Goal: Task Accomplishment & Management: Use online tool/utility

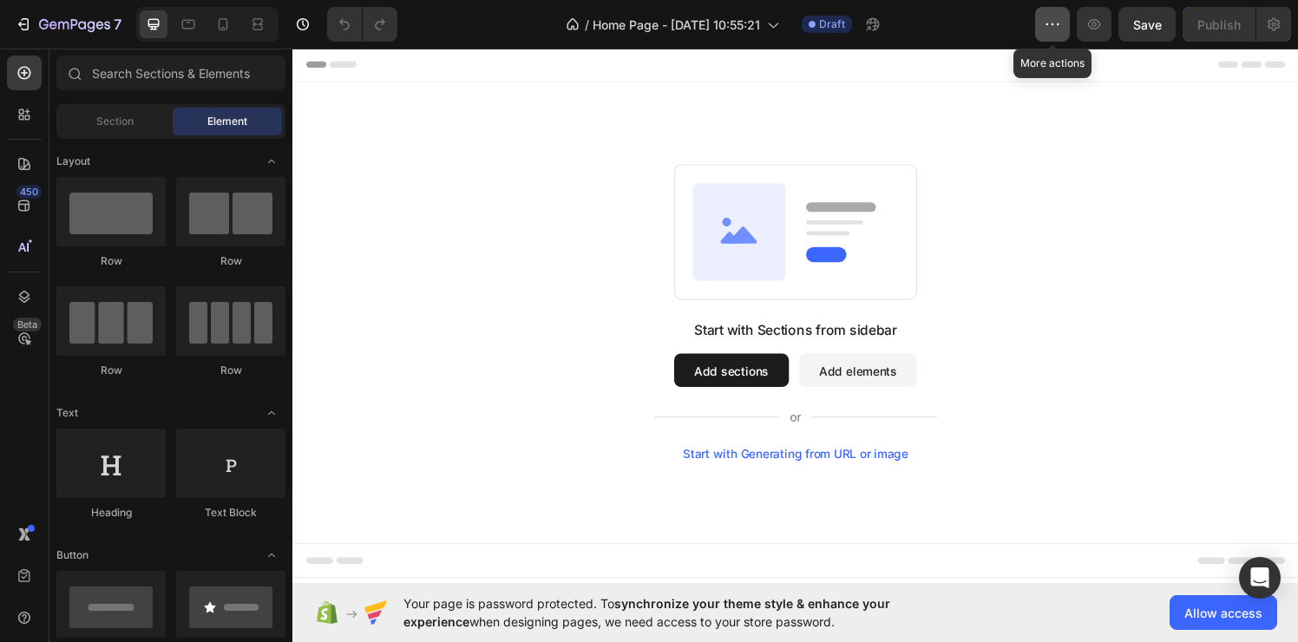
click at [1045, 26] on icon "button" at bounding box center [1052, 24] width 17 height 17
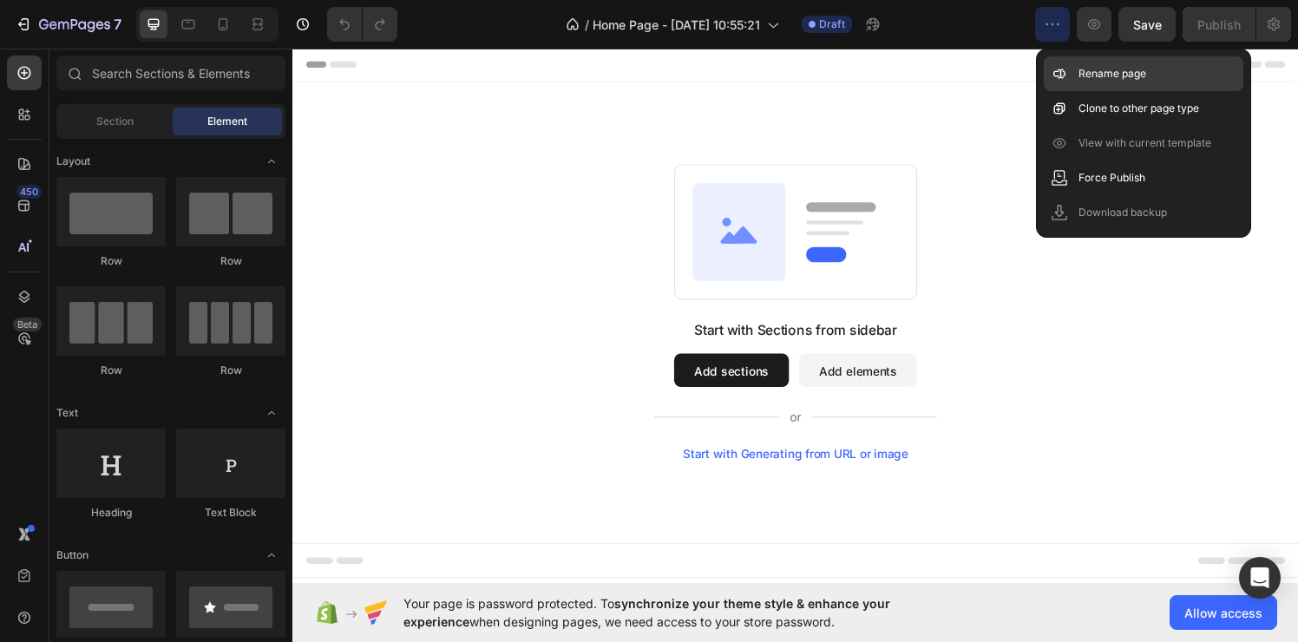
click at [1088, 65] on p "Rename page" at bounding box center [1112, 73] width 68 height 17
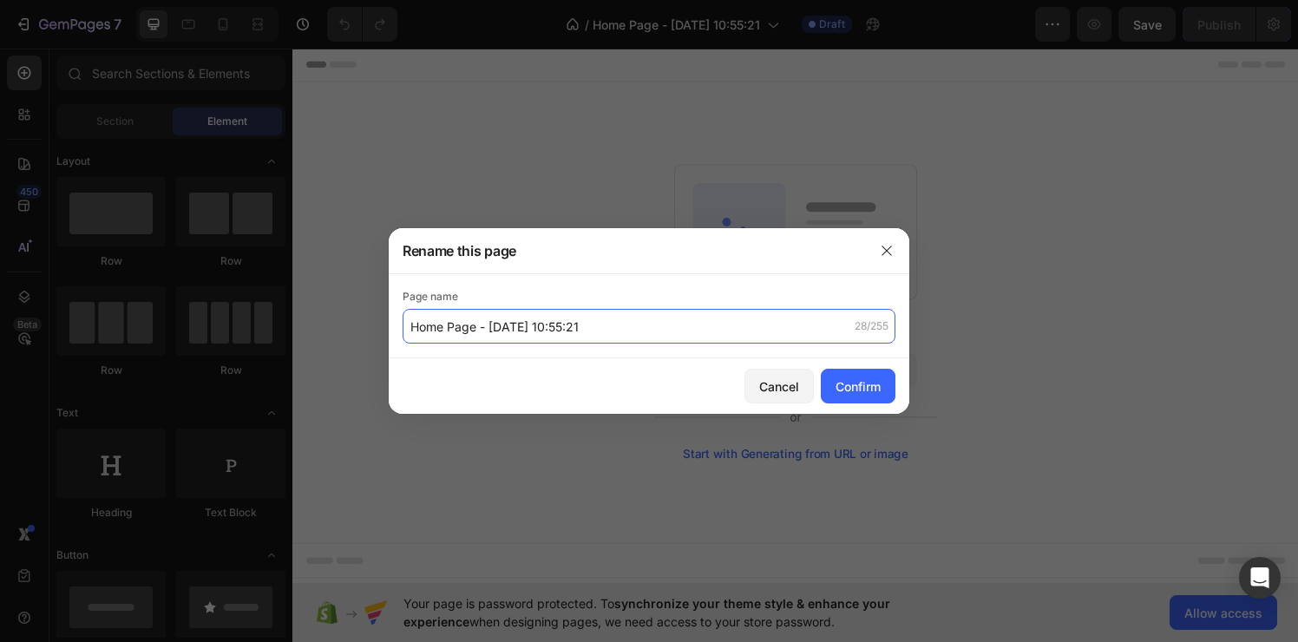
click at [630, 323] on input "Home Page - Aug 28, 10:55:21" at bounding box center [649, 326] width 493 height 35
type input "Home"
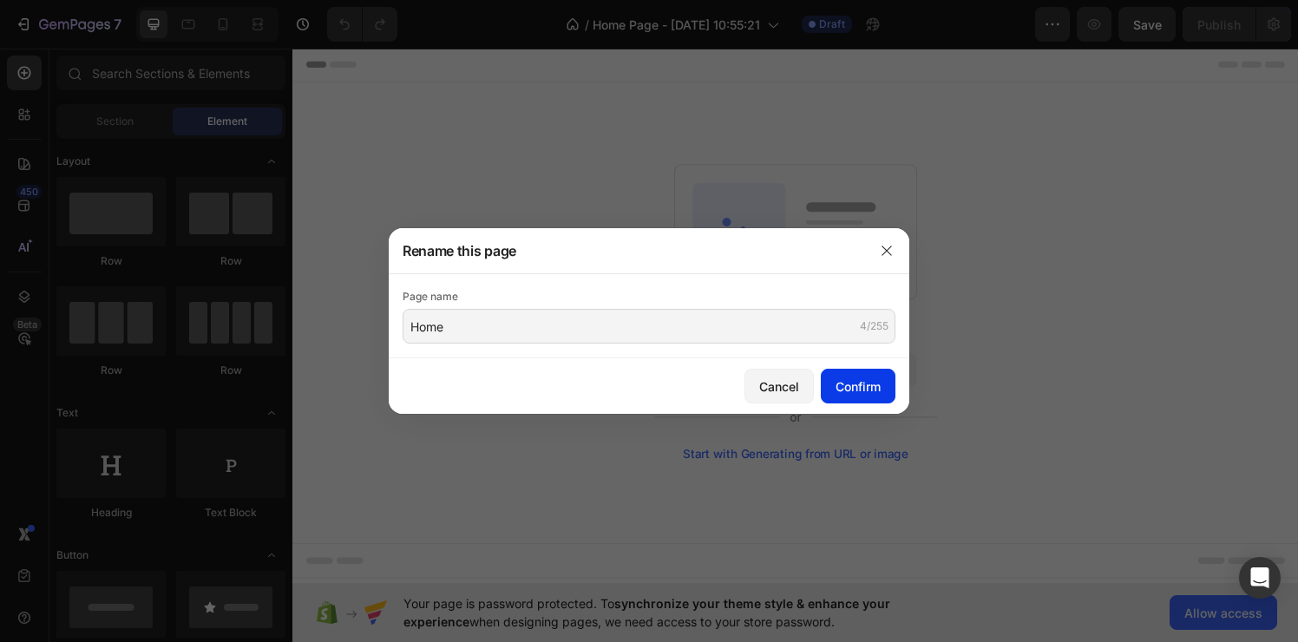
click at [838, 396] on button "Confirm" at bounding box center [858, 386] width 75 height 35
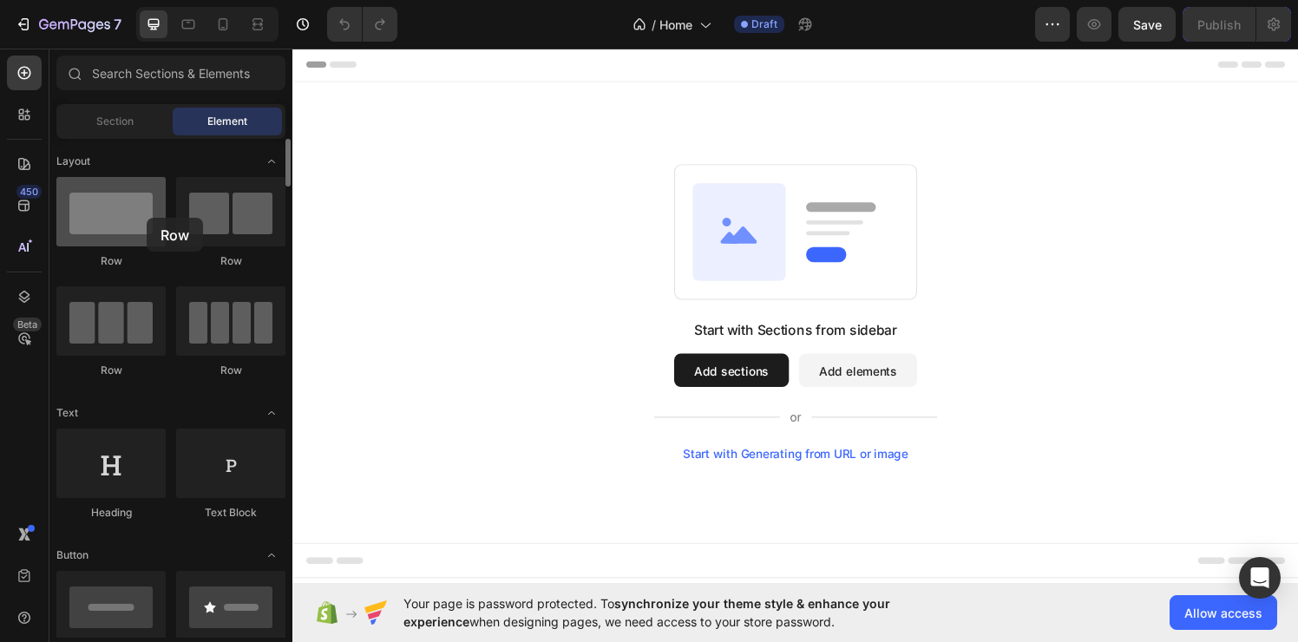
drag, startPoint x: 123, startPoint y: 244, endPoint x: 147, endPoint y: 218, distance: 35.0
click at [147, 218] on div at bounding box center [110, 211] width 109 height 69
click at [24, 77] on icon at bounding box center [24, 72] width 17 height 17
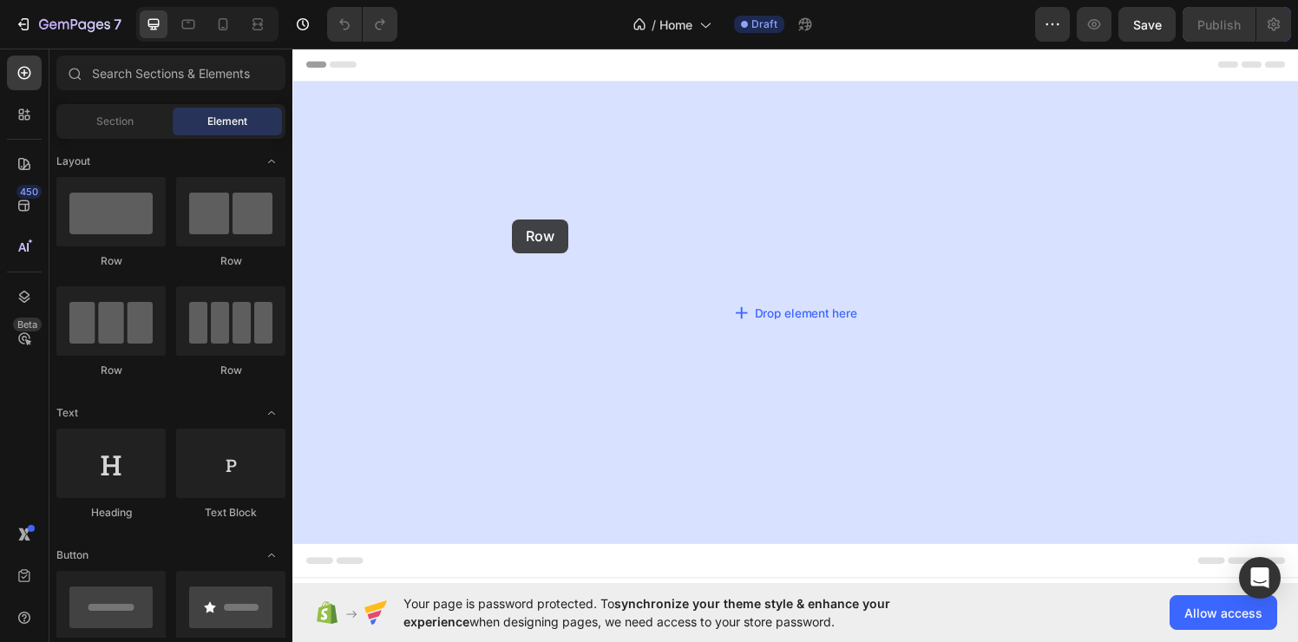
drag, startPoint x: 417, startPoint y: 268, endPoint x: 524, endPoint y: 225, distance: 115.2
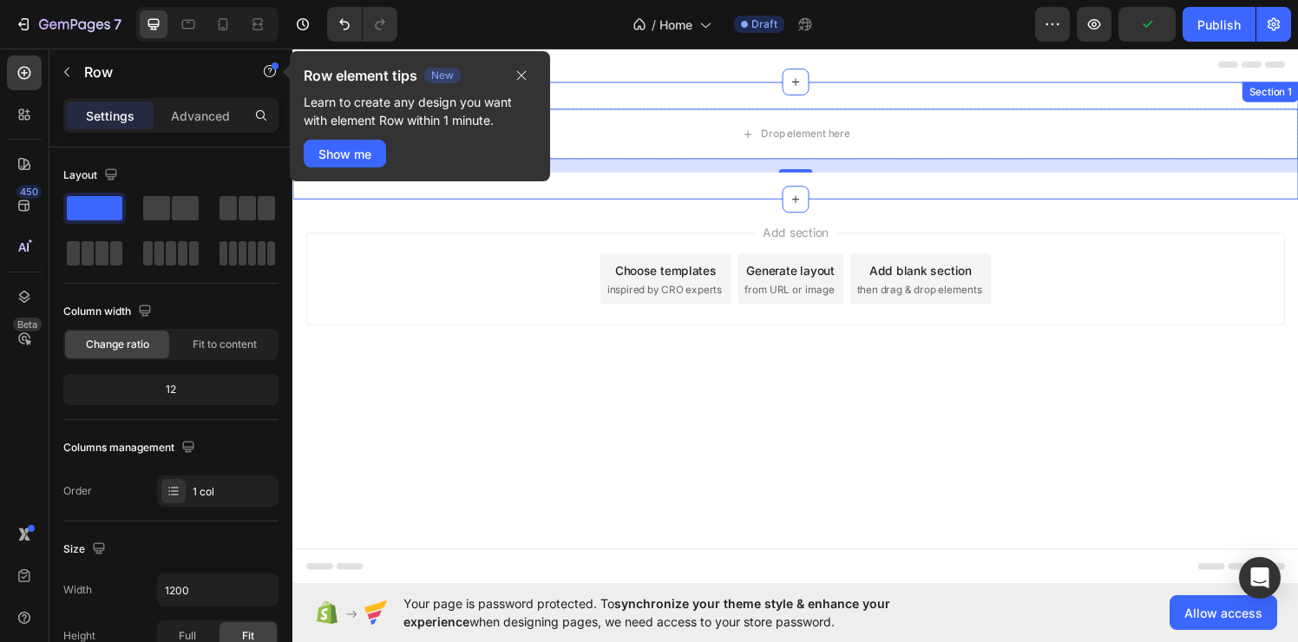
click at [659, 94] on div "Drop element here Row 16 Section 1" at bounding box center [812, 142] width 1041 height 121
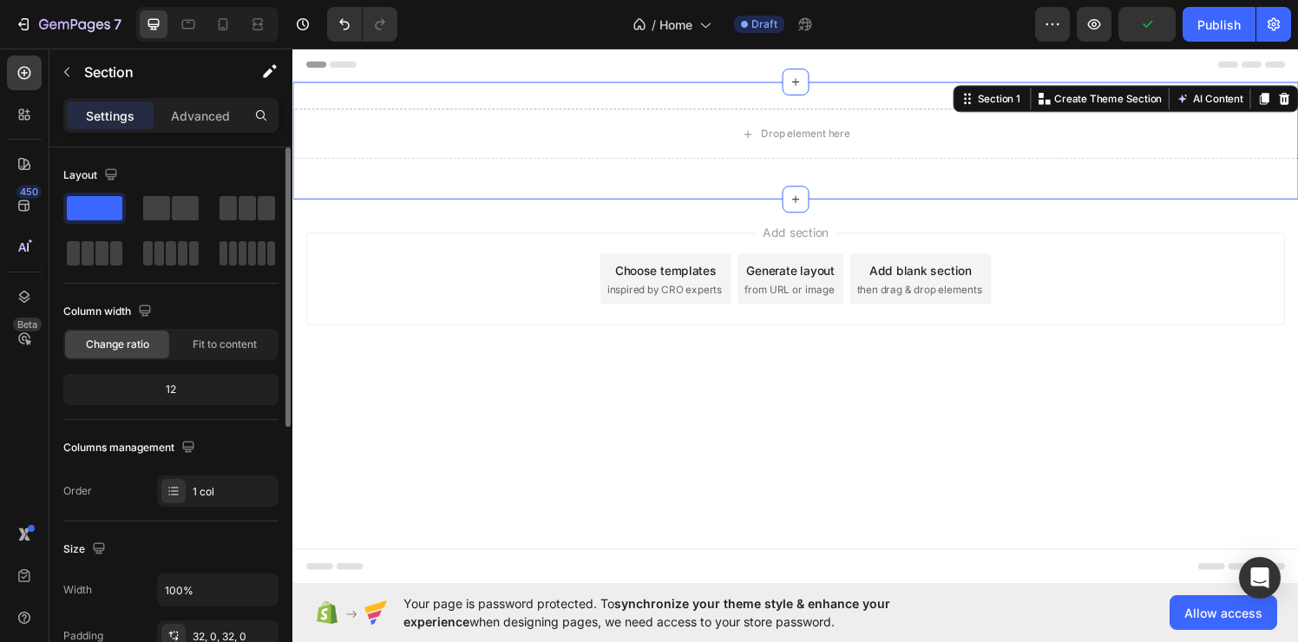
scroll to position [355, 0]
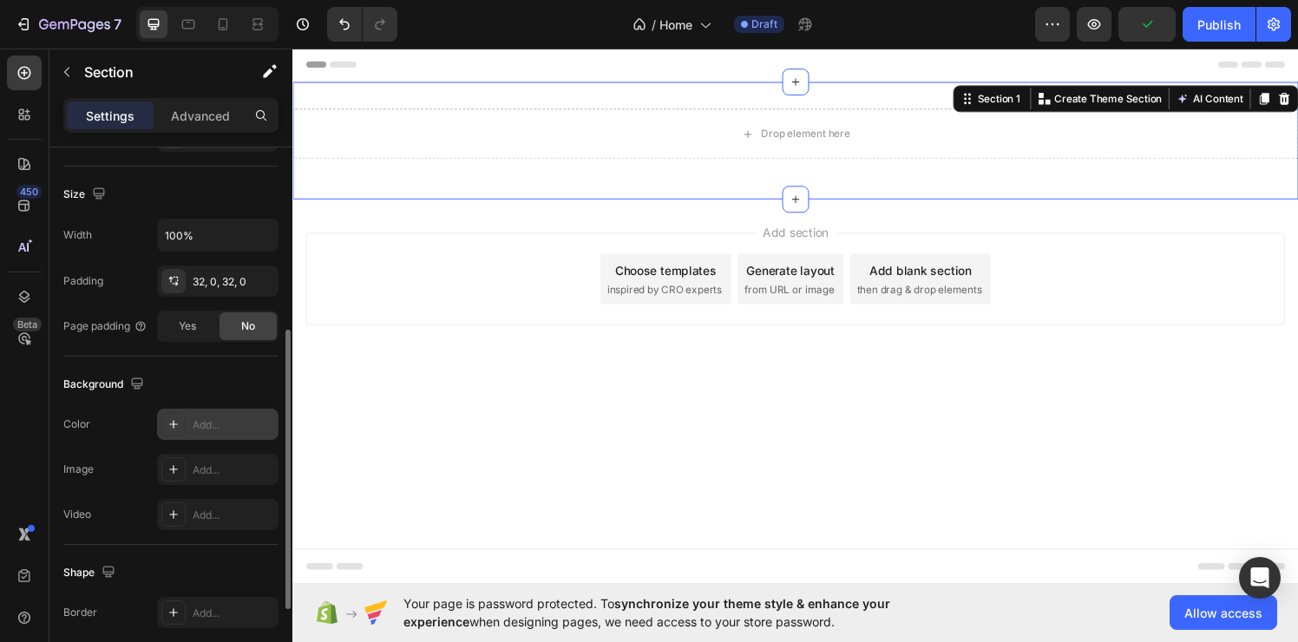
click at [213, 431] on div "Add..." at bounding box center [234, 425] width 82 height 16
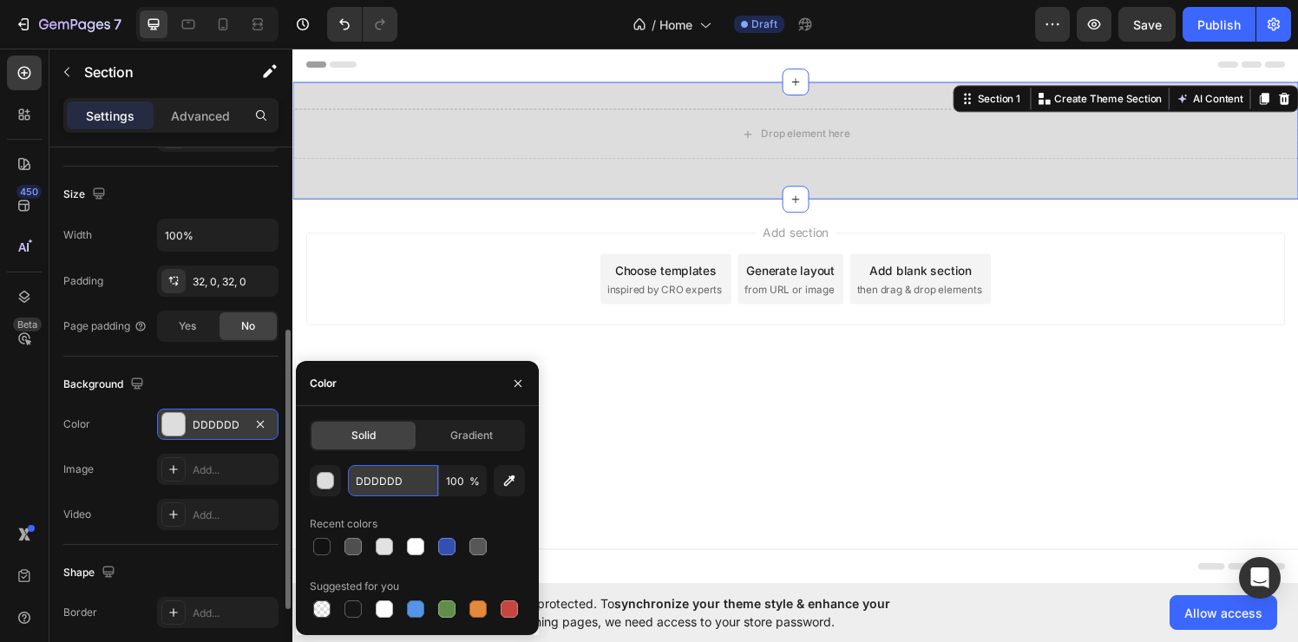
click at [396, 484] on input "DDDDDD" at bounding box center [393, 480] width 90 height 31
paste input "#EBE6E2"
type input "#EBE6E2"
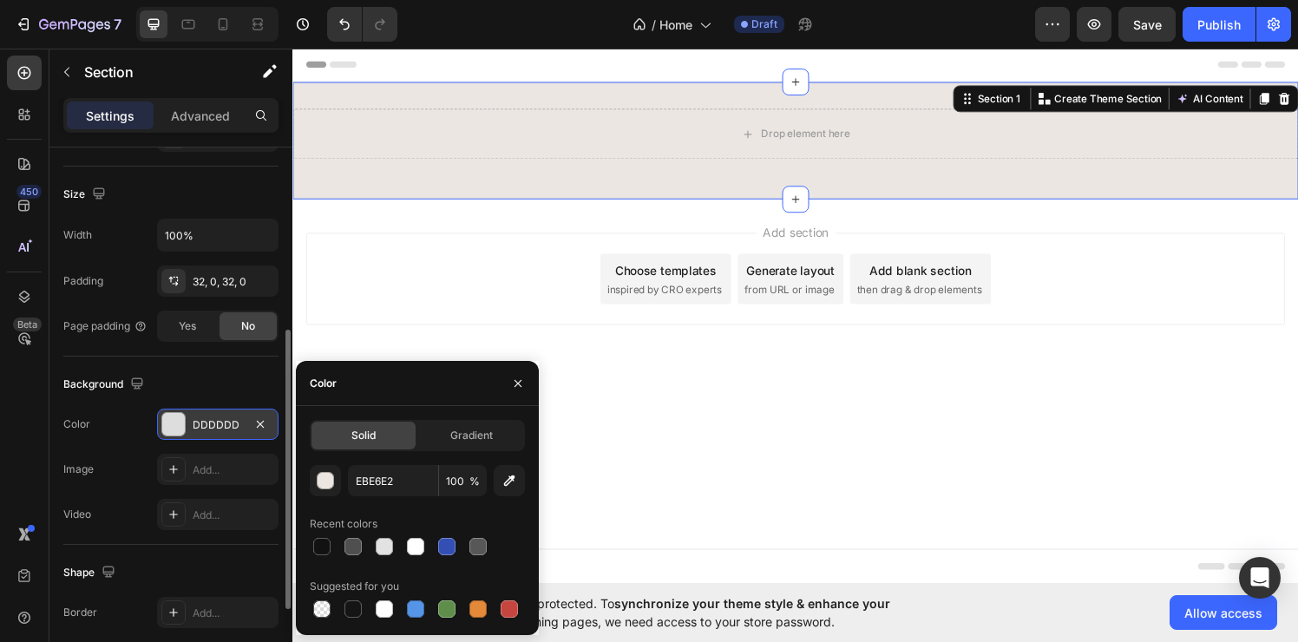
click at [180, 386] on div "Background" at bounding box center [170, 384] width 215 height 28
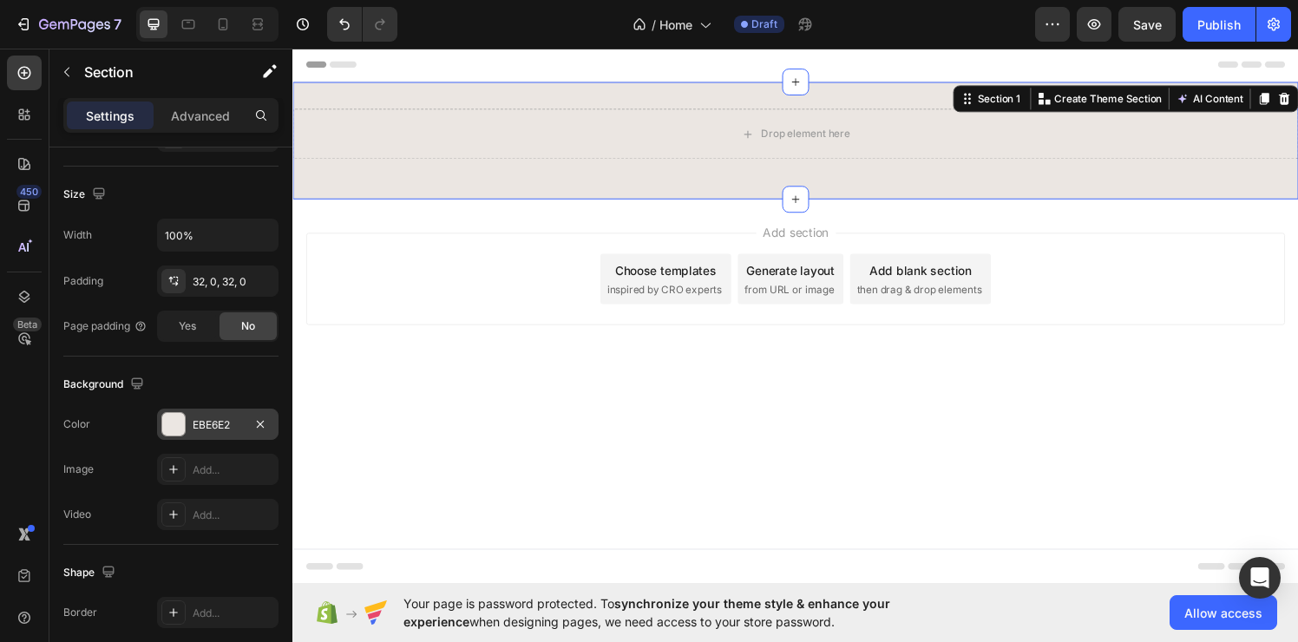
click at [449, 98] on div "Drop element here Row Section 1 You can create reusable sections Create Theme S…" at bounding box center [812, 142] width 1041 height 121
click at [185, 280] on div at bounding box center [173, 281] width 24 height 24
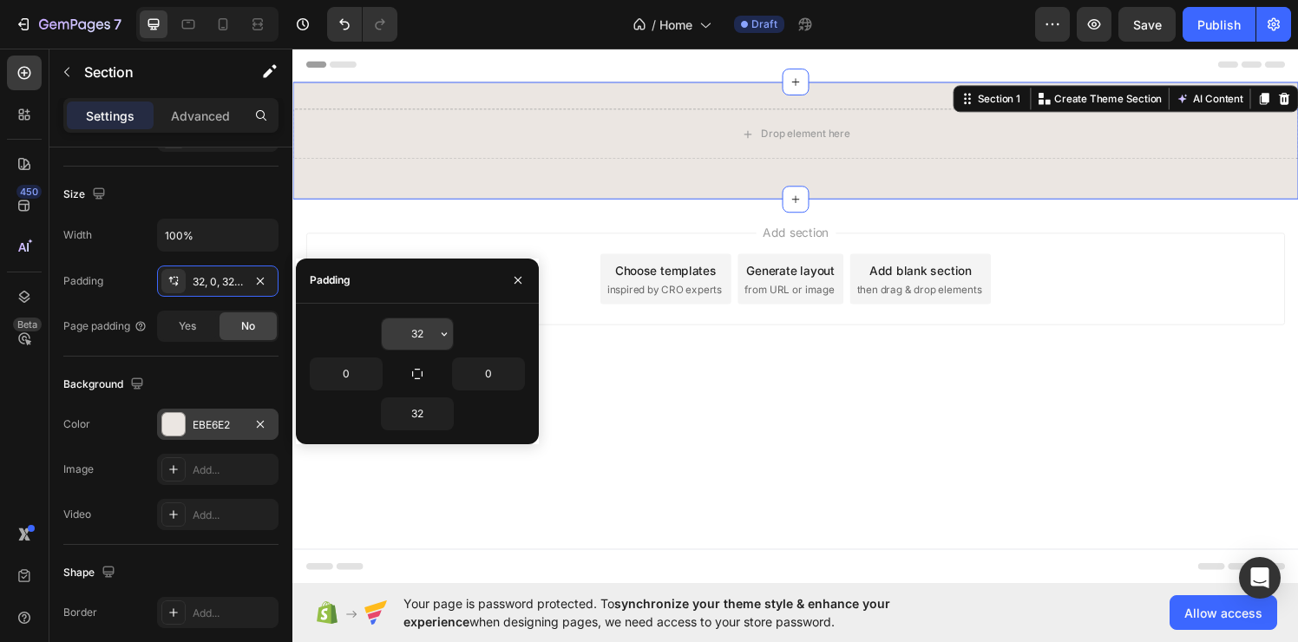
click at [422, 337] on input "32" at bounding box center [417, 333] width 71 height 31
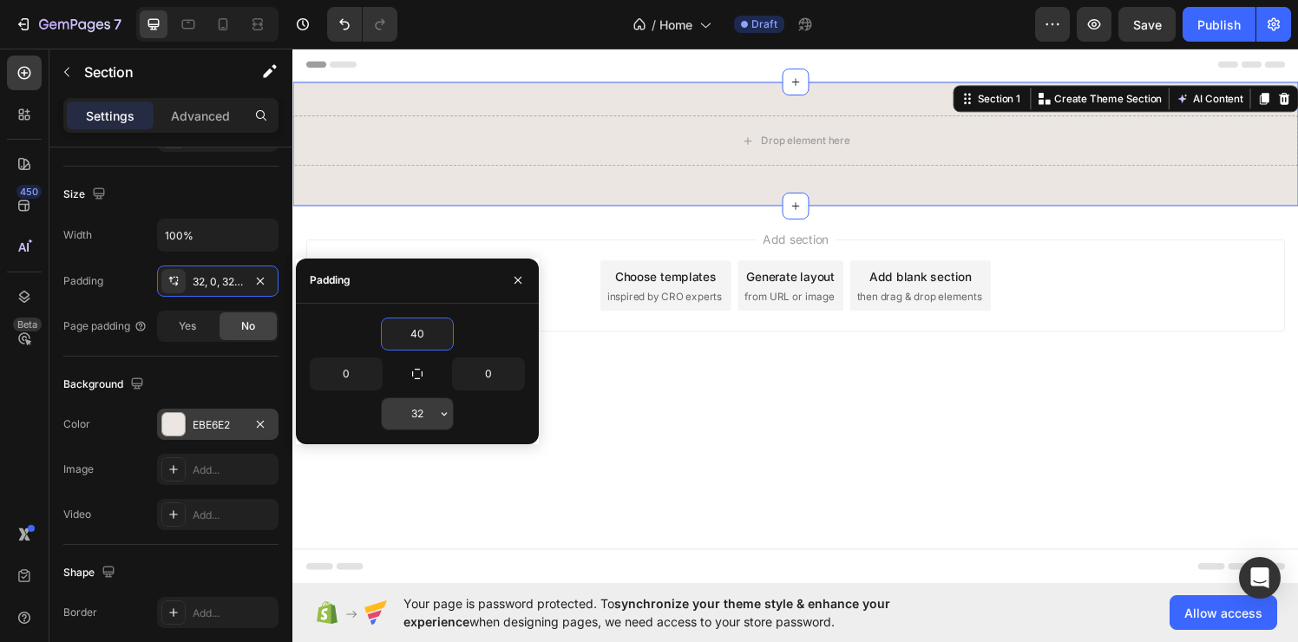
type input "40"
click at [422, 429] on input "32" at bounding box center [417, 413] width 71 height 31
type input "40"
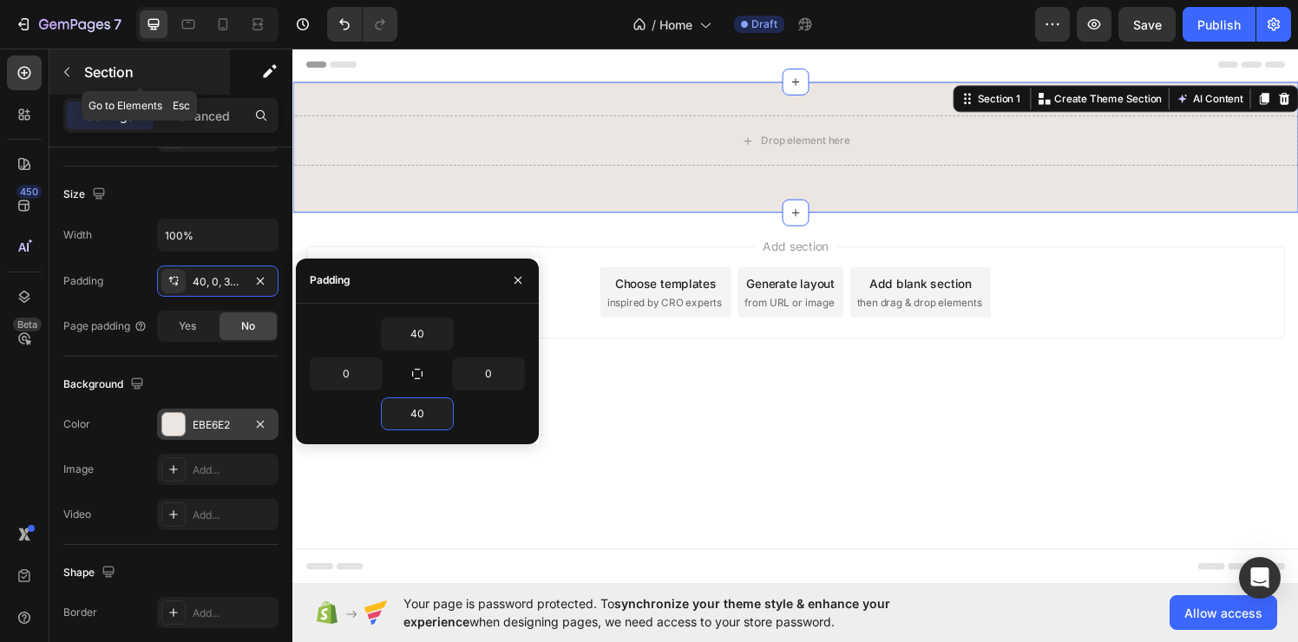
click at [69, 75] on icon "button" at bounding box center [66, 73] width 5 height 10
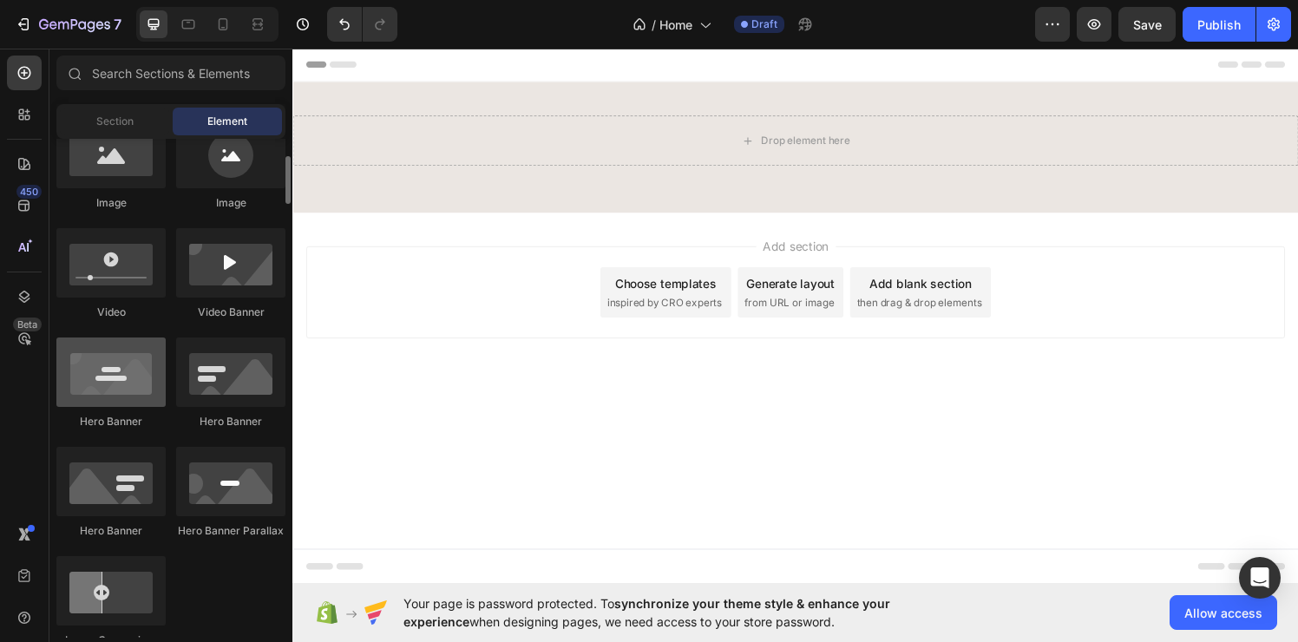
scroll to position [450, 0]
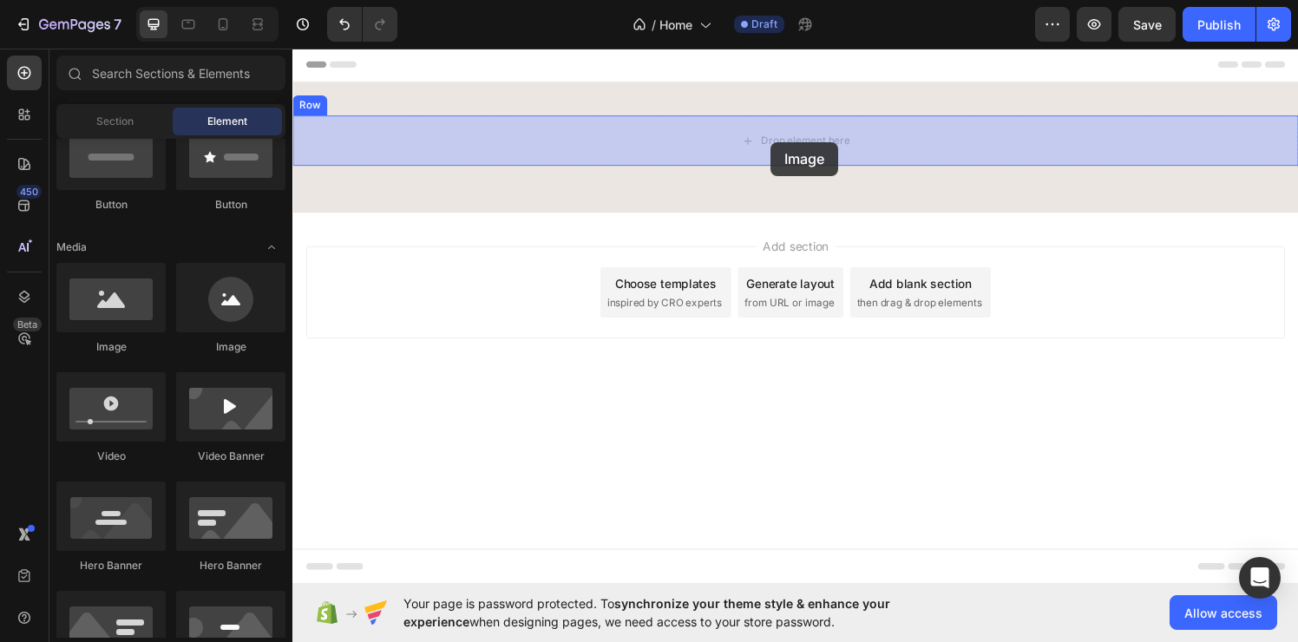
drag, startPoint x: 422, startPoint y: 368, endPoint x: 788, endPoint y: 145, distance: 427.9
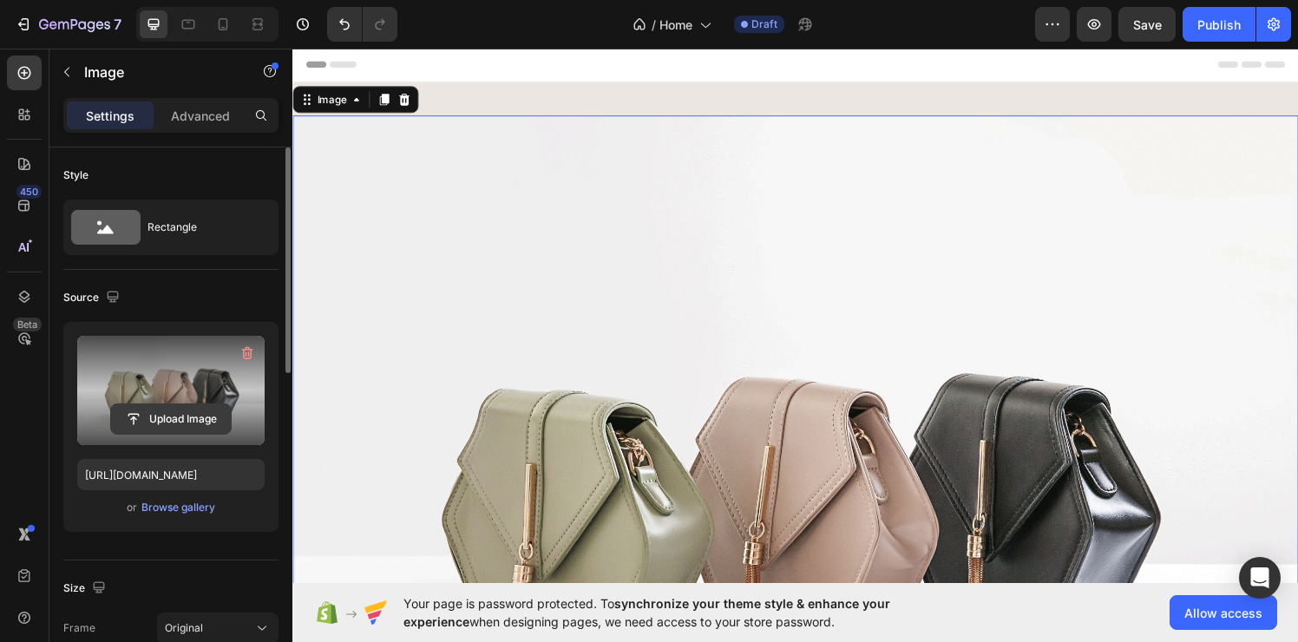
click at [207, 425] on input "file" at bounding box center [171, 418] width 120 height 29
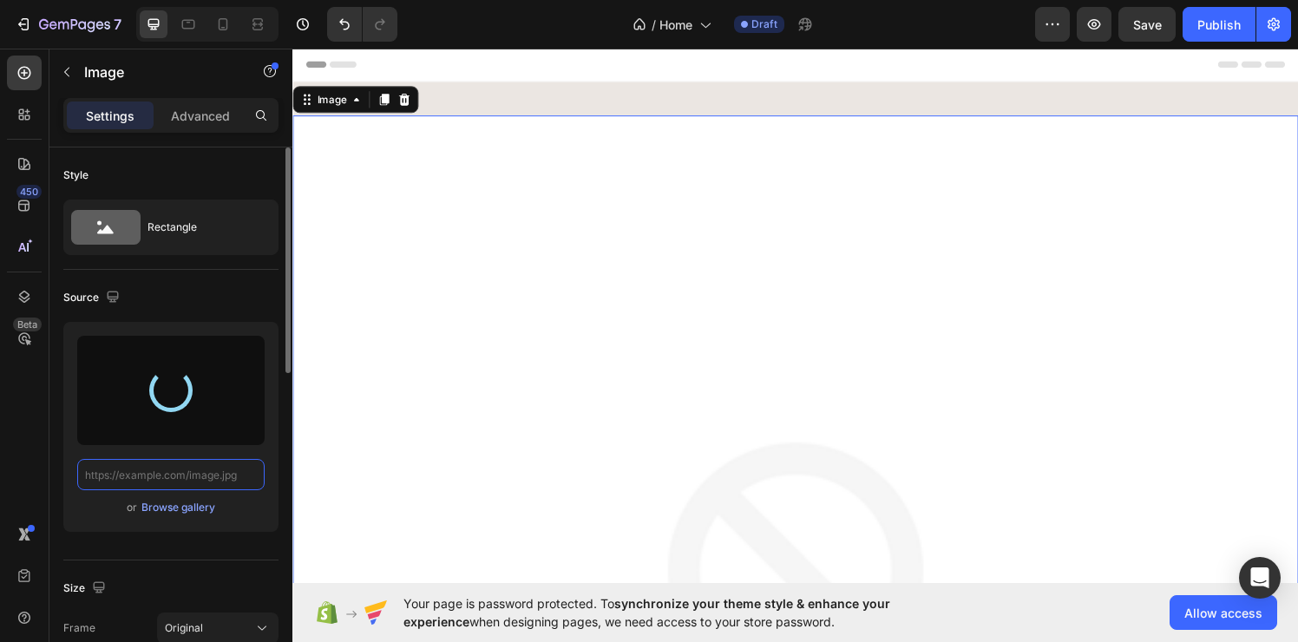
scroll to position [0, 0]
click at [182, 513] on div "Browse gallery" at bounding box center [178, 508] width 74 height 16
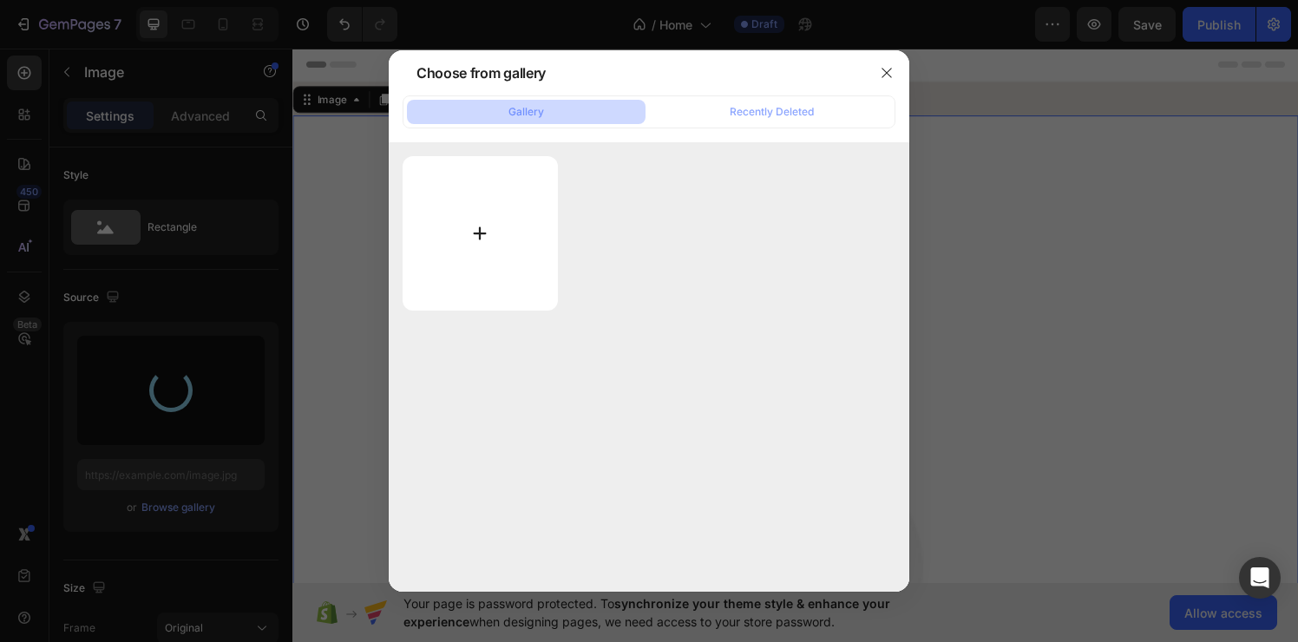
click at [513, 236] on input "file" at bounding box center [480, 233] width 155 height 154
type input "C:\fakepath\0a7c39e06aca460d8994d199a18d0595.webp"
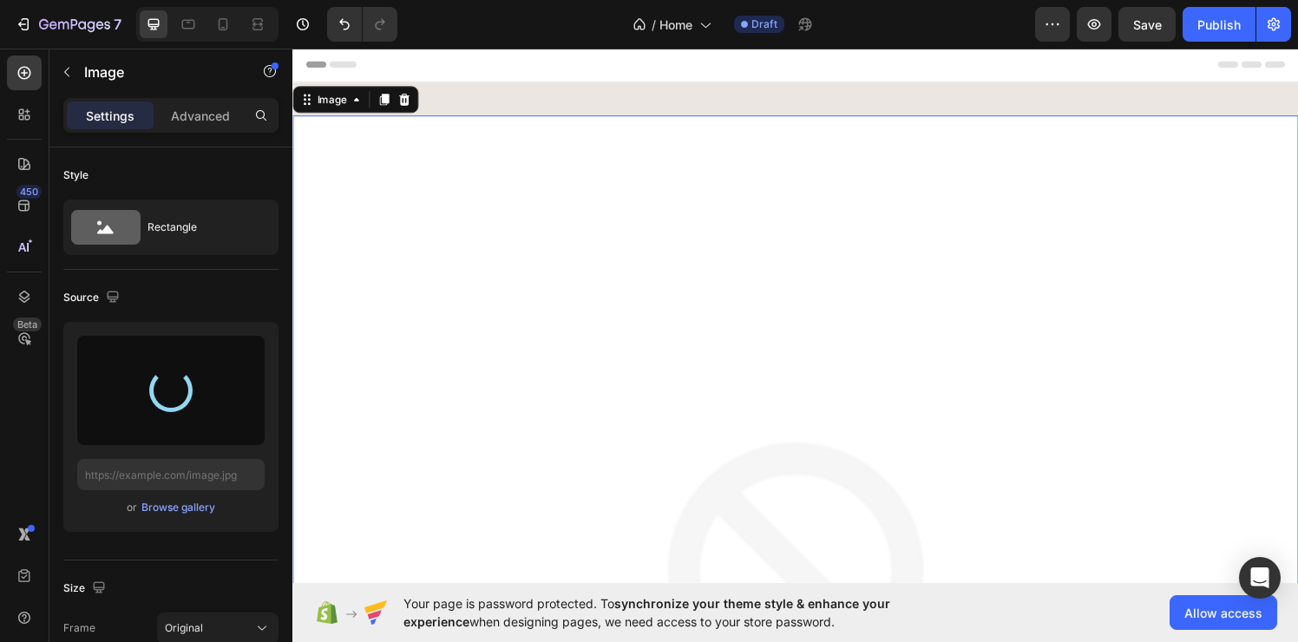
type input "[URL][DOMAIN_NAME]"
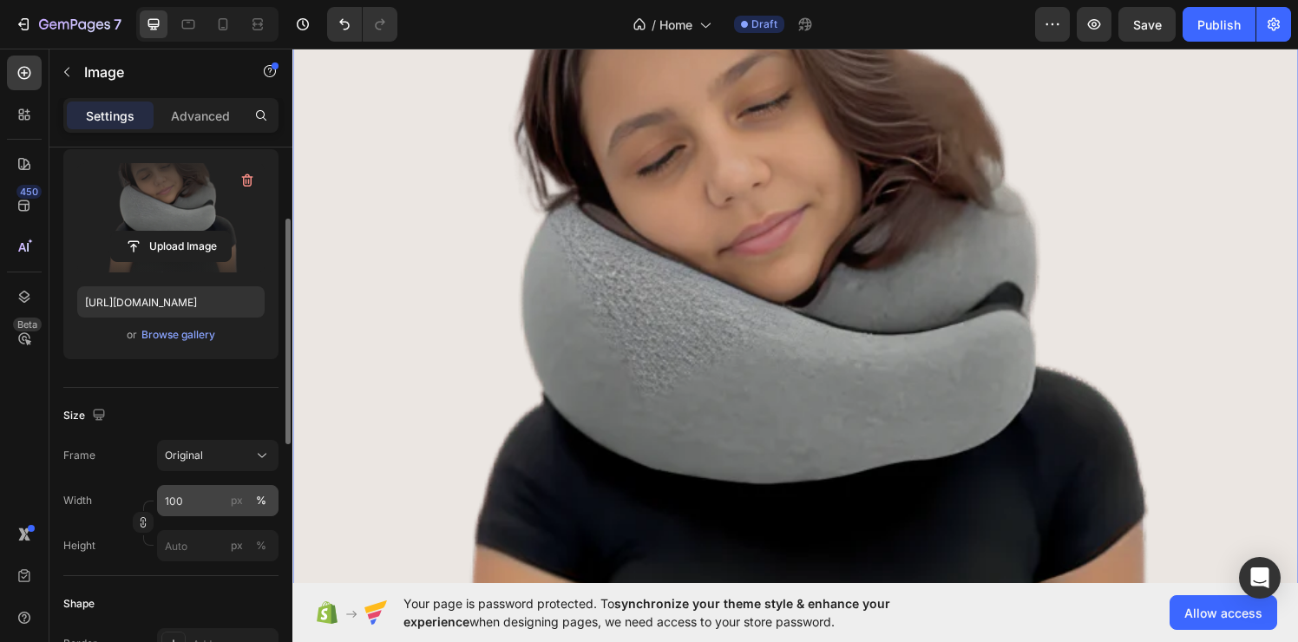
scroll to position [335, 0]
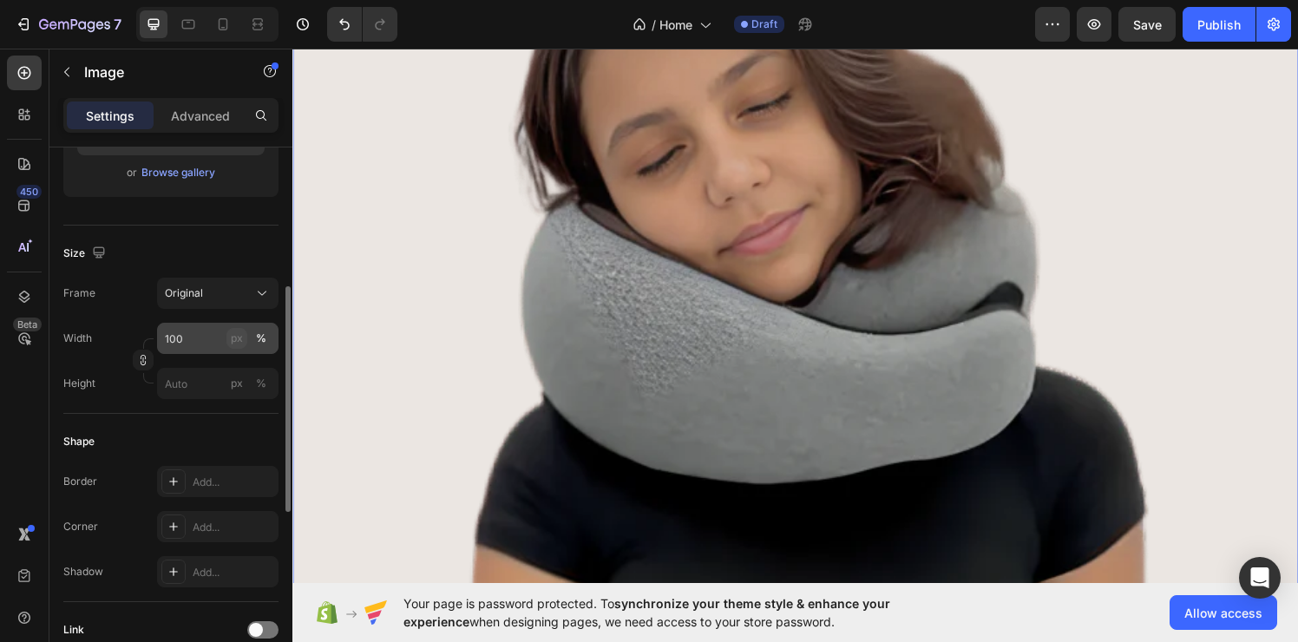
click at [239, 340] on div "px" at bounding box center [237, 339] width 12 height 16
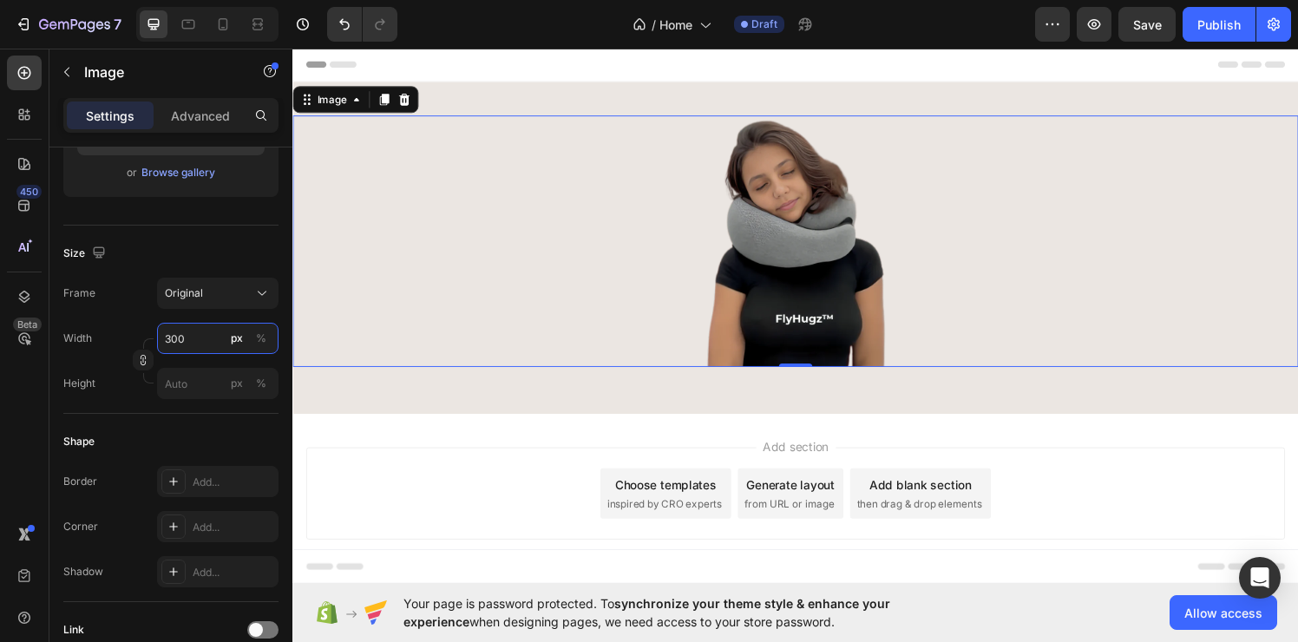
type input "300"
drag, startPoint x: 749, startPoint y: 281, endPoint x: 742, endPoint y: 320, distance: 39.7
click at [749, 281] on img at bounding box center [813, 247] width 260 height 260
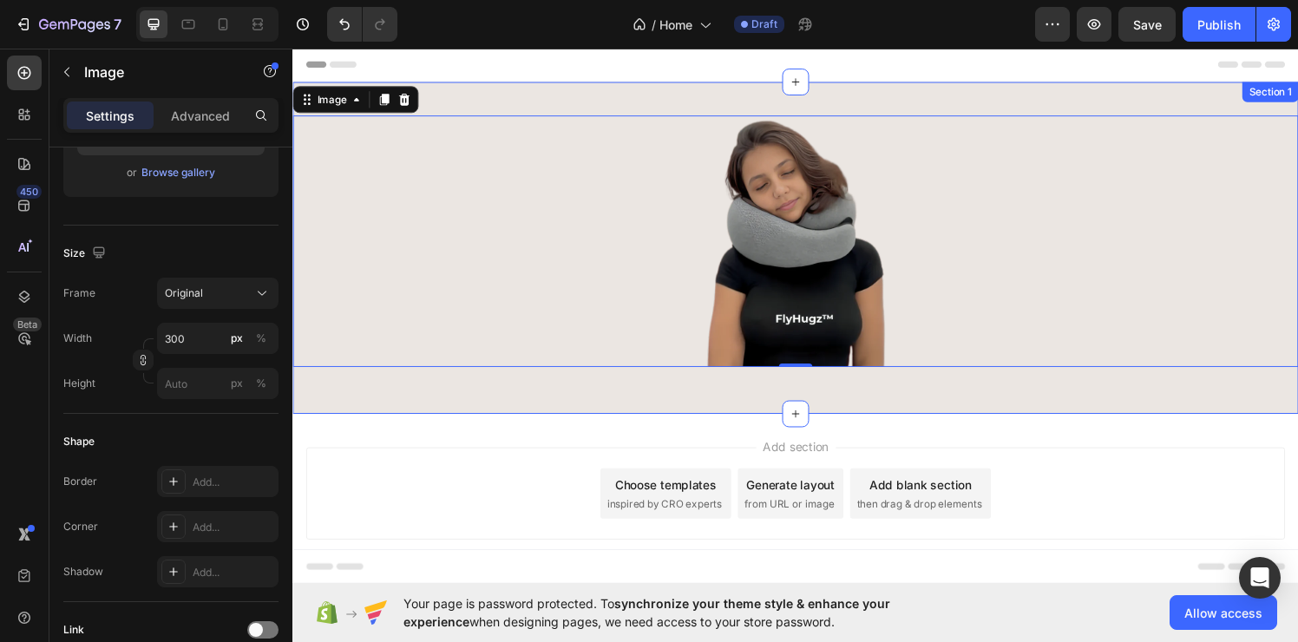
click at [691, 406] on div "Image 0 Row Section 1" at bounding box center [812, 254] width 1041 height 344
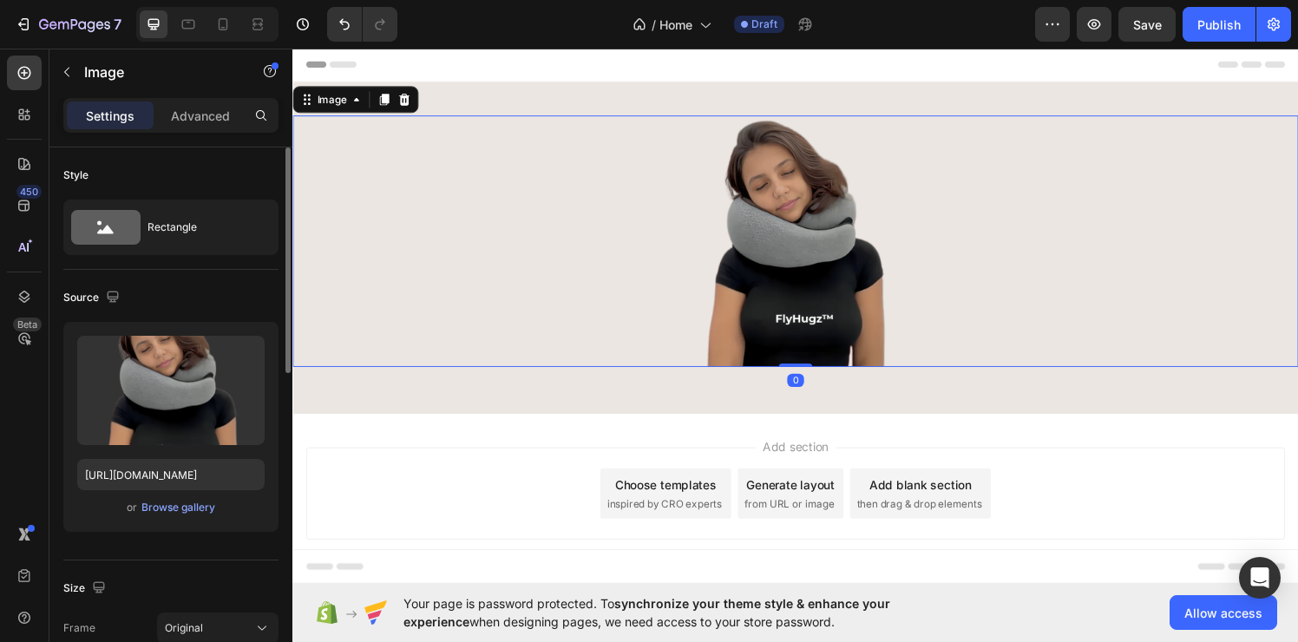
click at [683, 331] on img at bounding box center [813, 247] width 260 height 260
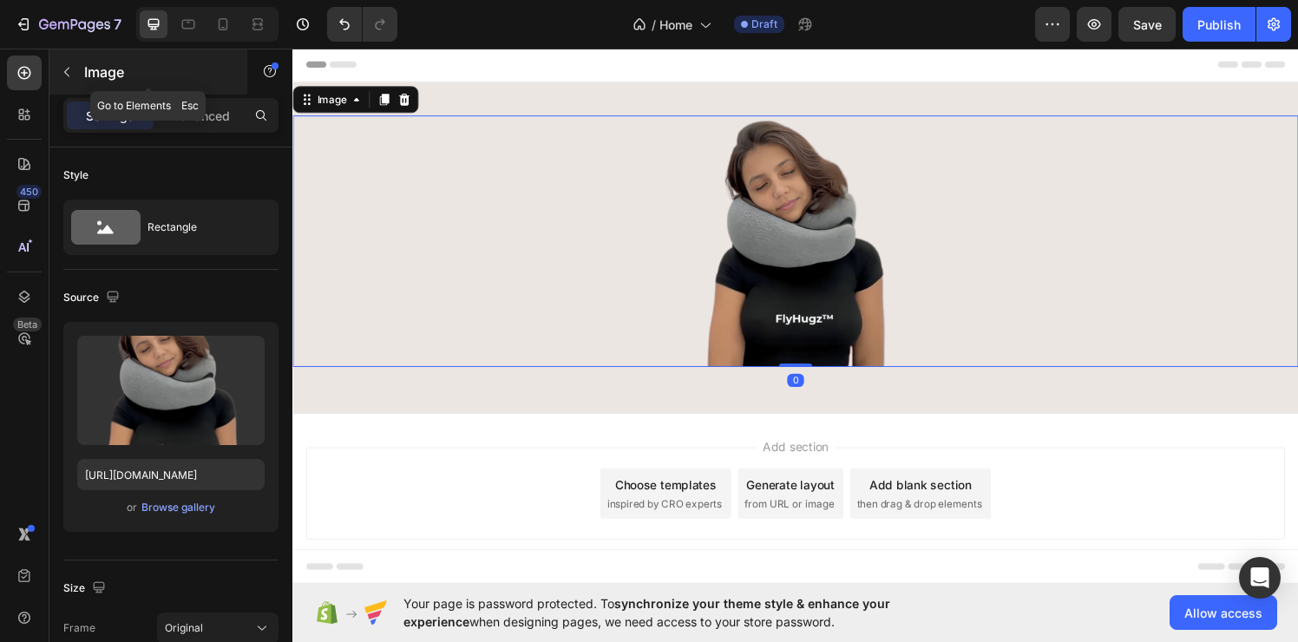
click at [60, 71] on icon "button" at bounding box center [67, 72] width 14 height 14
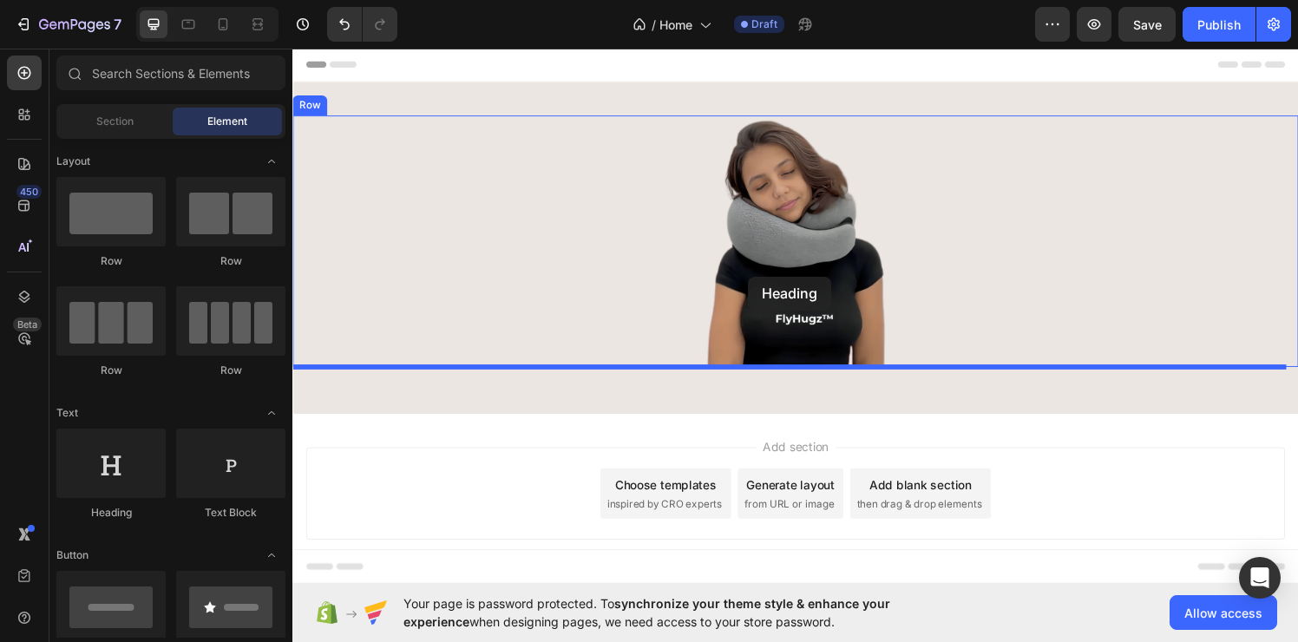
drag, startPoint x: 465, startPoint y: 493, endPoint x: 764, endPoint y: 284, distance: 365.1
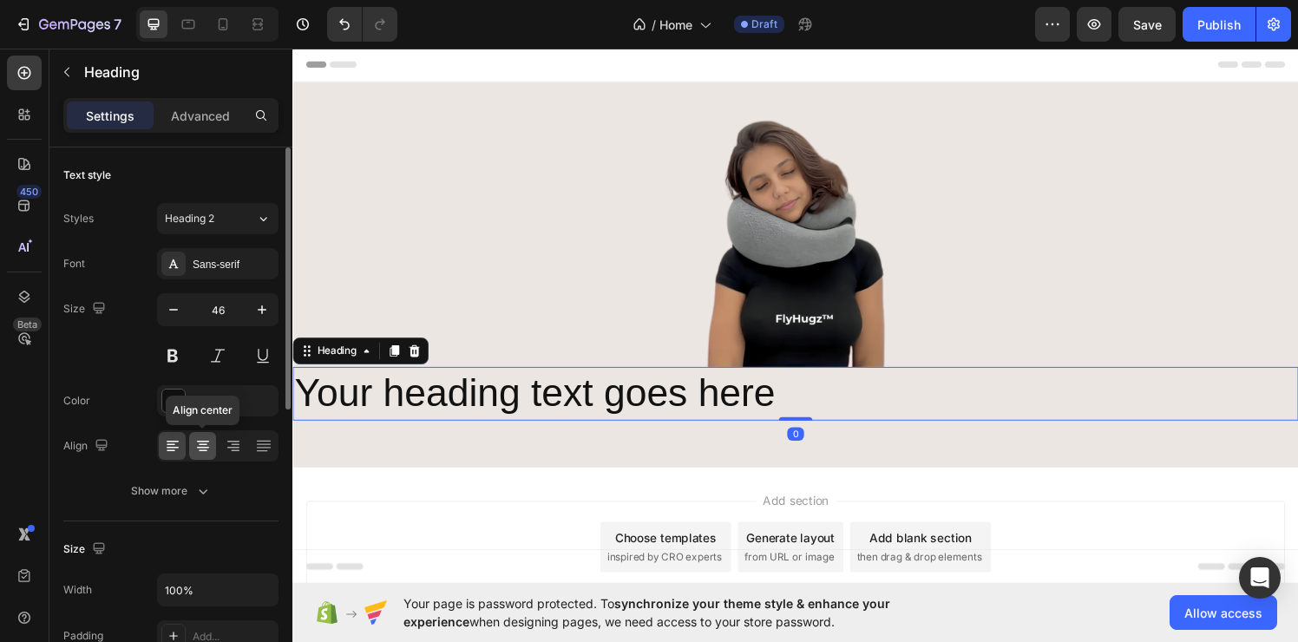
click at [204, 451] on icon at bounding box center [202, 445] width 17 height 17
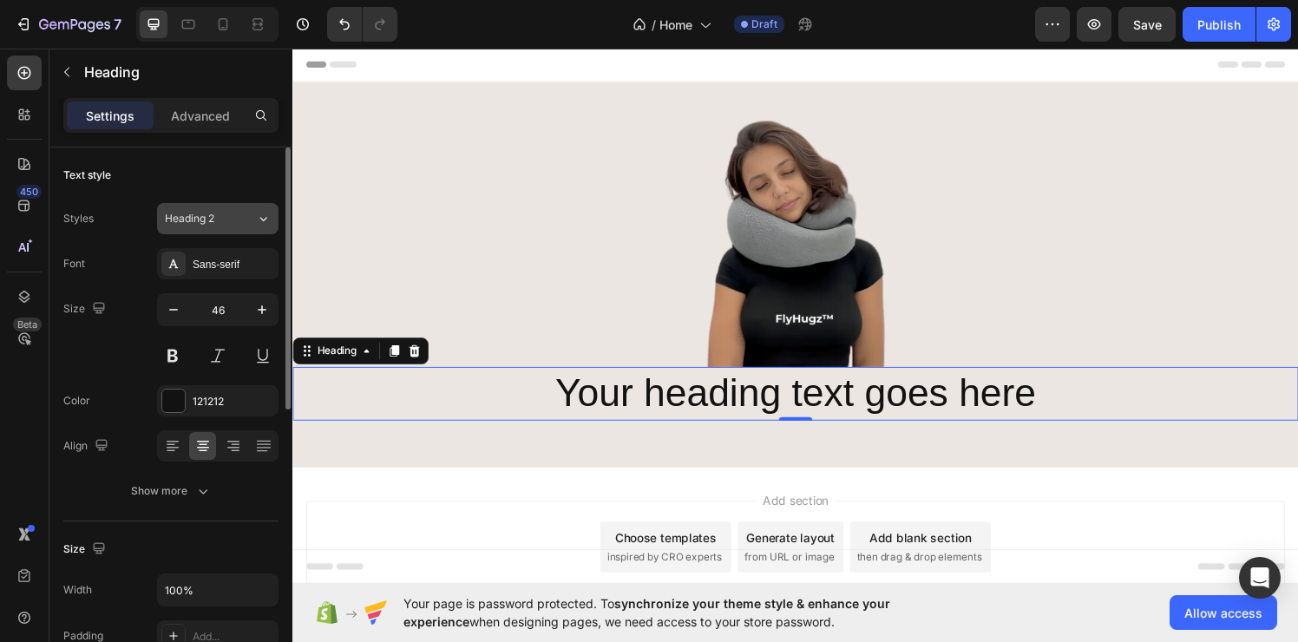
click at [248, 213] on div "Heading 2" at bounding box center [210, 219] width 91 height 16
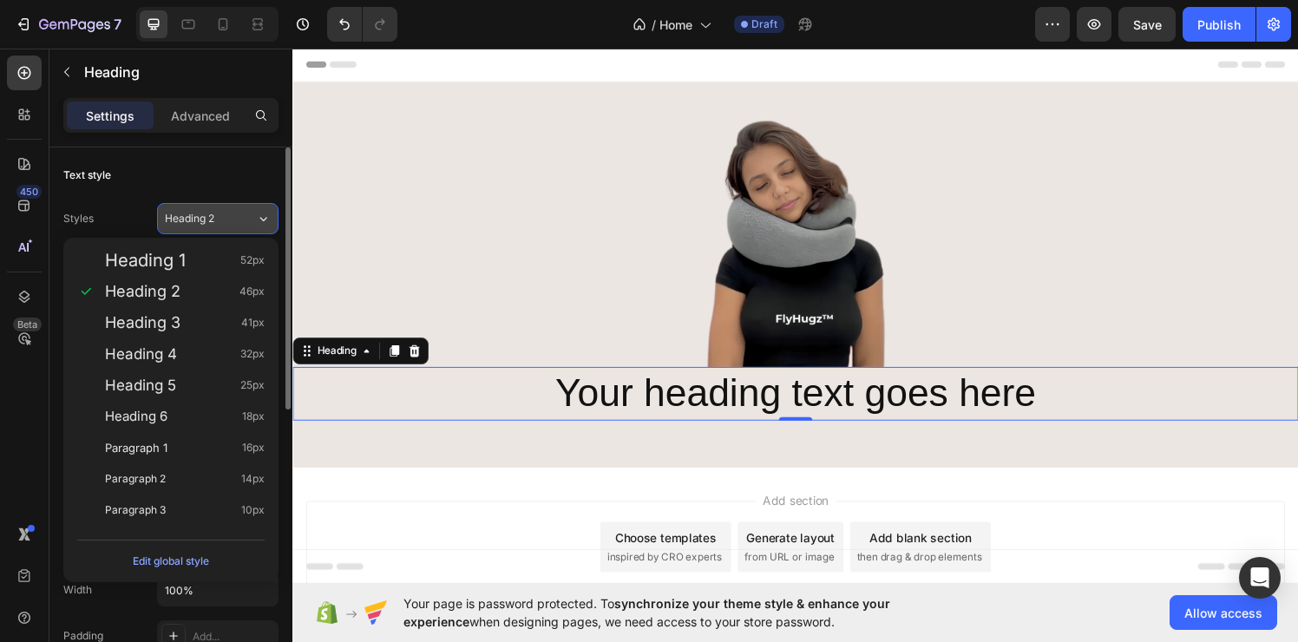
click at [248, 213] on div "Heading 2" at bounding box center [210, 219] width 91 height 16
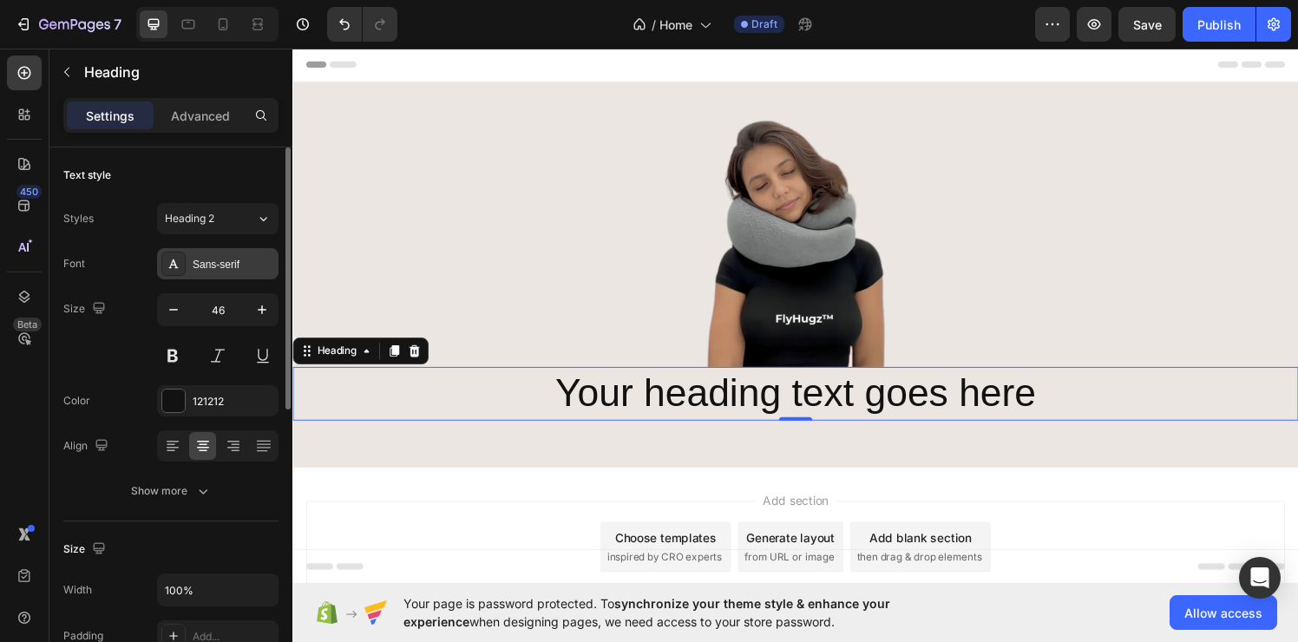
click at [237, 265] on div "Sans-serif" at bounding box center [234, 265] width 82 height 16
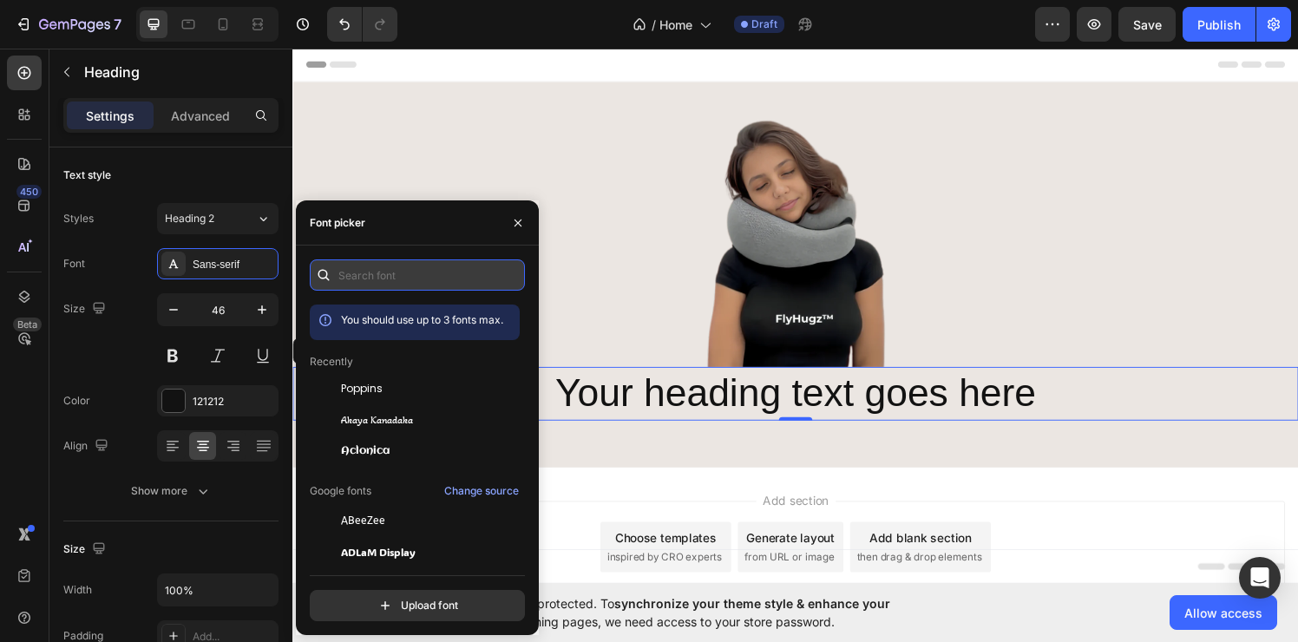
click at [383, 275] on input "text" at bounding box center [417, 274] width 215 height 31
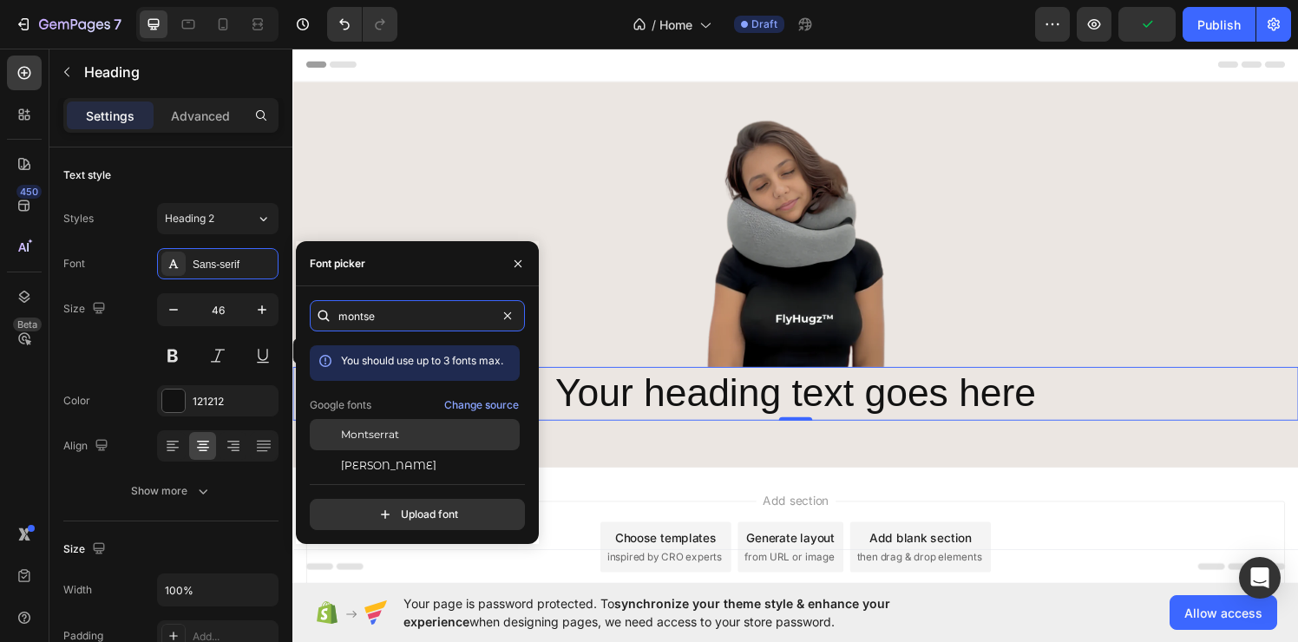
type input "montse"
click at [387, 431] on span "Montserrat" at bounding box center [370, 435] width 58 height 16
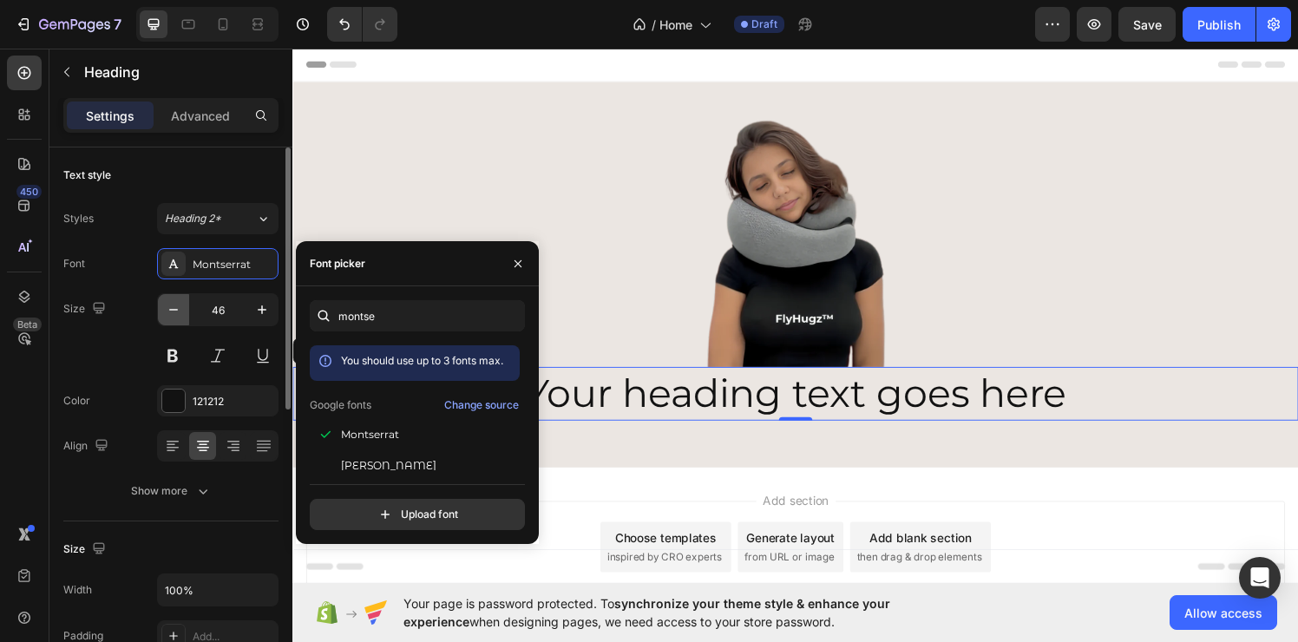
click at [181, 317] on icon "button" at bounding box center [173, 309] width 17 height 17
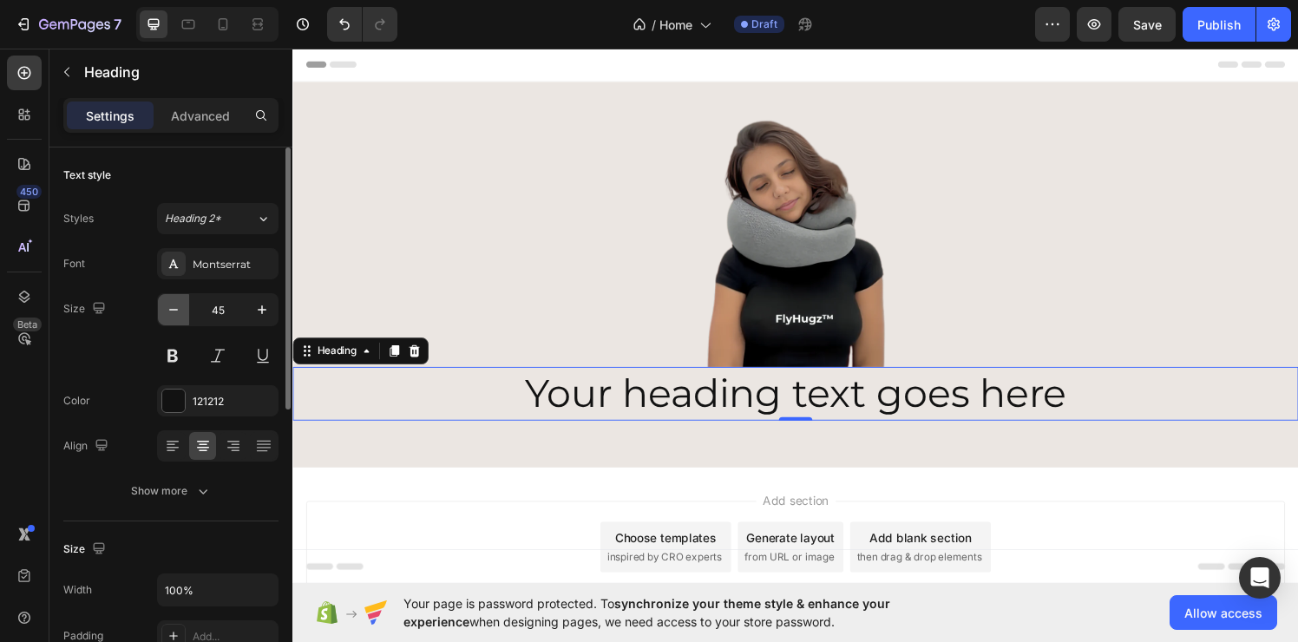
click at [181, 317] on icon "button" at bounding box center [173, 309] width 17 height 17
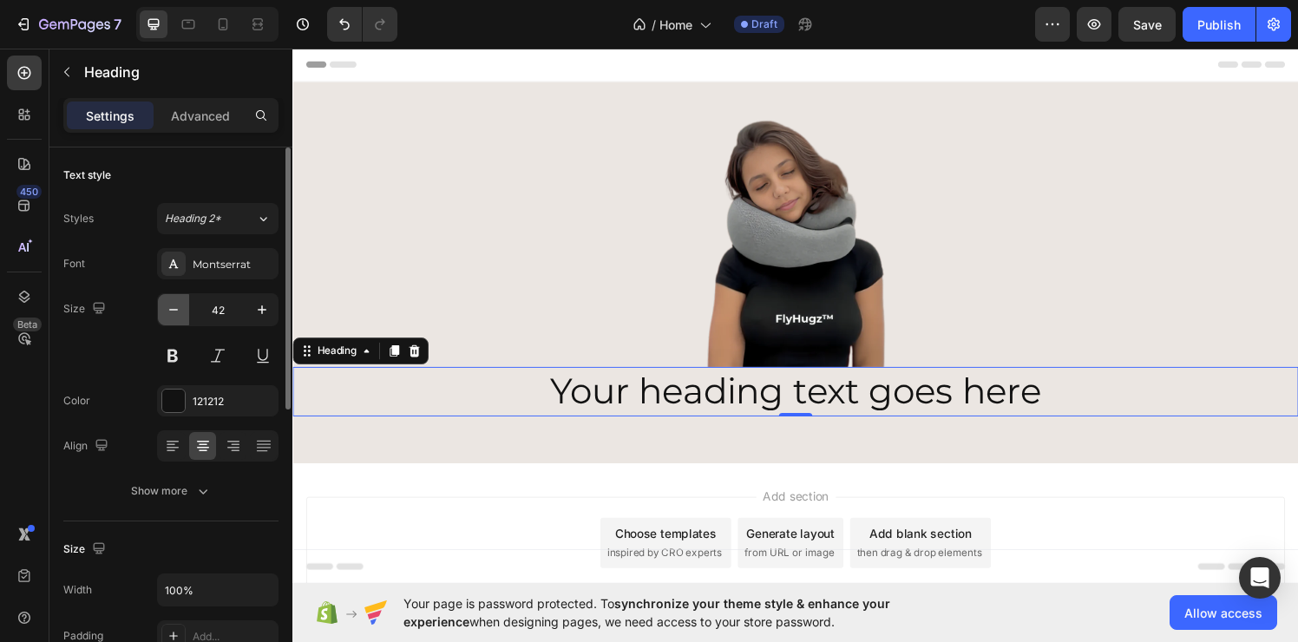
click at [181, 317] on icon "button" at bounding box center [173, 309] width 17 height 17
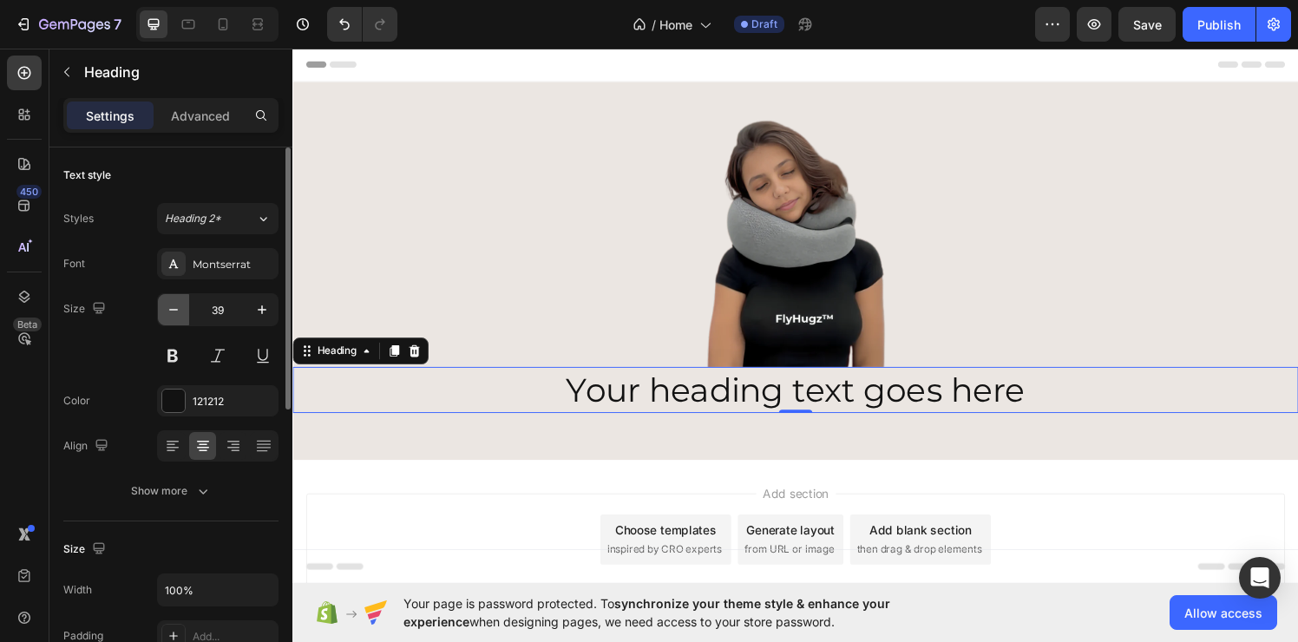
click at [181, 317] on icon "button" at bounding box center [173, 309] width 17 height 17
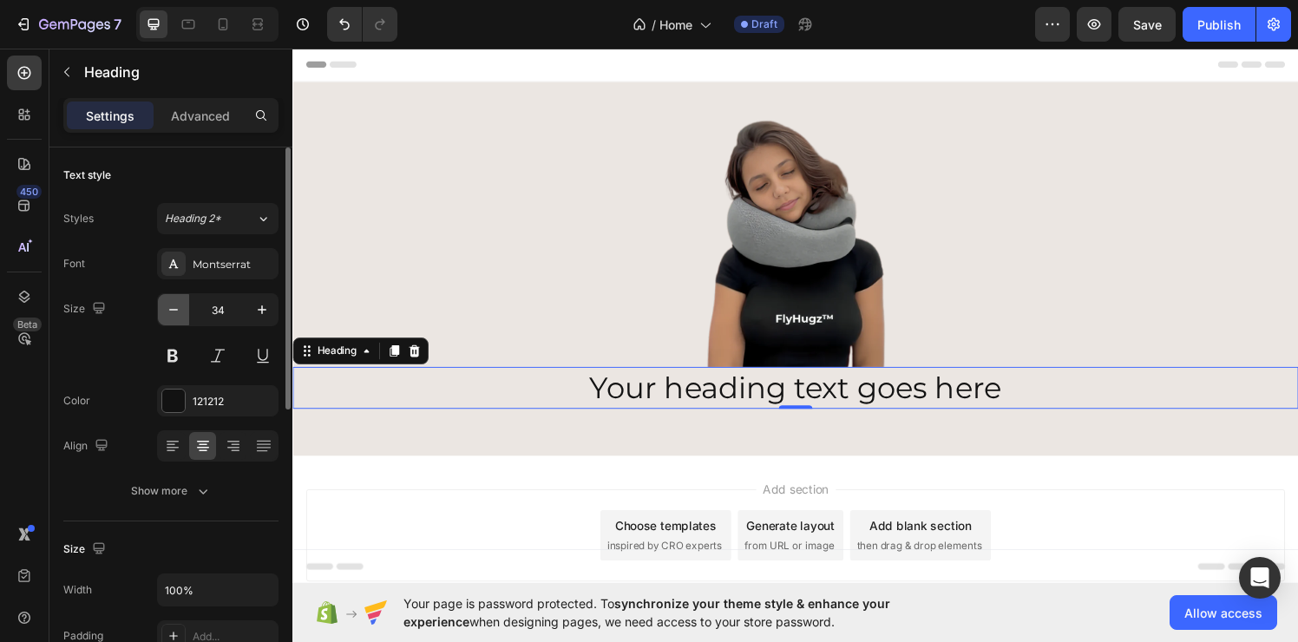
click at [181, 317] on icon "button" at bounding box center [173, 309] width 17 height 17
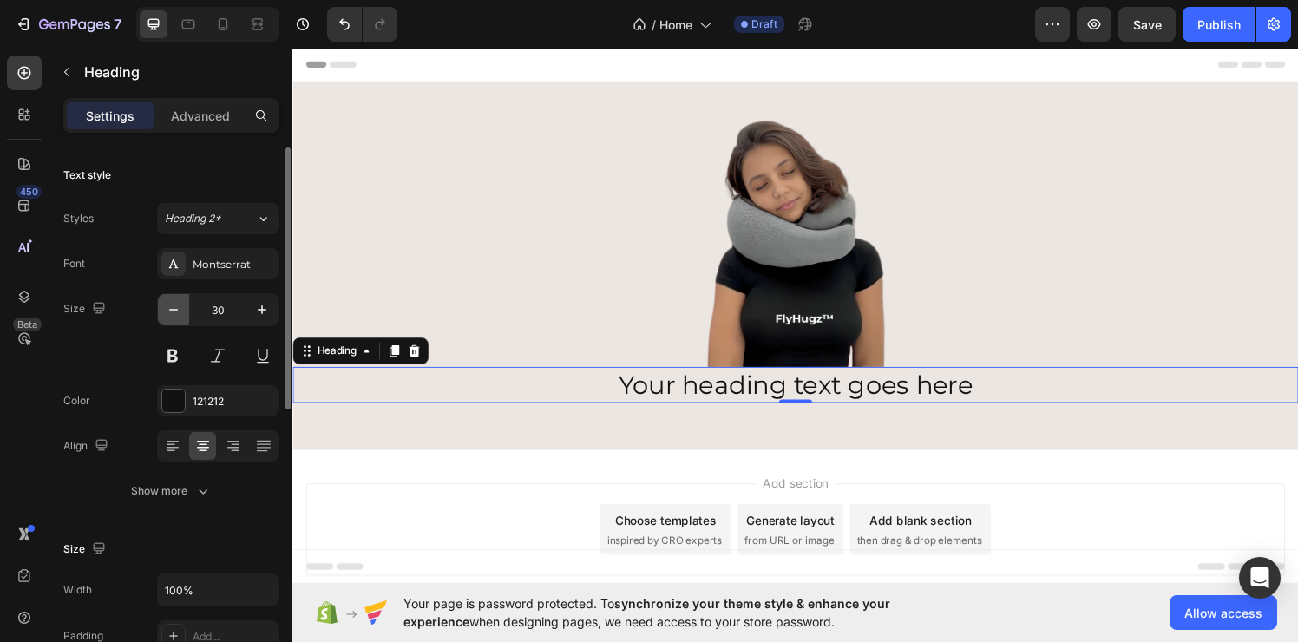
click at [181, 317] on icon "button" at bounding box center [173, 309] width 17 height 17
type input "28"
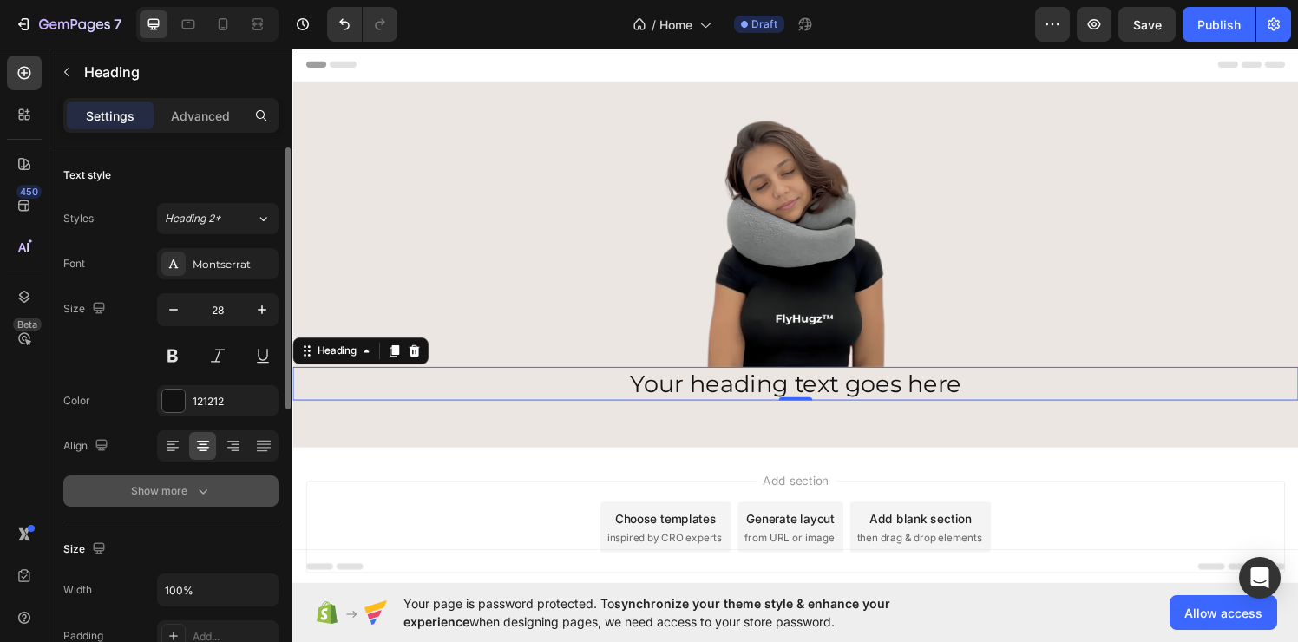
click at [192, 496] on div "Show more" at bounding box center [171, 490] width 81 height 17
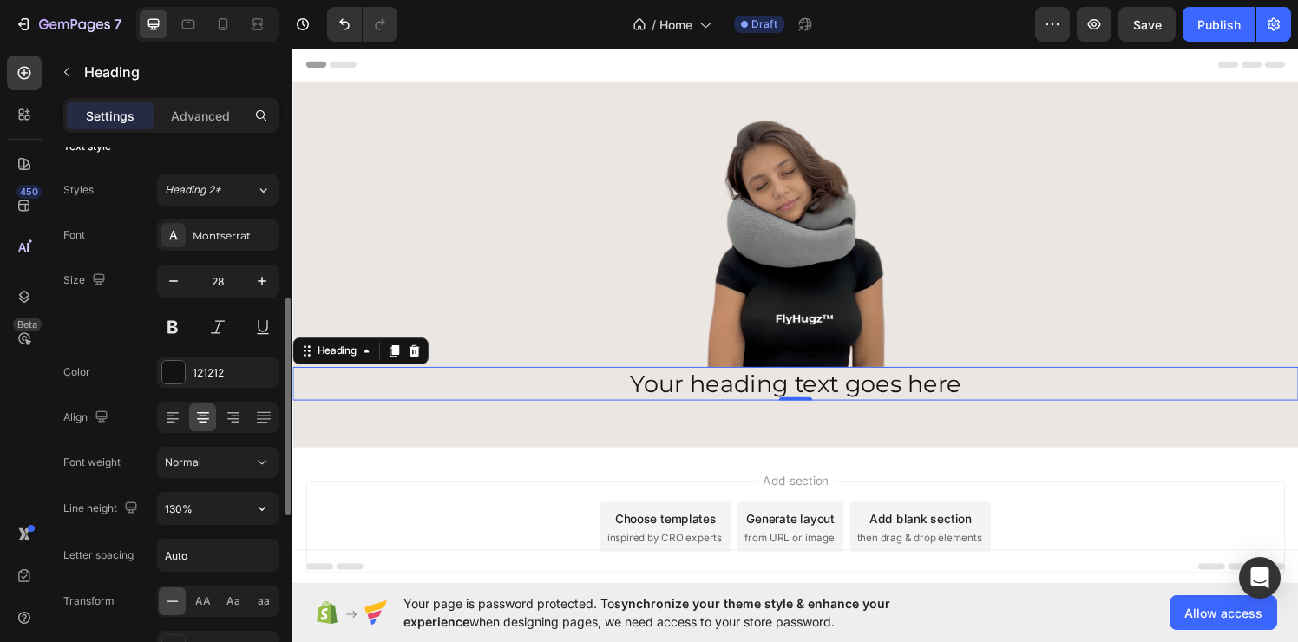
scroll to position [128, 0]
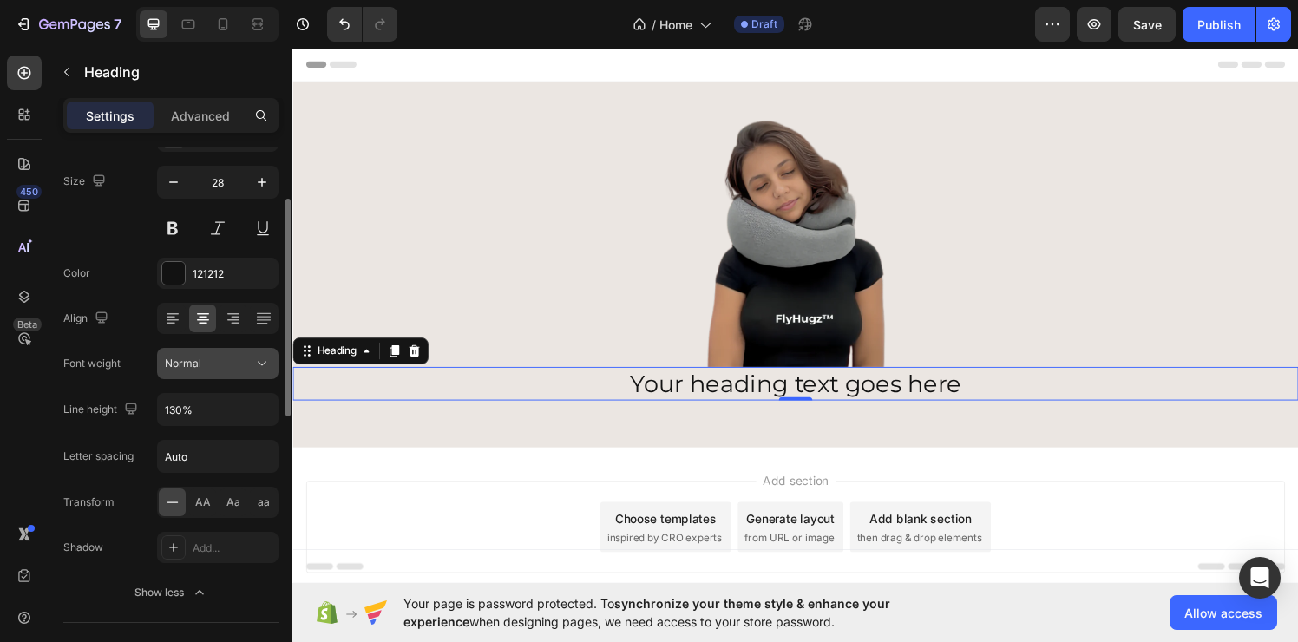
click at [260, 364] on icon at bounding box center [261, 363] width 17 height 17
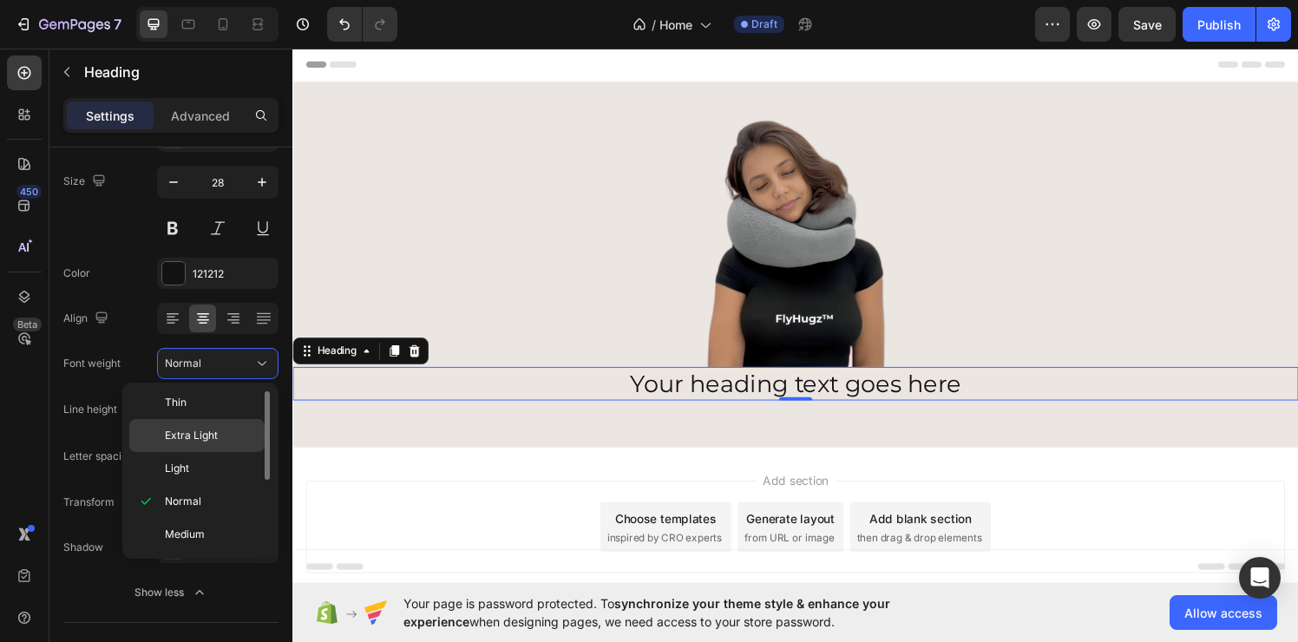
scroll to position [134, 0]
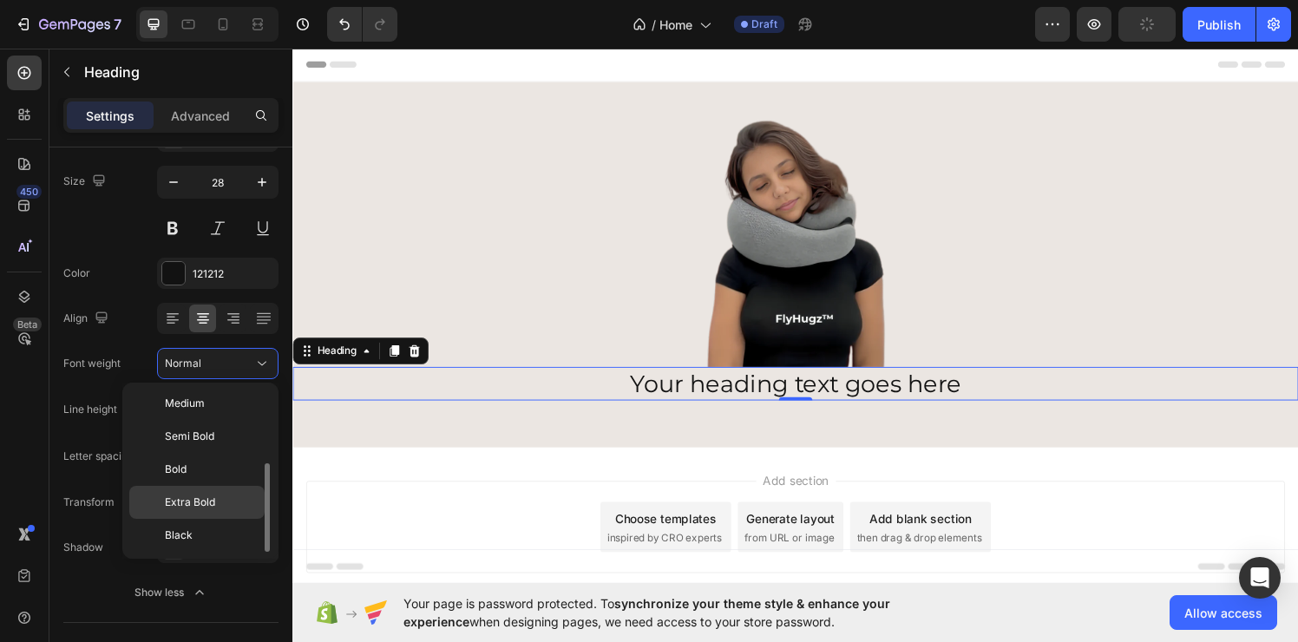
click at [219, 494] on p "Extra Bold" at bounding box center [211, 502] width 92 height 16
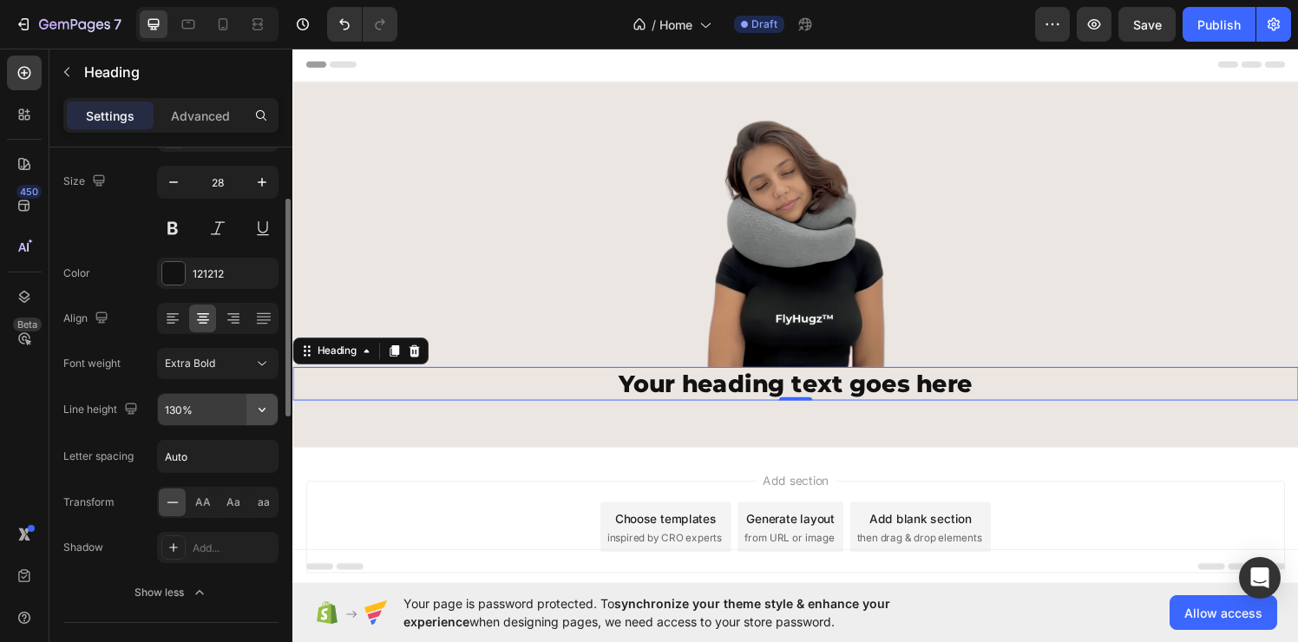
click at [265, 405] on icon "button" at bounding box center [261, 409] width 17 height 17
click at [202, 118] on p "Advanced" at bounding box center [200, 116] width 59 height 18
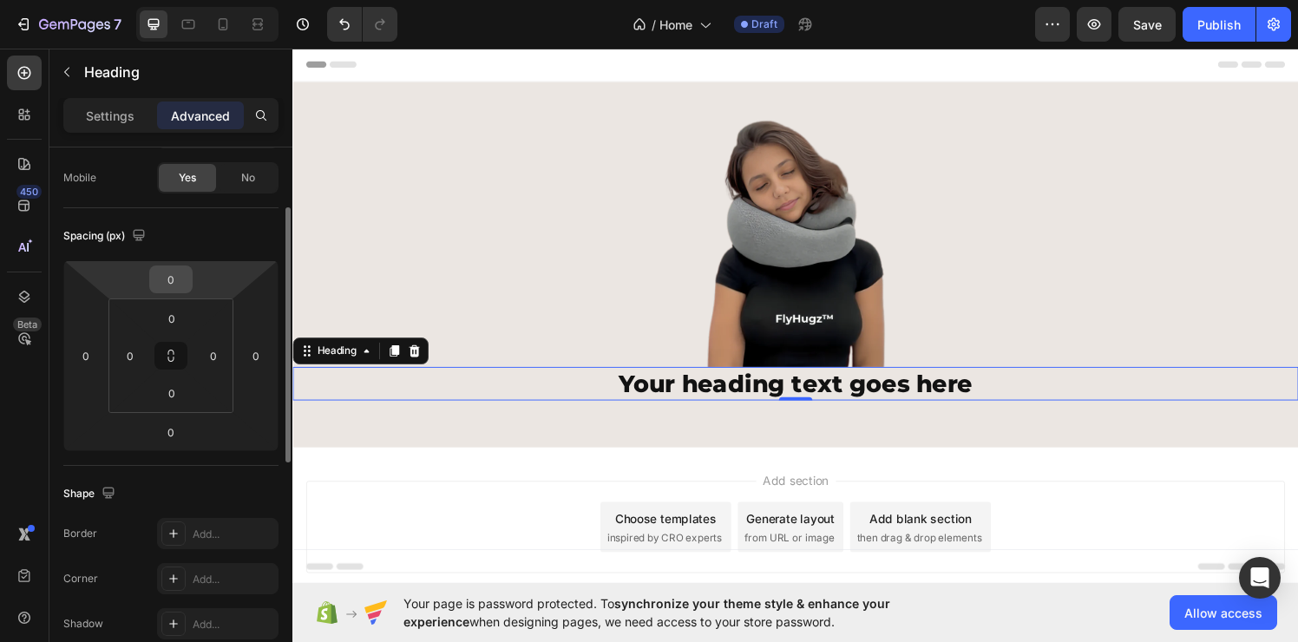
click at [178, 282] on input "0" at bounding box center [171, 279] width 35 height 26
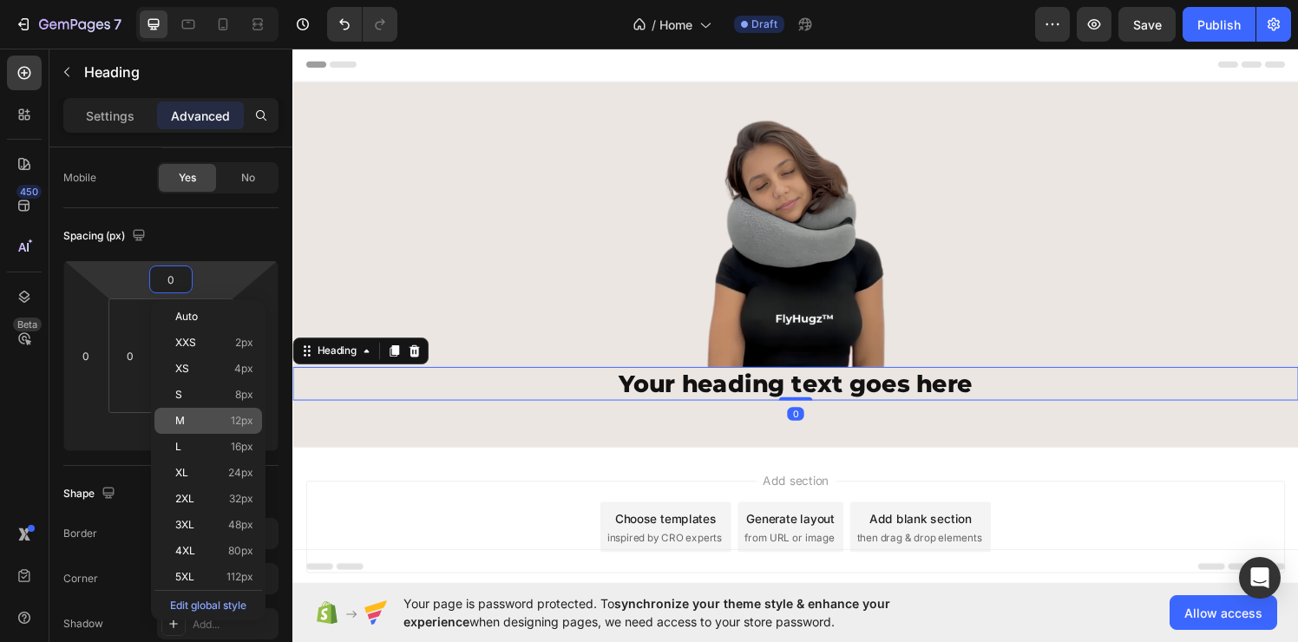
click at [245, 412] on div "M 12px" at bounding box center [208, 421] width 108 height 26
type input "12"
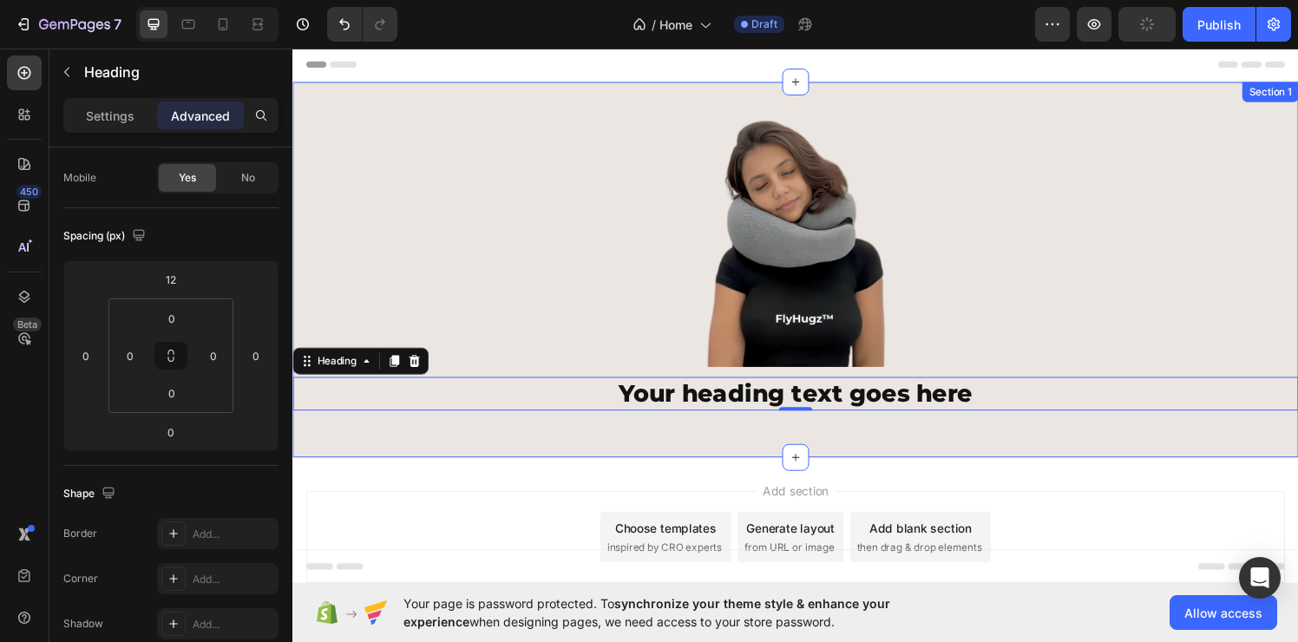
click at [529, 447] on div "Image Your heading text goes here Heading 0 Row Section 1" at bounding box center [812, 276] width 1041 height 389
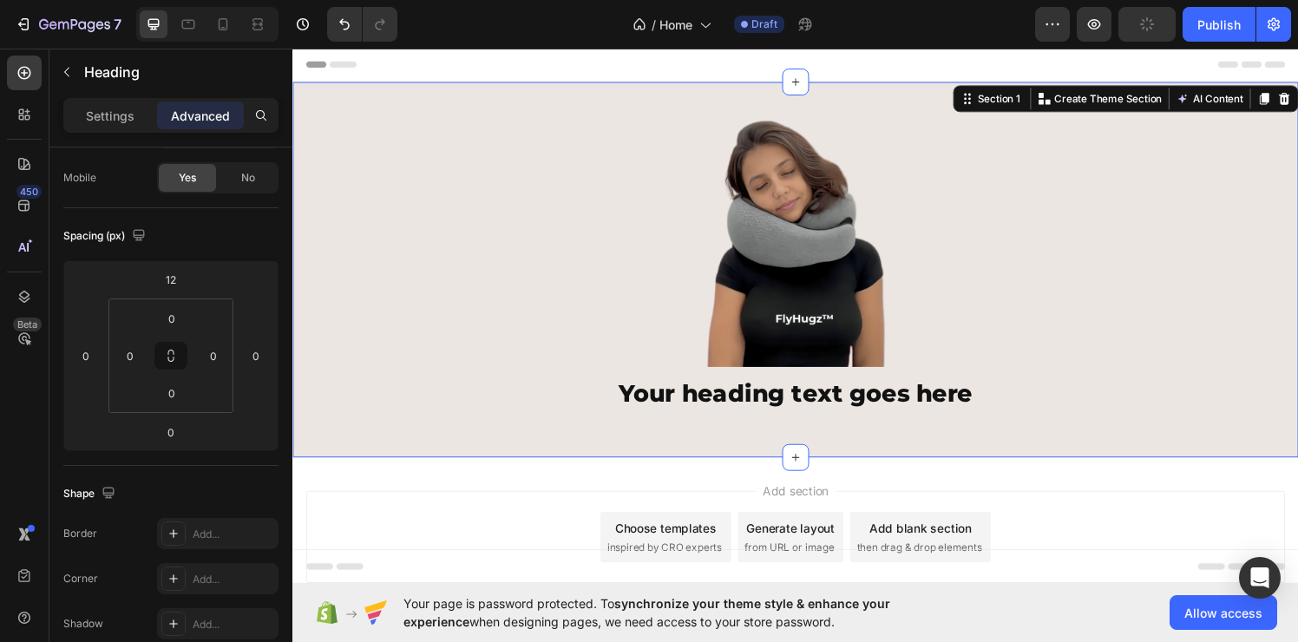
scroll to position [0, 0]
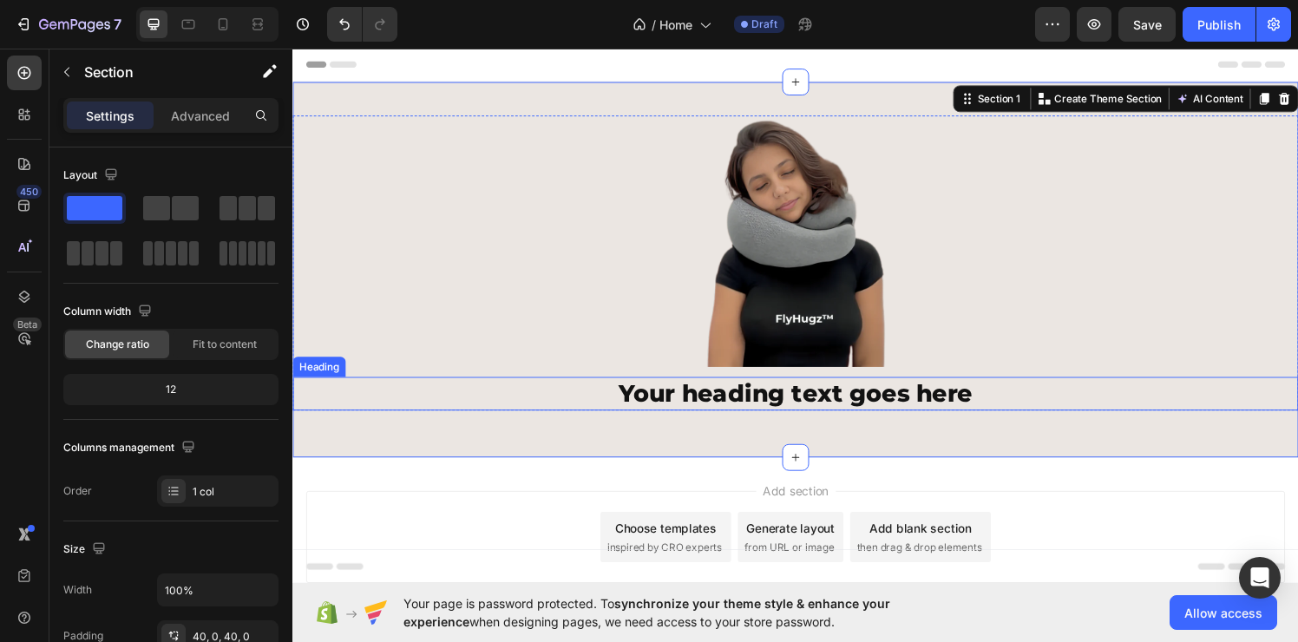
click at [691, 400] on h2 "Your heading text goes here" at bounding box center [812, 405] width 1041 height 35
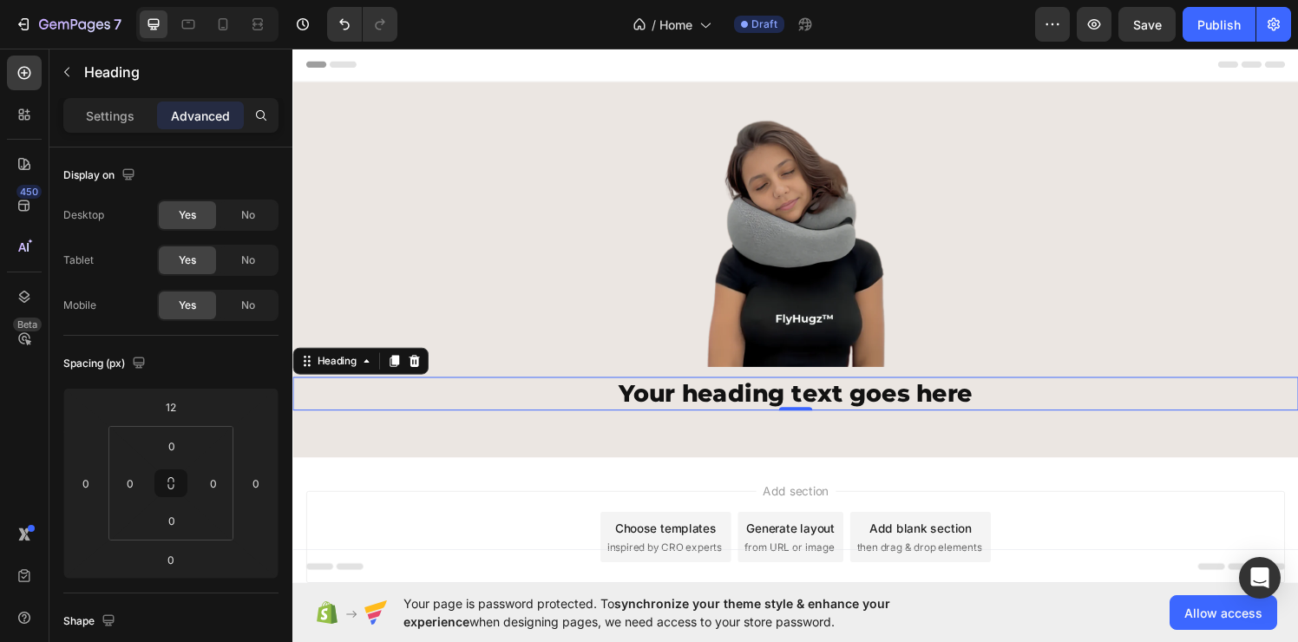
click at [713, 405] on h2 "Your heading text goes here" at bounding box center [812, 405] width 1041 height 35
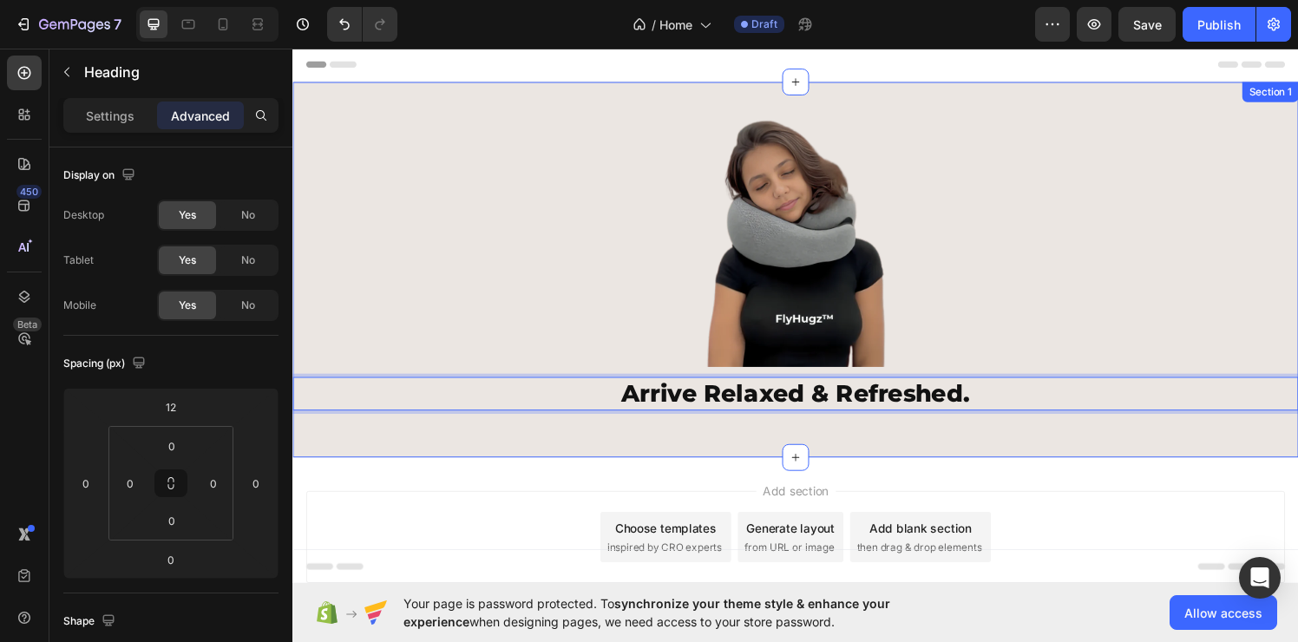
click at [583, 452] on div "Image Arrive Relaxed & Refreshed. Heading 0 Row Section 1" at bounding box center [812, 276] width 1041 height 389
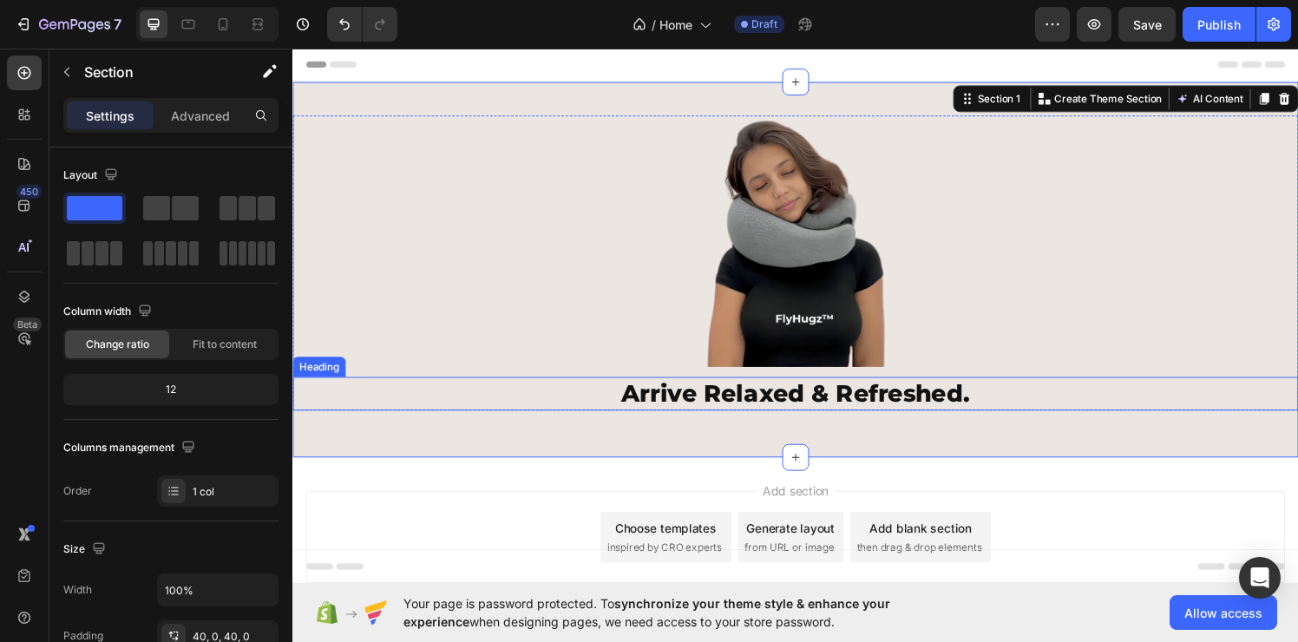
click at [692, 416] on p "Arrive Relaxed & Refreshed." at bounding box center [813, 405] width 1038 height 31
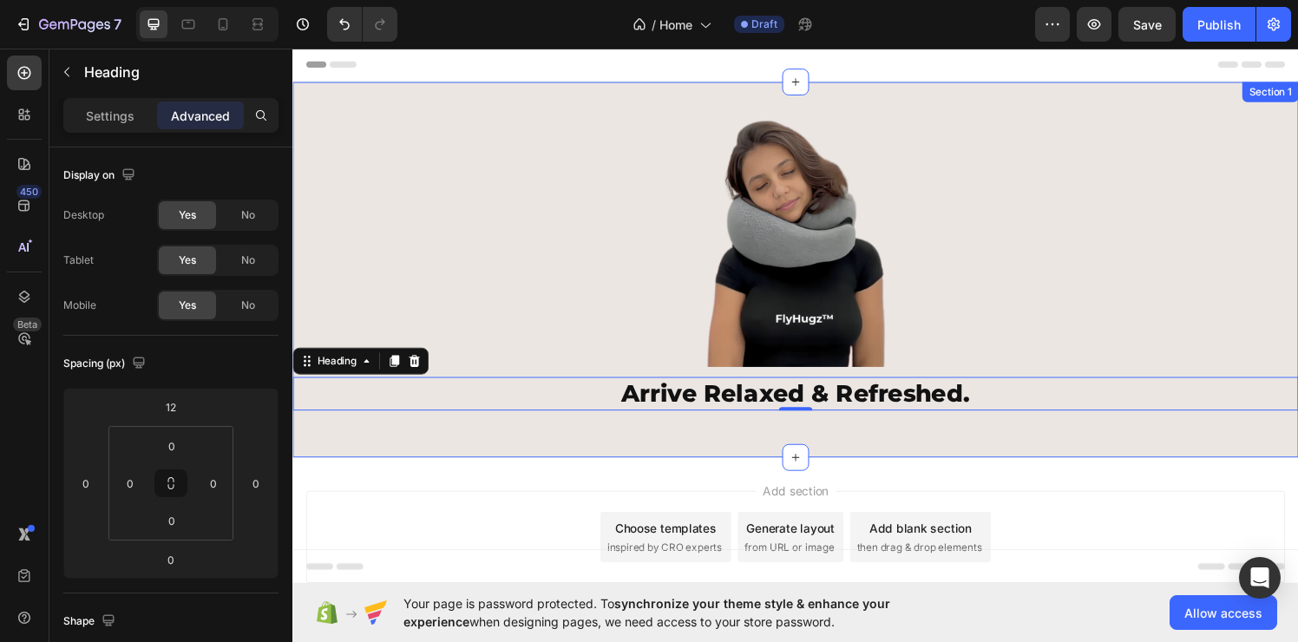
click at [639, 455] on div "Image Arrive Relaxed & Refreshed. Heading 0 Row Section 1" at bounding box center [812, 276] width 1041 height 389
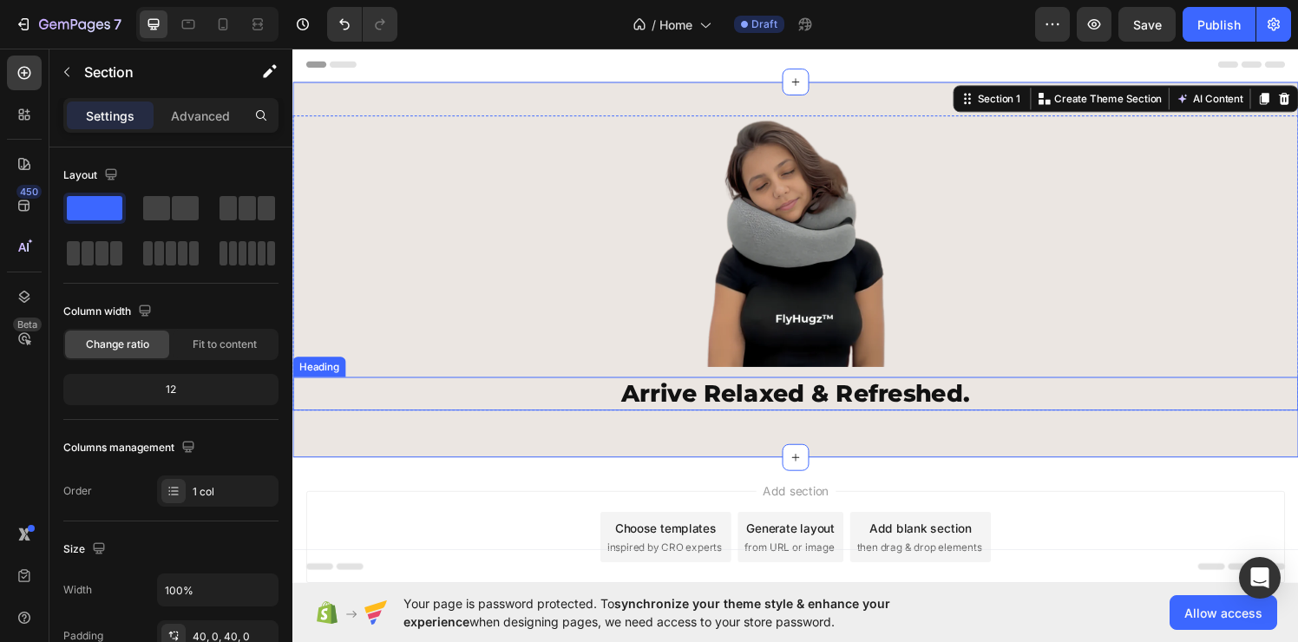
click at [672, 400] on p "Arrive Relaxed & Refreshed." at bounding box center [813, 405] width 1038 height 31
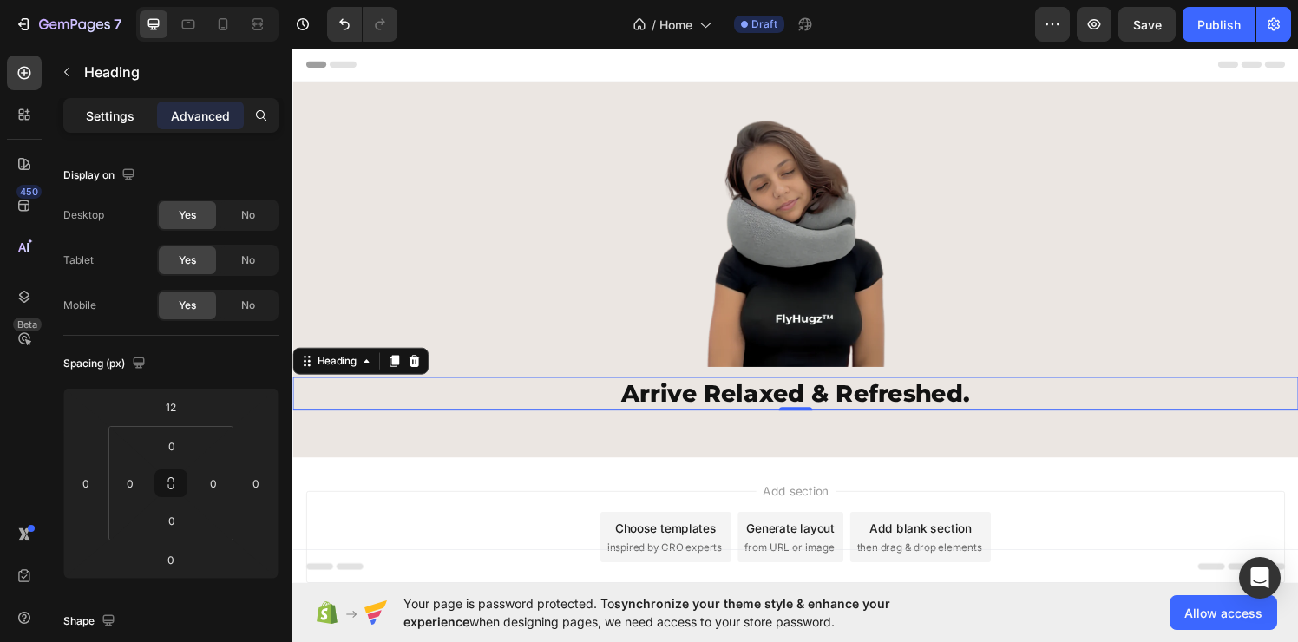
click at [111, 116] on p "Settings" at bounding box center [110, 116] width 49 height 18
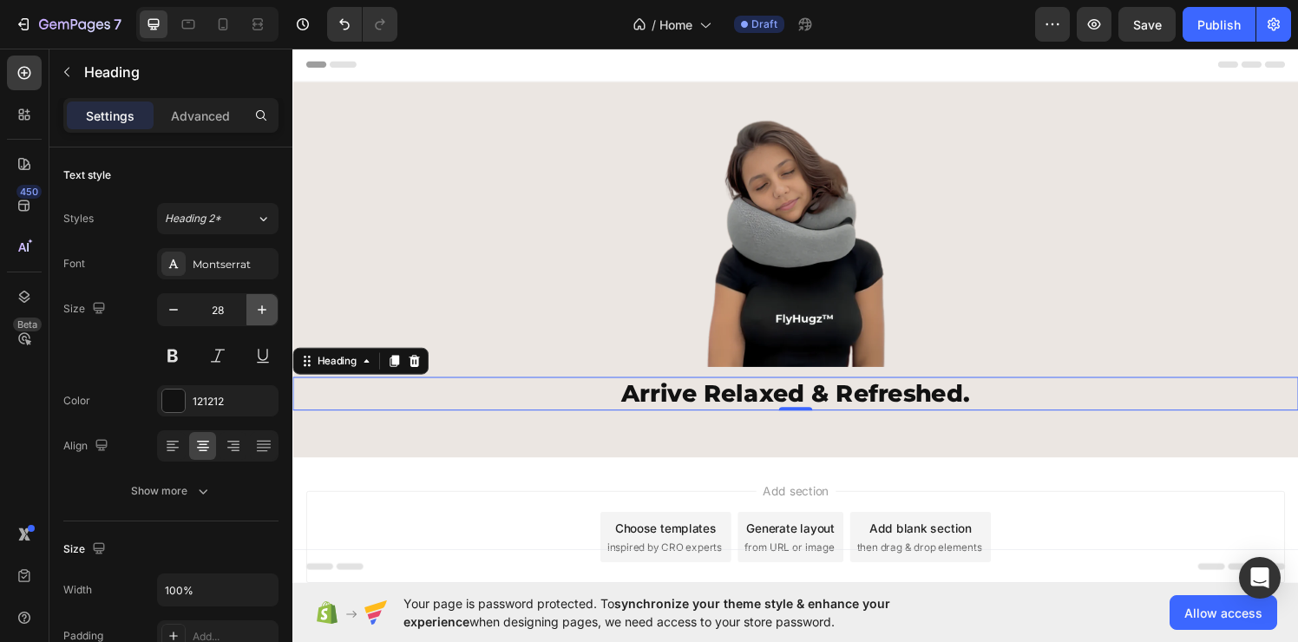
click at [262, 309] on icon "button" at bounding box center [262, 309] width 9 height 9
click at [164, 318] on button "button" at bounding box center [173, 309] width 31 height 31
type input "28"
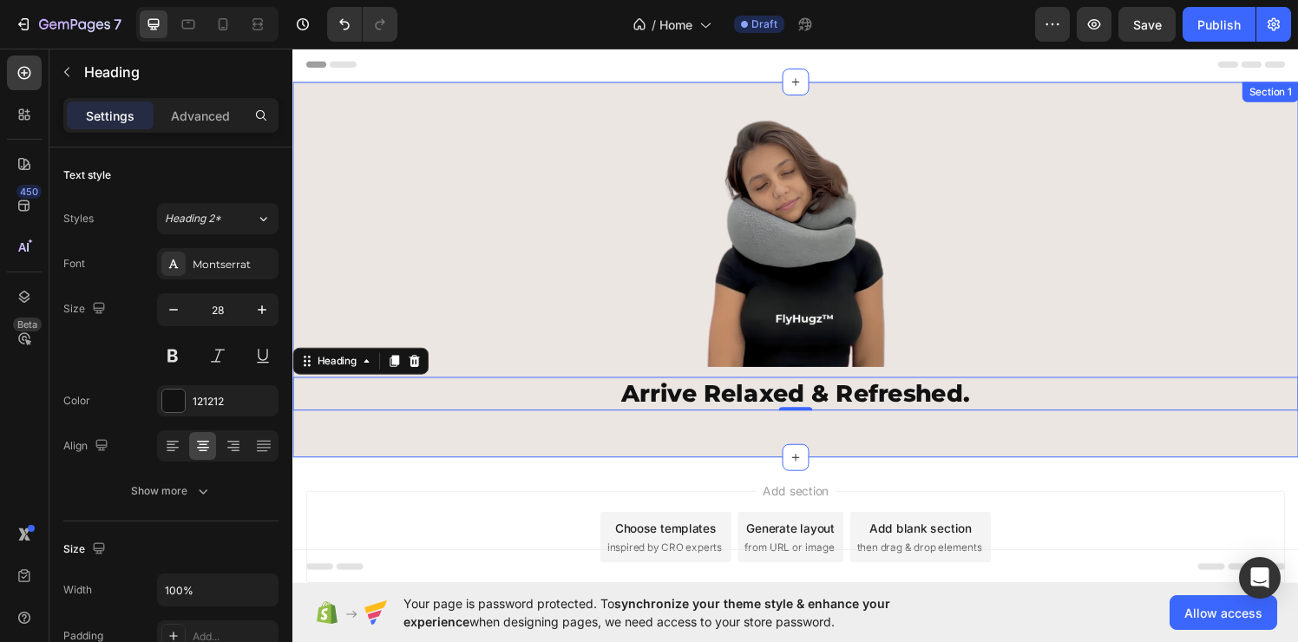
click at [548, 449] on div "Image Arrive Relaxed & Refreshed. Heading 0 Row Section 1" at bounding box center [812, 276] width 1041 height 389
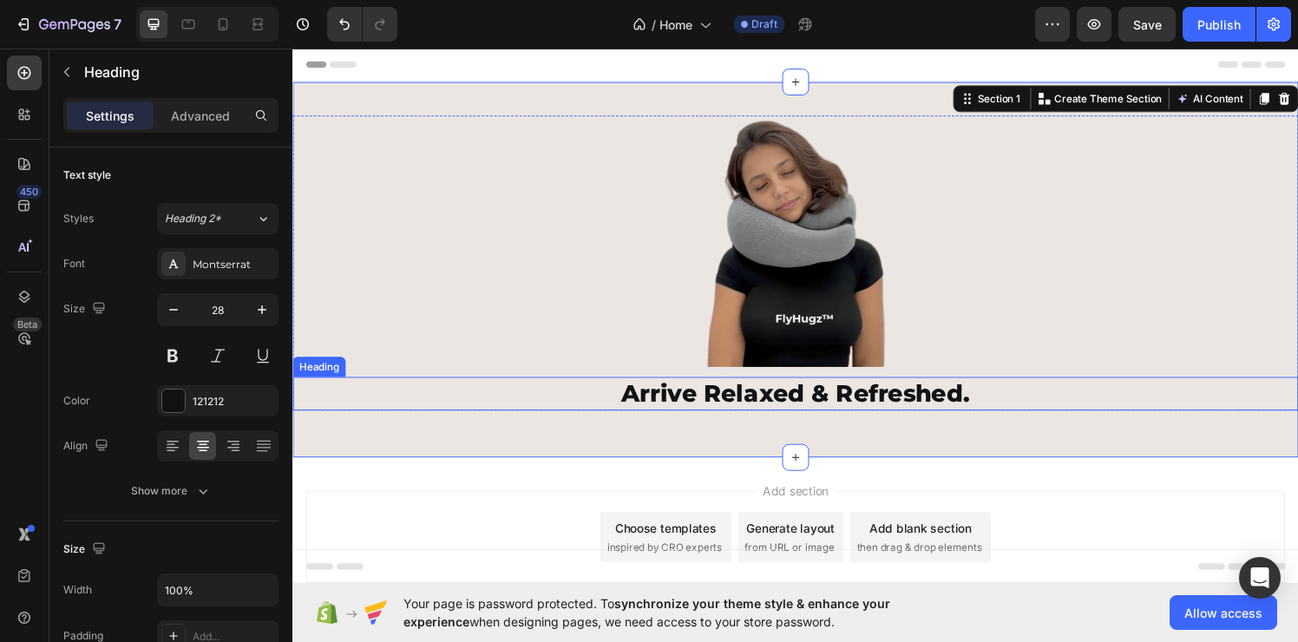
click at [763, 401] on p "Arrive Relaxed & Refreshed." at bounding box center [813, 405] width 1038 height 31
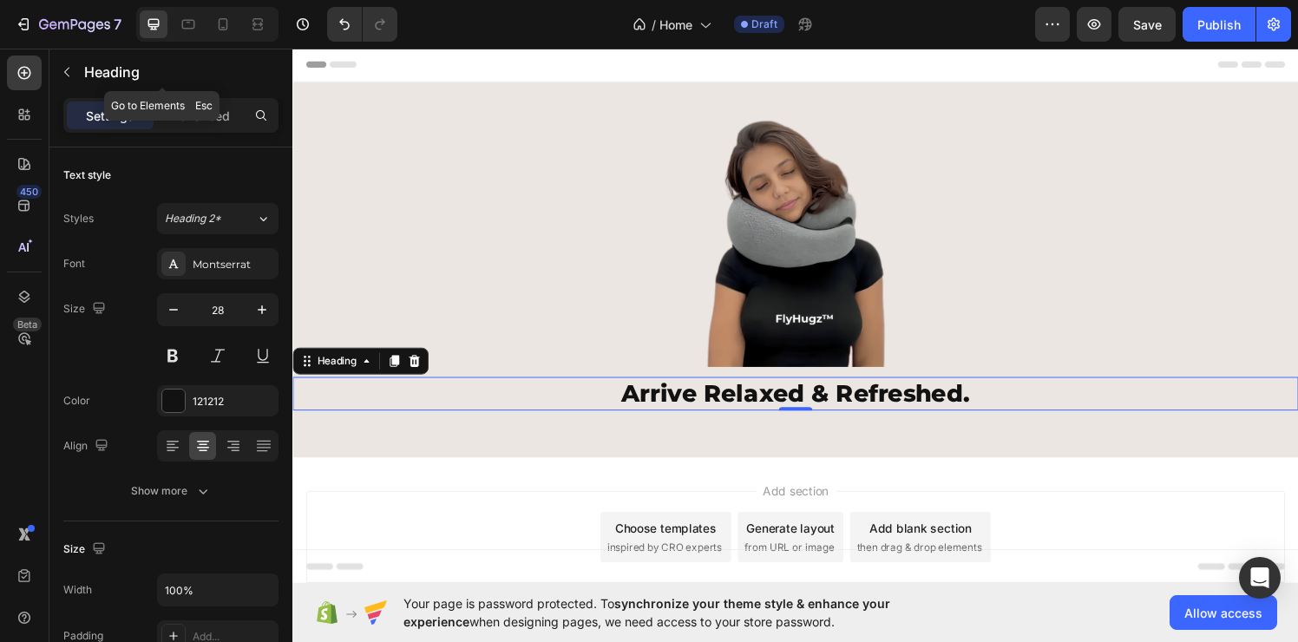
click at [72, 67] on icon "button" at bounding box center [67, 72] width 14 height 14
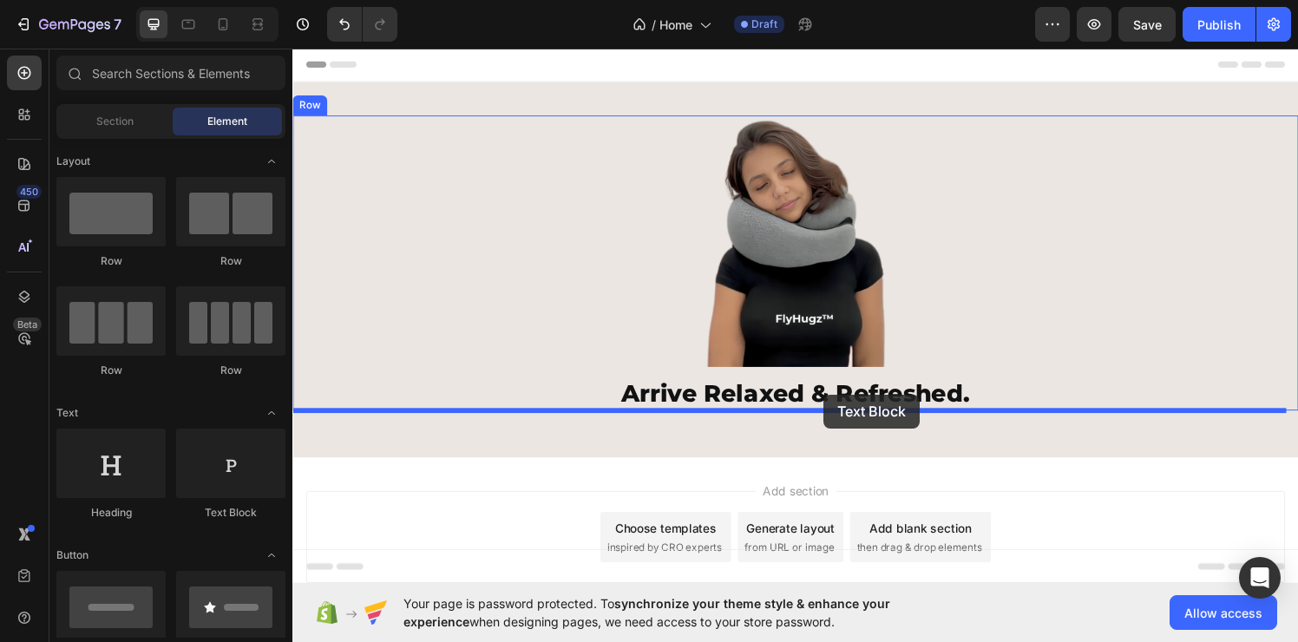
drag, startPoint x: 514, startPoint y: 512, endPoint x: 842, endPoint y: 406, distance: 345.4
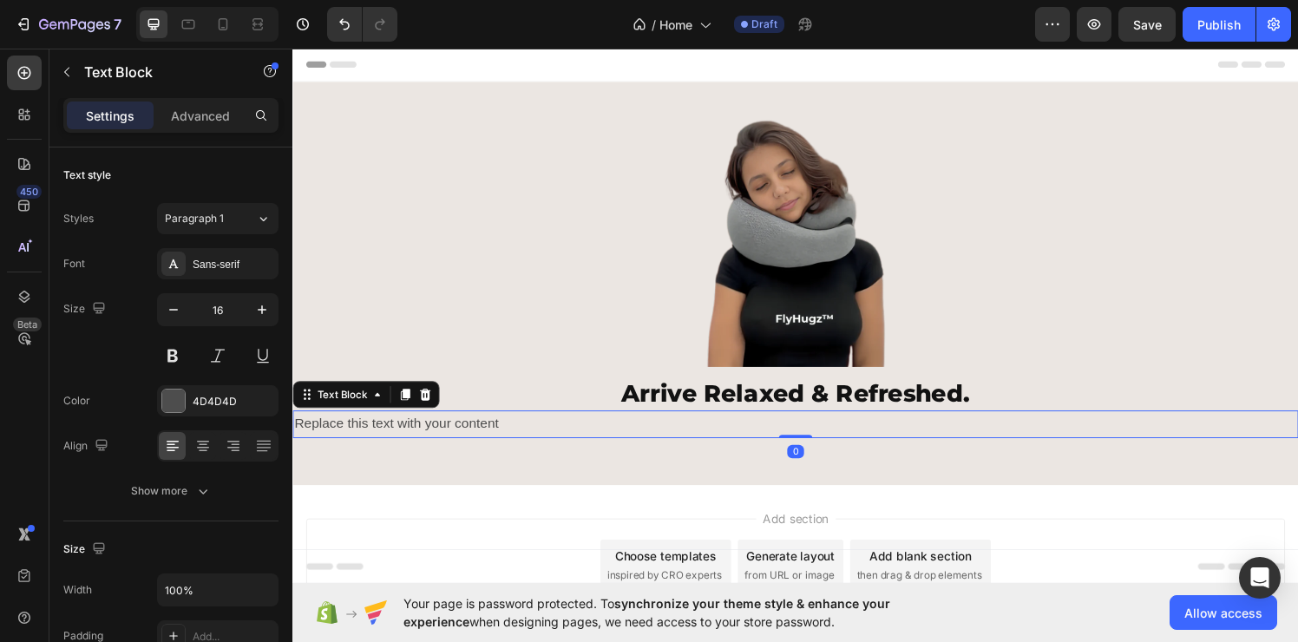
click at [441, 445] on div "Replace this text with your content" at bounding box center [812, 436] width 1041 height 29
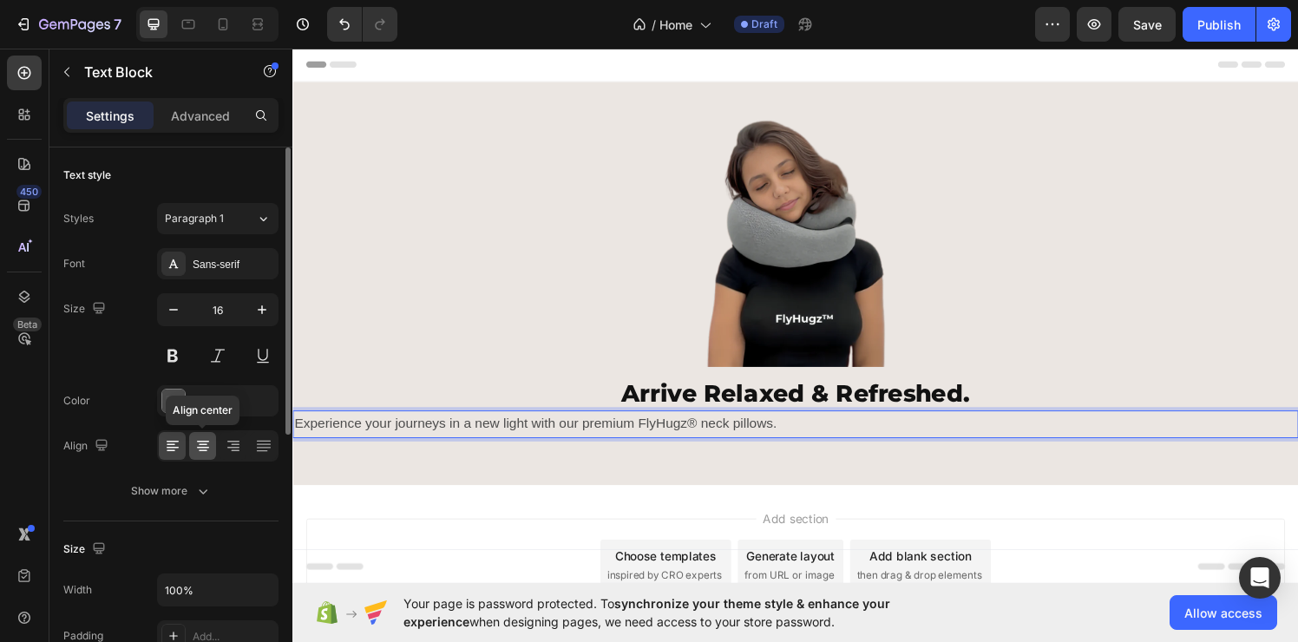
click at [206, 456] on div at bounding box center [202, 446] width 27 height 28
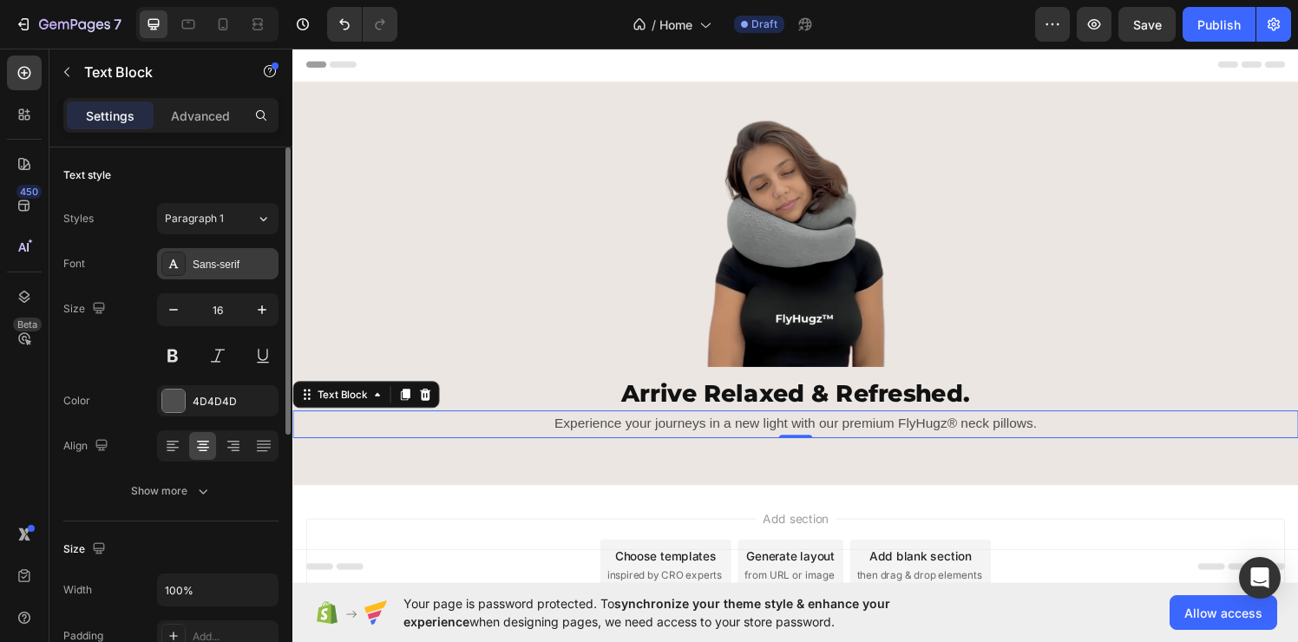
click at [246, 269] on div "Sans-serif" at bounding box center [234, 265] width 82 height 16
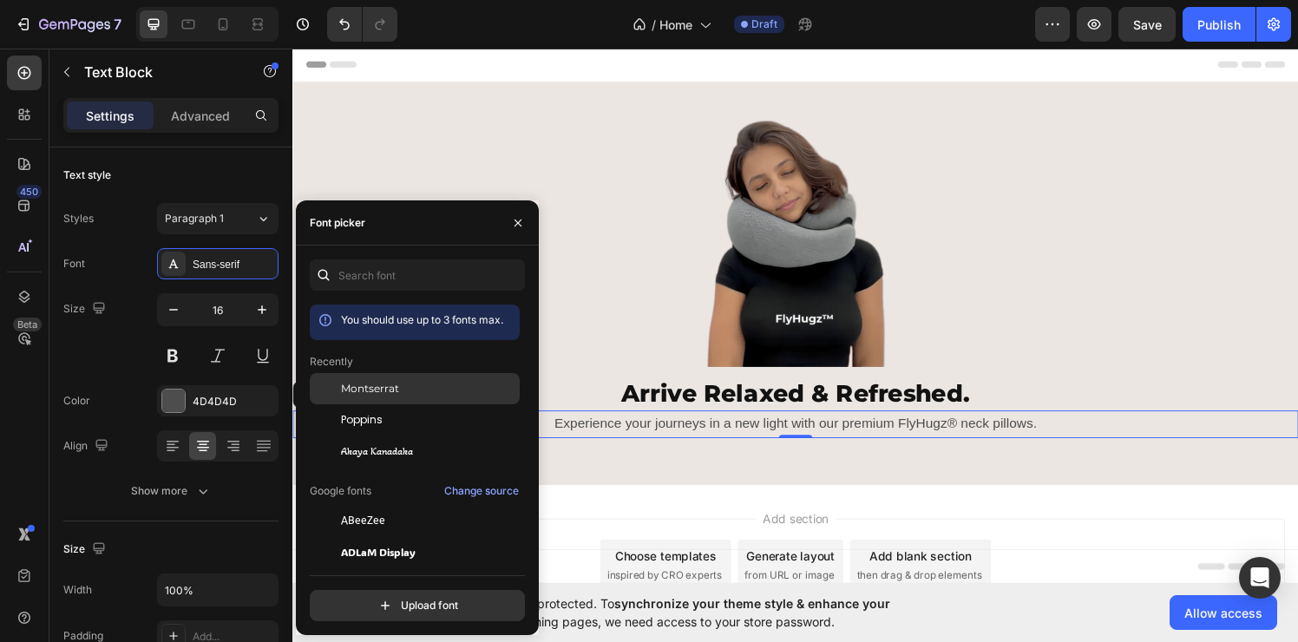
click at [387, 383] on span "Montserrat" at bounding box center [370, 389] width 58 height 16
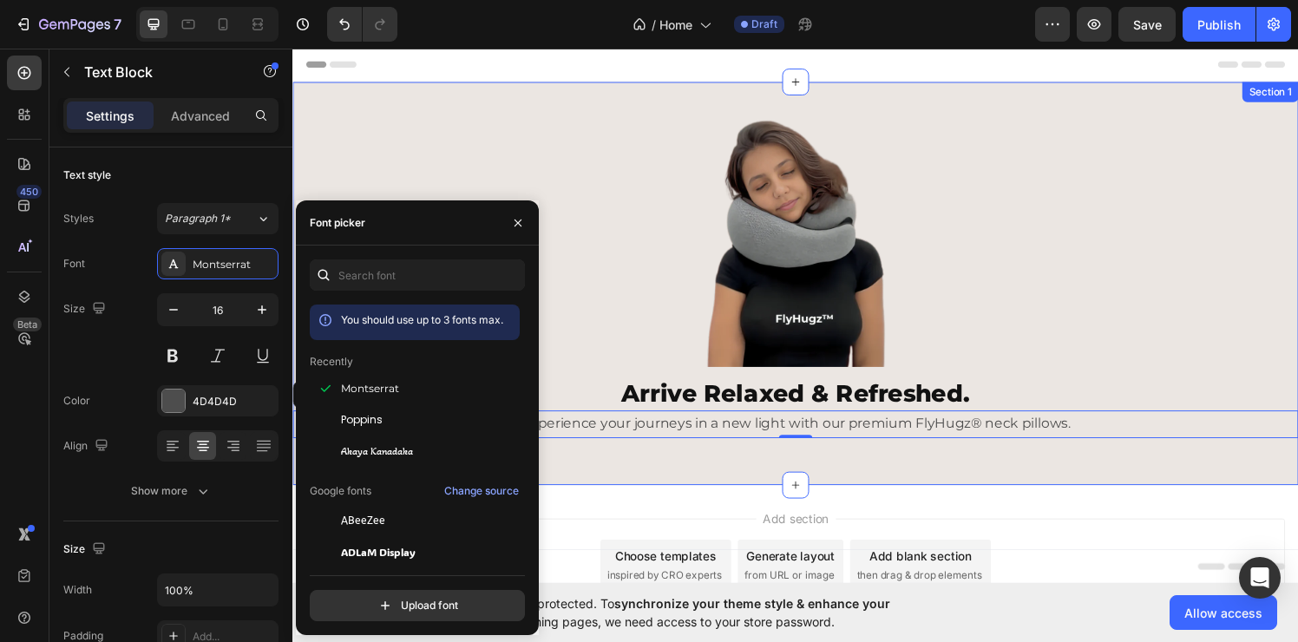
click at [659, 467] on div "Image Arrive Relaxed & Refreshed. Heading Experience your journeys in a new lig…" at bounding box center [812, 290] width 1041 height 417
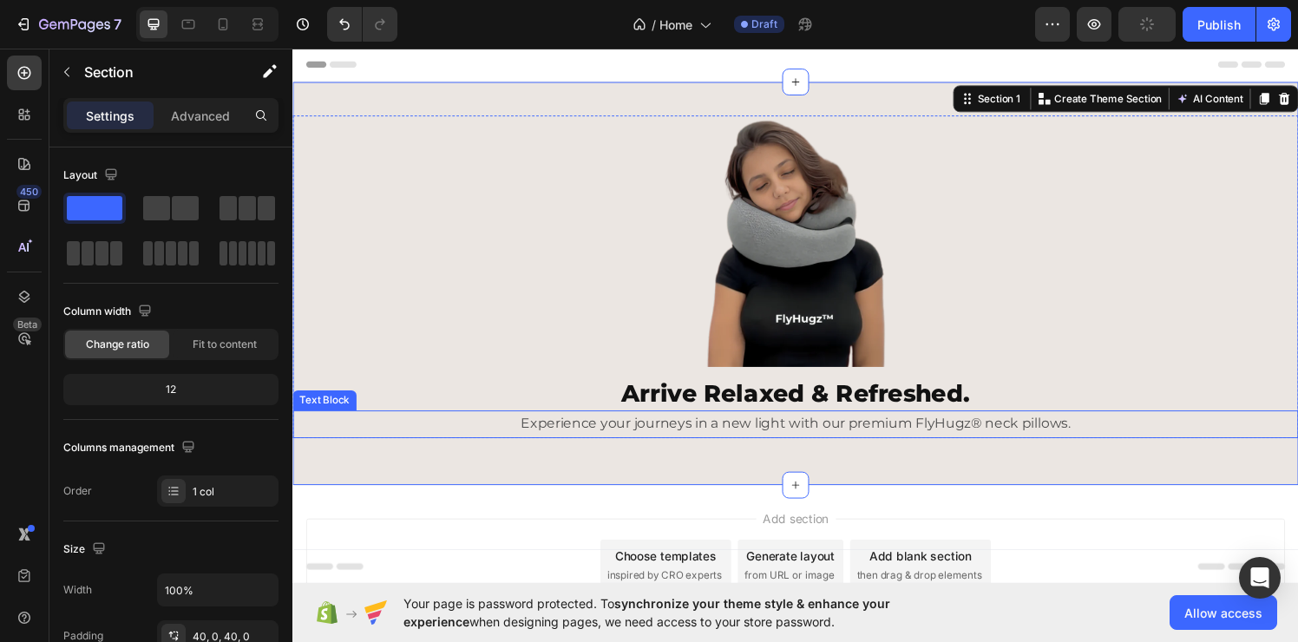
click at [665, 444] on p "Experience your journeys in a new light with our premium FlyHugz® neck pillows." at bounding box center [813, 436] width 1038 height 25
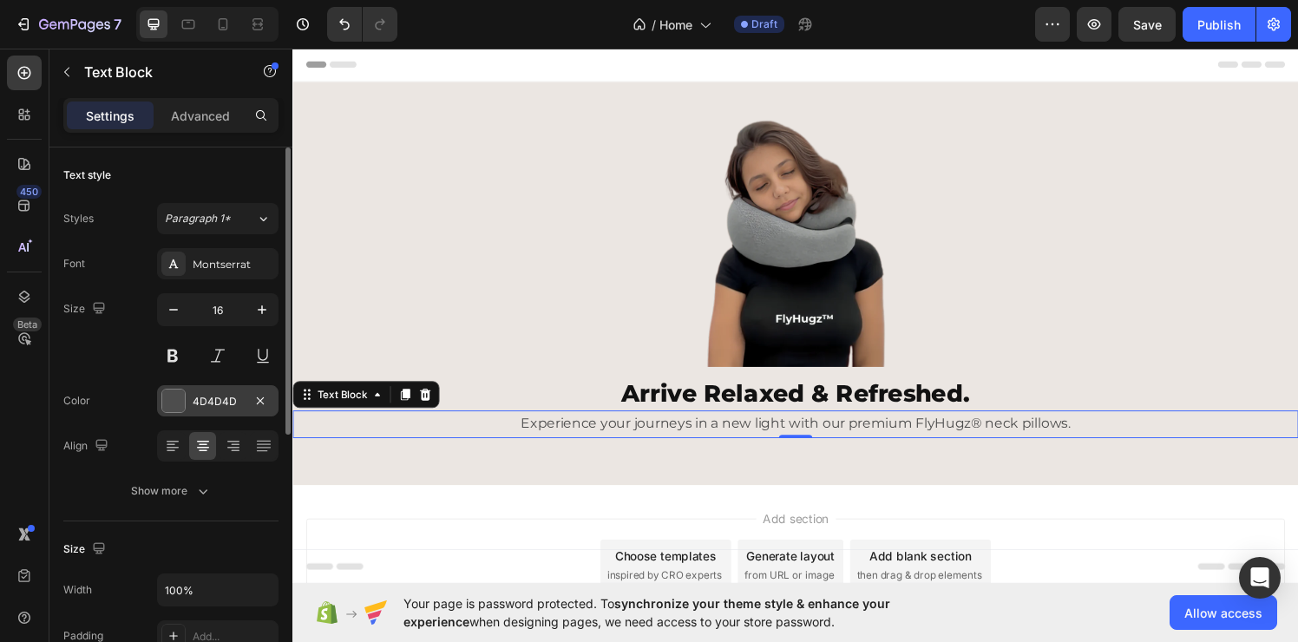
click at [209, 409] on div "4D4D4D" at bounding box center [217, 400] width 121 height 31
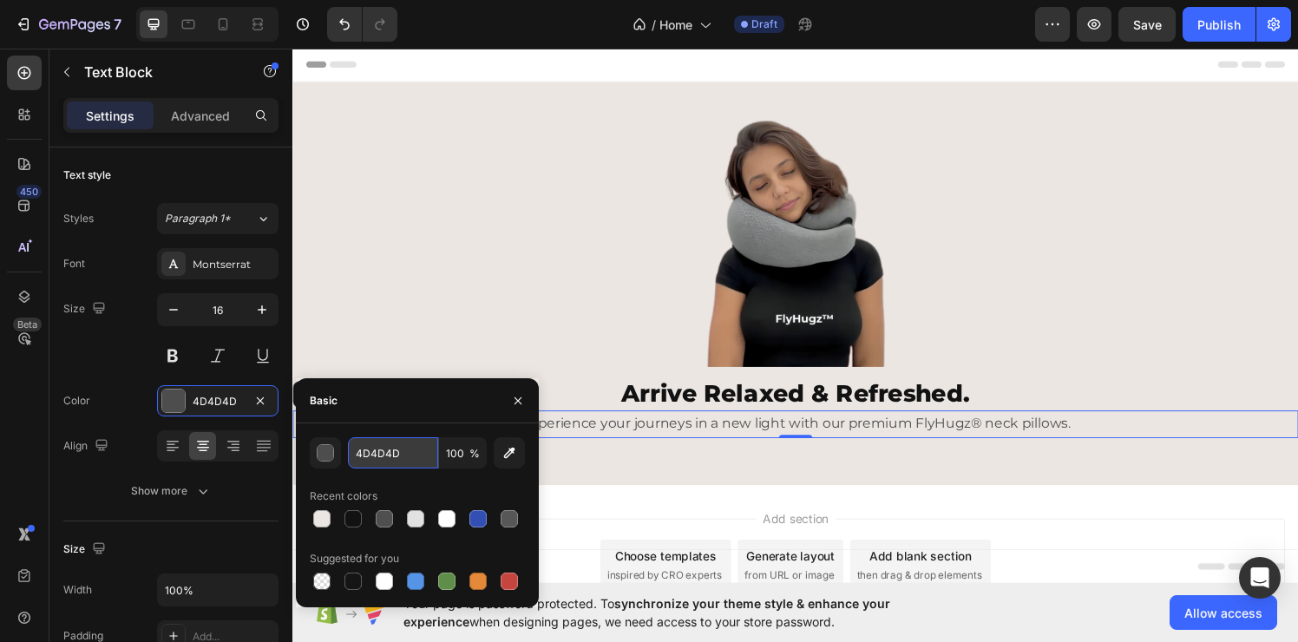
click at [420, 445] on input "4D4D4D" at bounding box center [393, 452] width 90 height 31
type input "191919"
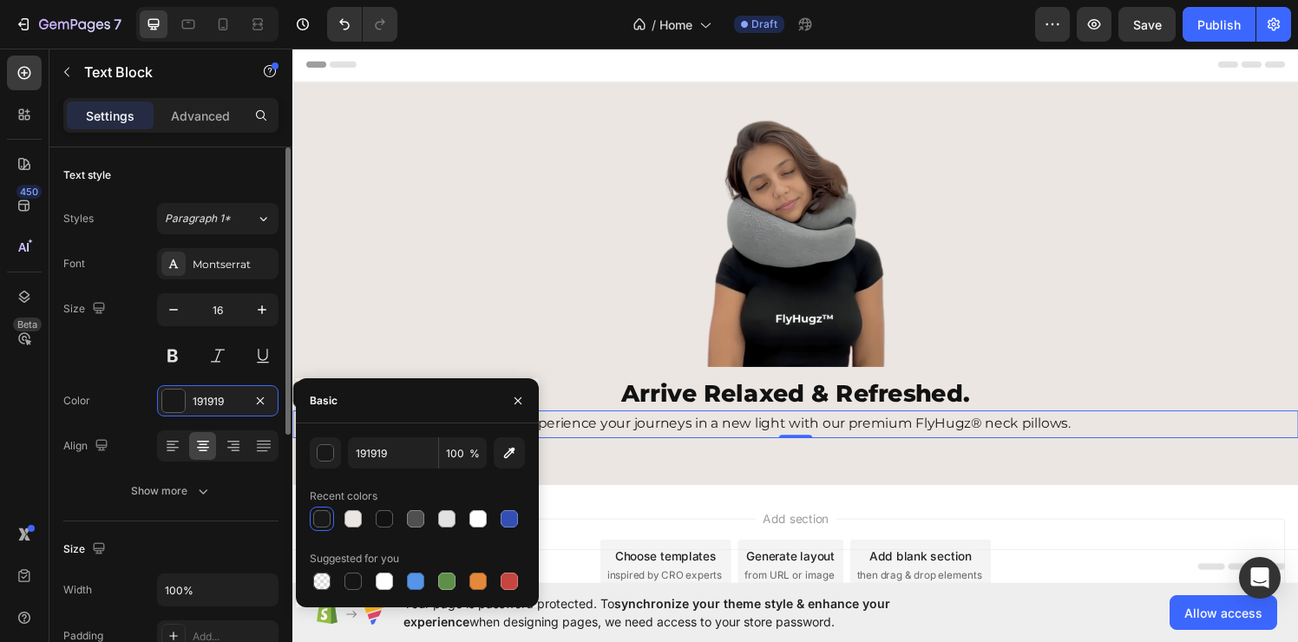
click at [124, 357] on div "Size 16" at bounding box center [170, 332] width 215 height 78
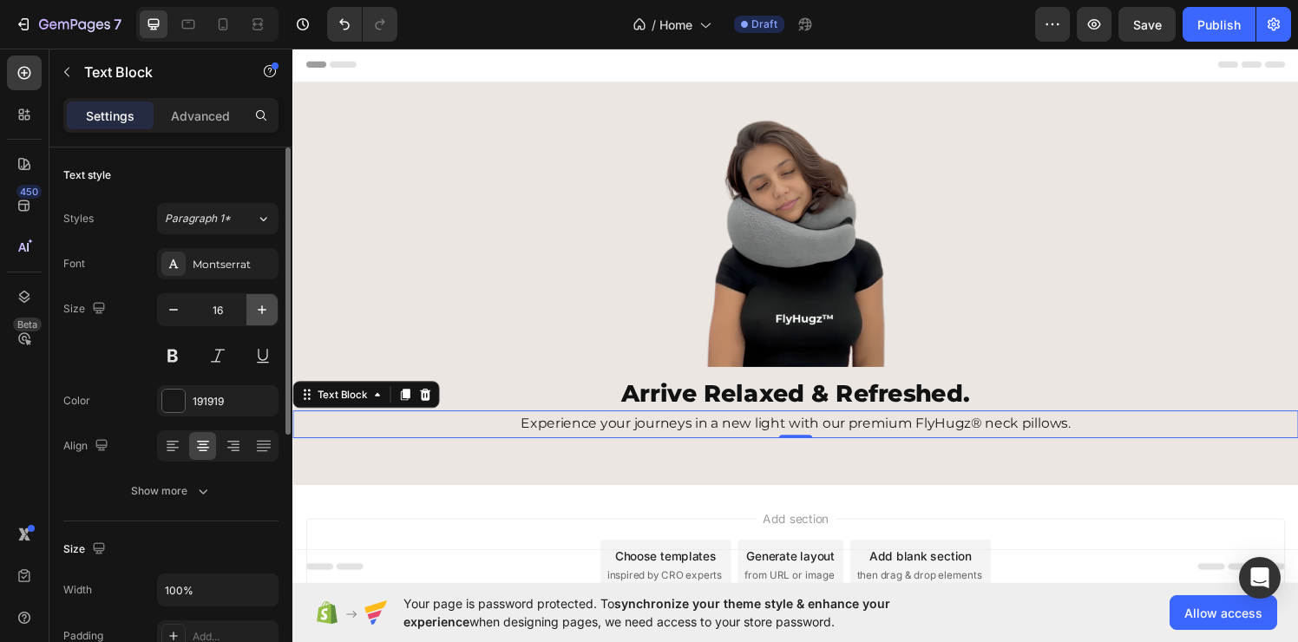
click at [262, 314] on icon "button" at bounding box center [261, 309] width 17 height 17
type input "18"
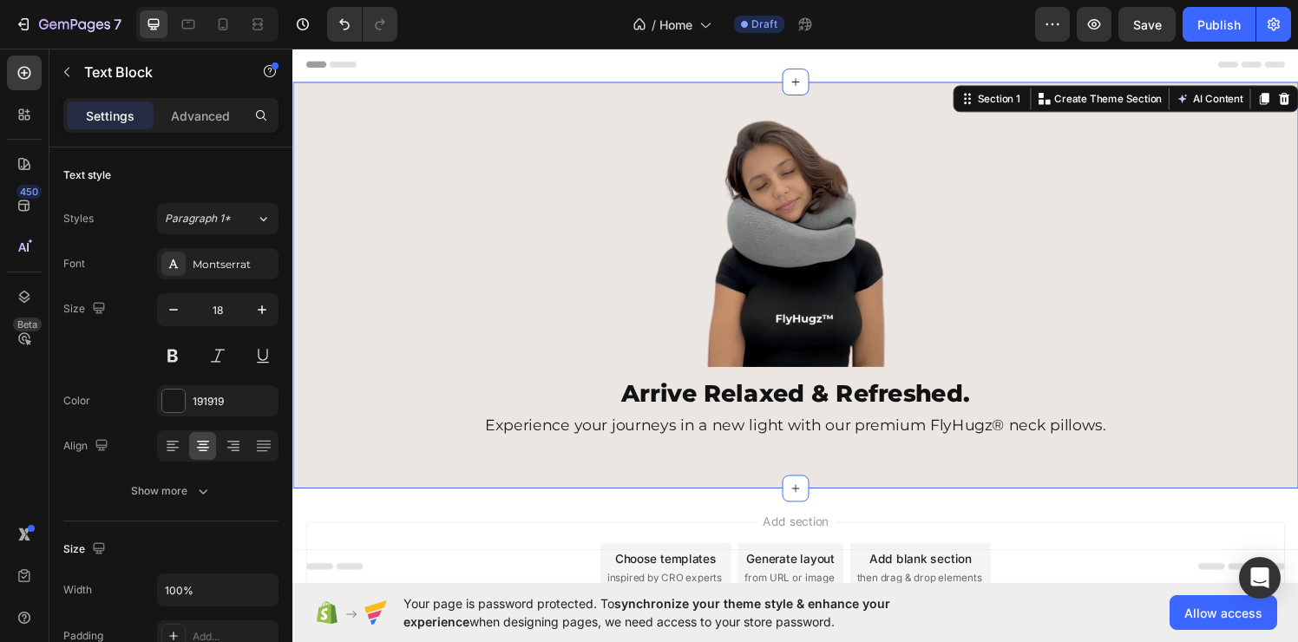
click at [707, 462] on div "Image Arrive Relaxed & Refreshed. Heading Experience your journeys in a new lig…" at bounding box center [812, 292] width 1041 height 351
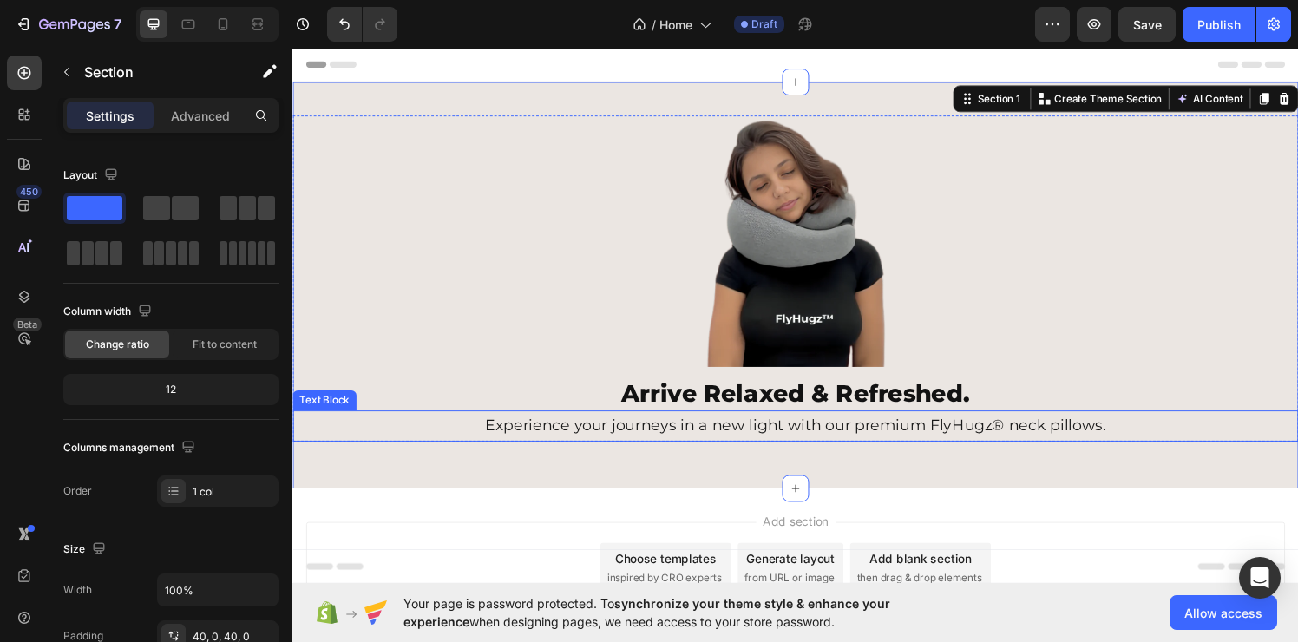
click at [715, 434] on p "Experience your journeys in a new light with our premium FlyHugz® neck pillows." at bounding box center [813, 438] width 1038 height 28
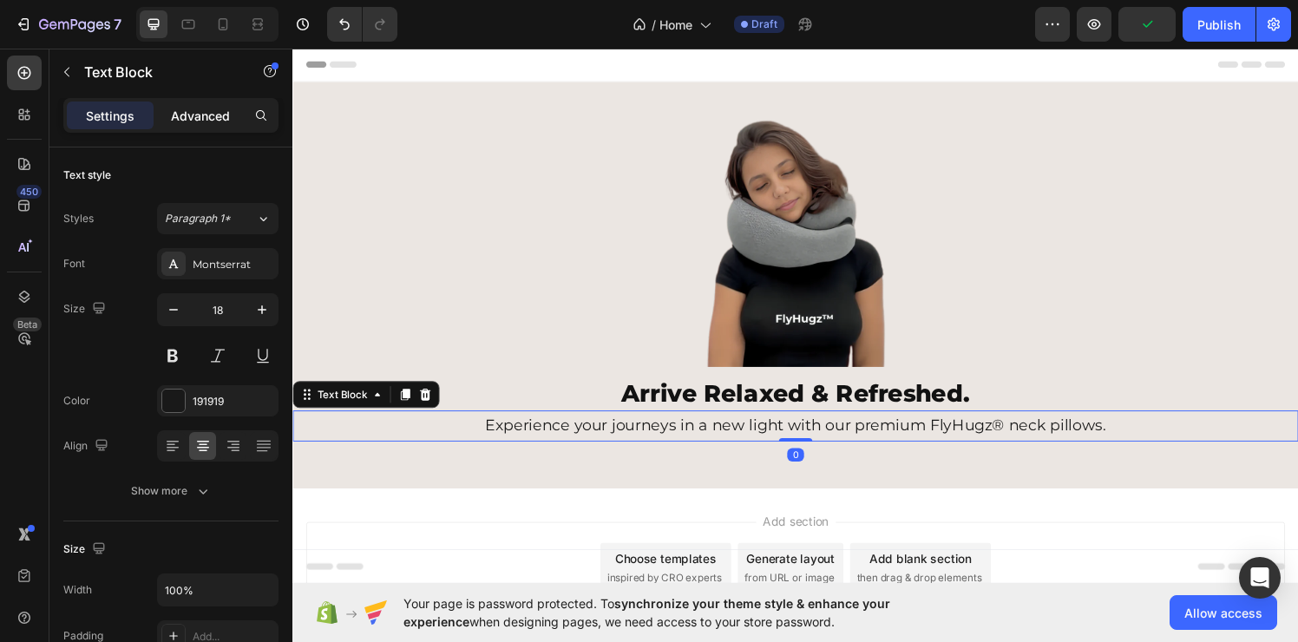
click at [196, 119] on p "Advanced" at bounding box center [200, 116] width 59 height 18
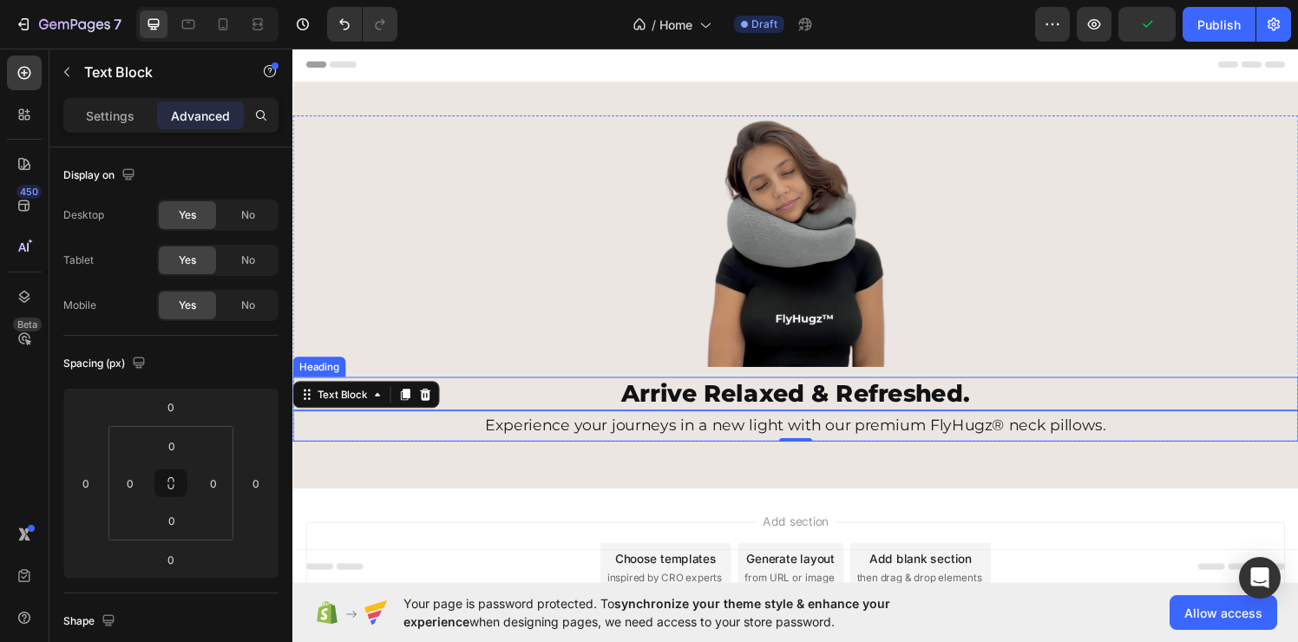
click at [704, 410] on p "Arrive Relaxed & Refreshed." at bounding box center [813, 405] width 1038 height 31
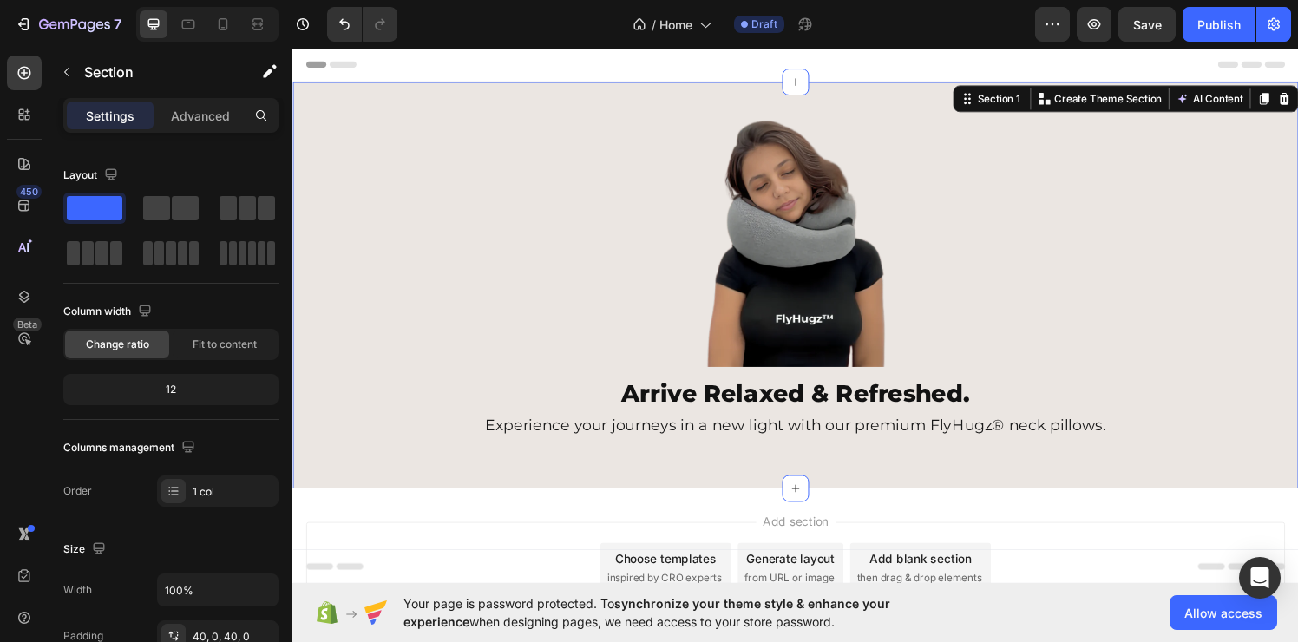
click at [608, 479] on div "Image Arrive Relaxed & Refreshed. Heading Experience your journeys in a new lig…" at bounding box center [812, 292] width 1041 height 421
click at [64, 67] on icon "button" at bounding box center [67, 72] width 14 height 14
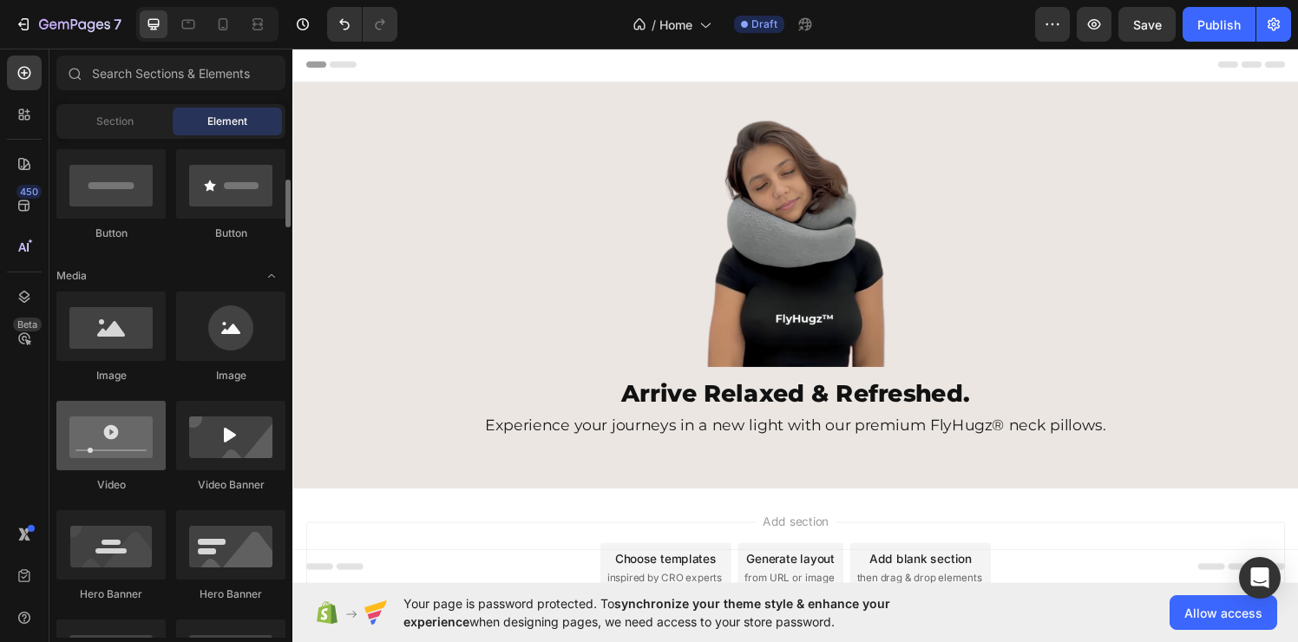
scroll to position [389, 0]
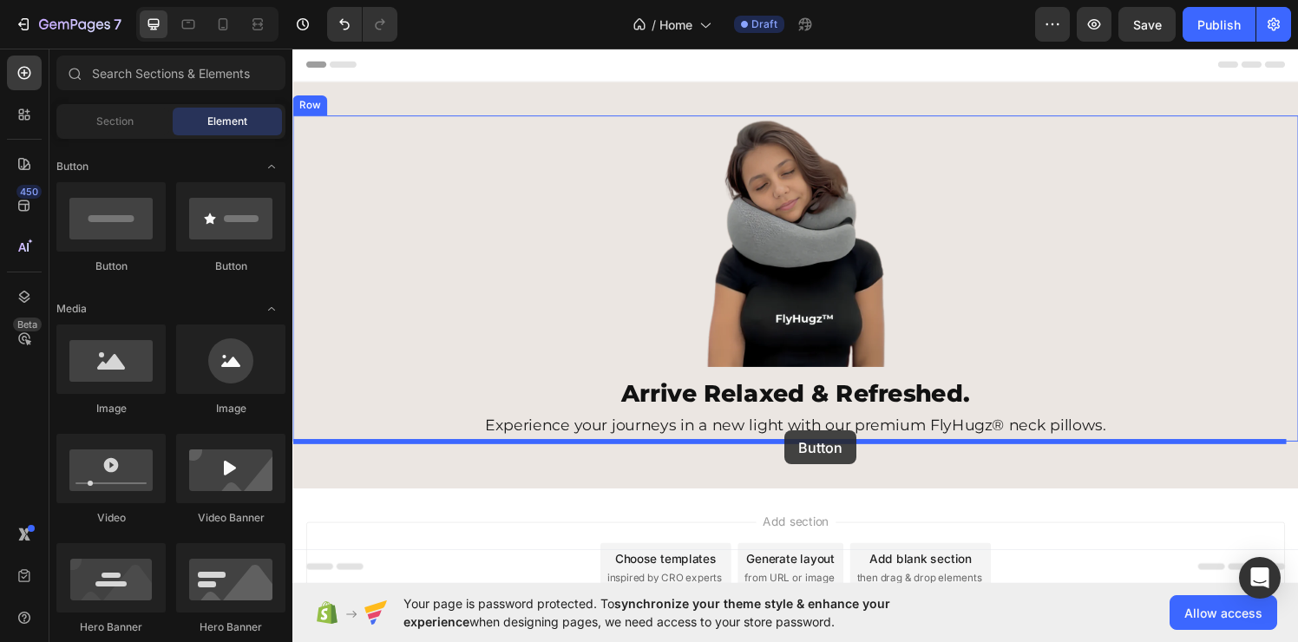
drag, startPoint x: 407, startPoint y: 278, endPoint x: 802, endPoint y: 443, distance: 427.8
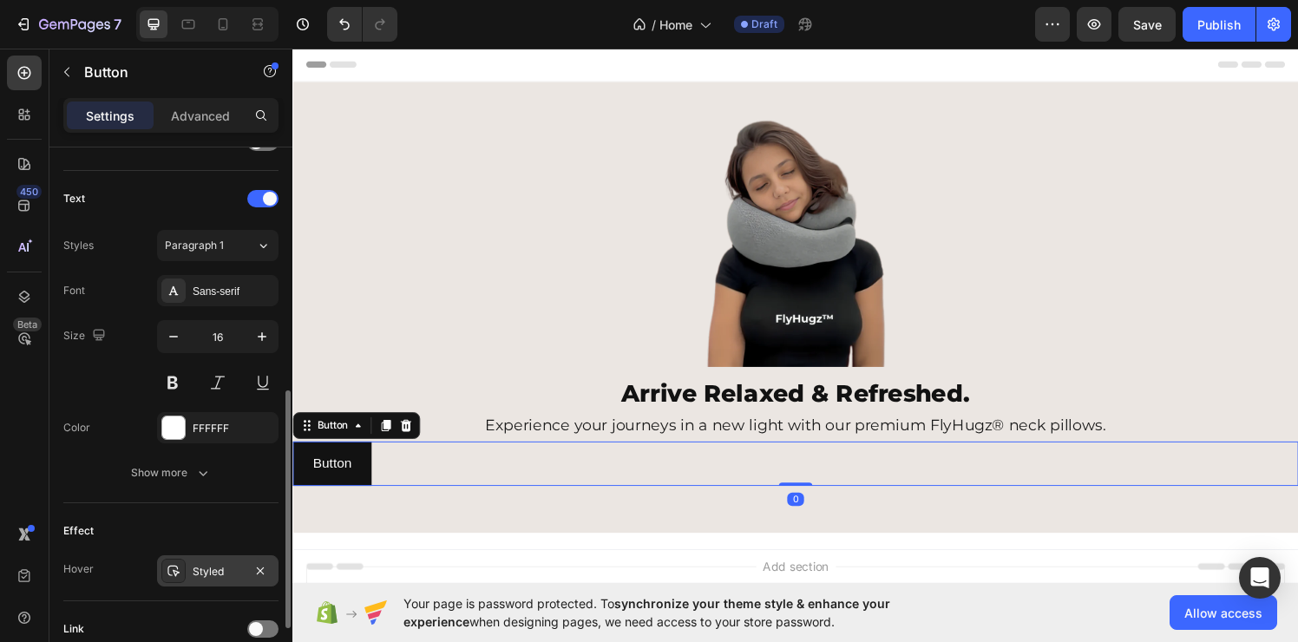
scroll to position [700, 0]
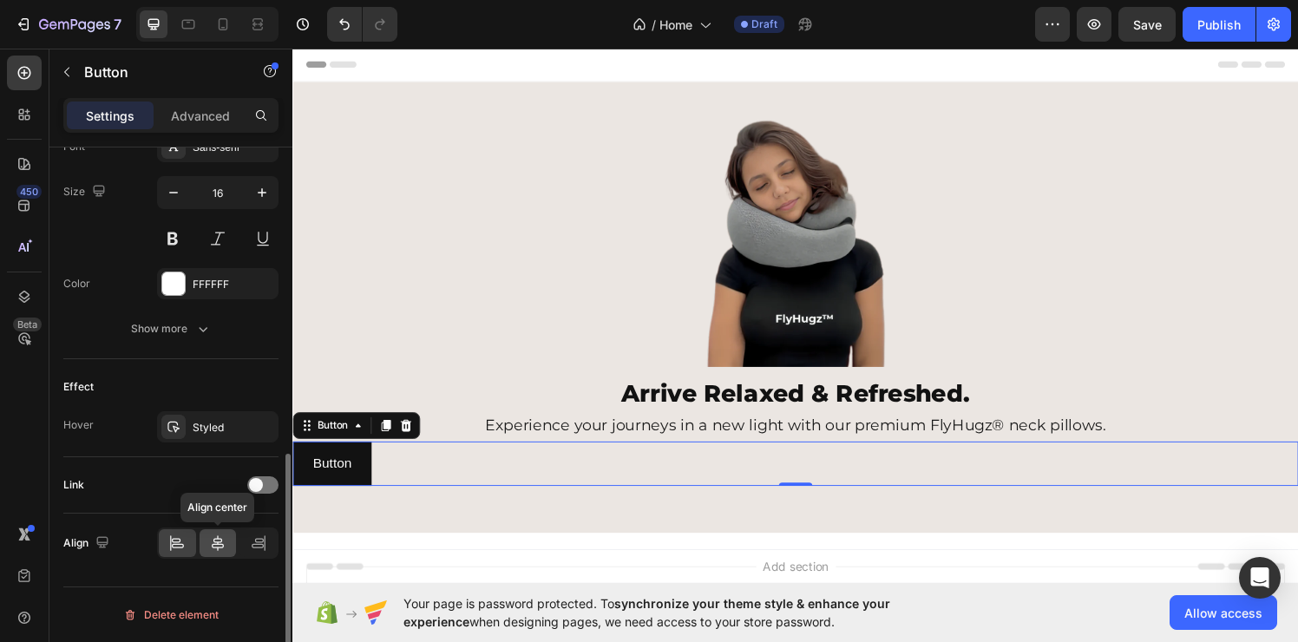
click at [216, 546] on icon at bounding box center [217, 542] width 17 height 17
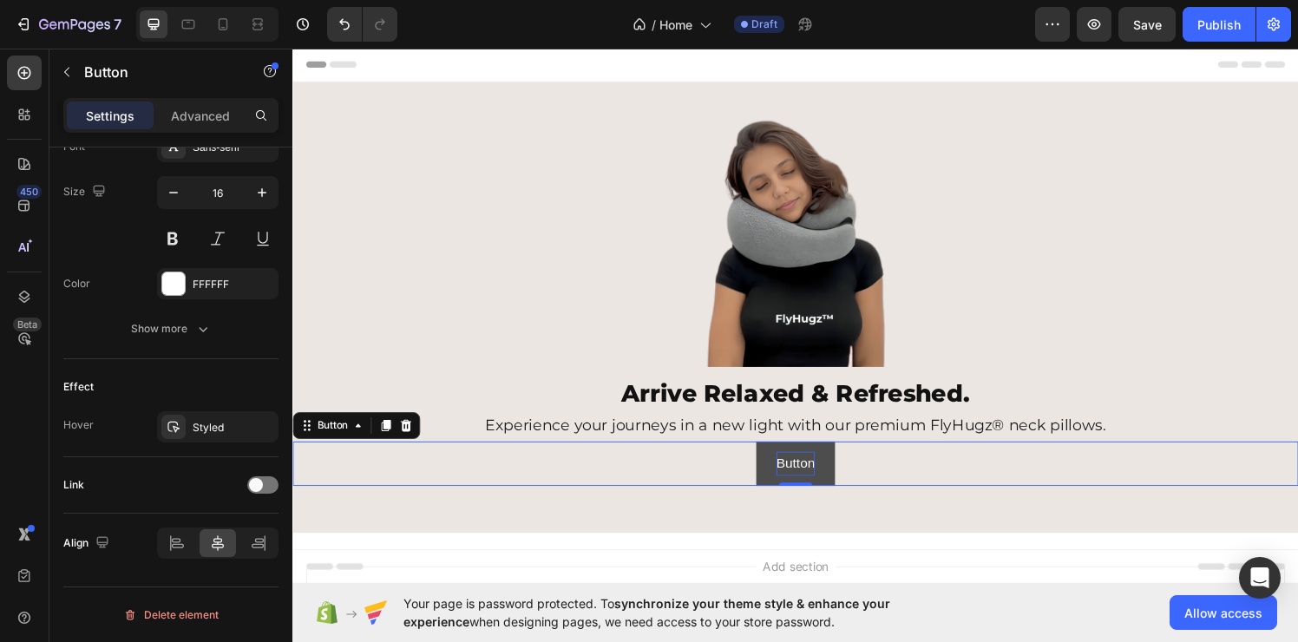
click at [809, 478] on p "Button" at bounding box center [813, 477] width 40 height 25
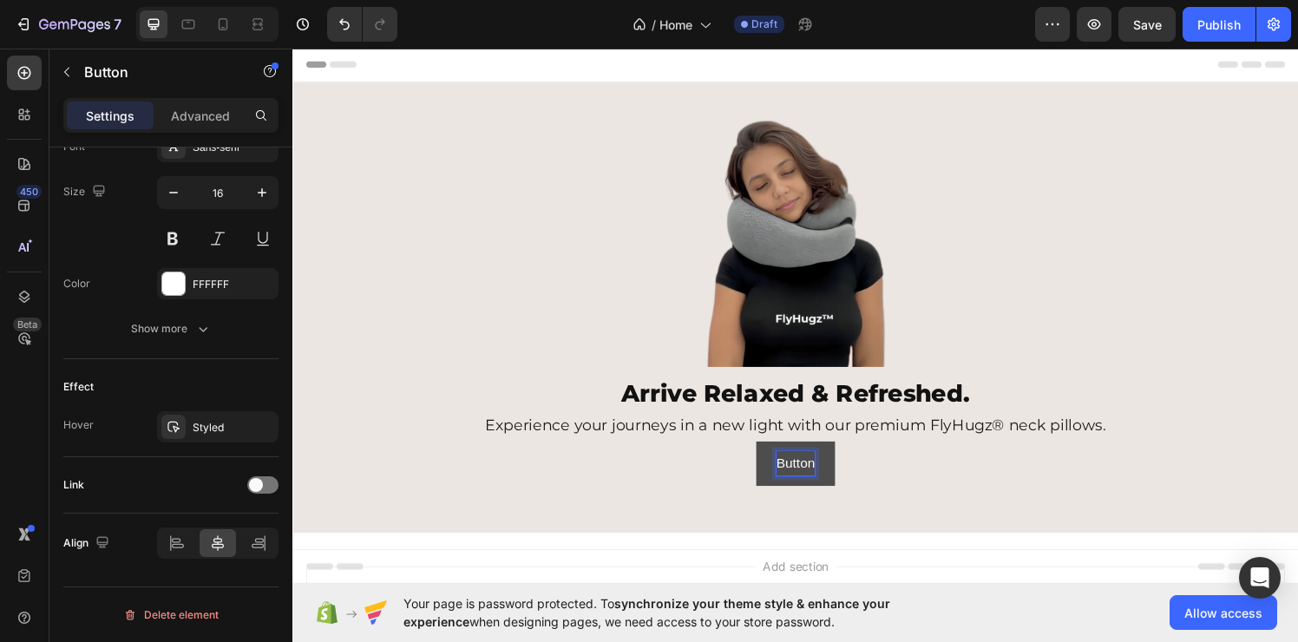
click at [813, 479] on p "Button" at bounding box center [813, 477] width 40 height 25
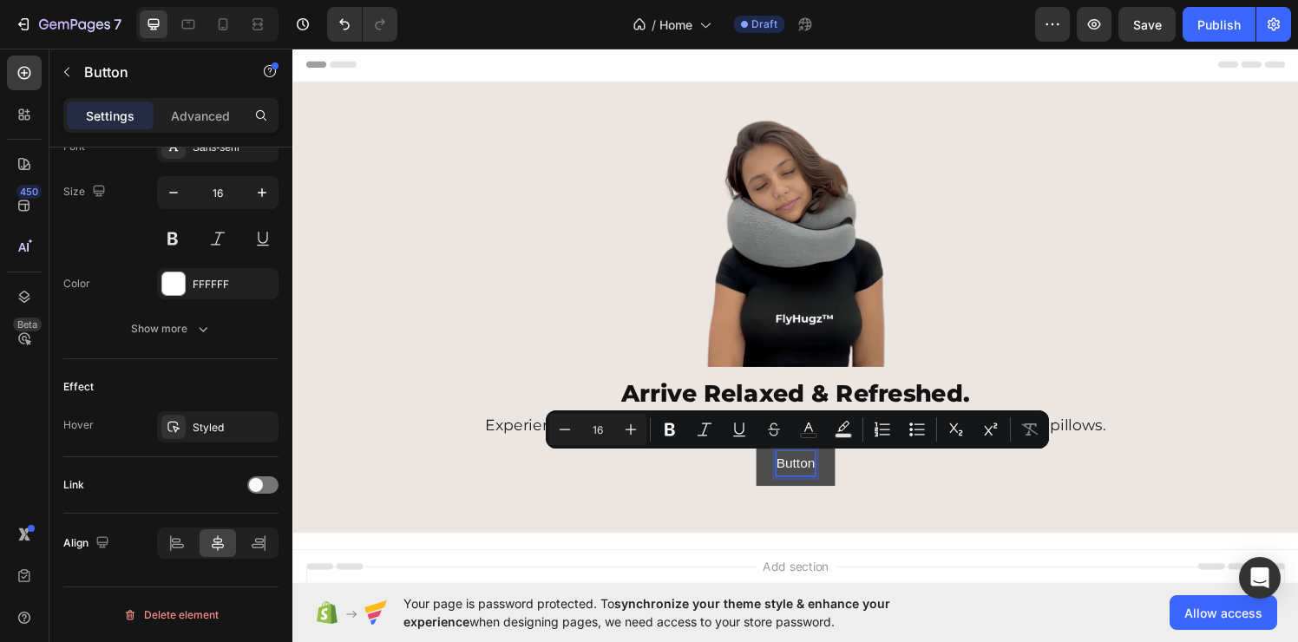
click at [813, 479] on p "Button" at bounding box center [813, 477] width 40 height 25
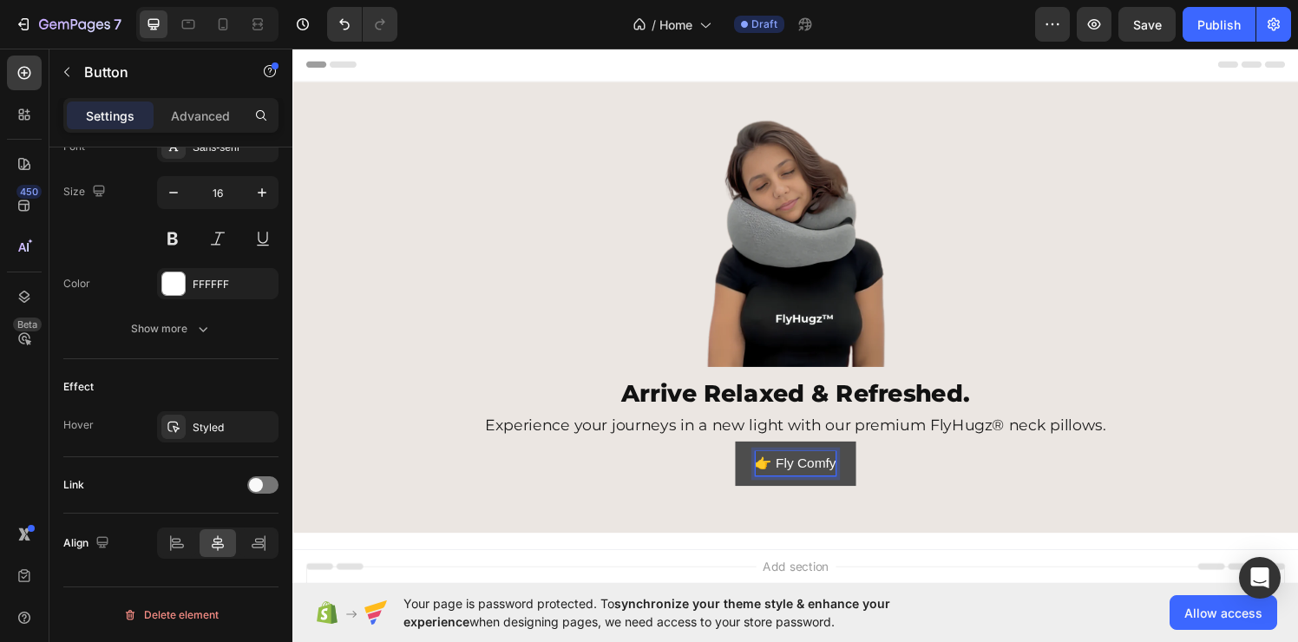
click at [677, 480] on div "👉 Fly Comfy Button 0" at bounding box center [812, 478] width 1041 height 46
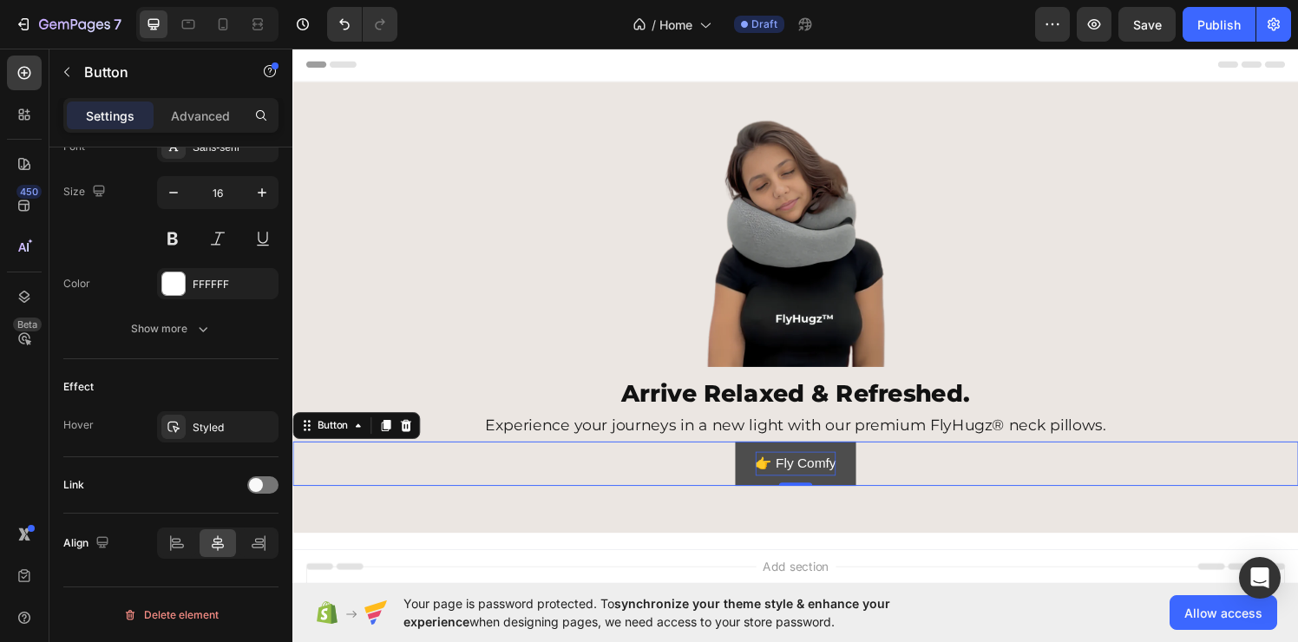
click at [760, 463] on button "👉 Fly Comfy" at bounding box center [812, 478] width 125 height 46
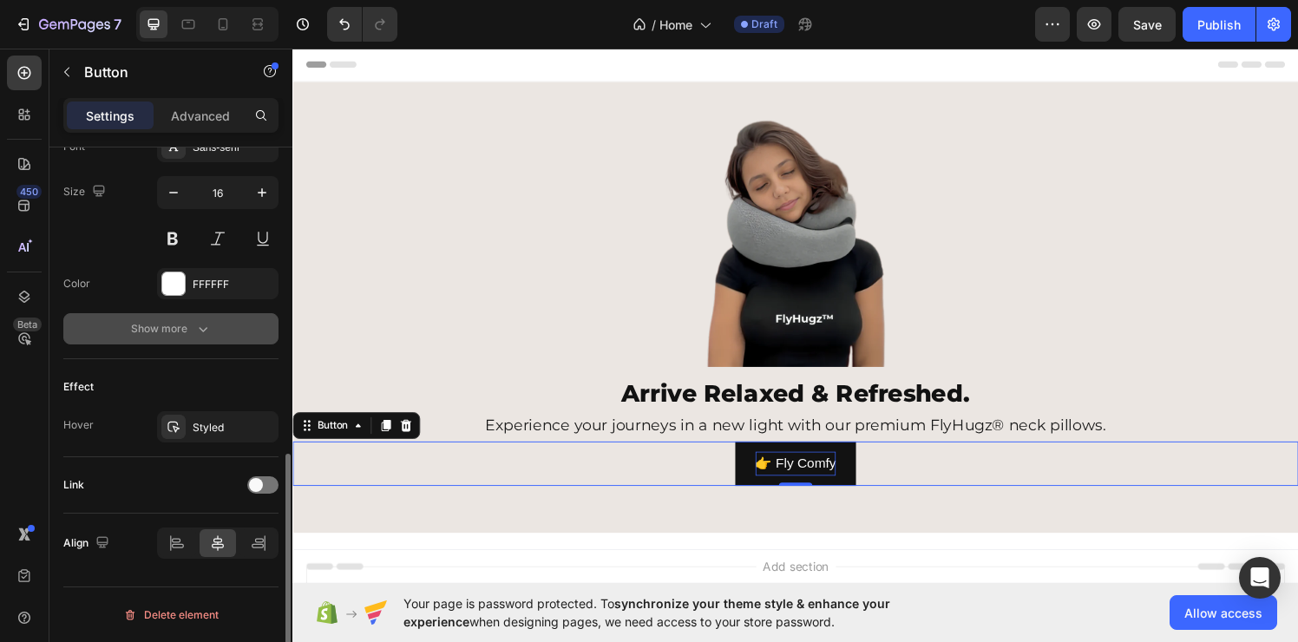
click at [184, 331] on div "Show more" at bounding box center [171, 328] width 81 height 17
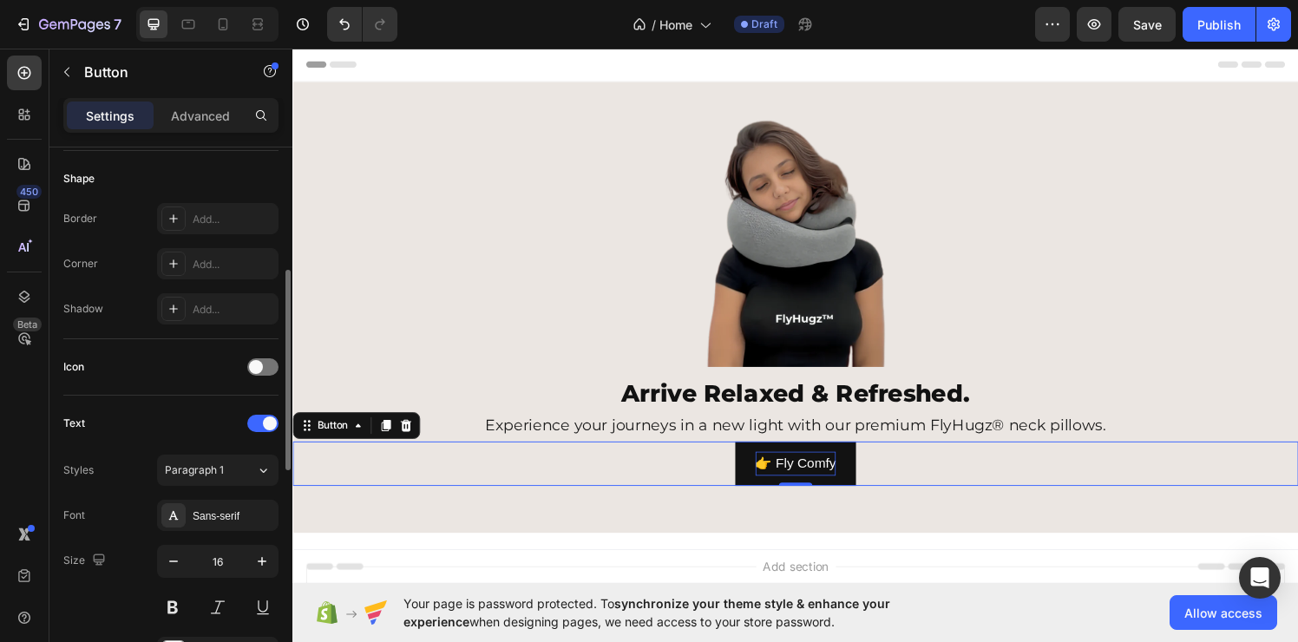
scroll to position [0, 0]
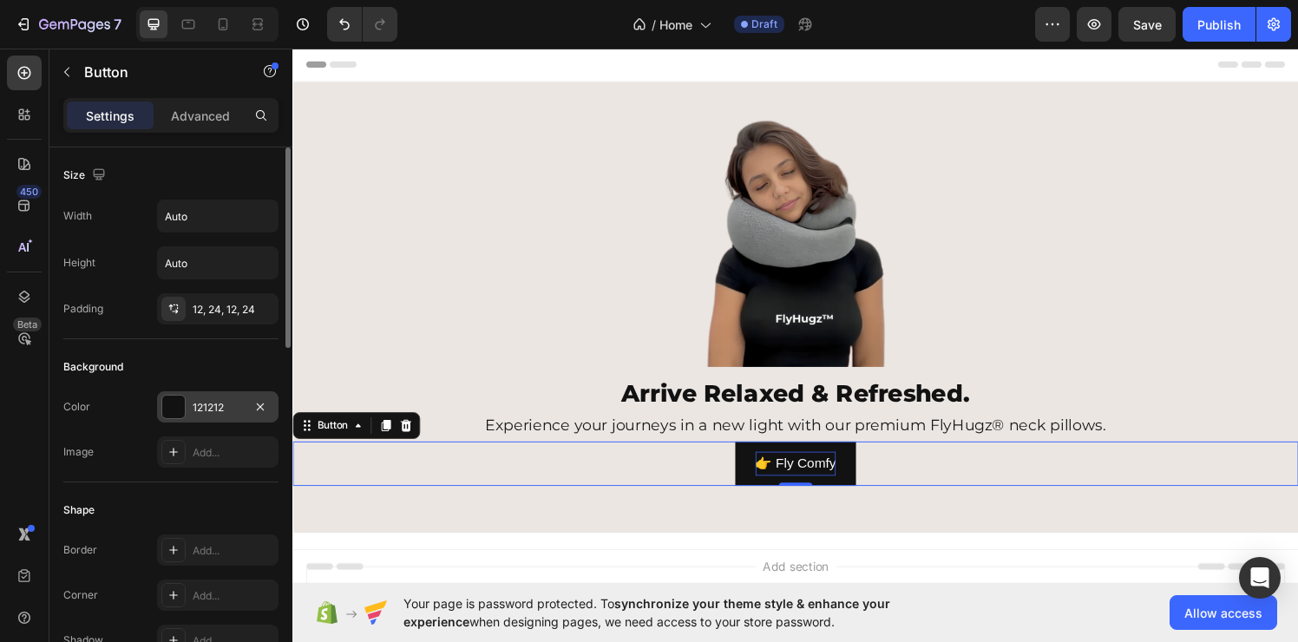
click at [202, 393] on div "121212" at bounding box center [217, 406] width 121 height 31
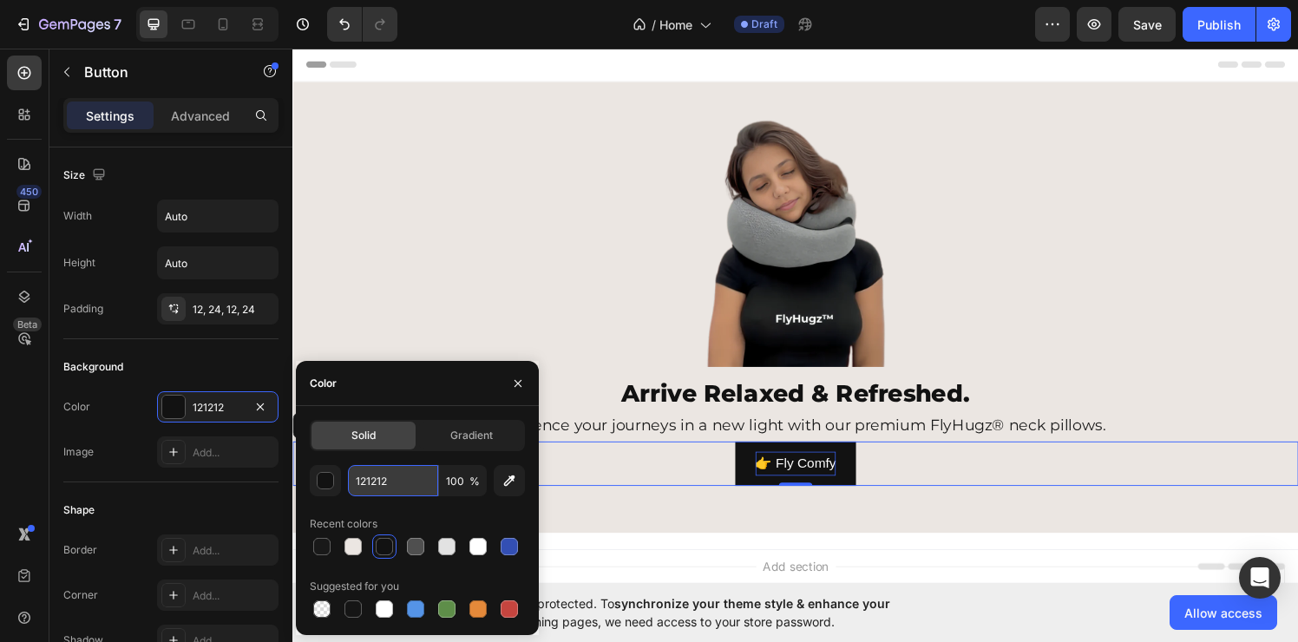
click at [421, 485] on input "121212" at bounding box center [393, 480] width 90 height 31
paste input "#2d3436"
type input "#2d3436"
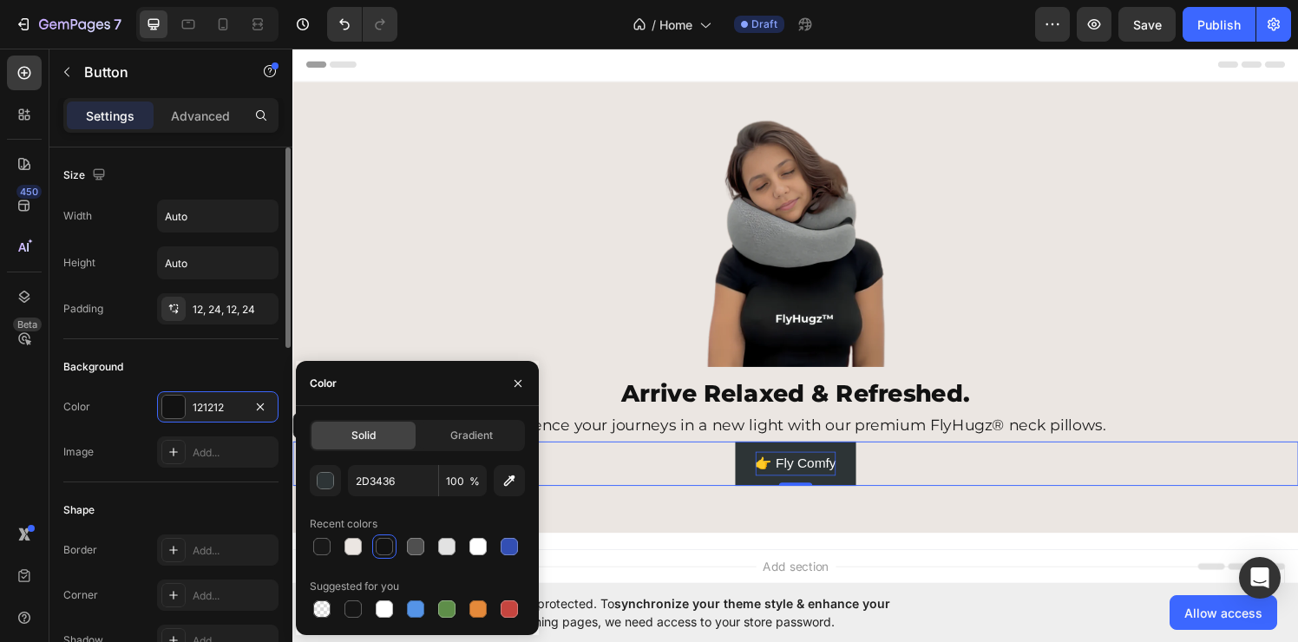
click at [176, 374] on div "Background" at bounding box center [170, 367] width 215 height 28
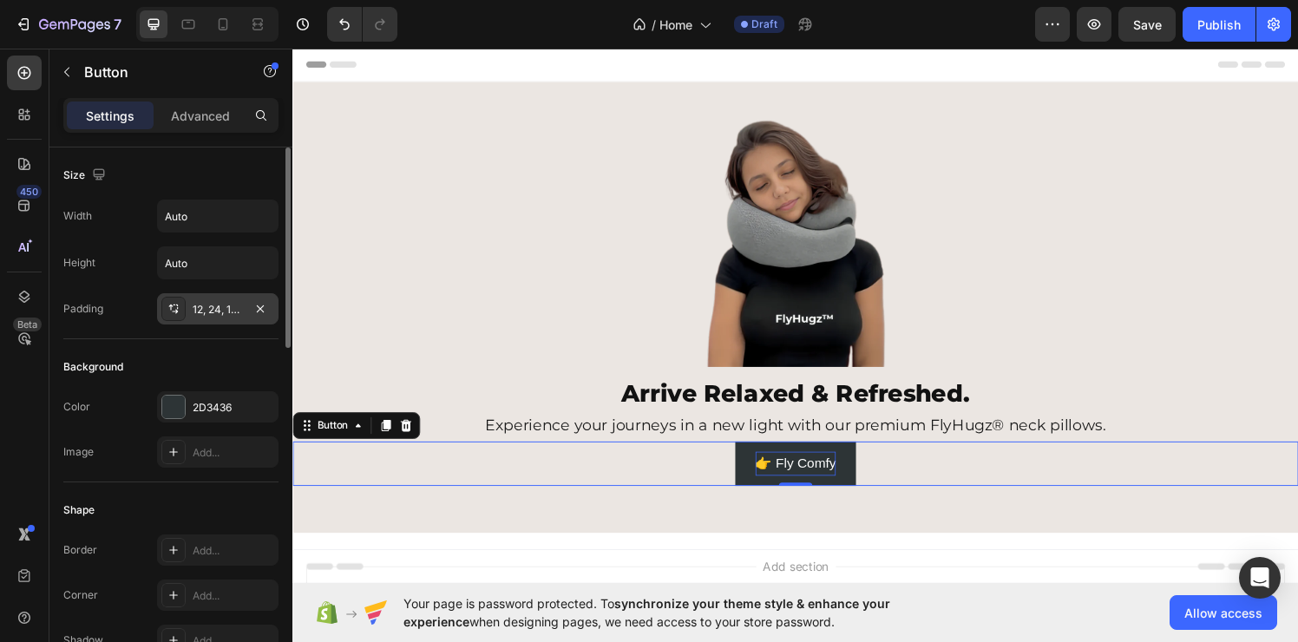
click at [193, 307] on div "12, 24, 12, 24" at bounding box center [218, 310] width 50 height 16
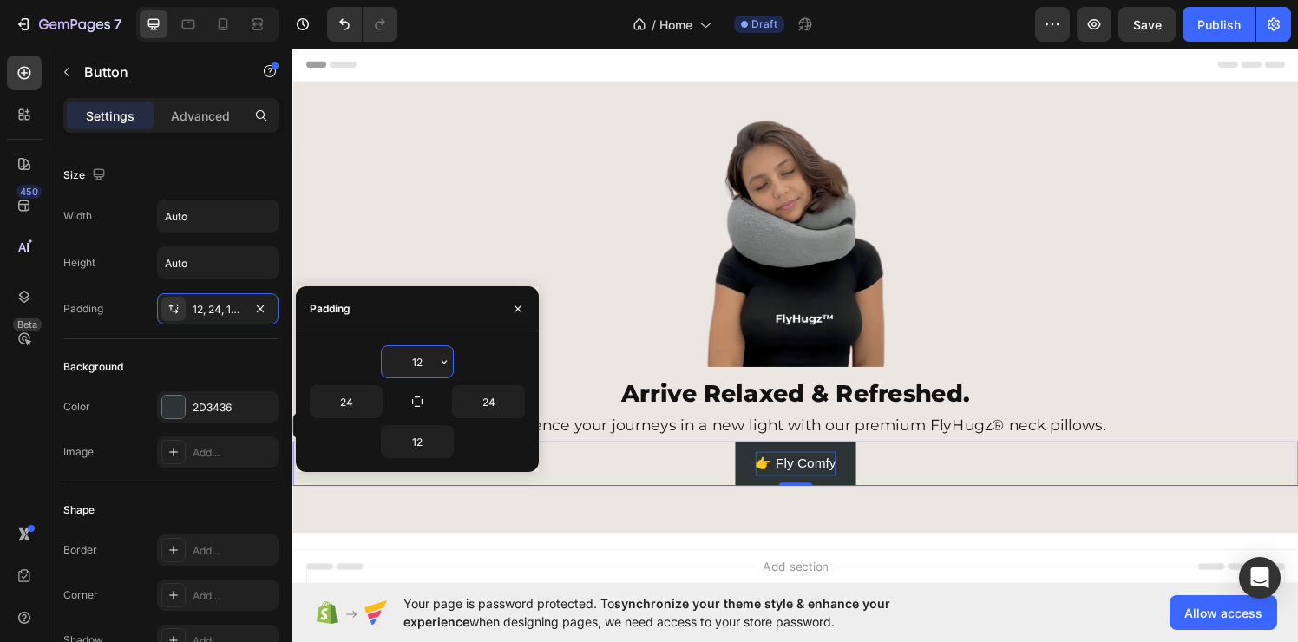
click at [412, 363] on input "12" at bounding box center [417, 361] width 71 height 31
type input "15"
click at [420, 447] on input "12" at bounding box center [417, 441] width 71 height 31
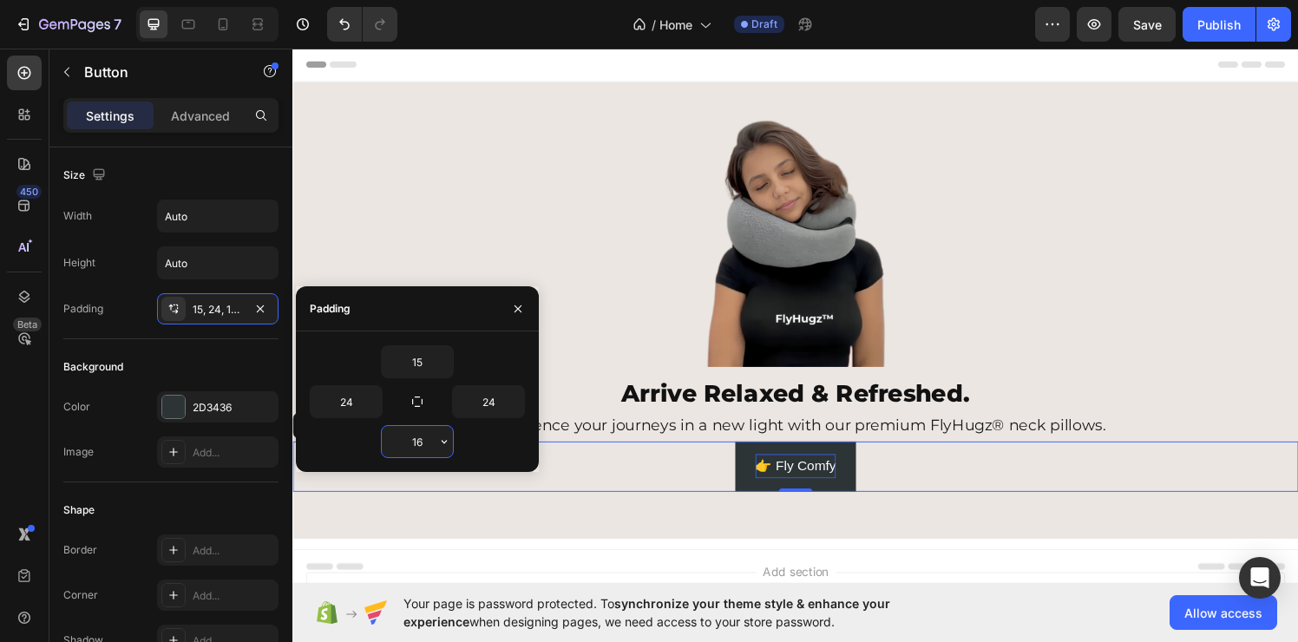
type input "15"
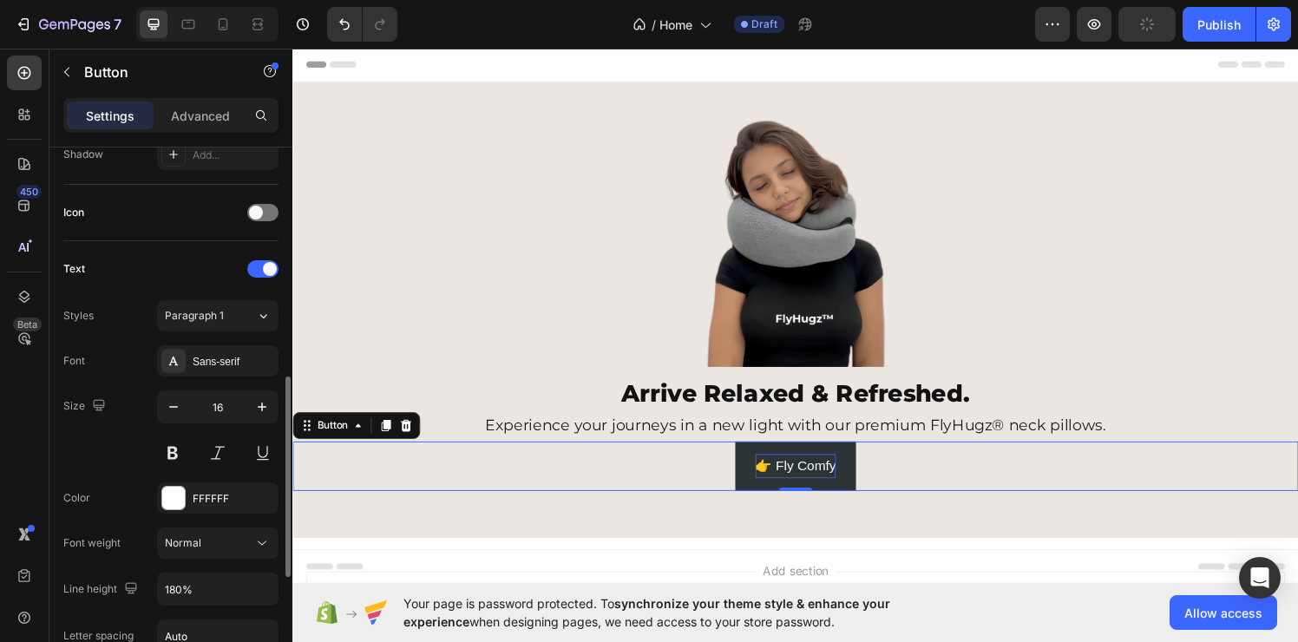
scroll to position [522, 0]
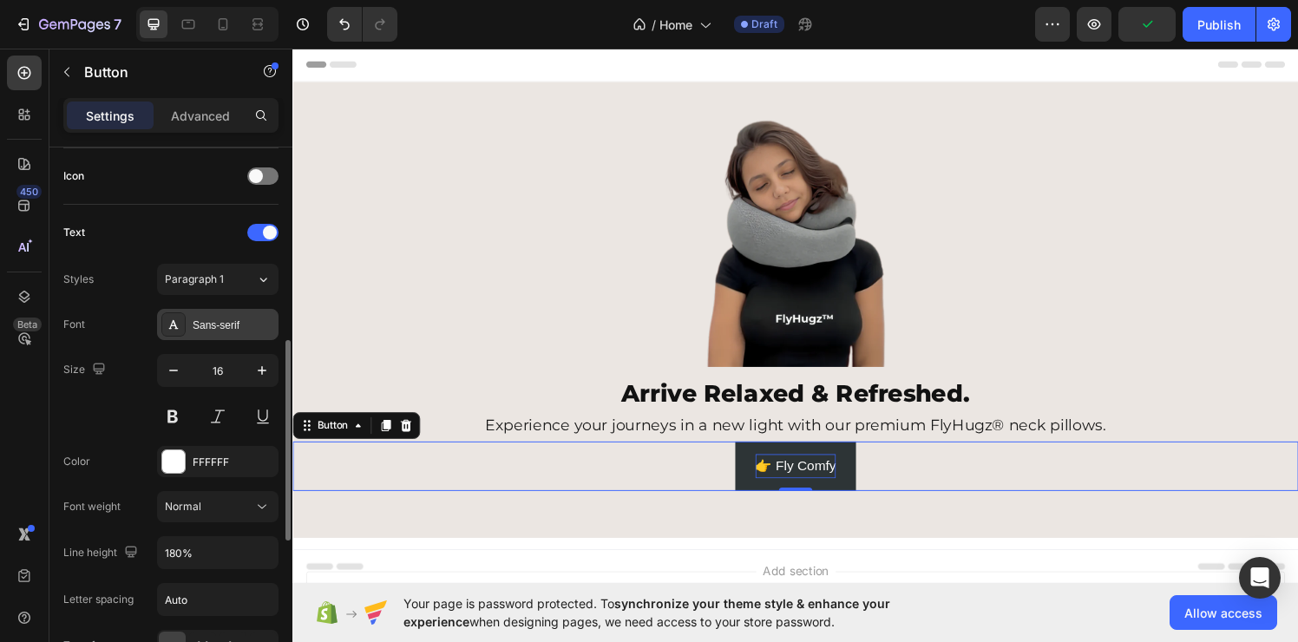
click at [204, 327] on div "Sans-serif" at bounding box center [234, 326] width 82 height 16
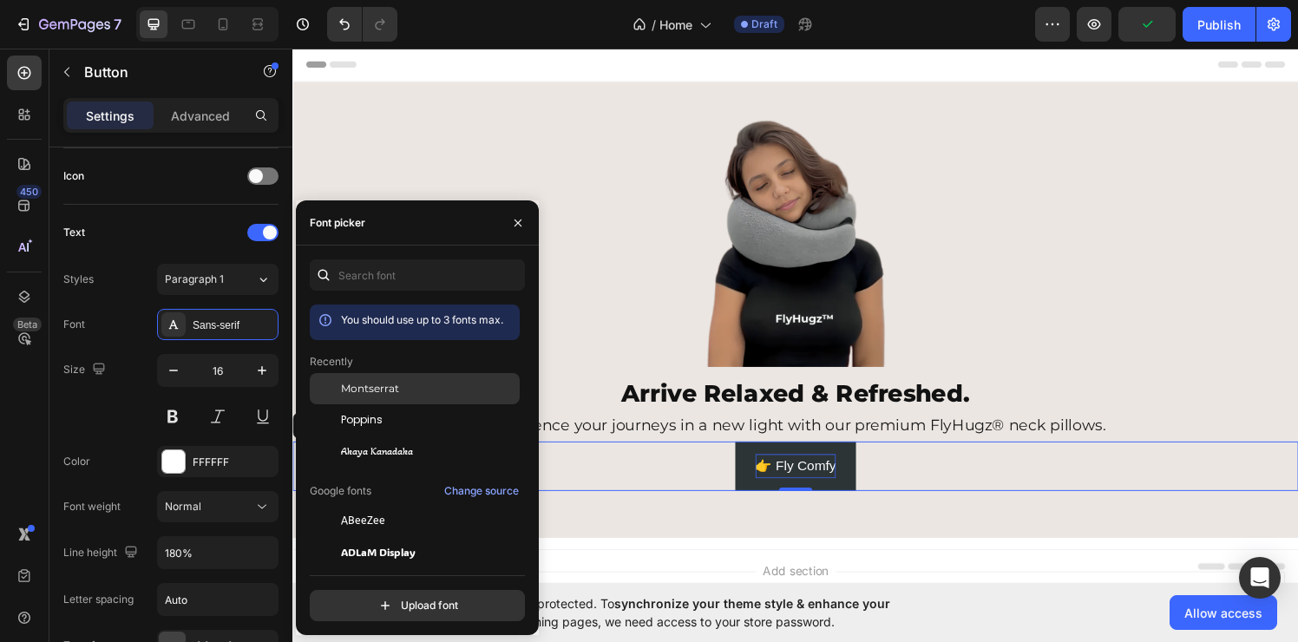
click at [437, 390] on div "Montserrat" at bounding box center [428, 389] width 175 height 16
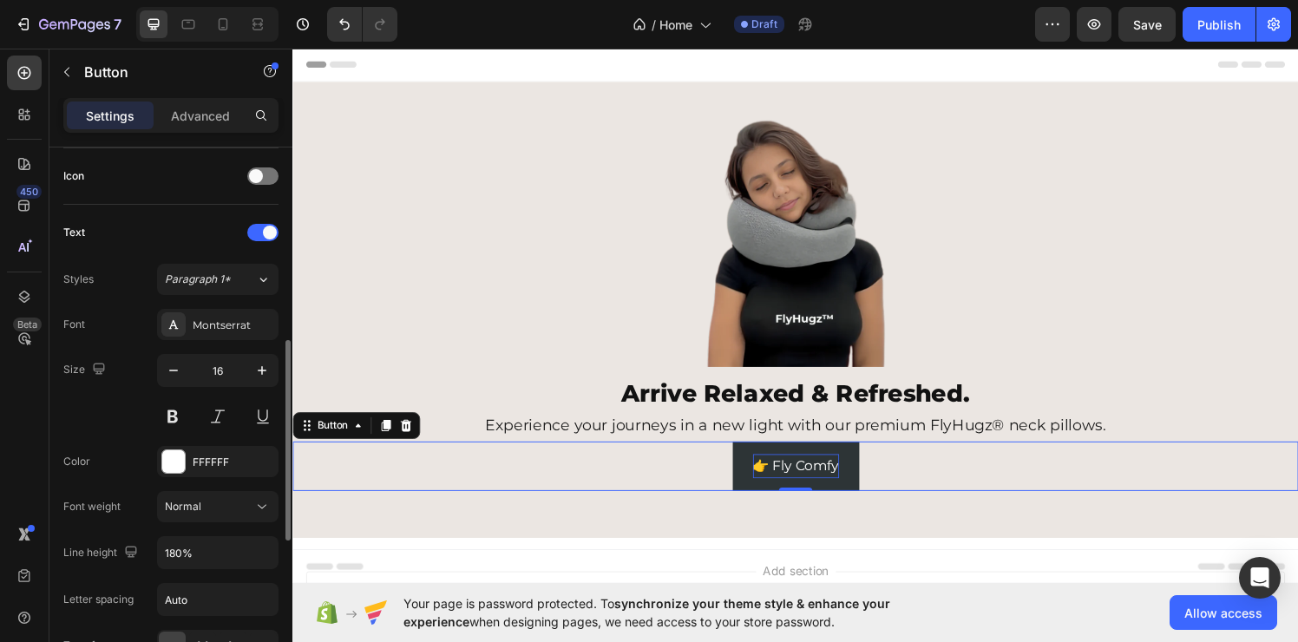
click at [95, 382] on div "Size" at bounding box center [86, 370] width 46 height 28
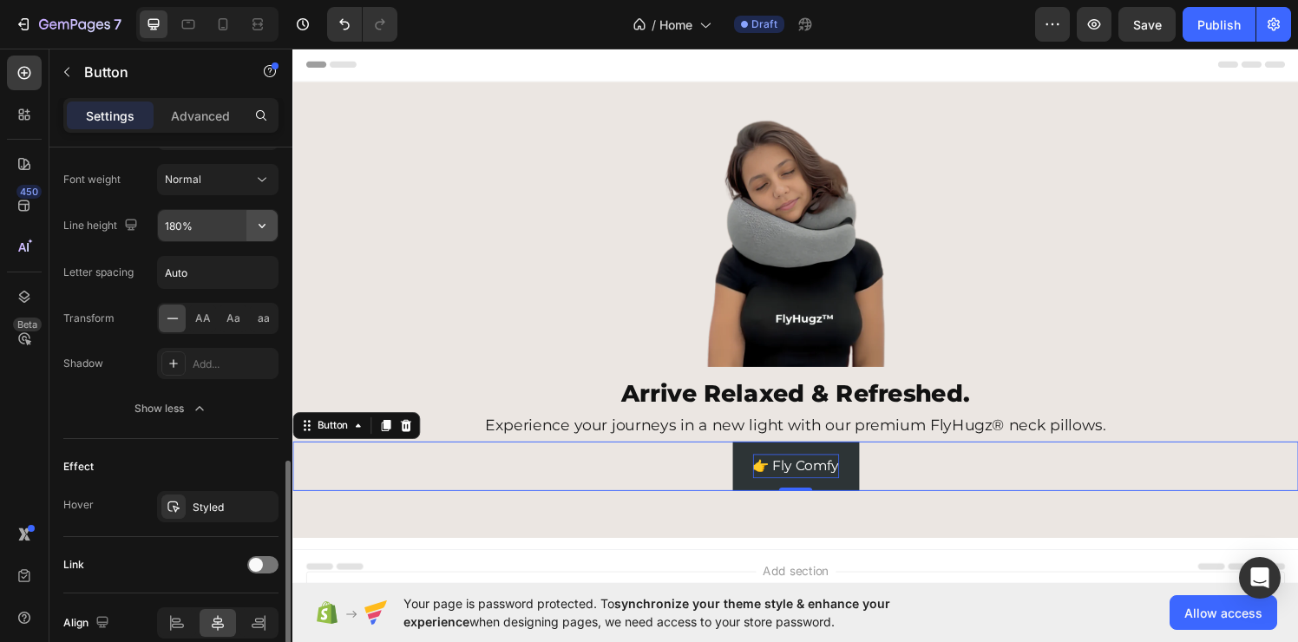
click at [271, 234] on button "button" at bounding box center [261, 225] width 31 height 31
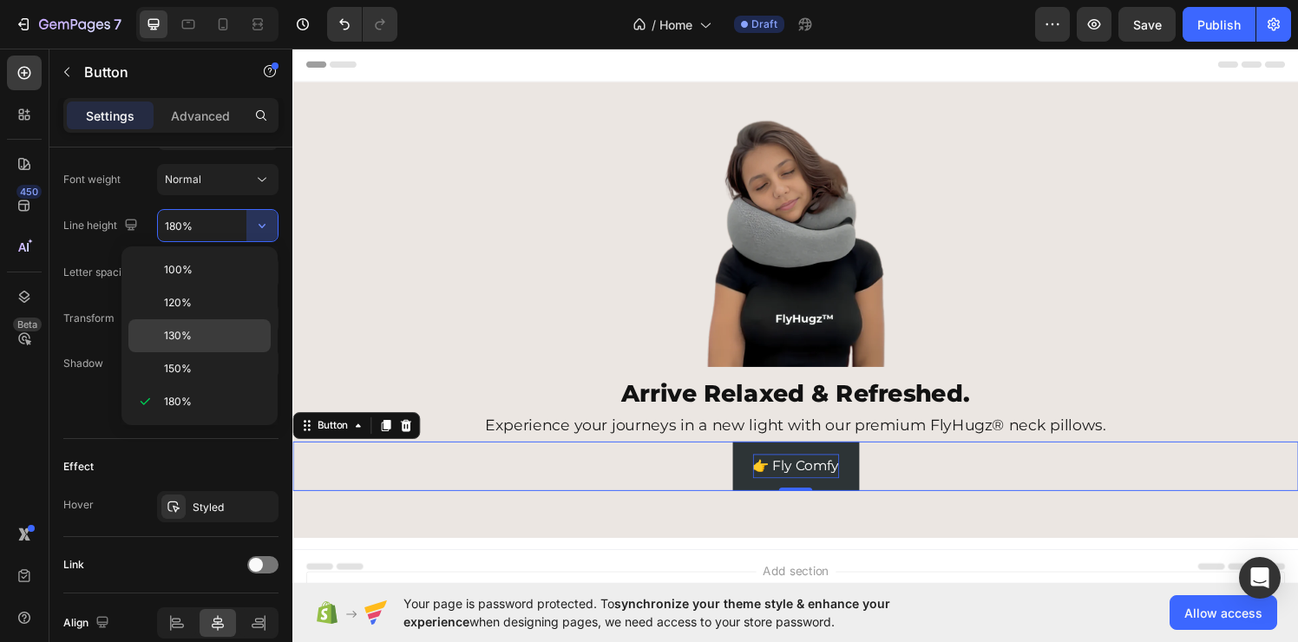
click at [226, 337] on p "130%" at bounding box center [213, 336] width 99 height 16
type input "130%"
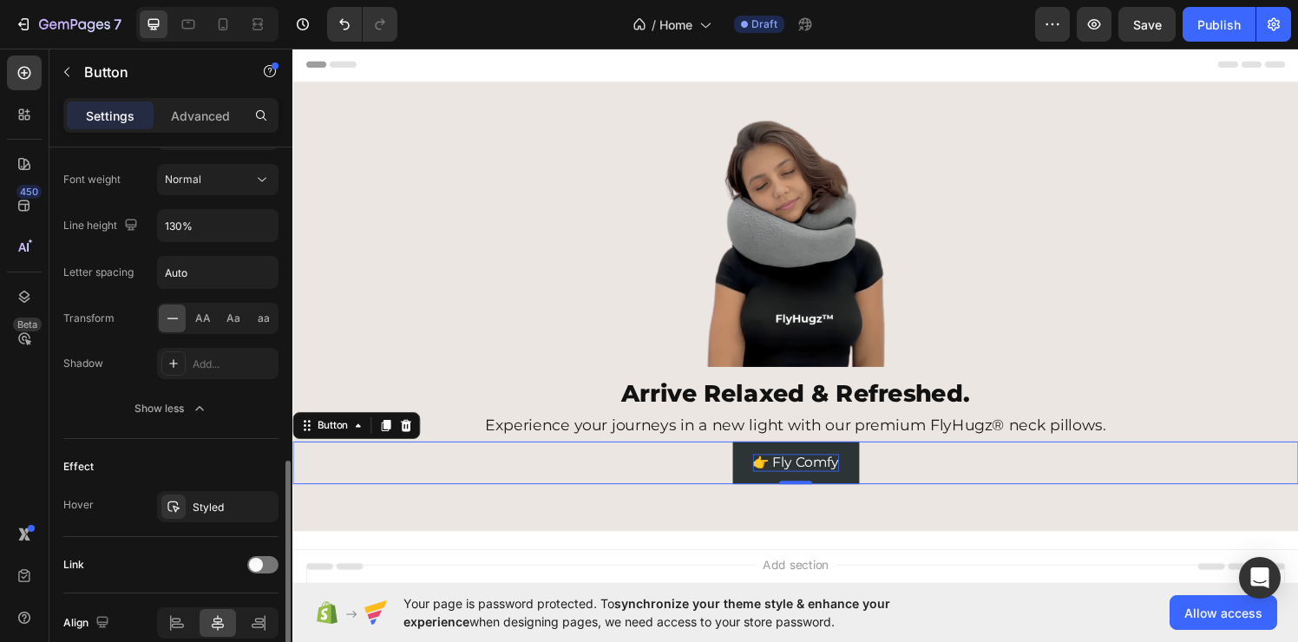
scroll to position [699, 0]
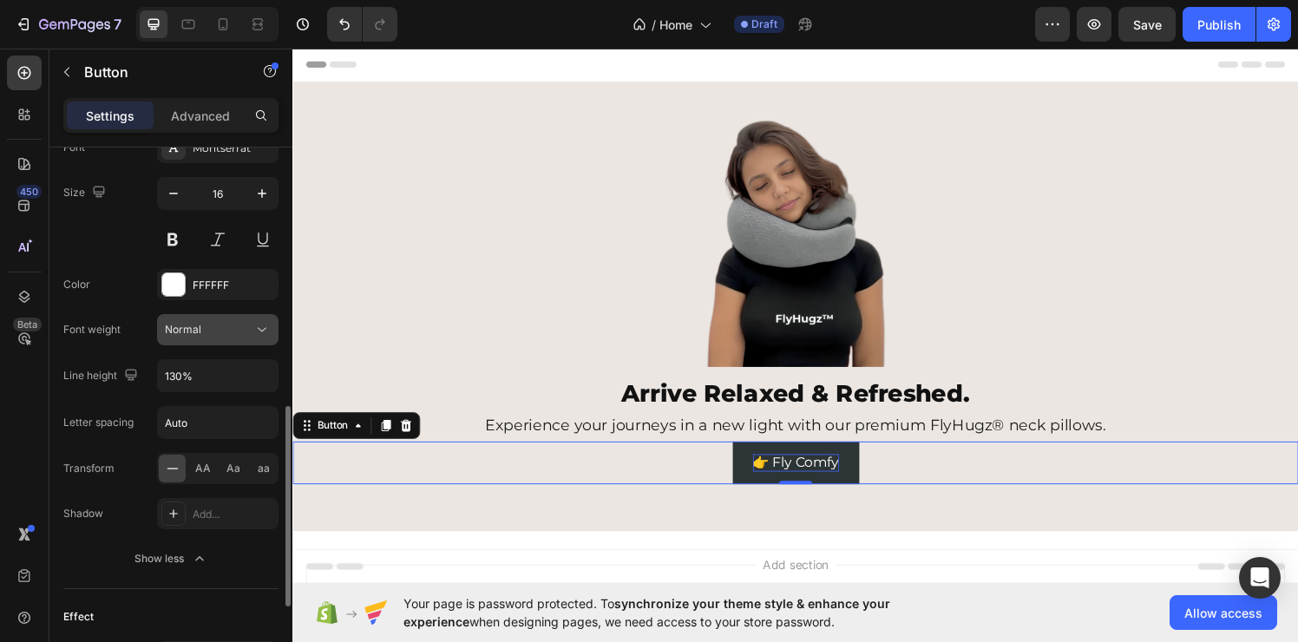
click at [266, 332] on icon at bounding box center [261, 329] width 17 height 17
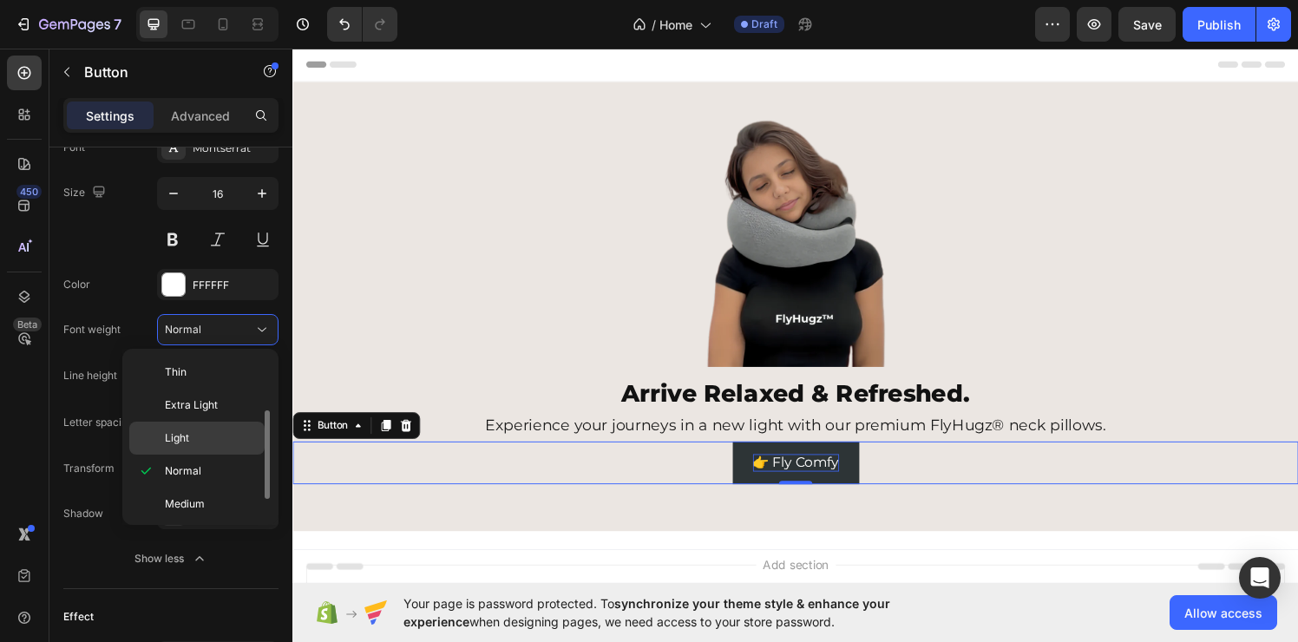
scroll to position [36, 0]
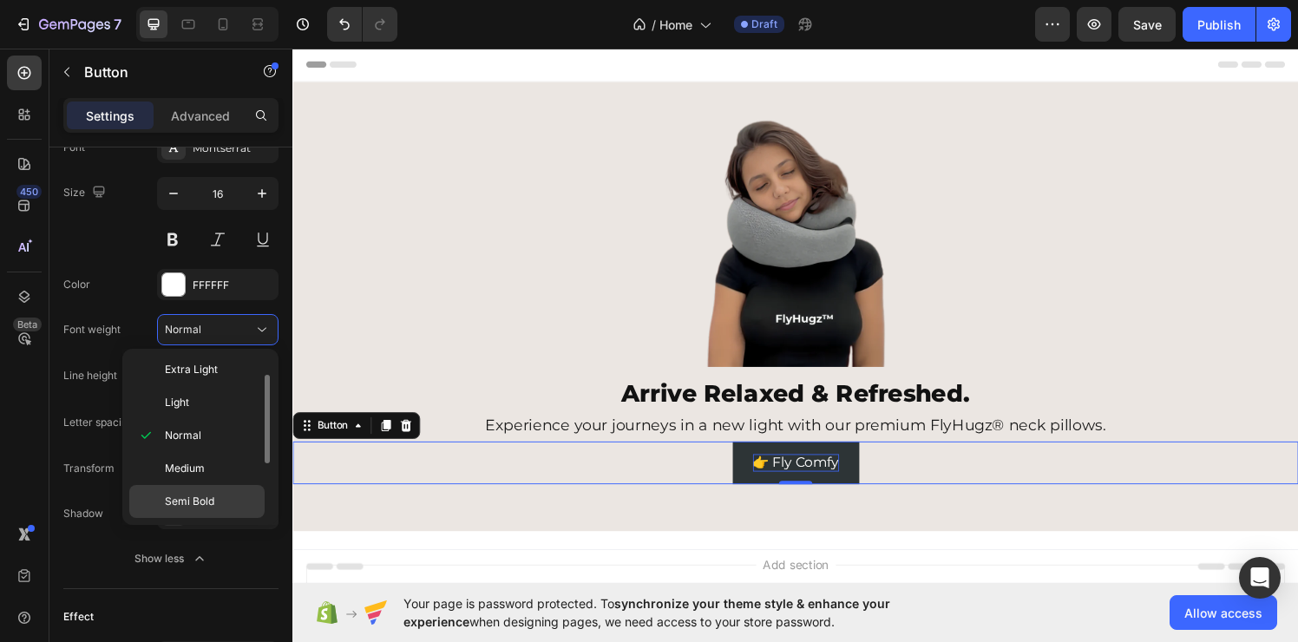
click at [226, 503] on p "Semi Bold" at bounding box center [211, 502] width 92 height 16
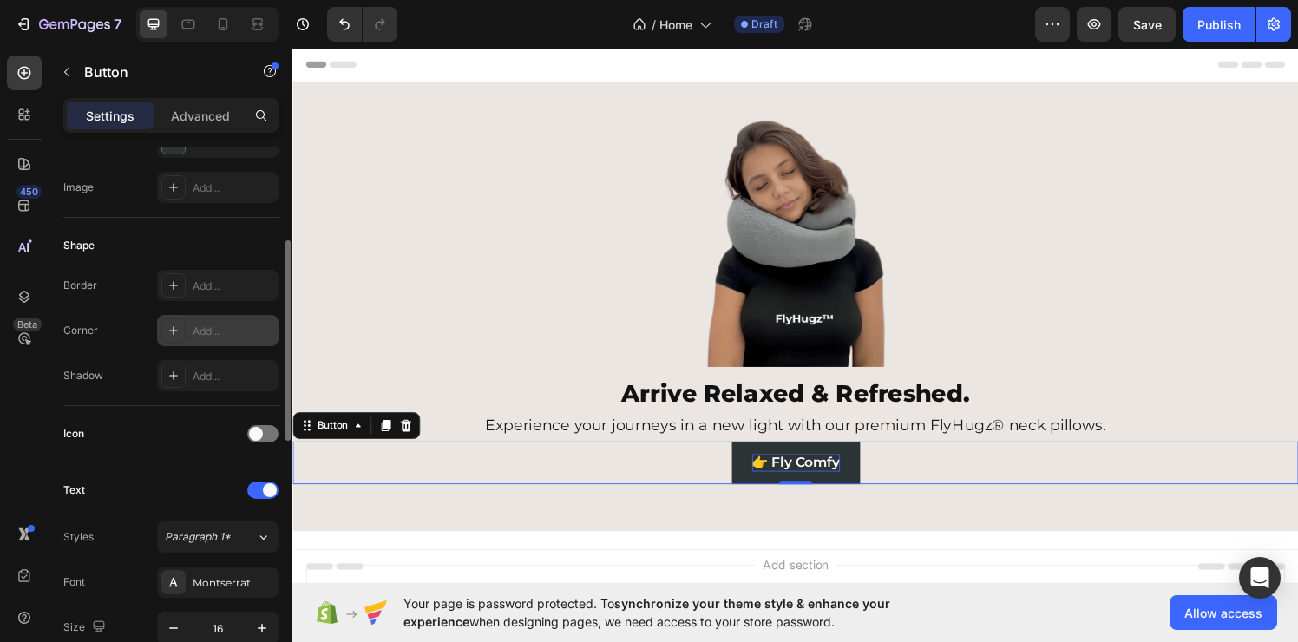
scroll to position [0, 0]
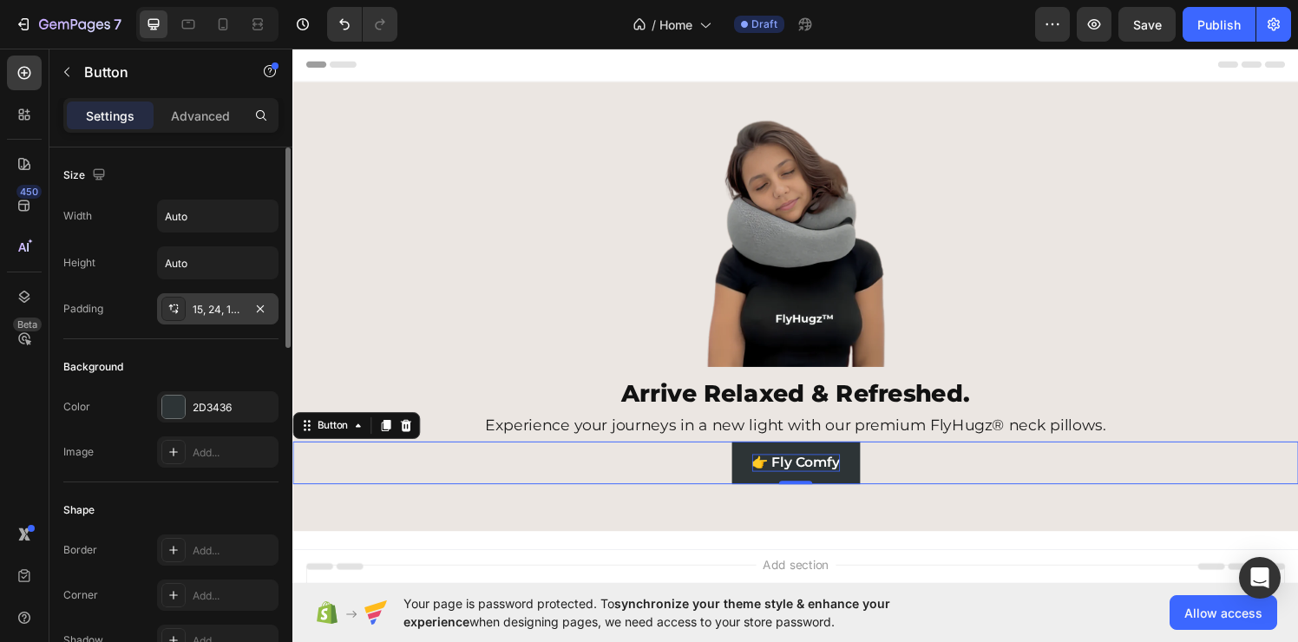
click at [226, 322] on div "15, 24, 15, 24" at bounding box center [217, 308] width 121 height 31
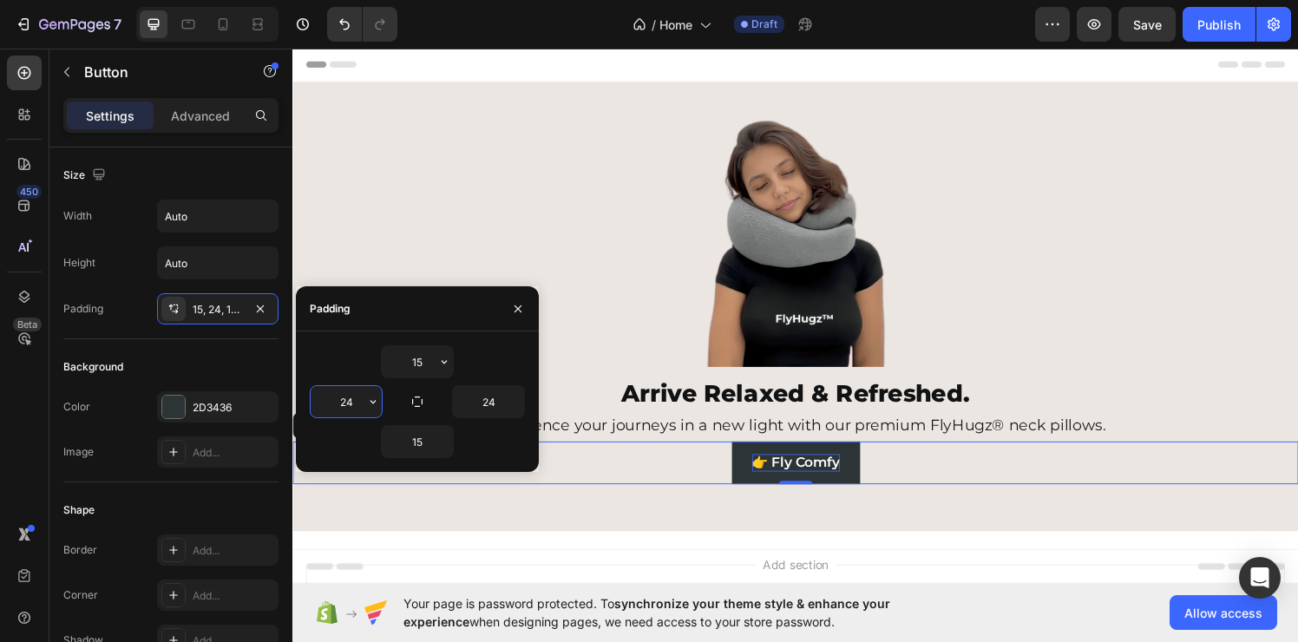
click at [343, 402] on input "24" at bounding box center [346, 401] width 71 height 31
type input "20"
click at [480, 403] on input "24" at bounding box center [488, 401] width 71 height 31
type input "20"
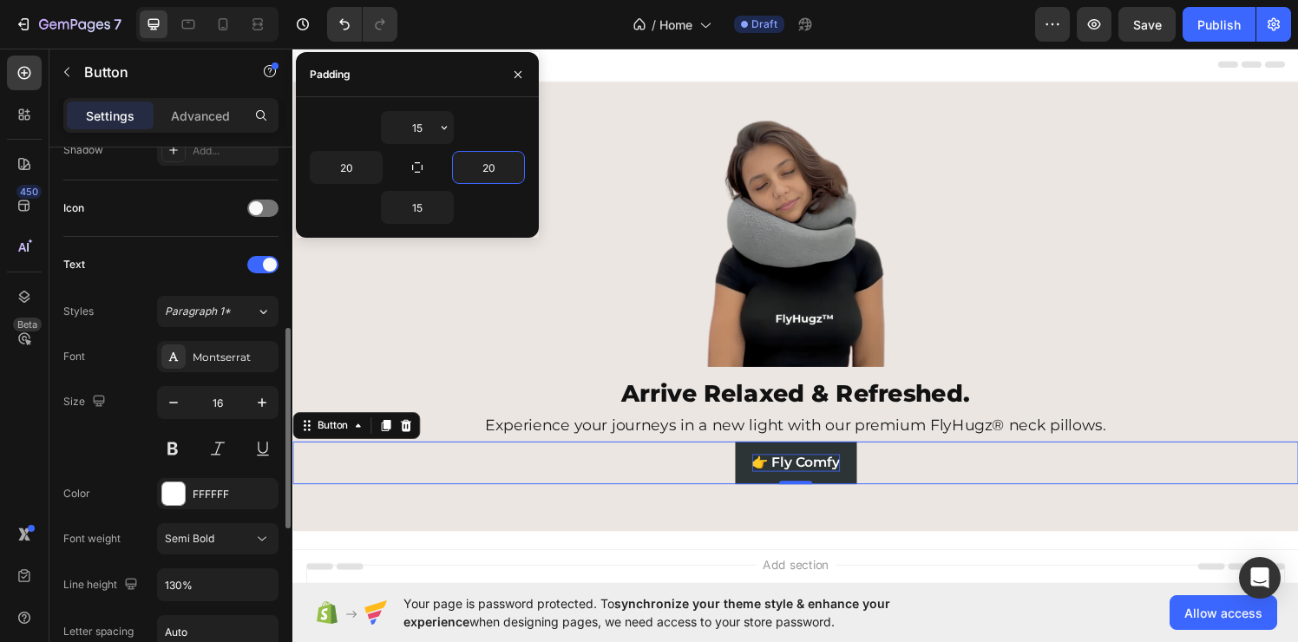
scroll to position [347, 0]
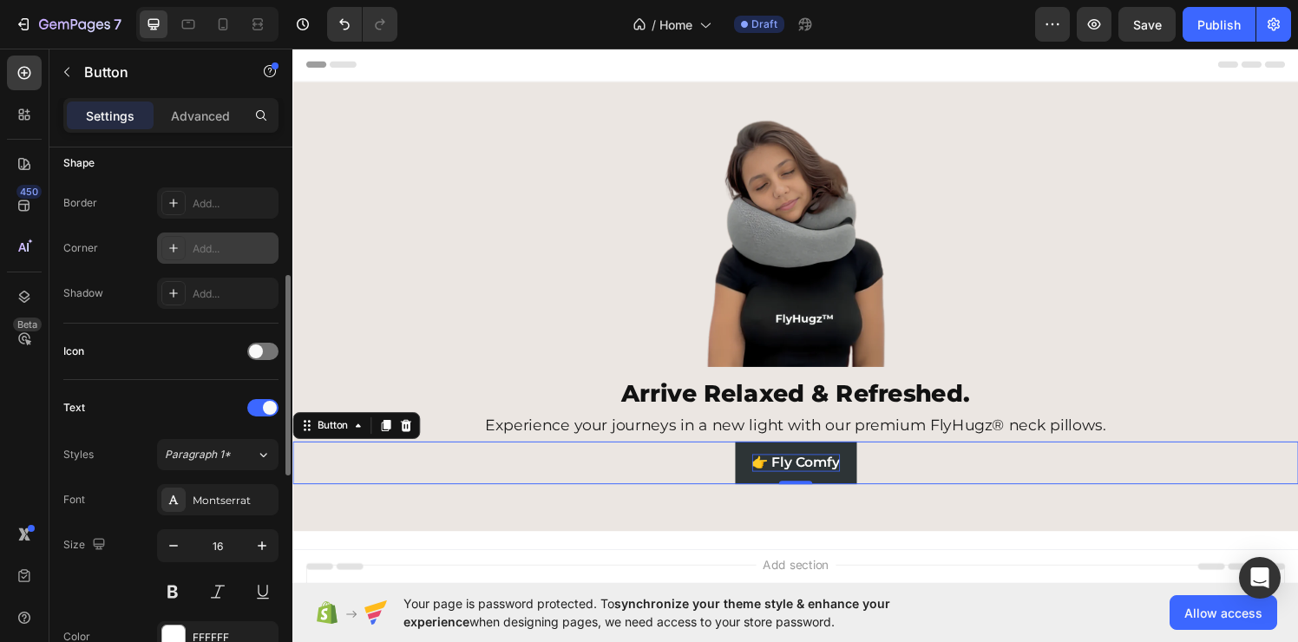
click at [206, 250] on div "Add..." at bounding box center [234, 249] width 82 height 16
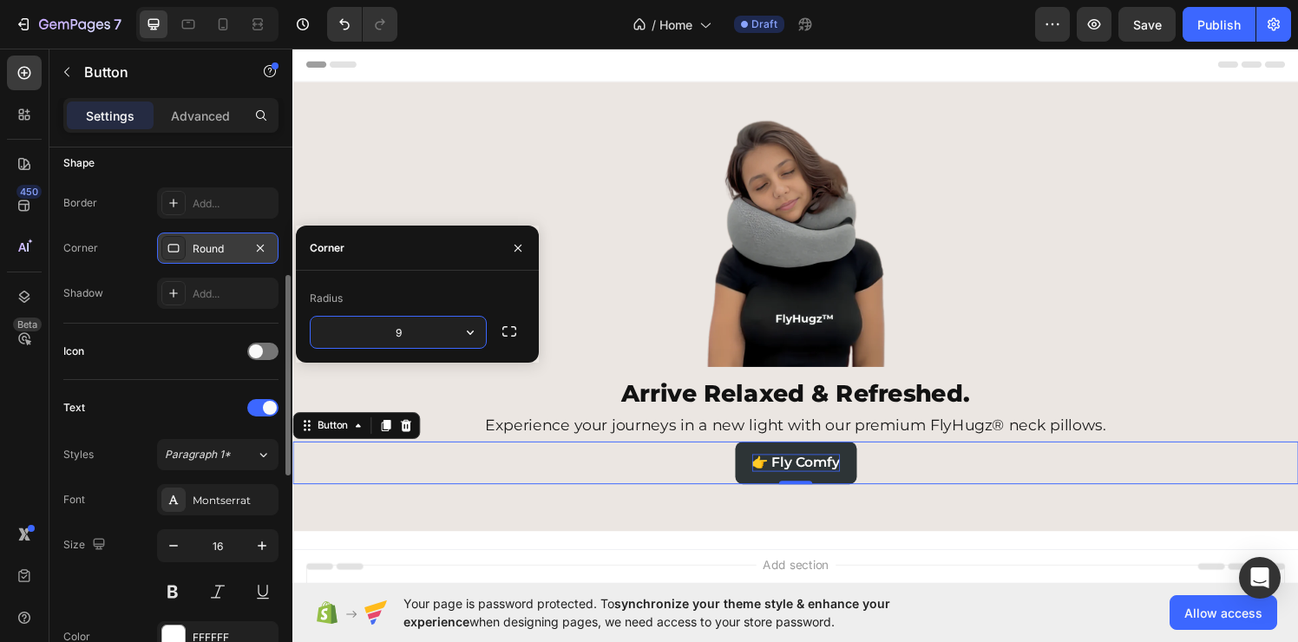
type input "10"
click at [185, 328] on div "Icon" at bounding box center [170, 352] width 215 height 56
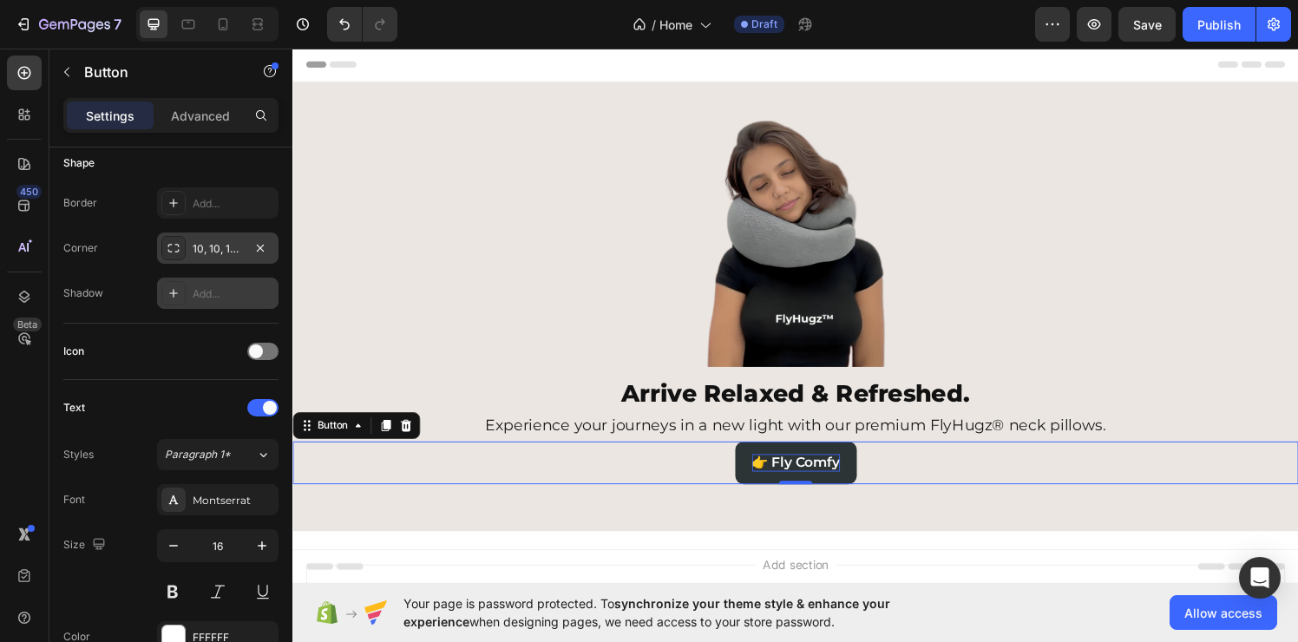
click at [201, 295] on div "Add..." at bounding box center [234, 294] width 82 height 16
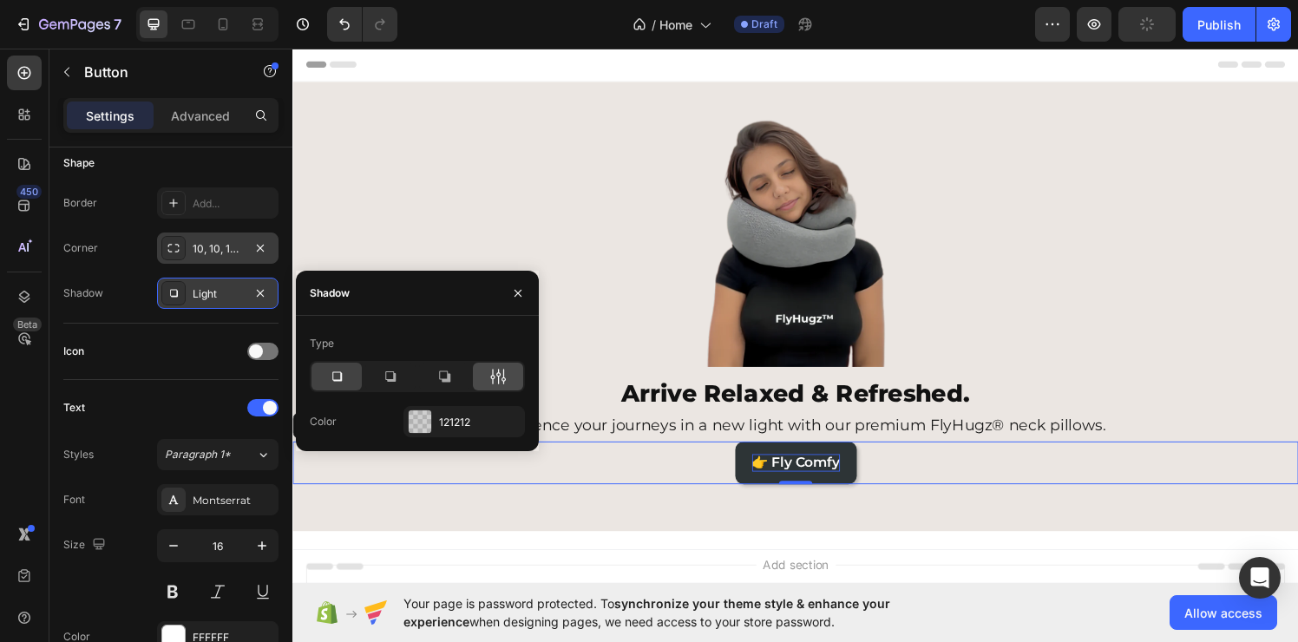
click at [498, 372] on icon at bounding box center [498, 377] width 4 height 16
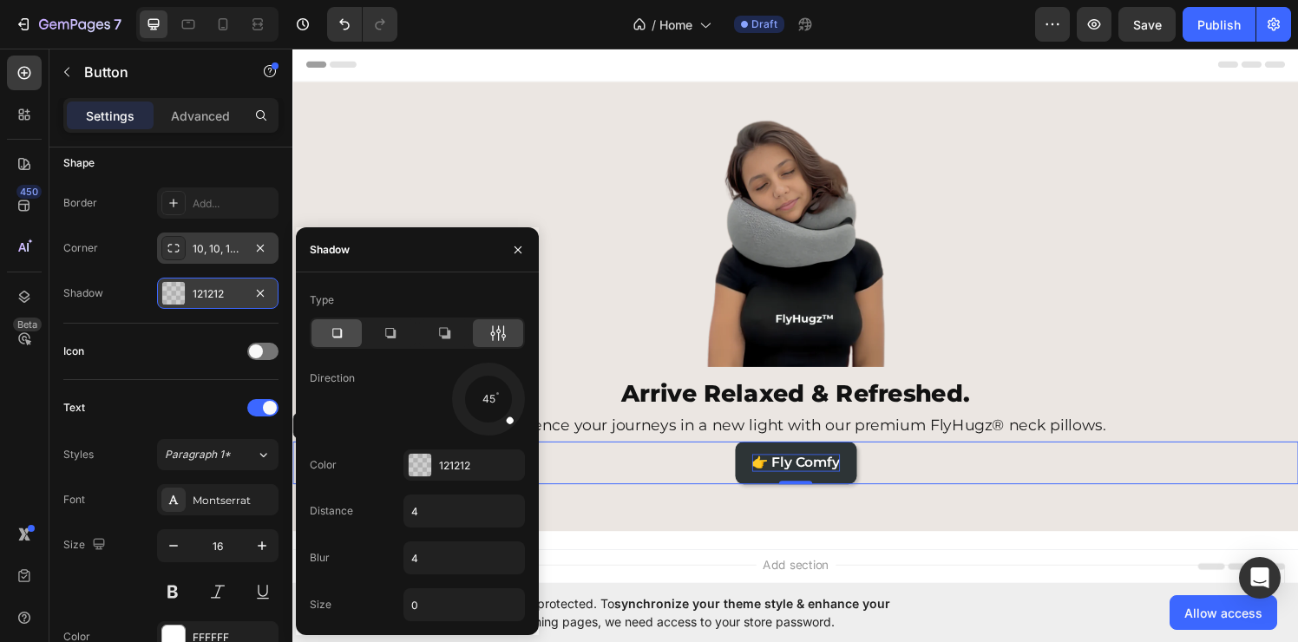
click at [333, 341] on icon at bounding box center [336, 332] width 17 height 17
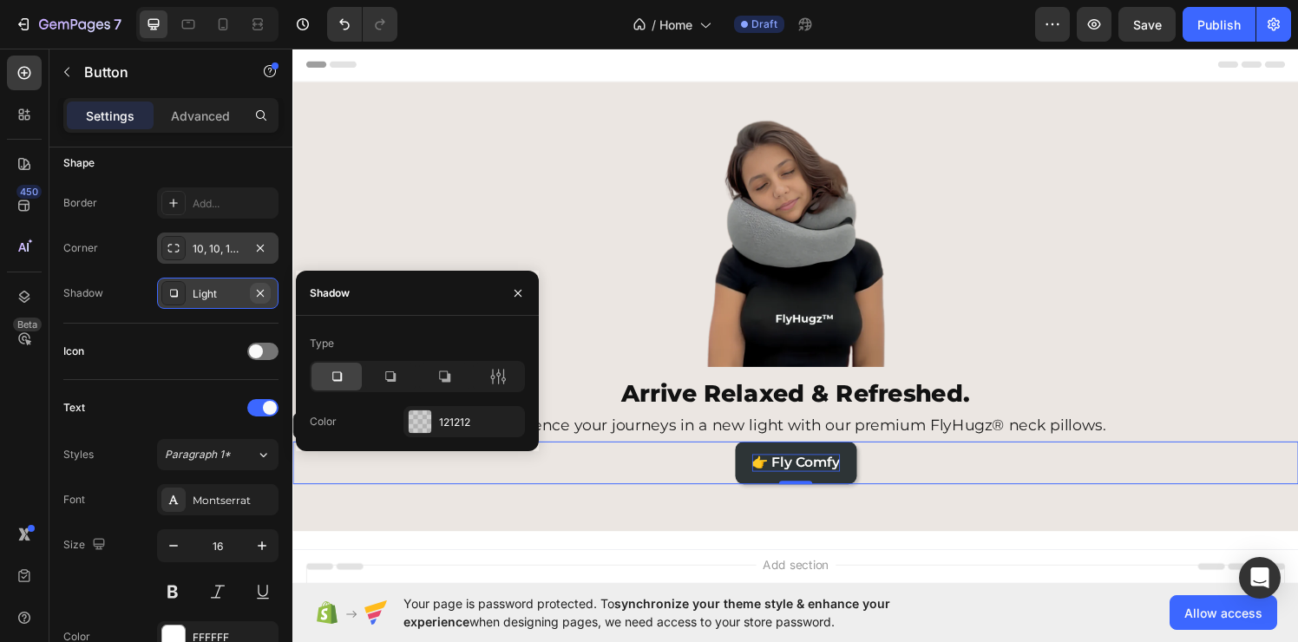
click at [264, 287] on icon "button" at bounding box center [260, 293] width 14 height 14
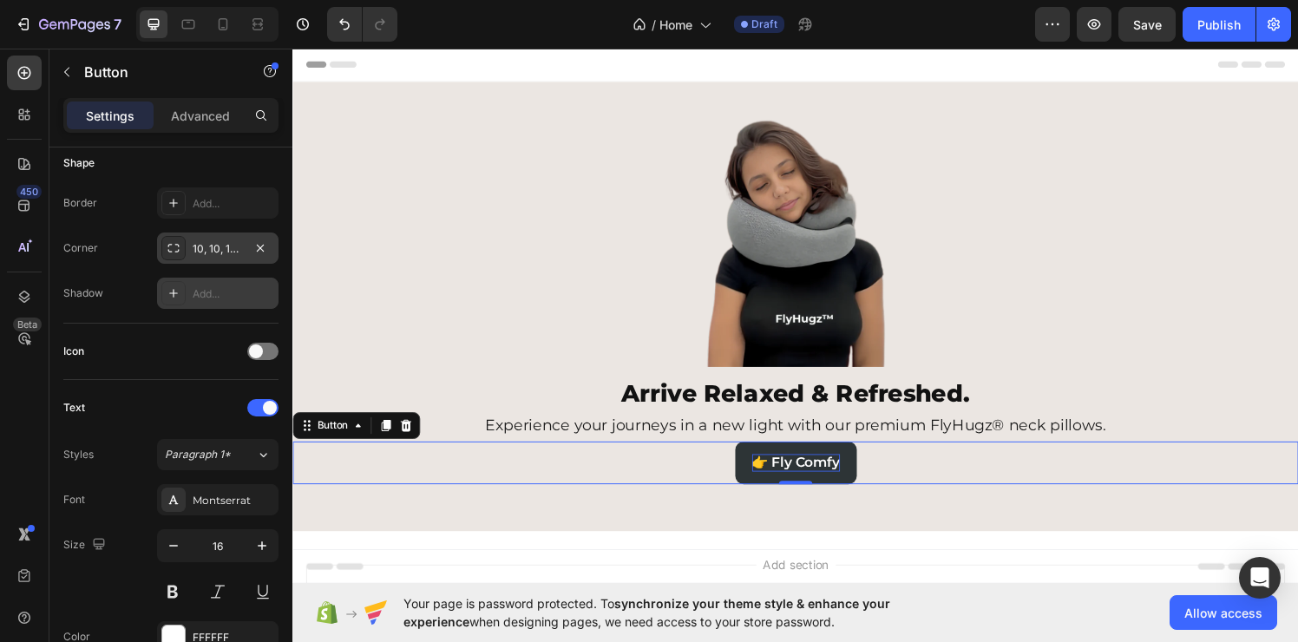
click at [586, 550] on div "Add section Choose templates inspired by CRO experts Generate layout from URL o…" at bounding box center [812, 653] width 1041 height 213
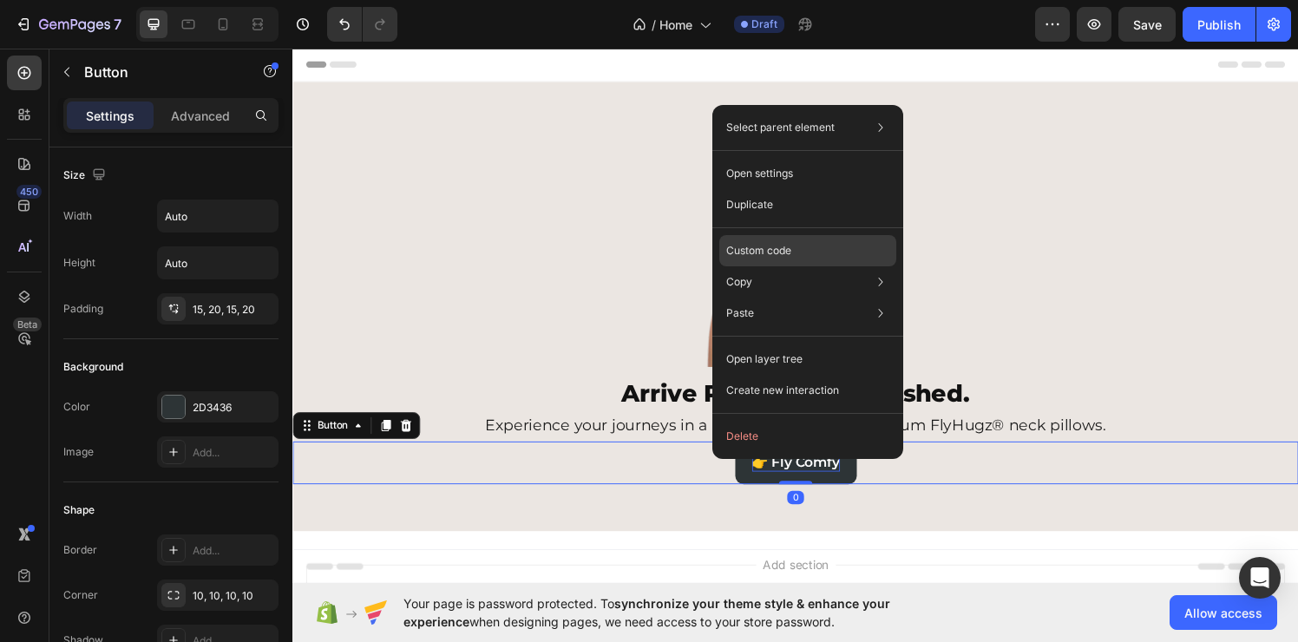
click at [763, 251] on p "Custom code" at bounding box center [758, 251] width 65 height 16
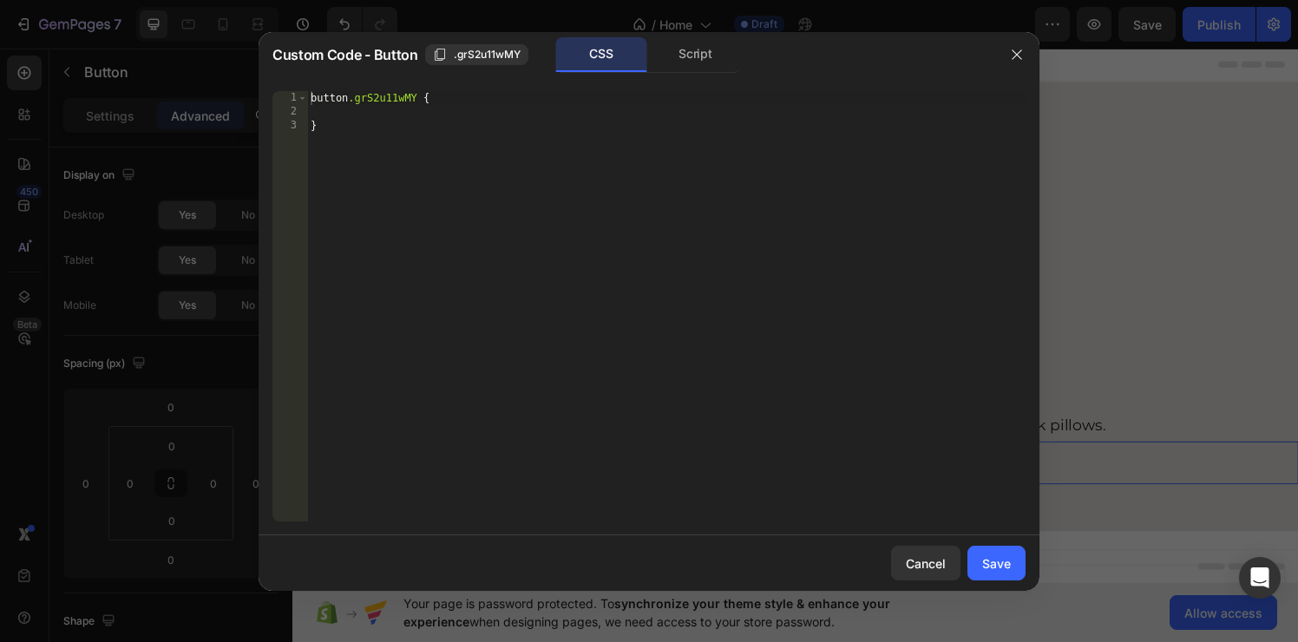
type textarea "}"
click at [400, 124] on div "button .grS2u11wMY { }" at bounding box center [666, 320] width 718 height 458
click at [516, 97] on div "button .grS2u11wMY { }" at bounding box center [666, 320] width 718 height 458
type textarea "button.grS2u11wMY {"
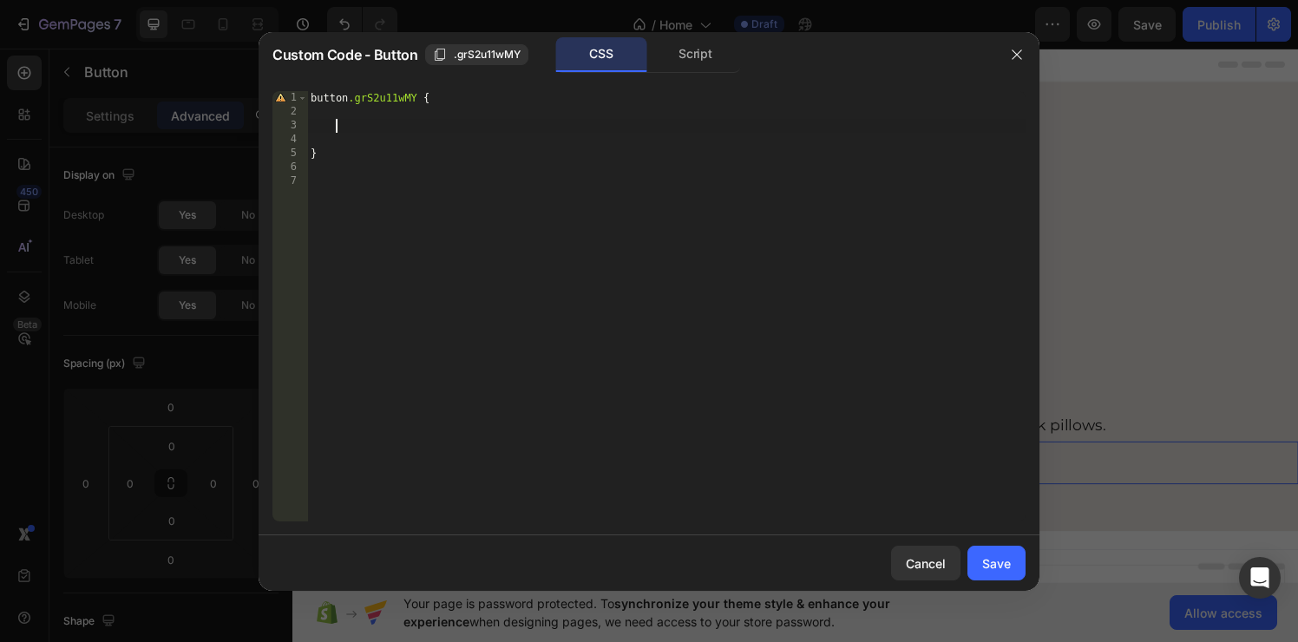
paste textarea ": rgba(0, 0, 0, .25) 3px 3px 14px;"
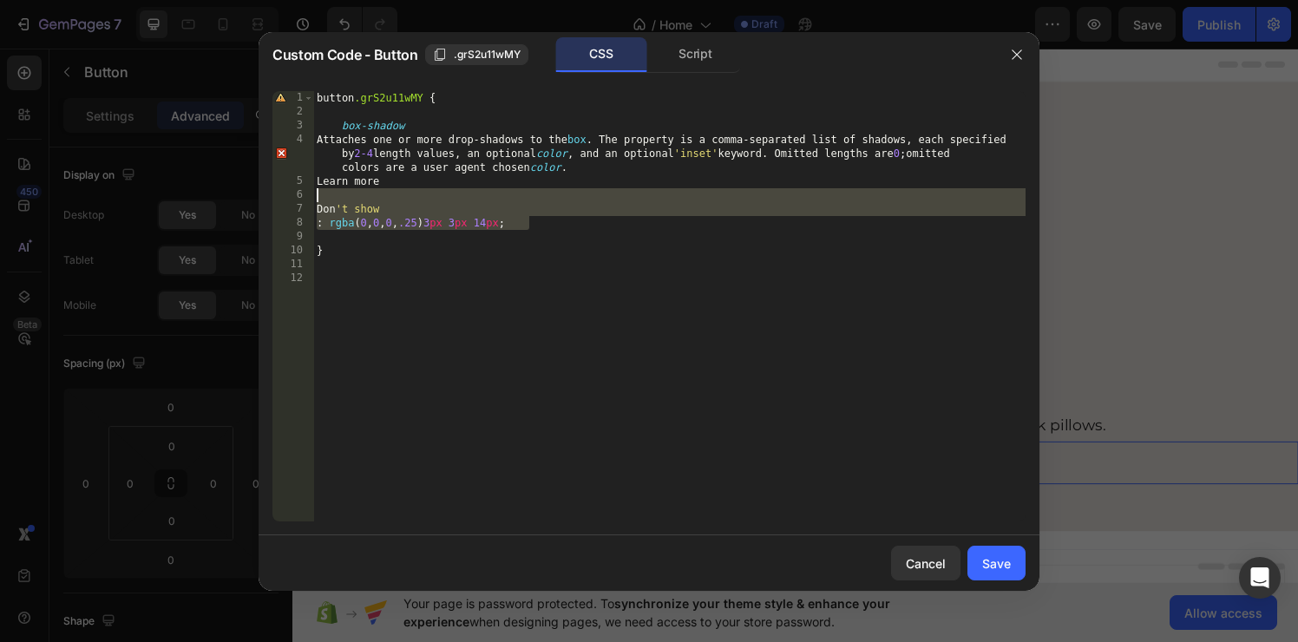
drag, startPoint x: 550, startPoint y: 227, endPoint x: 477, endPoint y: 201, distance: 77.4
click at [477, 201] on div "button .grS2u11wMY { box-shadow Attaches one or more drop-shadows to the box . …" at bounding box center [669, 320] width 712 height 458
type textarea "Don't show"
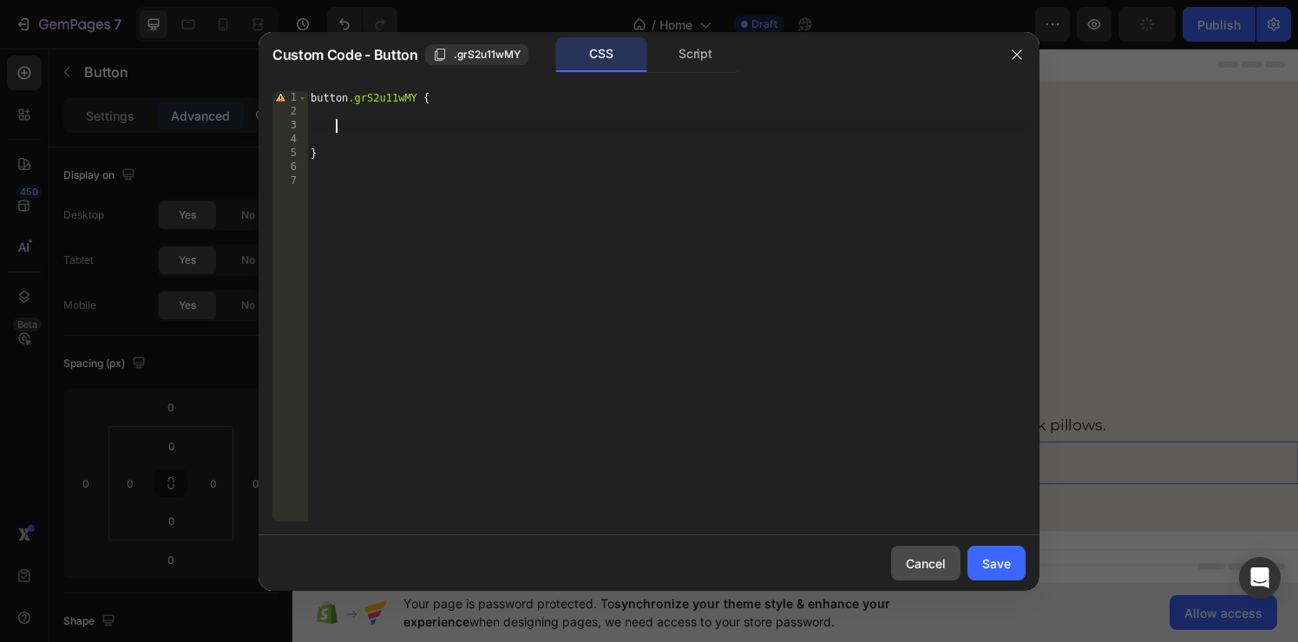
drag, startPoint x: 936, startPoint y: 561, endPoint x: 645, endPoint y: 527, distance: 292.6
click at [936, 561] on div "Cancel" at bounding box center [926, 563] width 40 height 18
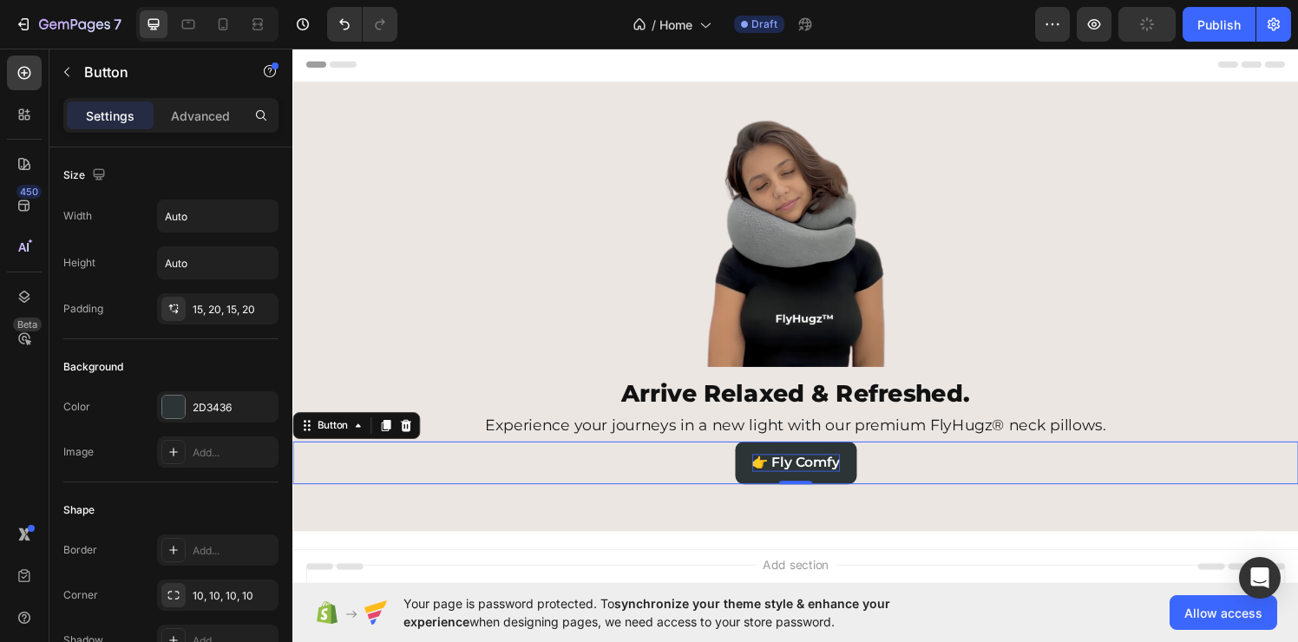
click at [685, 485] on div "👉 Fly Comfy Button 0" at bounding box center [812, 477] width 1041 height 44
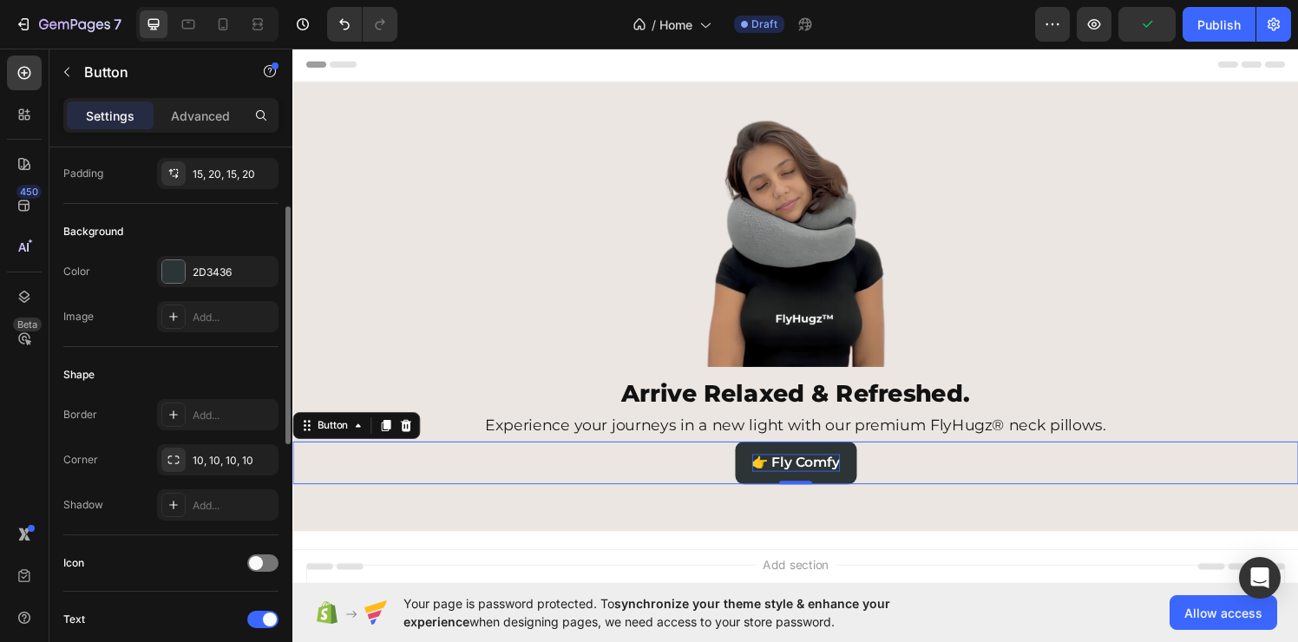
scroll to position [168, 0]
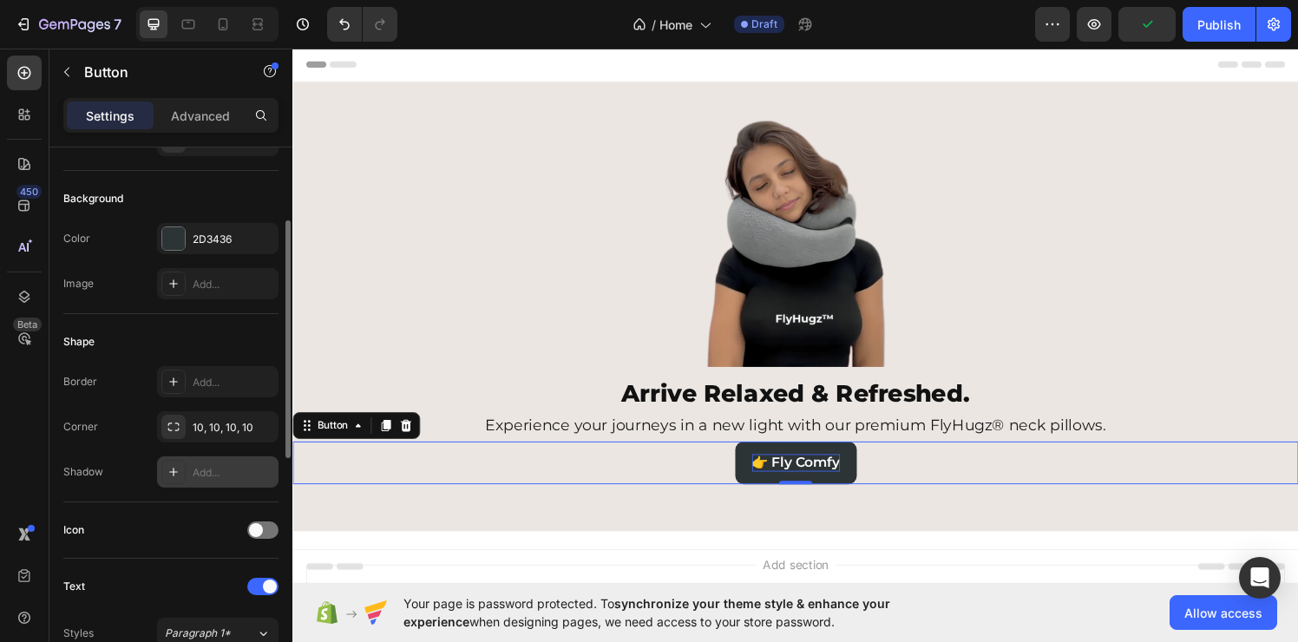
click at [212, 468] on div "Add..." at bounding box center [234, 473] width 82 height 16
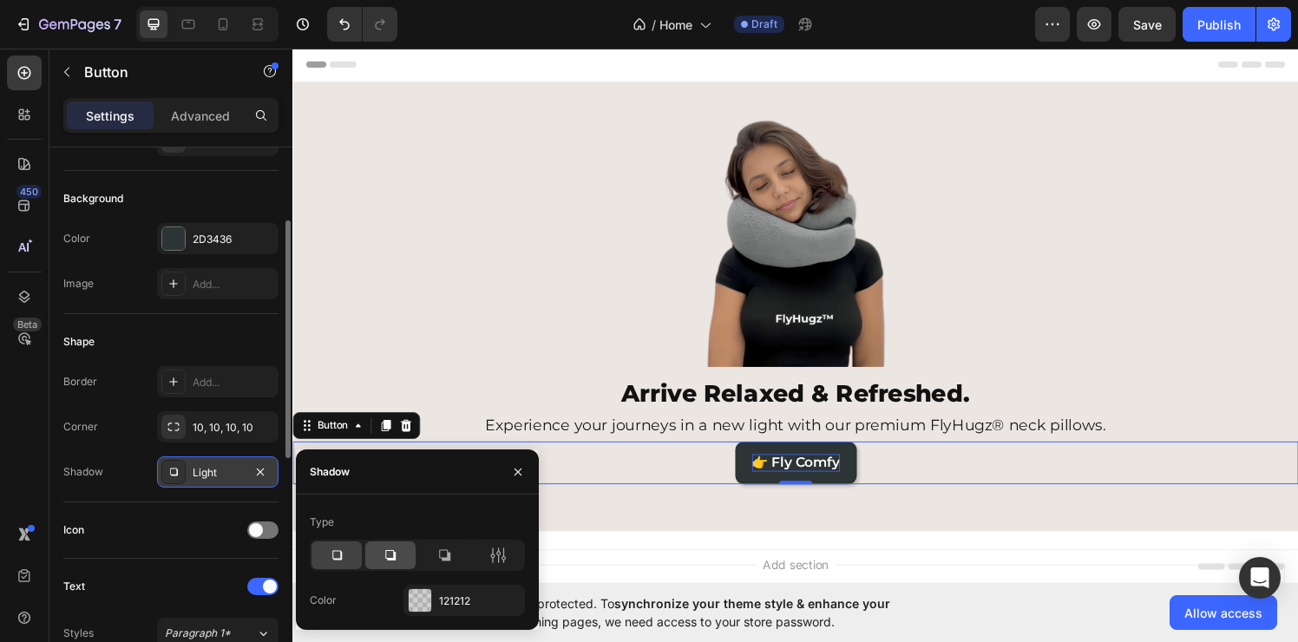
click at [396, 561] on icon at bounding box center [390, 555] width 17 height 17
click at [707, 521] on div "Image Arrive Relaxed & Refreshed. Heading Experience your journeys in a new lig…" at bounding box center [812, 314] width 1041 height 465
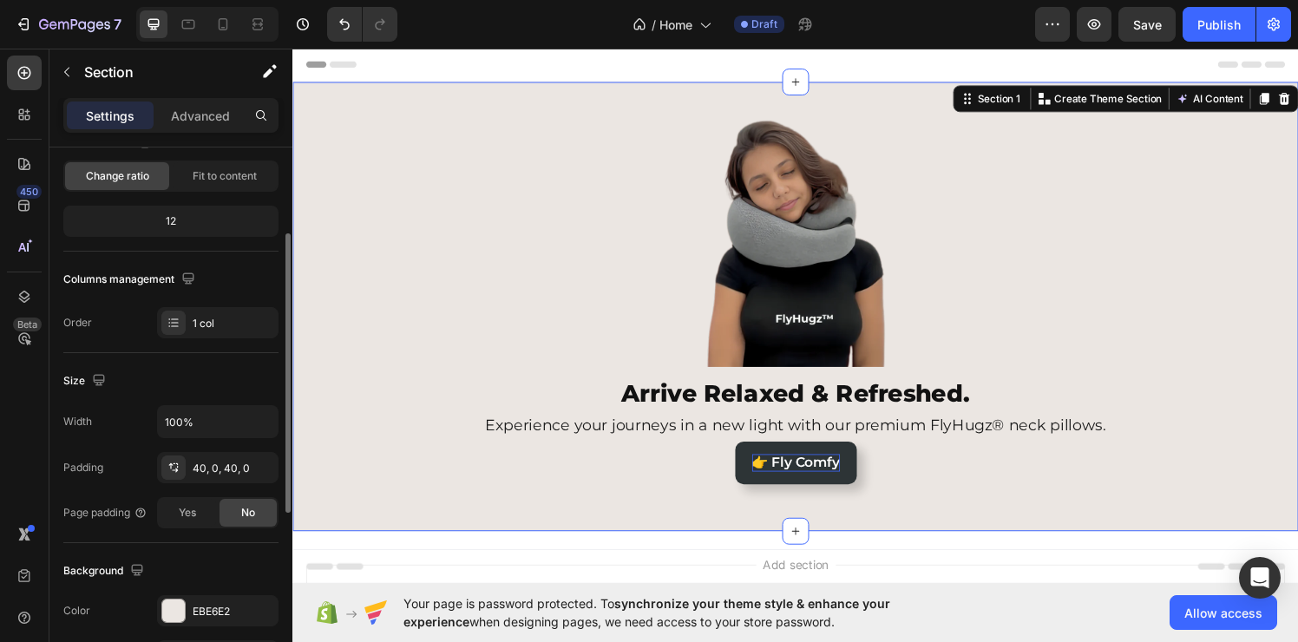
scroll to position [0, 0]
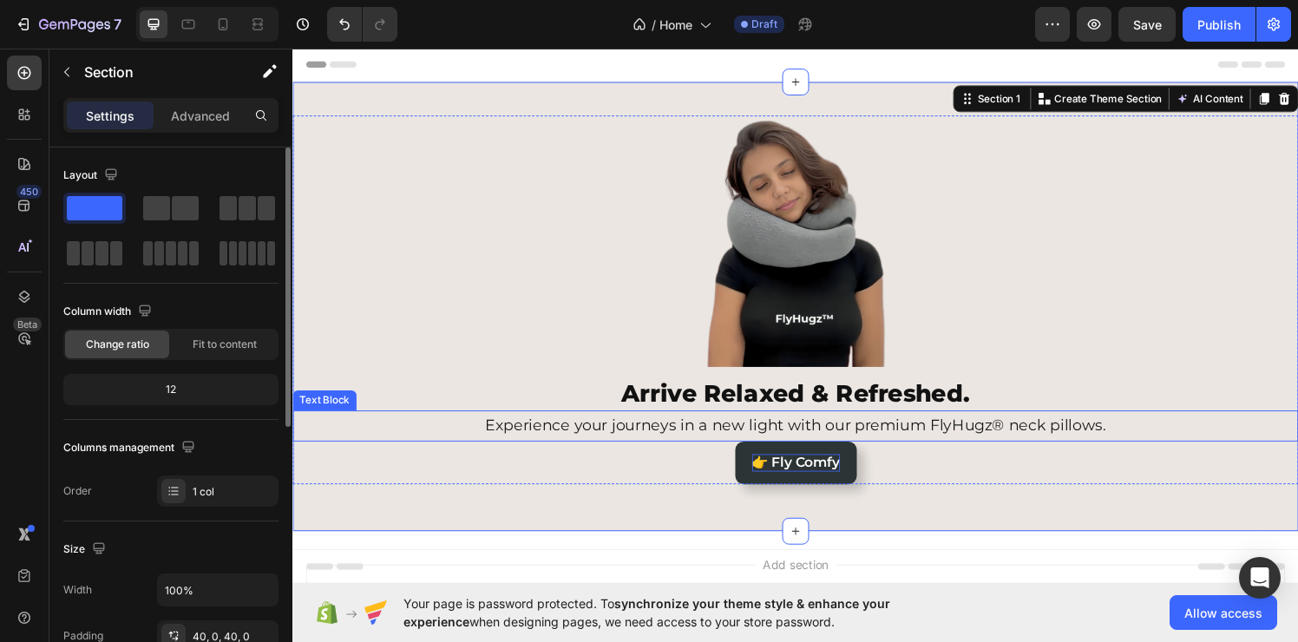
click at [1018, 436] on p "Experience your journeys in a new light with our premium FlyHugz® neck pillows." at bounding box center [813, 438] width 1038 height 28
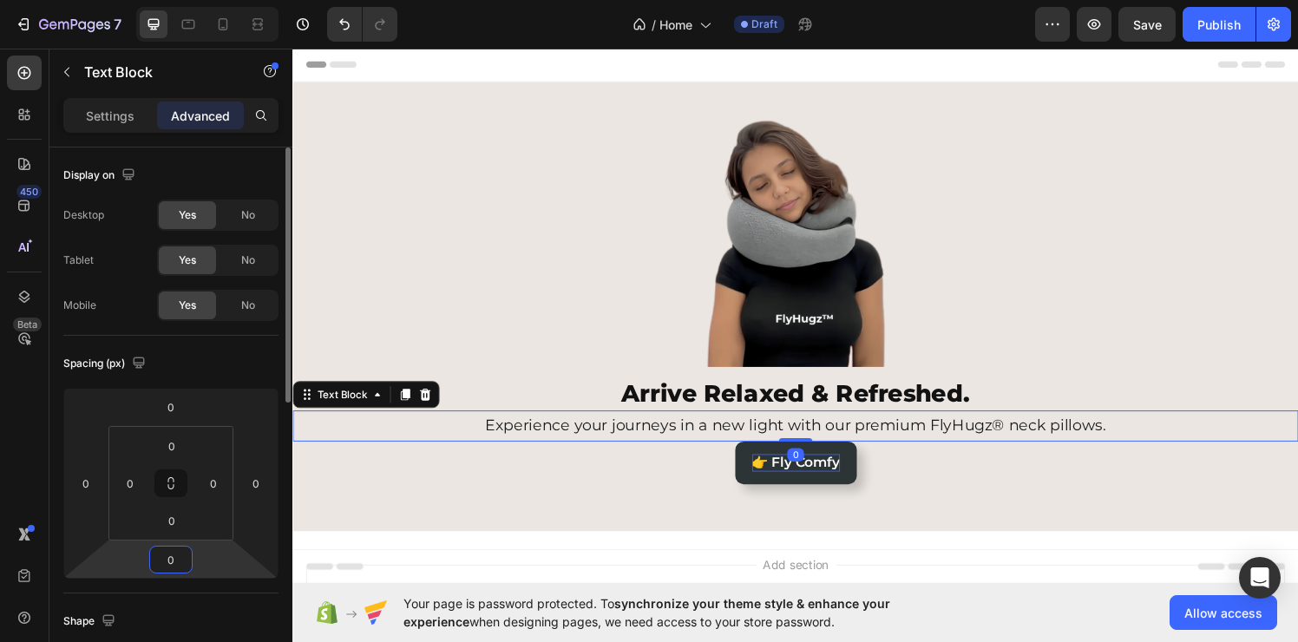
click at [172, 567] on input "0" at bounding box center [171, 560] width 35 height 26
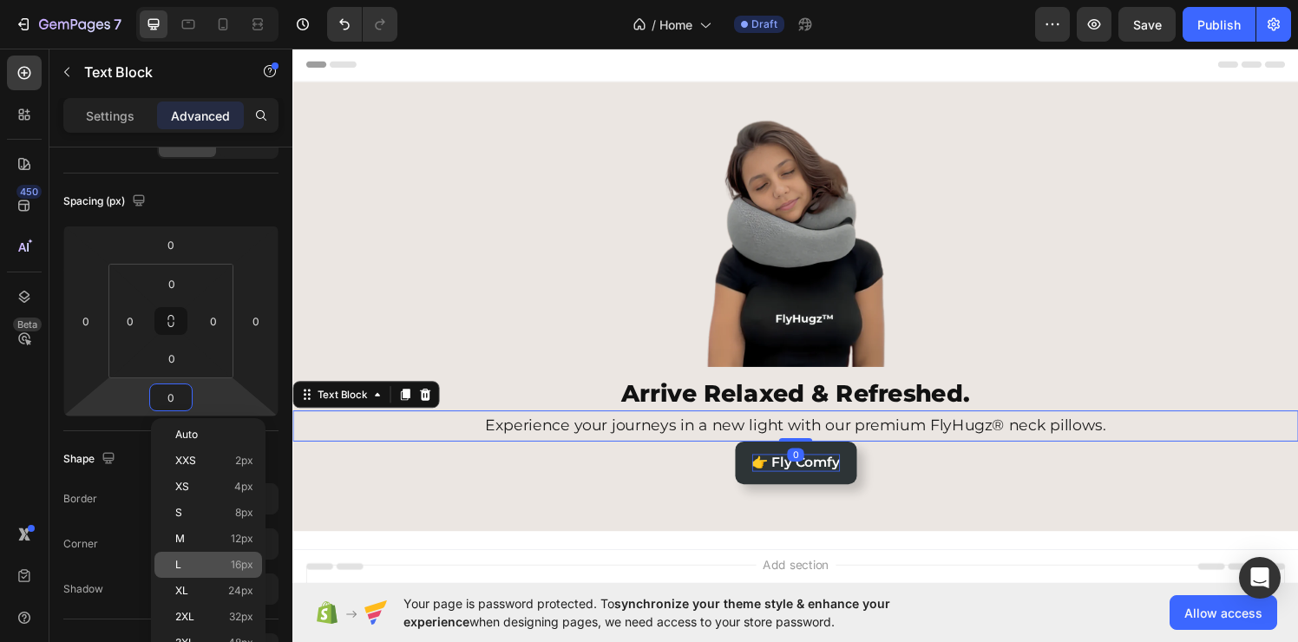
click at [257, 562] on div "L 16px" at bounding box center [208, 565] width 108 height 26
type input "16"
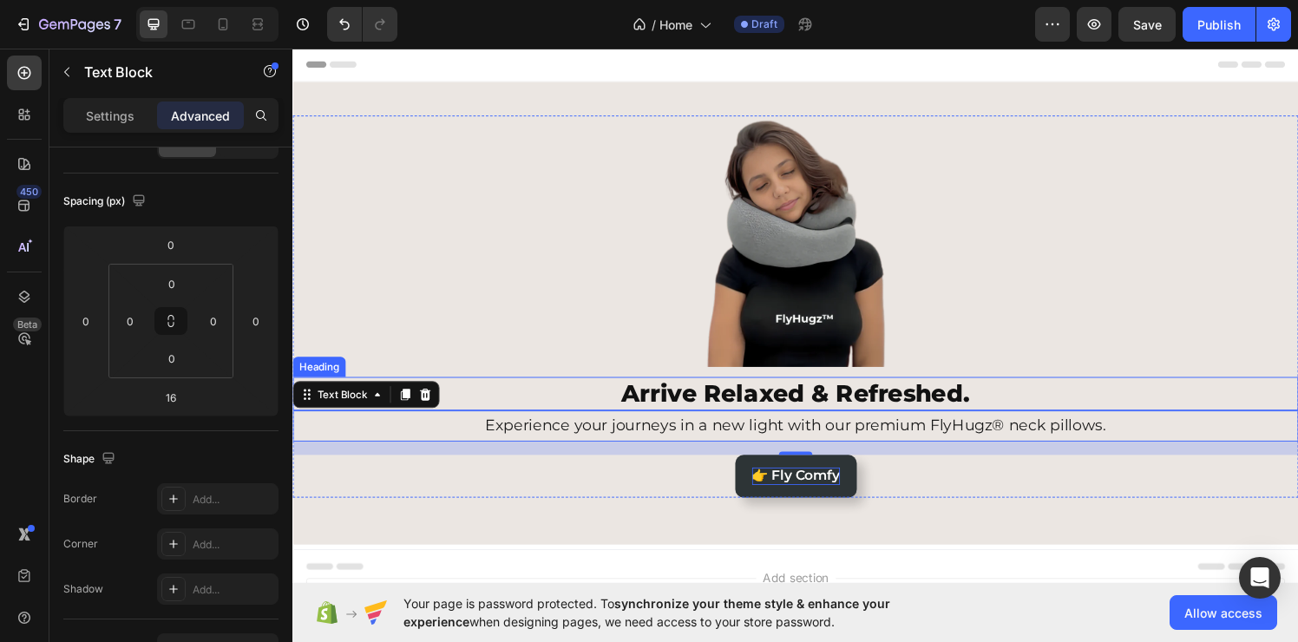
click at [658, 392] on p "Arrive Relaxed & Refreshed." at bounding box center [813, 405] width 1038 height 31
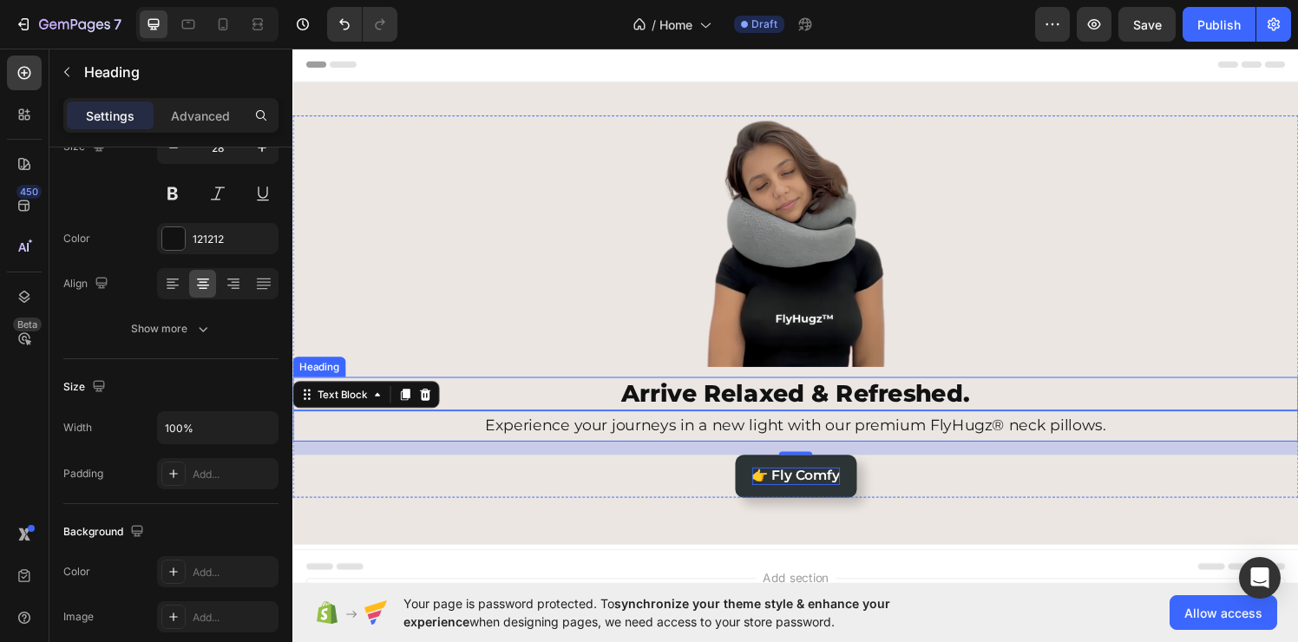
scroll to position [0, 0]
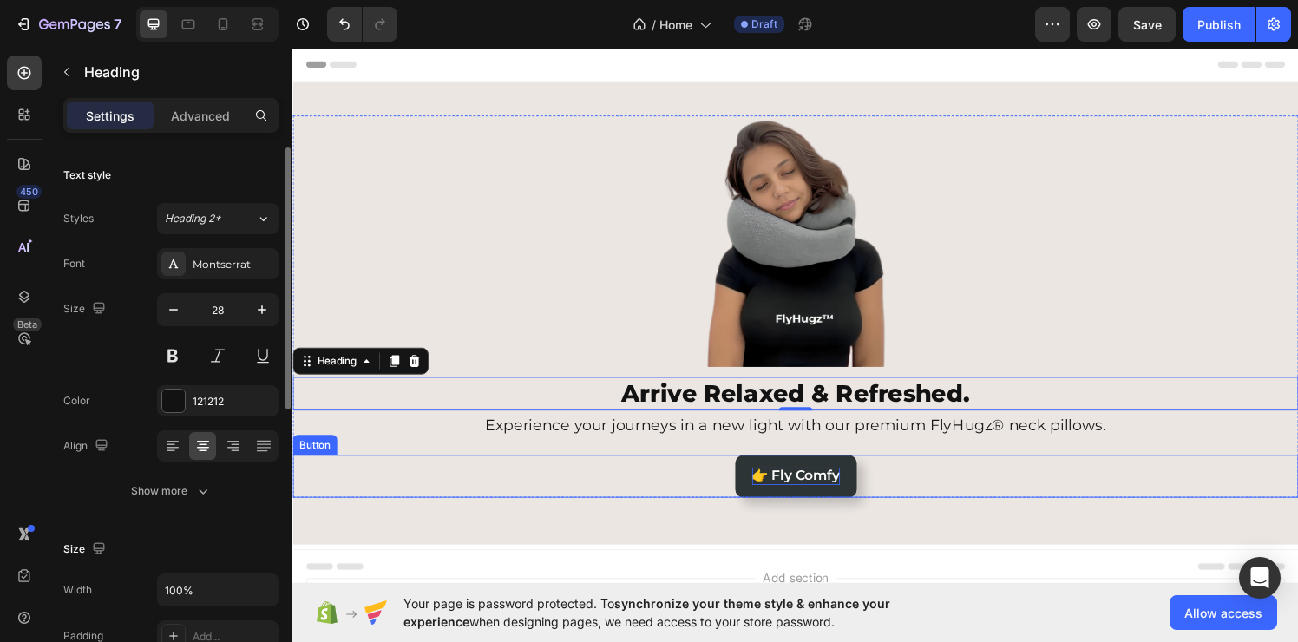
click at [630, 488] on div "👉 Fly Comfy Button" at bounding box center [812, 490] width 1041 height 44
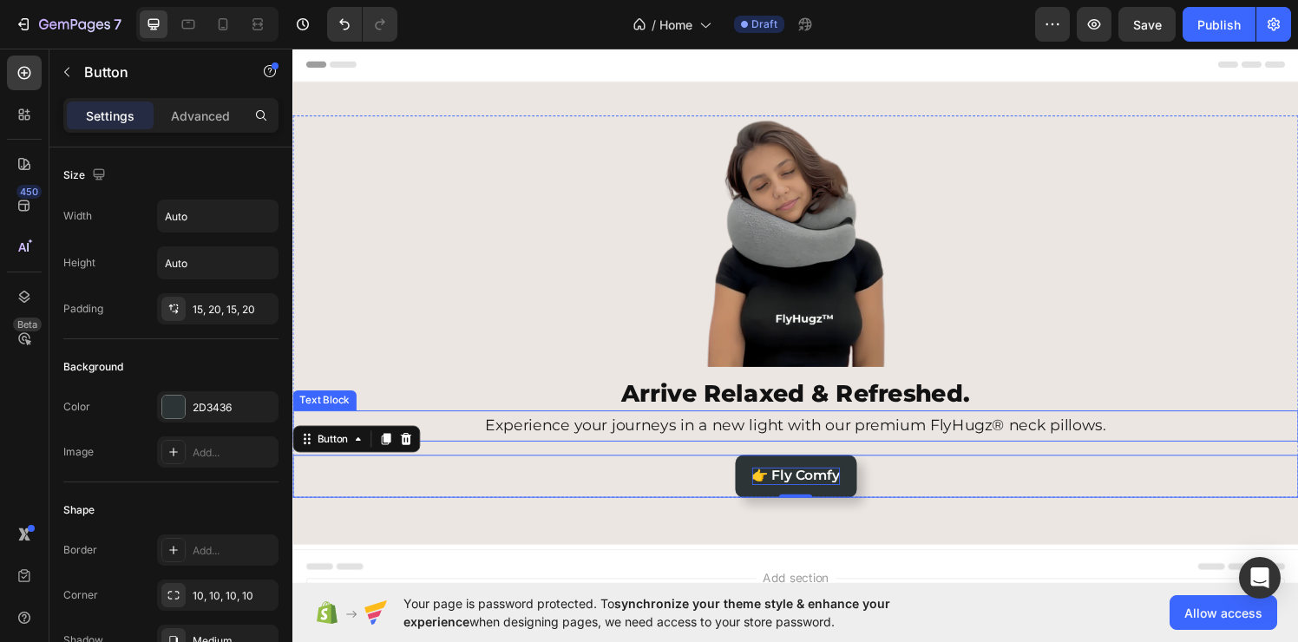
click at [691, 442] on p "Experience your journeys in a new light with our premium FlyHugz® neck pillows." at bounding box center [813, 438] width 1038 height 28
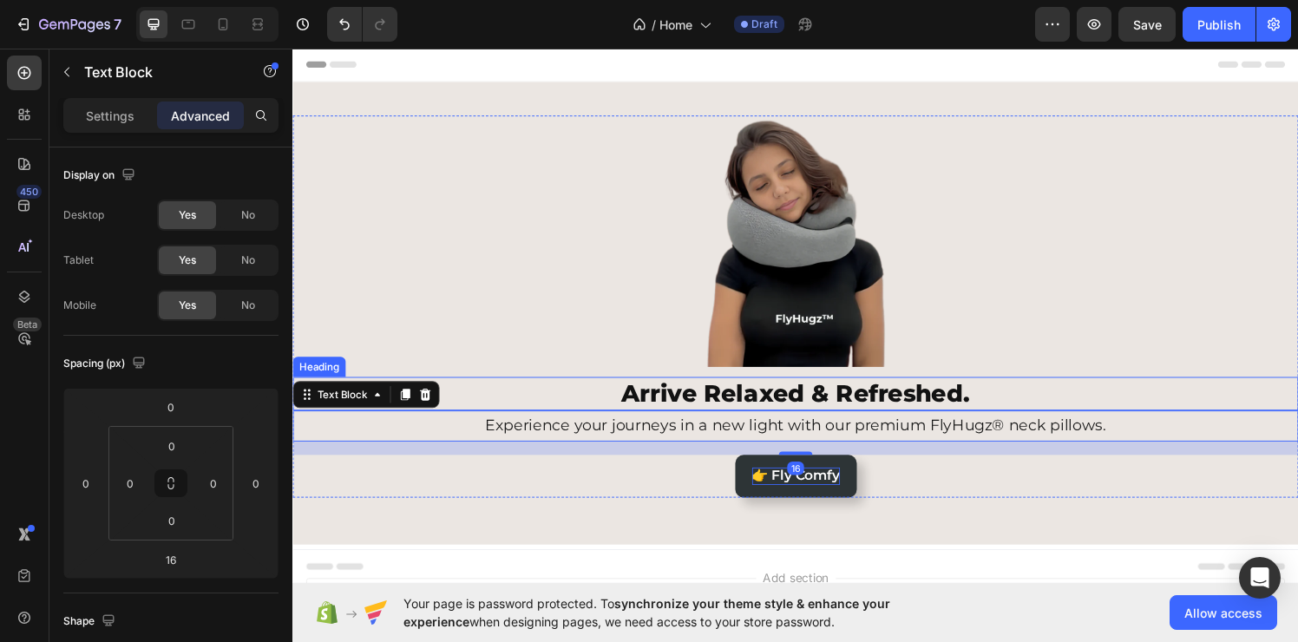
click at [753, 402] on p "Arrive Relaxed & Refreshed." at bounding box center [813, 405] width 1038 height 31
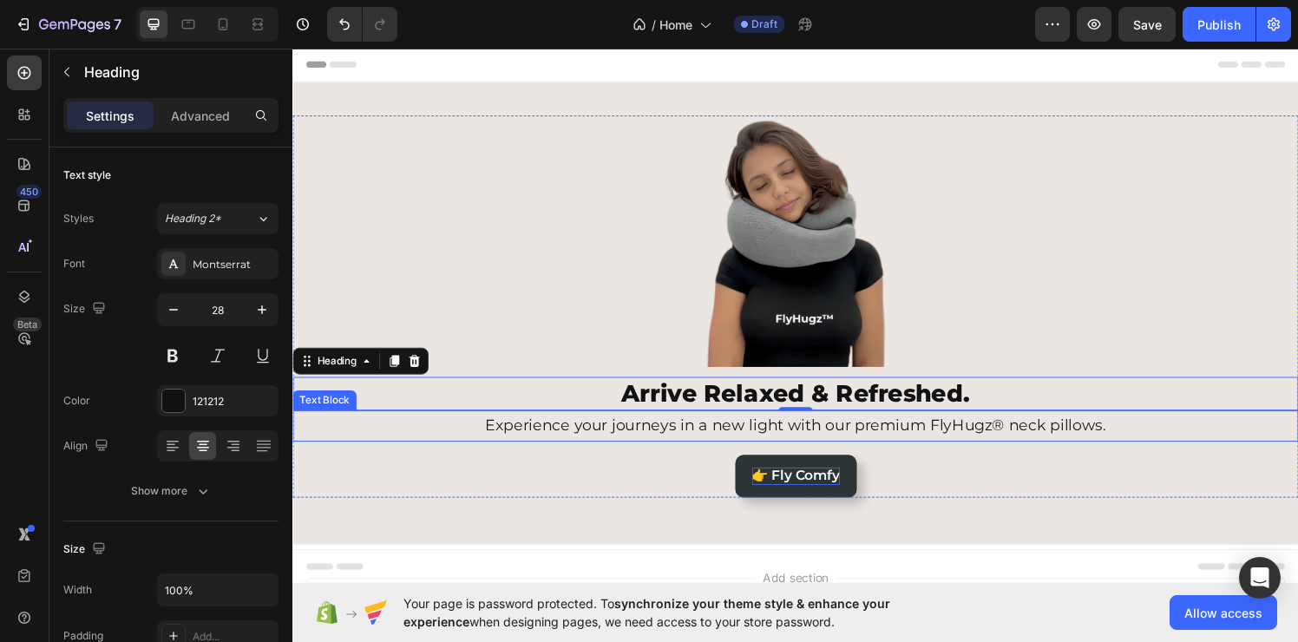
click at [652, 446] on p "Experience your journeys in a new light with our premium FlyHugz® neck pillows." at bounding box center [813, 438] width 1038 height 28
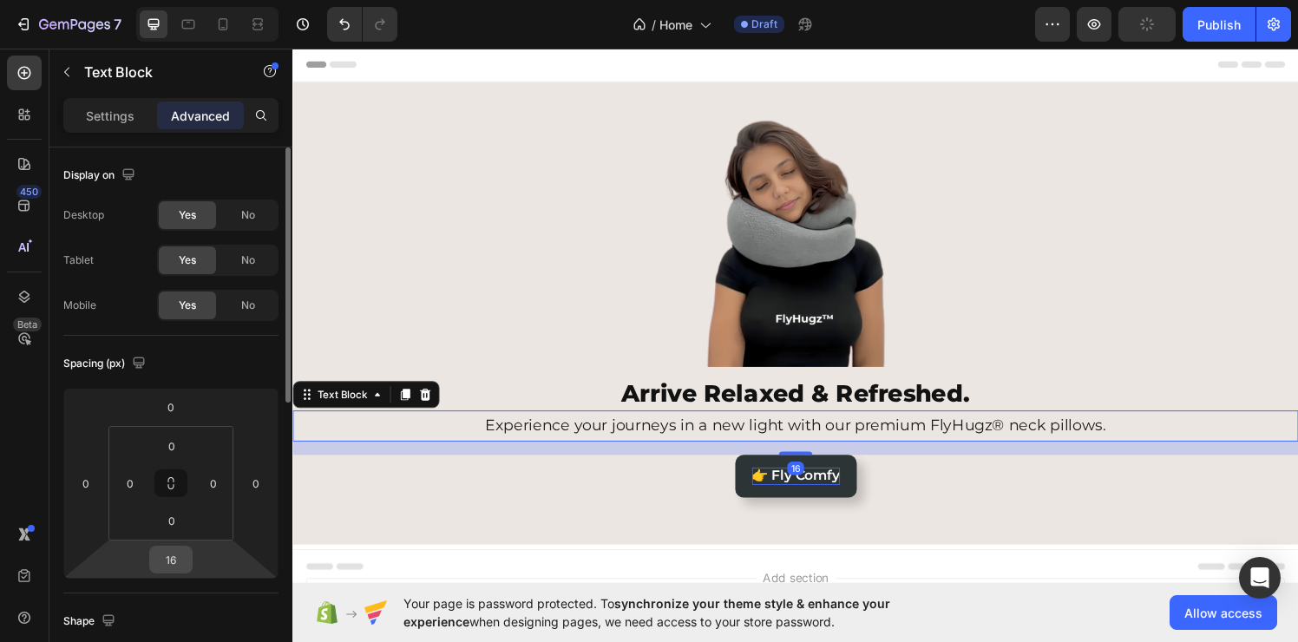
click at [178, 566] on input "16" at bounding box center [171, 560] width 35 height 26
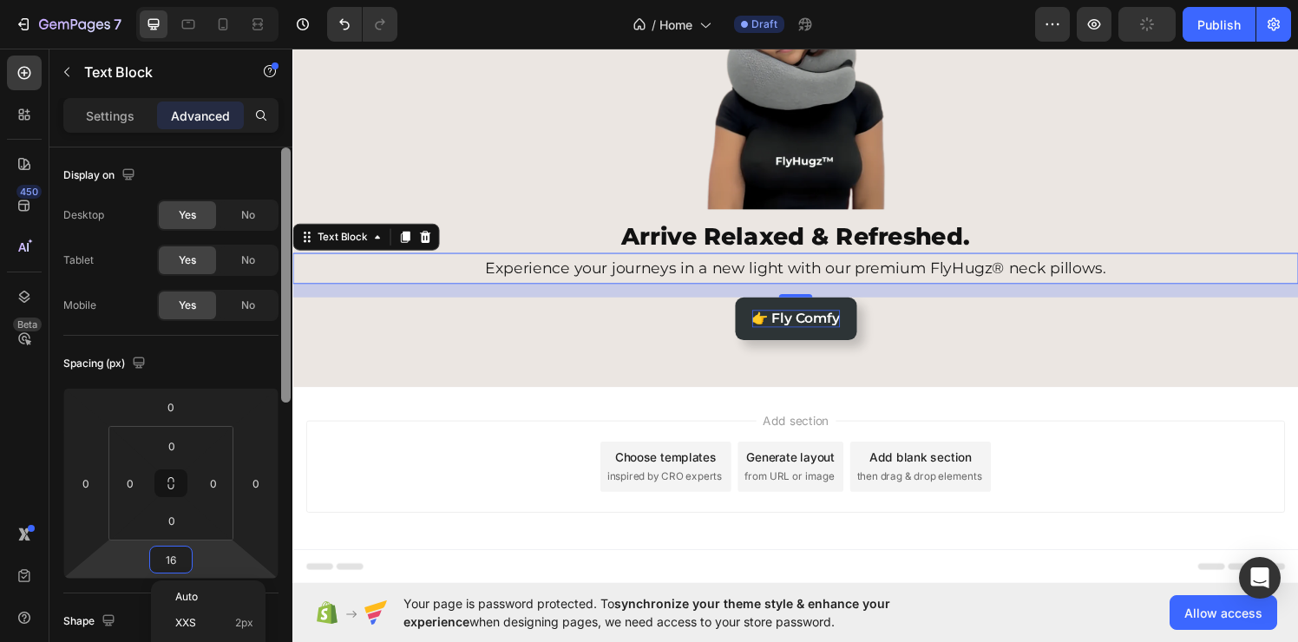
scroll to position [322, 0]
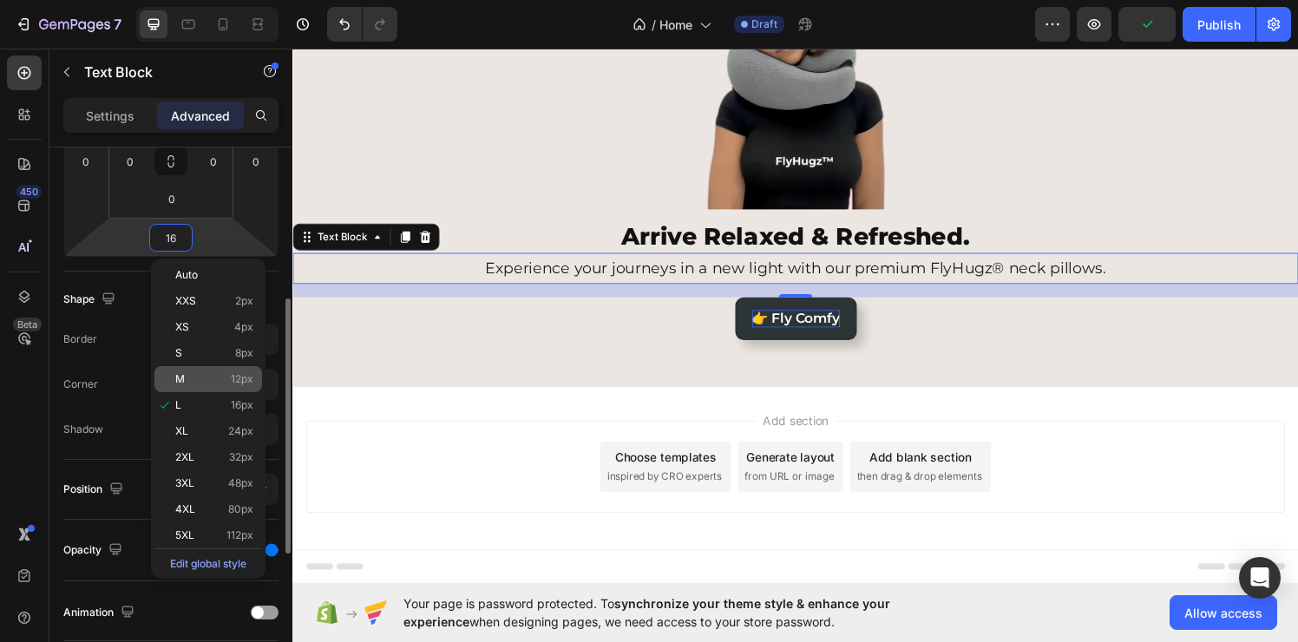
click at [247, 386] on div "M 12px" at bounding box center [208, 379] width 108 height 26
type input "12"
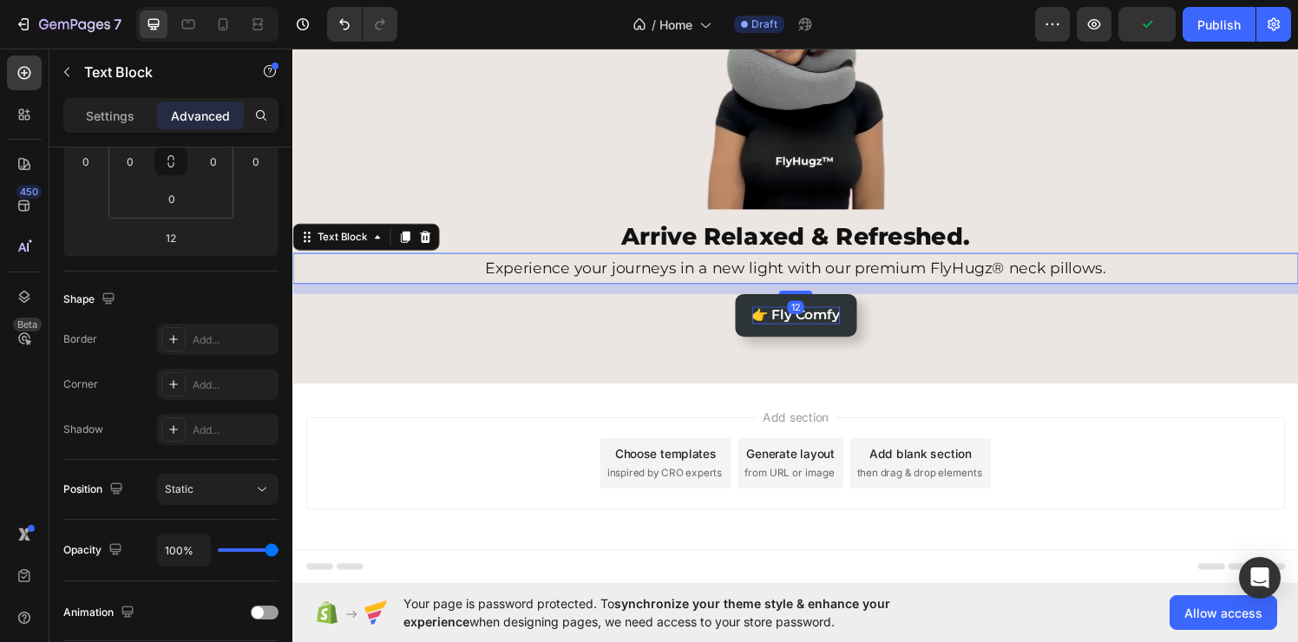
click at [608, 309] on div "👉 Fly Comfy Button" at bounding box center [812, 324] width 1041 height 44
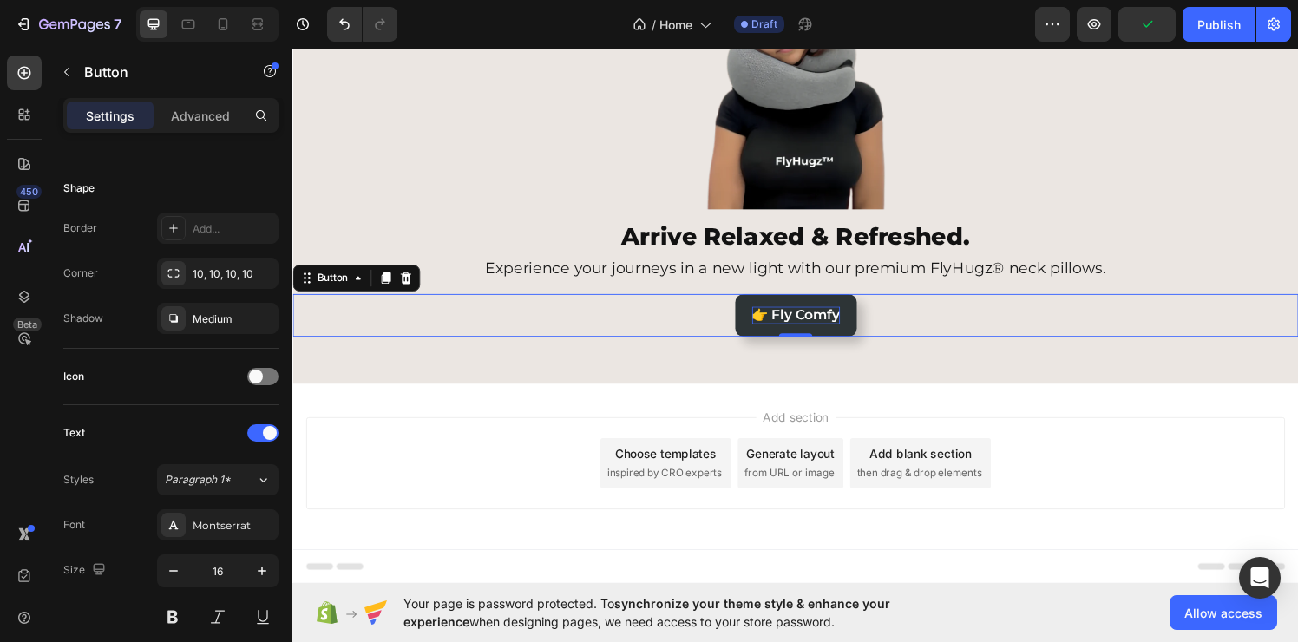
scroll to position [0, 0]
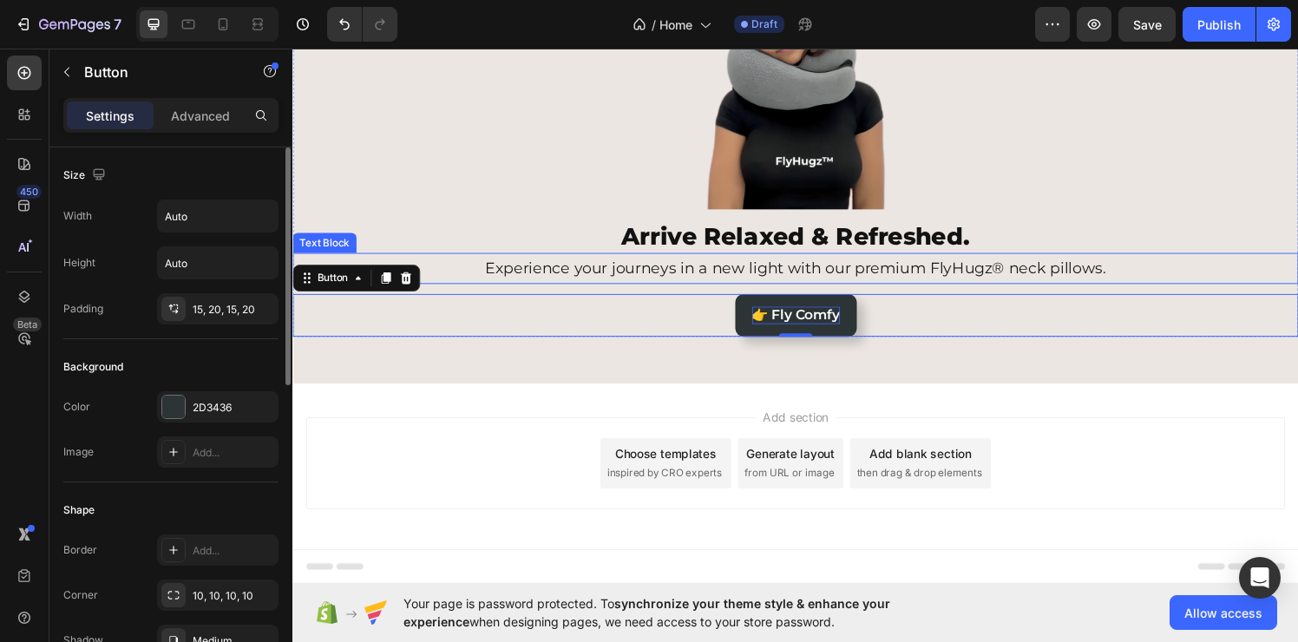
click at [666, 269] on p "Experience your journeys in a new light with our premium FlyHugz® neck pillows." at bounding box center [813, 275] width 1038 height 28
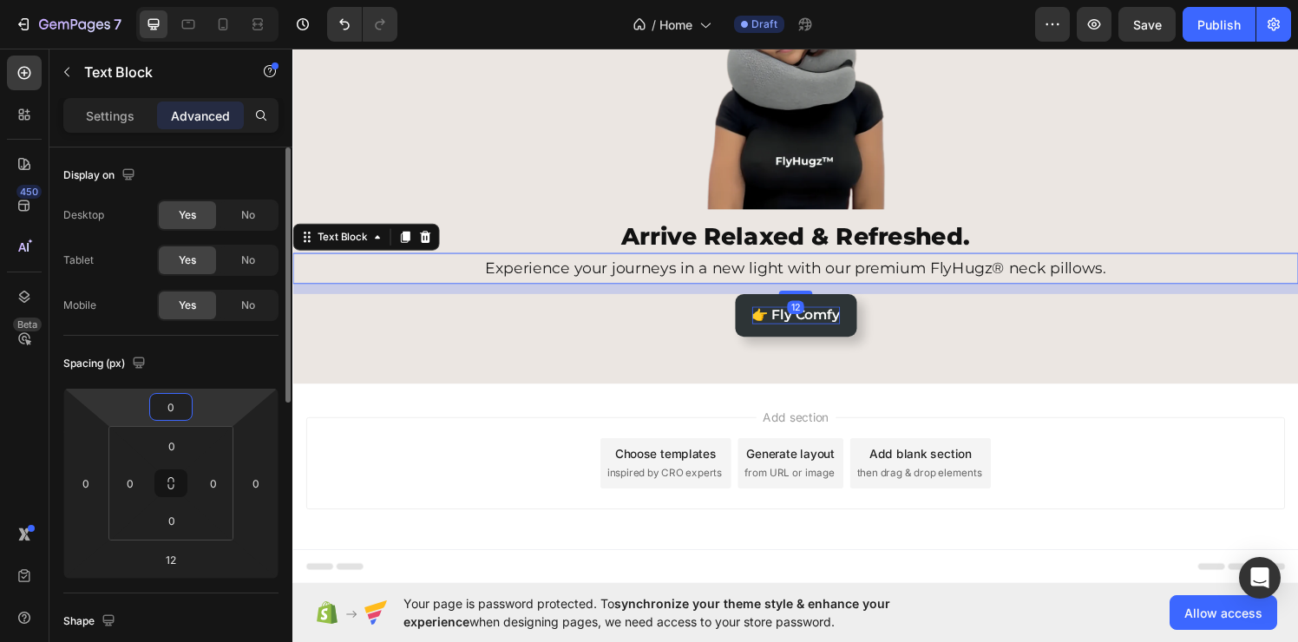
click at [176, 395] on input "0" at bounding box center [171, 407] width 35 height 26
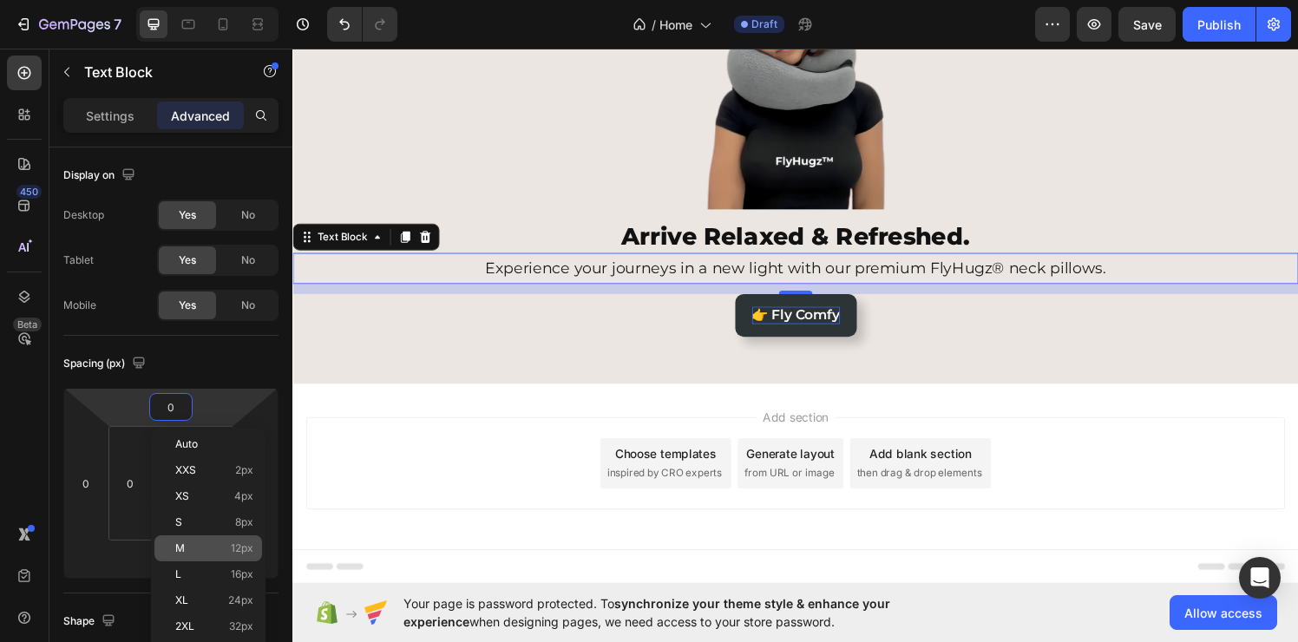
click at [246, 537] on div "M 12px" at bounding box center [208, 548] width 108 height 26
type input "12"
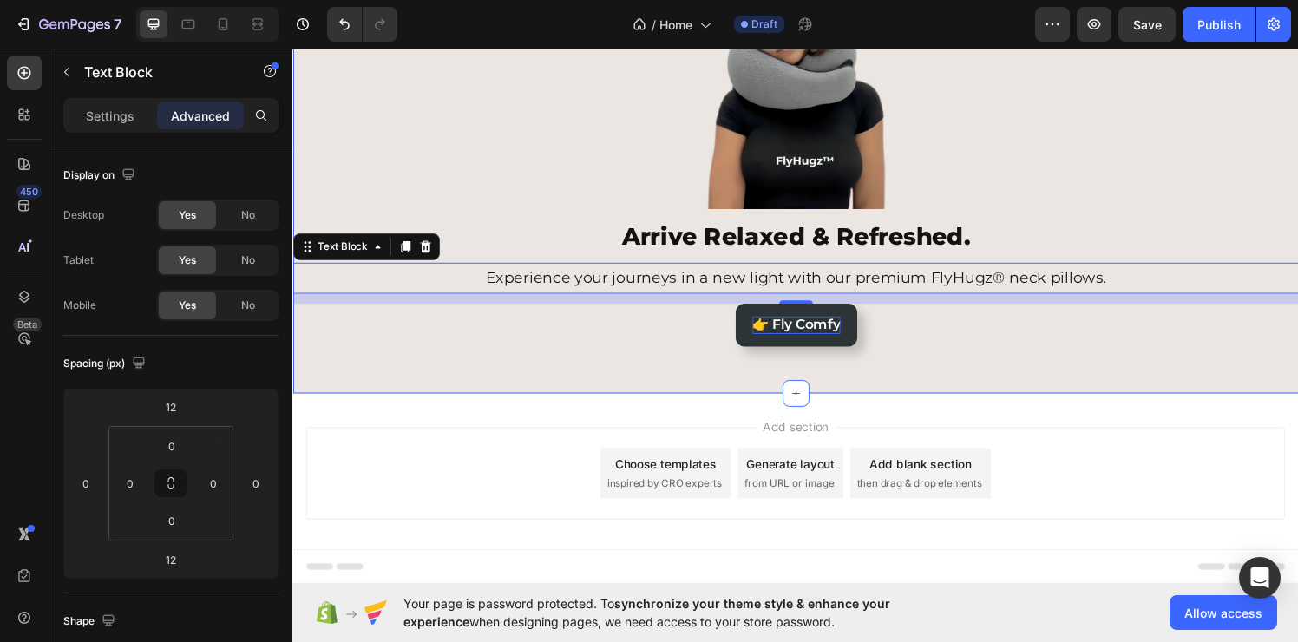
click at [354, 371] on div "Image Arrive Relaxed & Refreshed. Heading Experience your journeys in a new lig…" at bounding box center [812, 162] width 1041 height 486
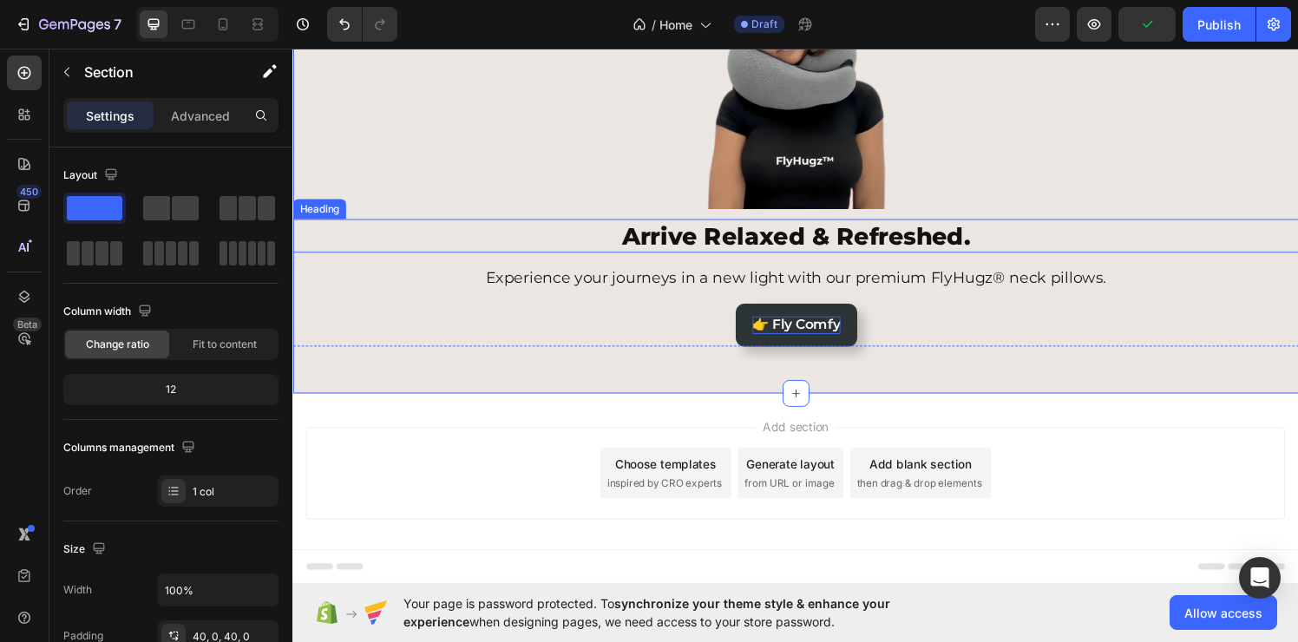
click at [1012, 278] on p "Experience your journeys in a new light with our premium FlyHugz® neck pillows." at bounding box center [813, 286] width 1038 height 28
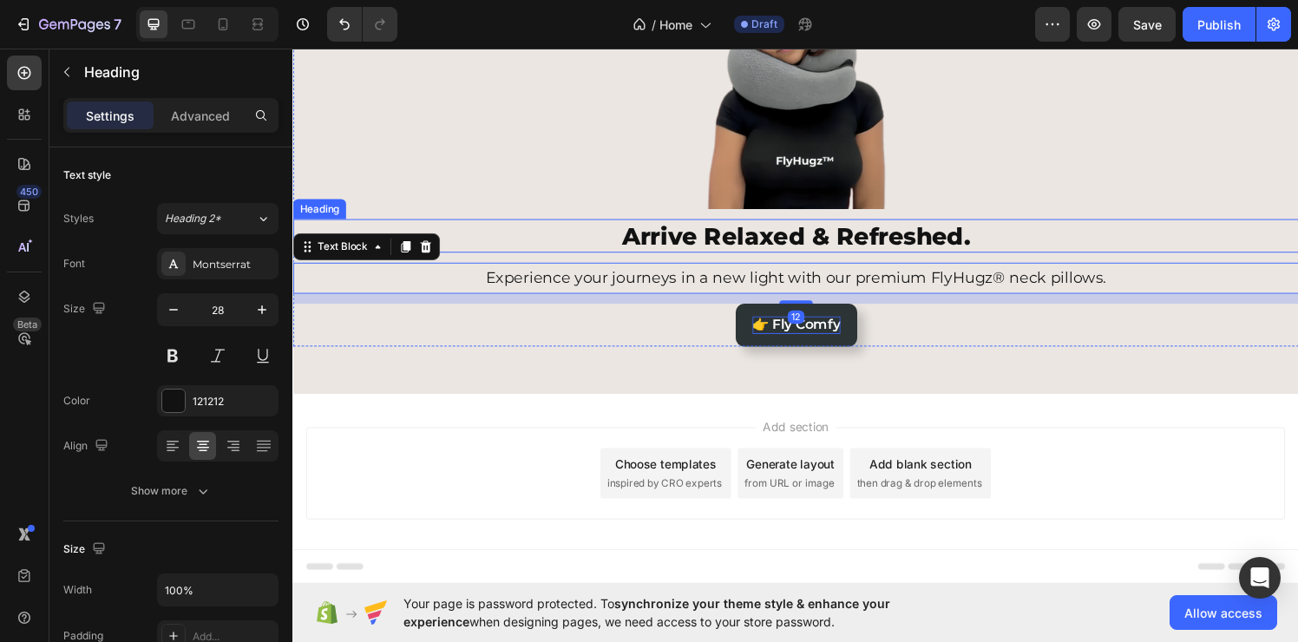
click at [1025, 249] on p "Arrive Relaxed & Refreshed." at bounding box center [813, 241] width 1038 height 31
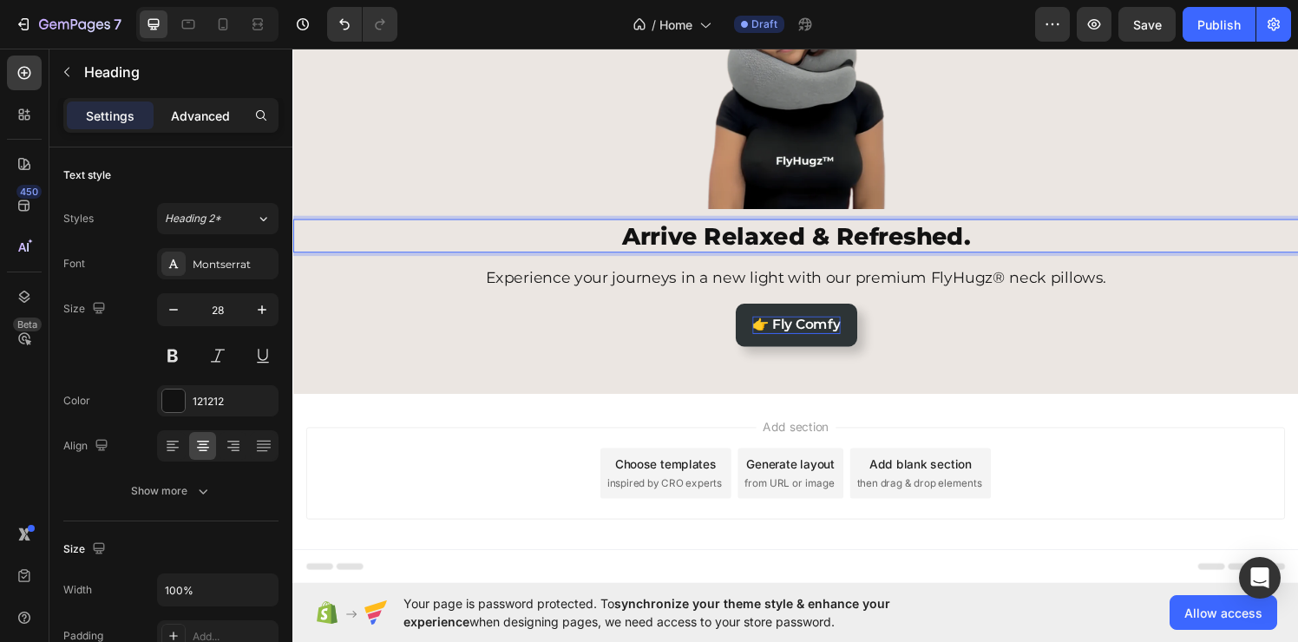
click at [199, 121] on p "Advanced" at bounding box center [200, 116] width 59 height 18
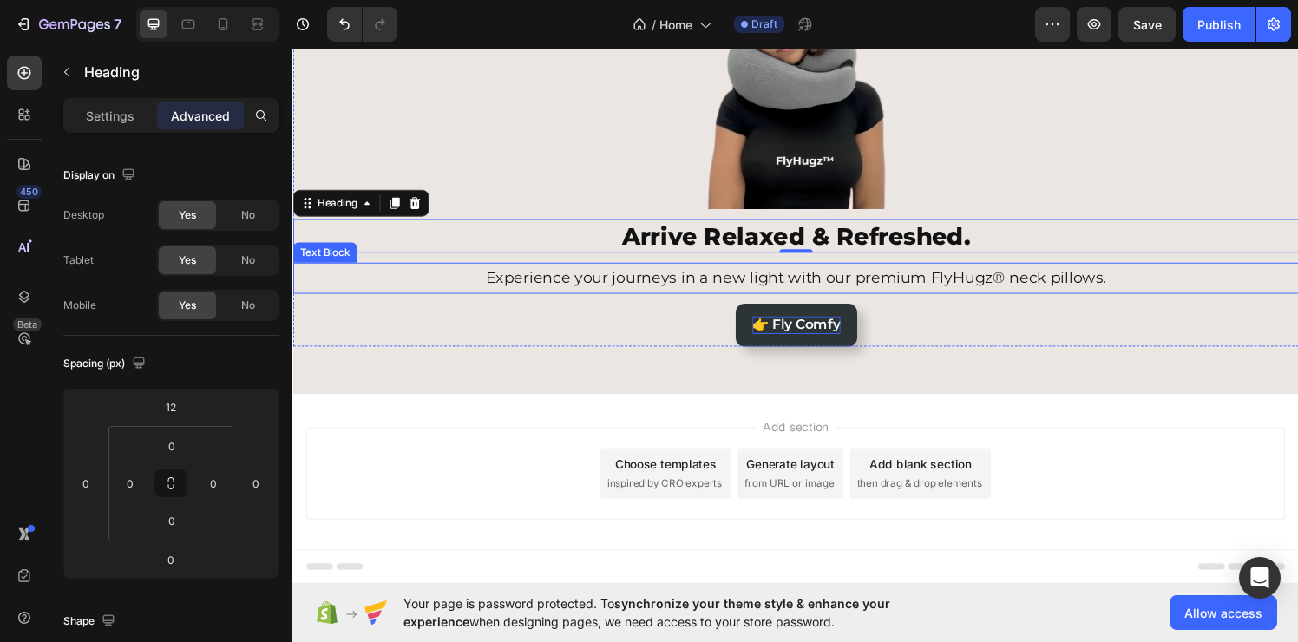
click at [681, 280] on p "Experience your journeys in a new light with our premium FlyHugz® neck pillows." at bounding box center [813, 286] width 1038 height 28
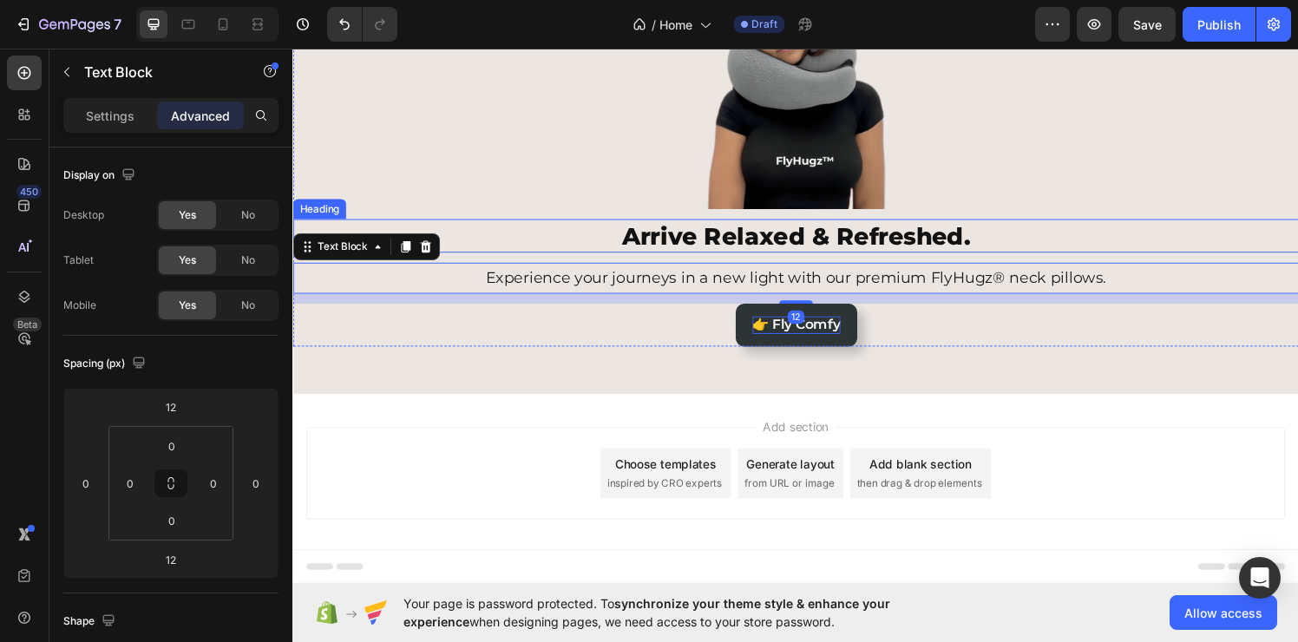
click at [694, 255] on p "Arrive Relaxed & Refreshed." at bounding box center [813, 241] width 1038 height 31
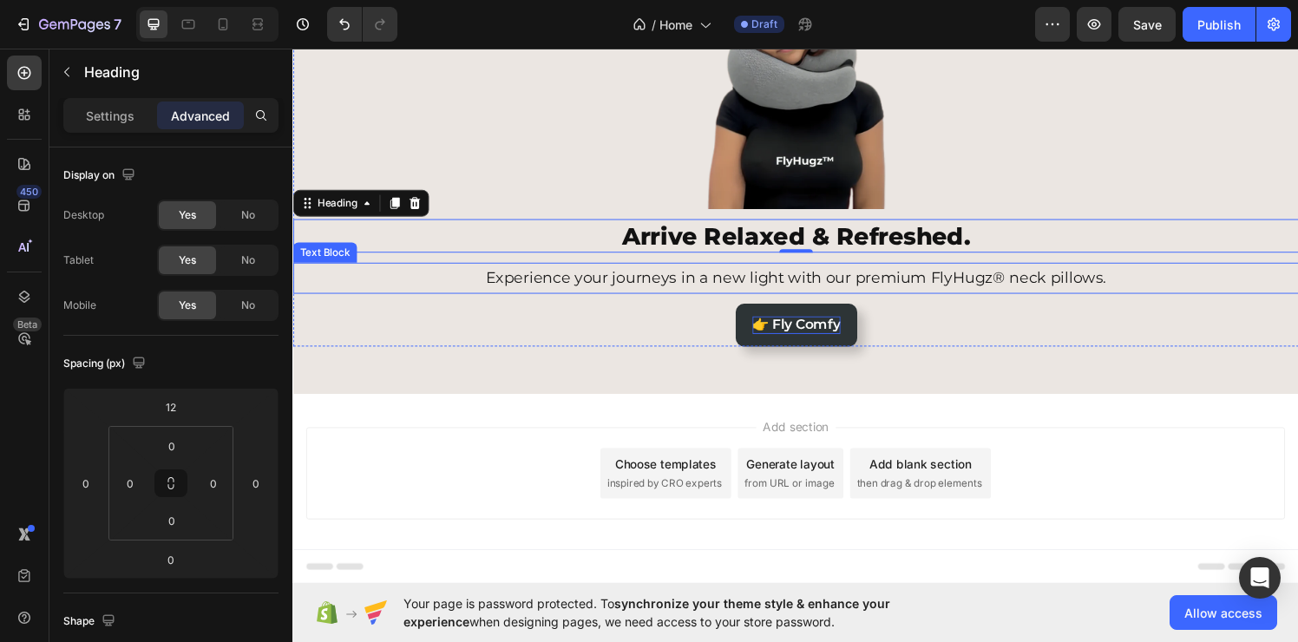
click at [679, 286] on p "Experience your journeys in a new light with our premium FlyHugz® neck pillows." at bounding box center [813, 286] width 1038 height 28
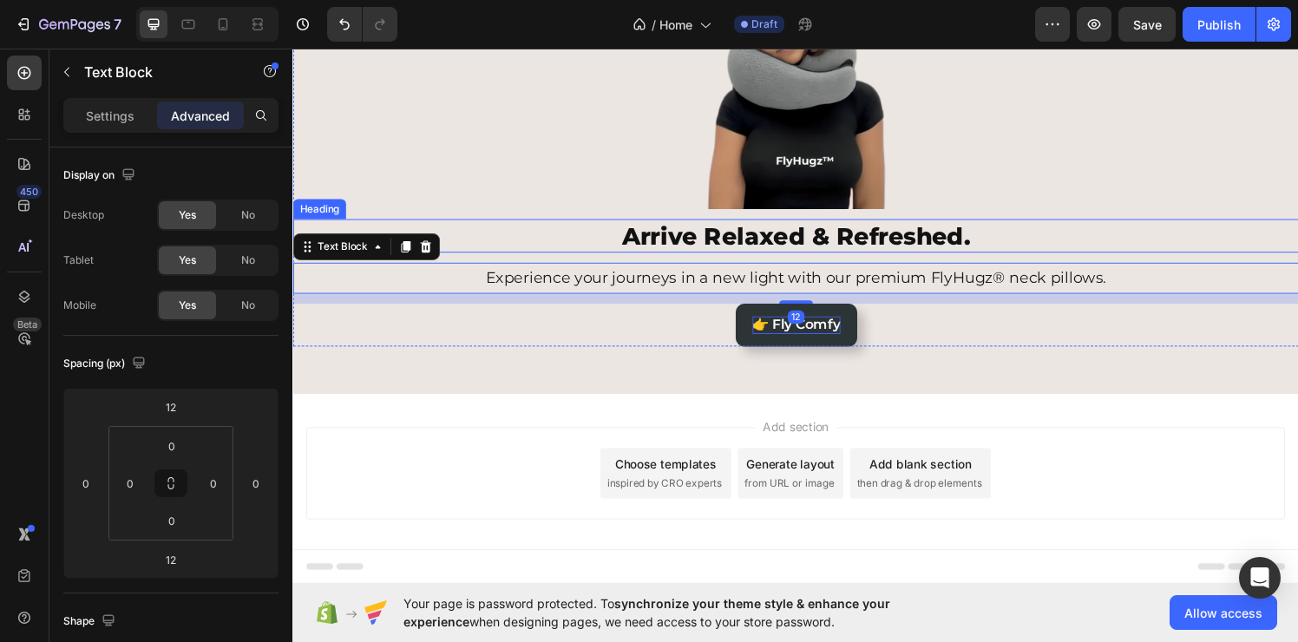
click at [701, 241] on p "Arrive Relaxed & Refreshed." at bounding box center [813, 241] width 1038 height 31
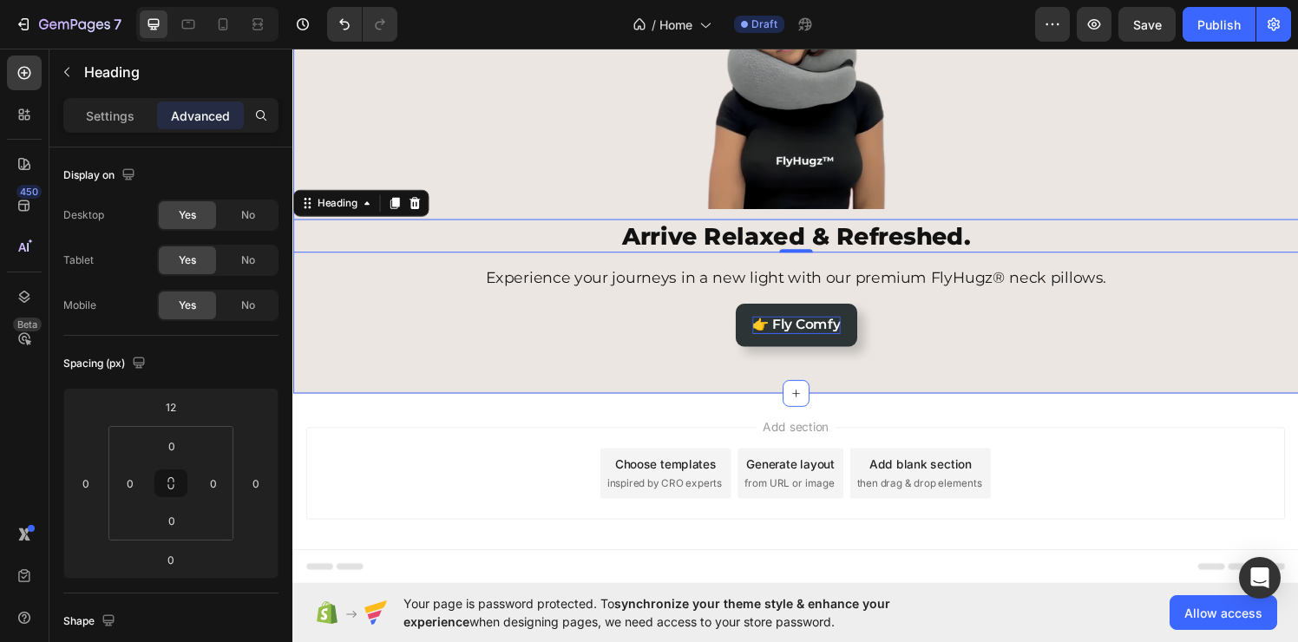
click at [599, 369] on div "Image Arrive Relaxed & Refreshed. Heading 0 Experience your journeys in a new l…" at bounding box center [812, 162] width 1041 height 416
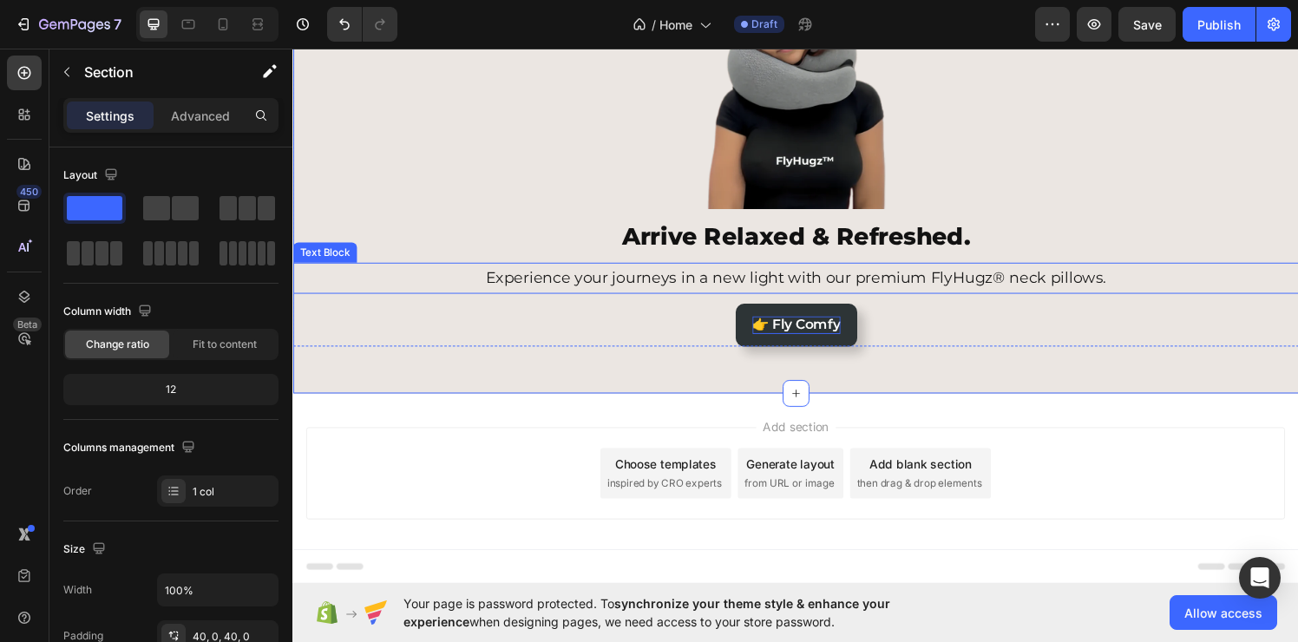
click at [630, 294] on p "Experience your journeys in a new light with our premium FlyHugz® neck pillows." at bounding box center [813, 286] width 1038 height 28
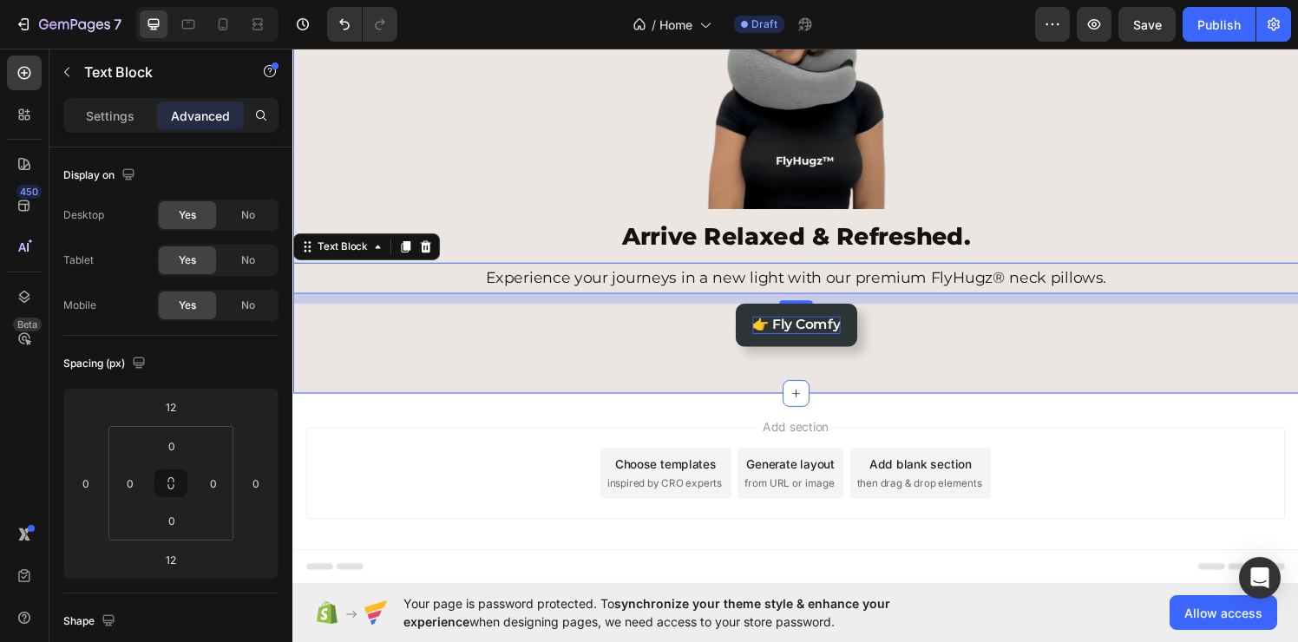
click at [661, 362] on div "Image Arrive Relaxed & Refreshed. Heading Experience your journeys in a new lig…" at bounding box center [812, 162] width 1041 height 416
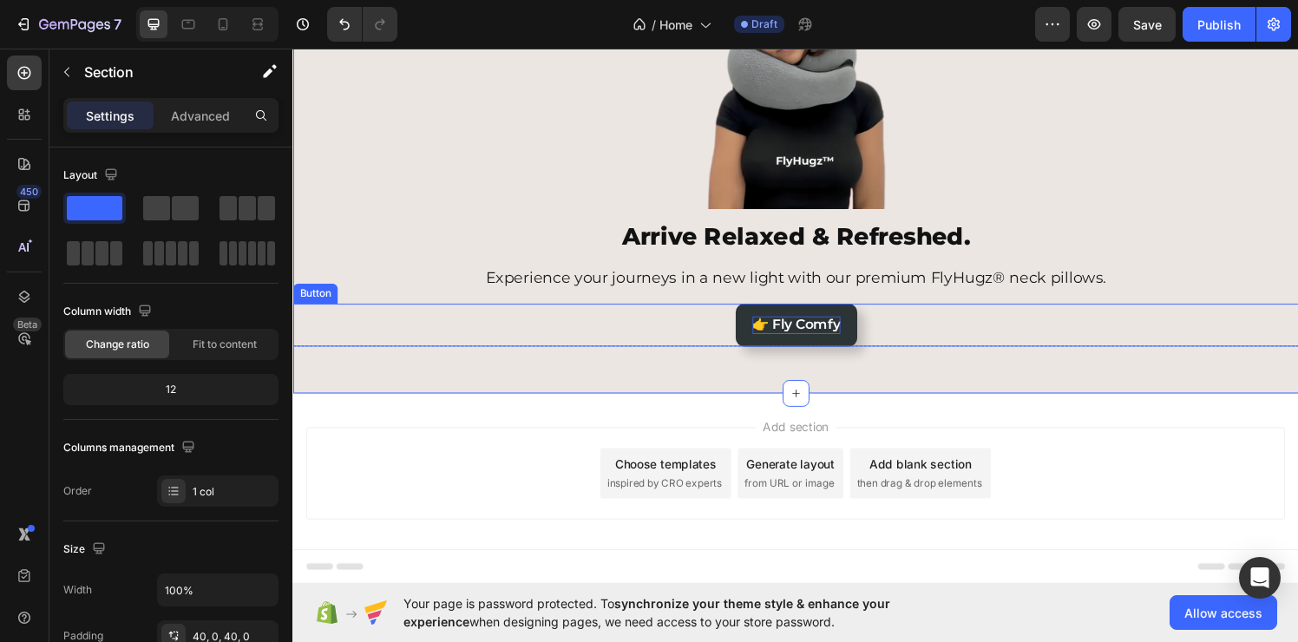
click at [740, 330] on div "👉 Fly Comfy Button" at bounding box center [812, 334] width 1041 height 44
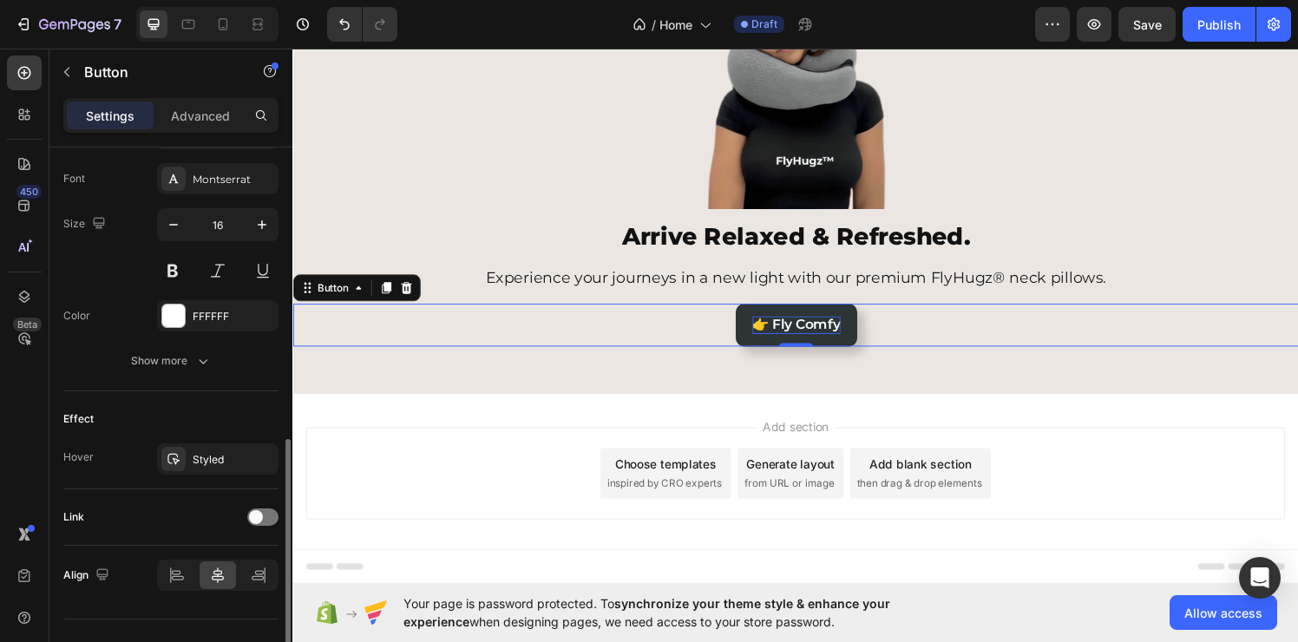
scroll to position [700, 0]
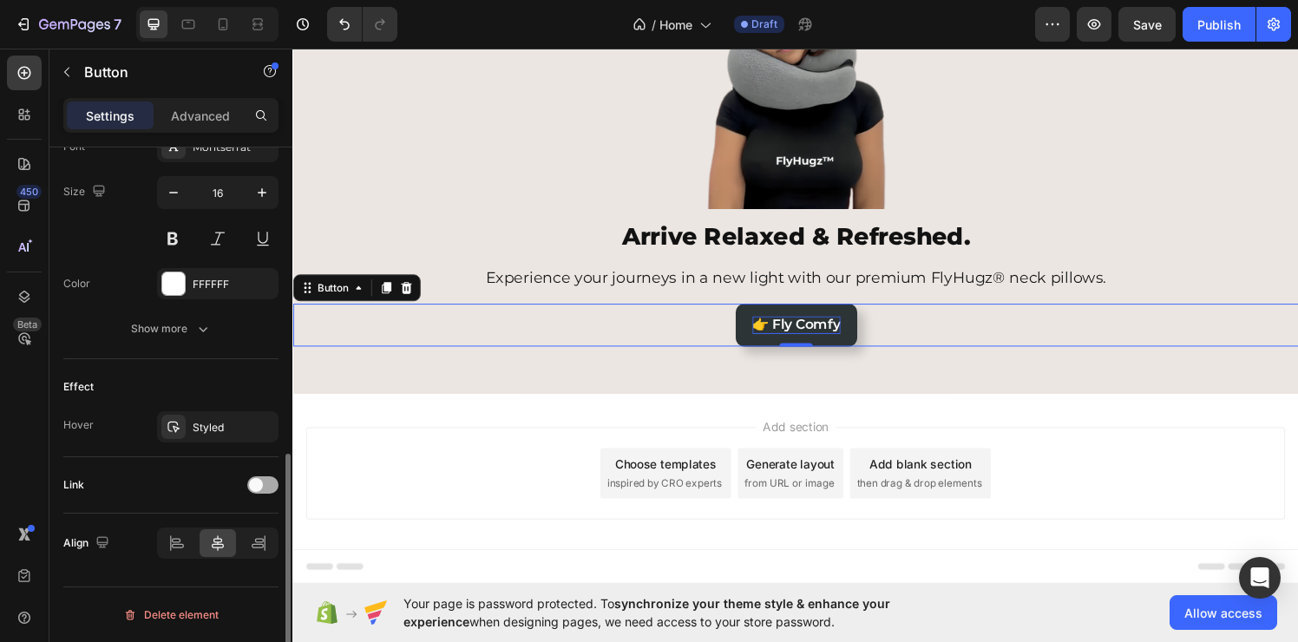
click at [264, 487] on div at bounding box center [262, 484] width 31 height 17
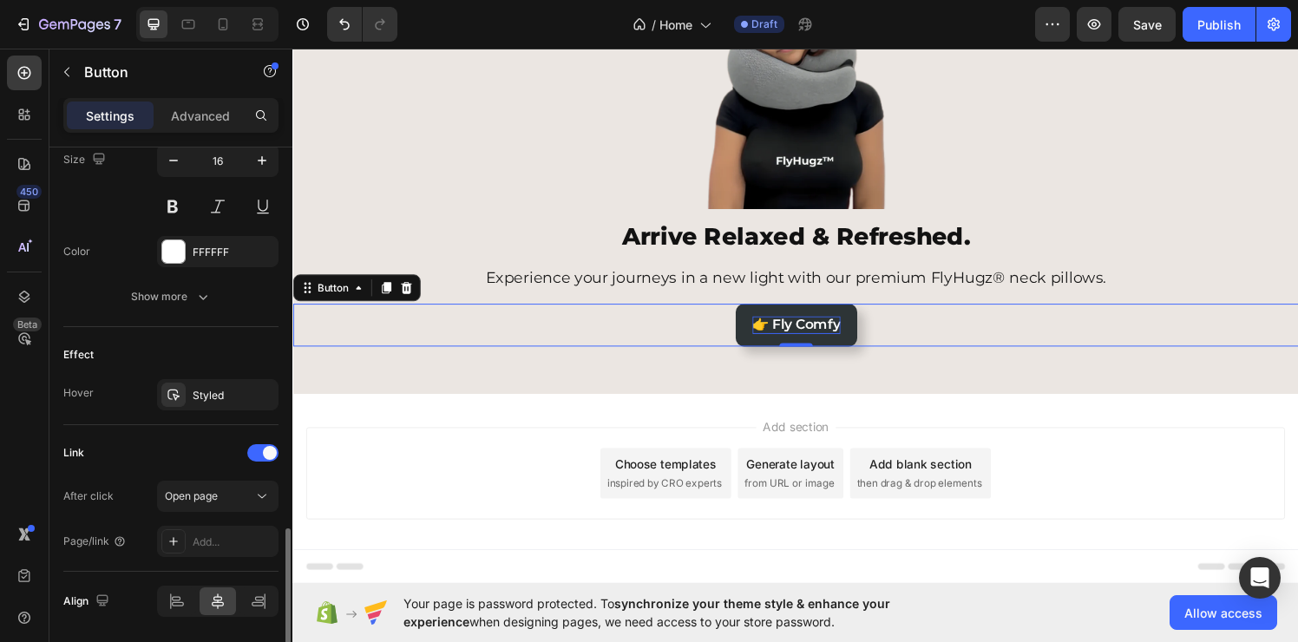
scroll to position [790, 0]
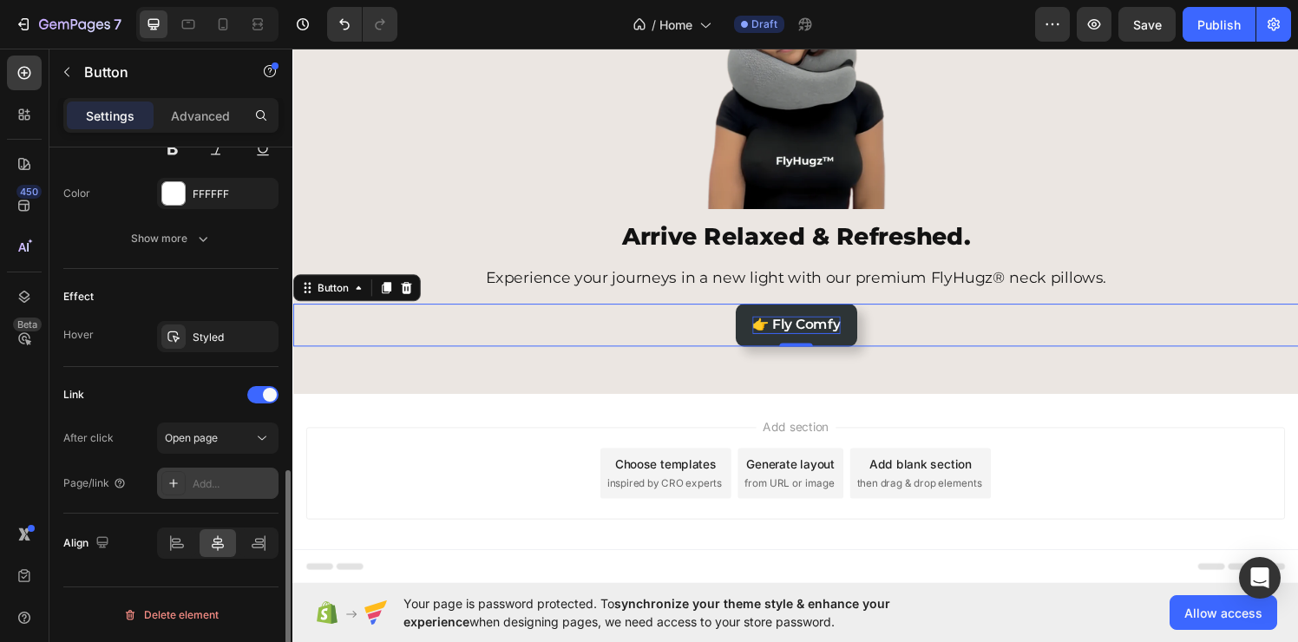
click at [202, 484] on div "Add..." at bounding box center [234, 484] width 82 height 16
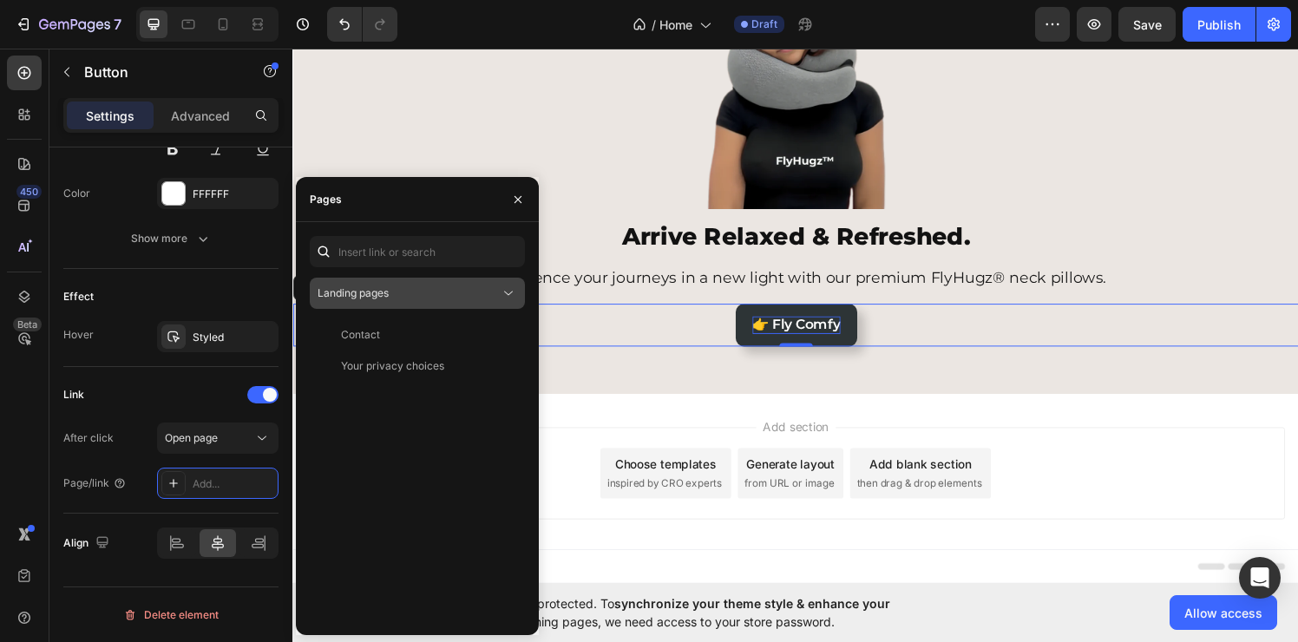
click at [373, 301] on div "Landing pages" at bounding box center [418, 293] width 200 height 17
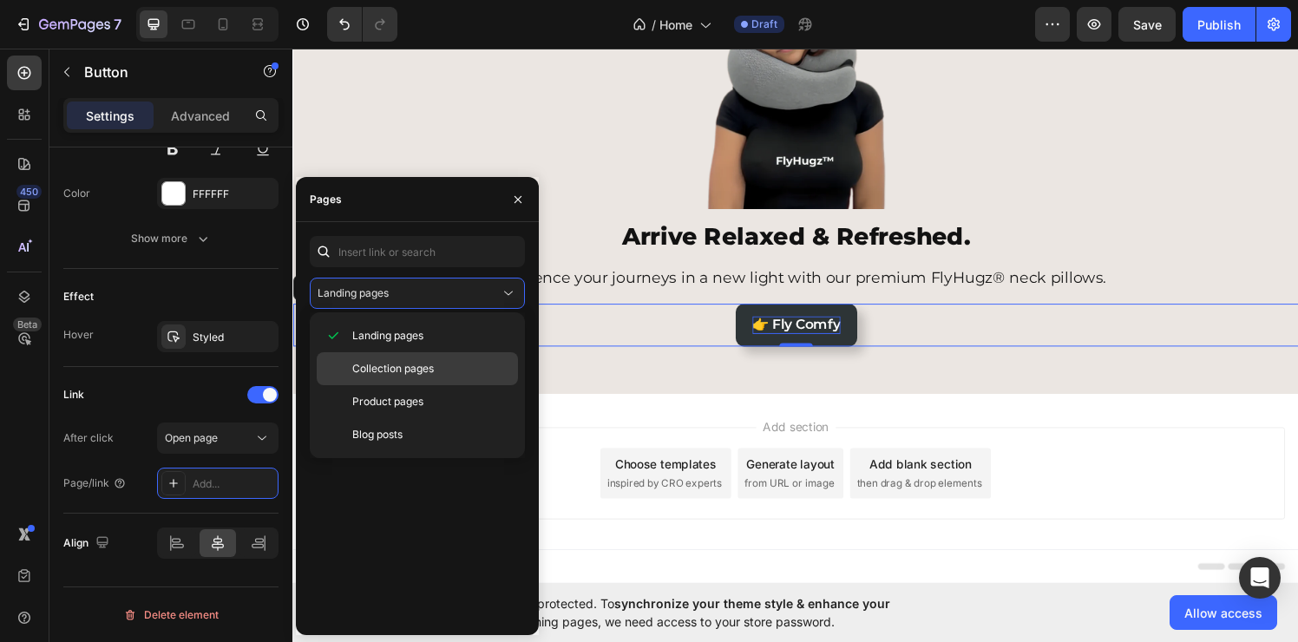
click at [384, 371] on span "Collection pages" at bounding box center [393, 369] width 82 height 16
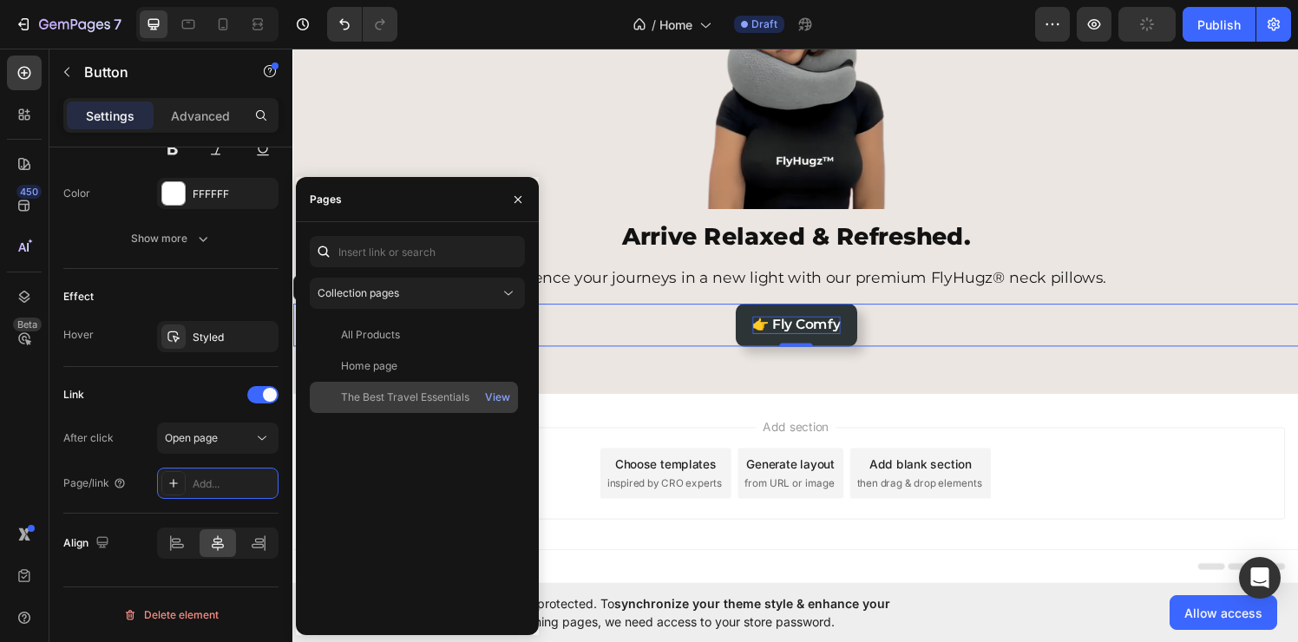
click at [417, 398] on div "The Best Travel Essentials" at bounding box center [405, 398] width 128 height 16
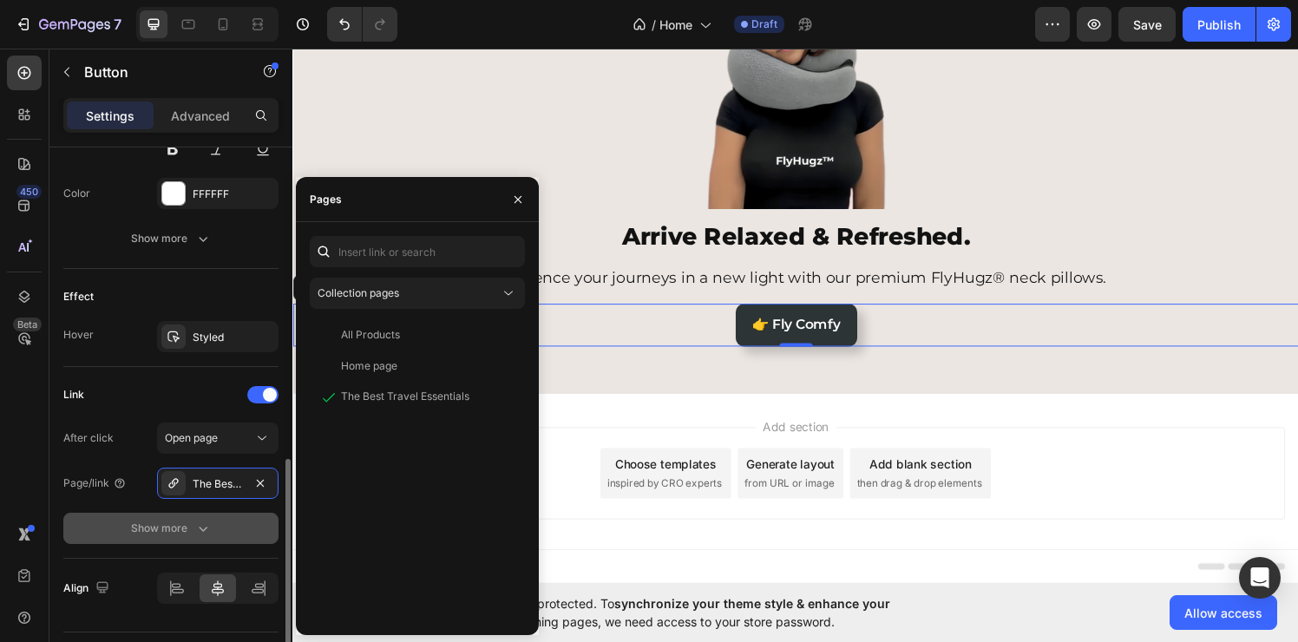
click at [129, 535] on button "Show more" at bounding box center [170, 528] width 215 height 31
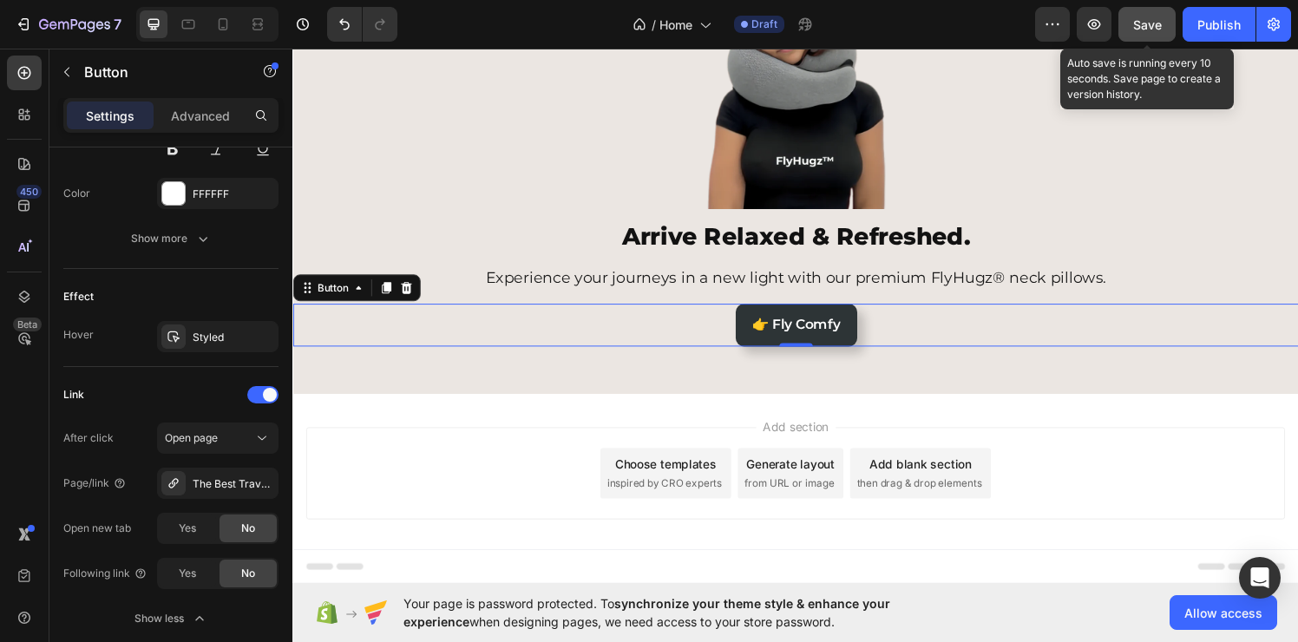
click at [1165, 39] on button "Save" at bounding box center [1146, 24] width 57 height 35
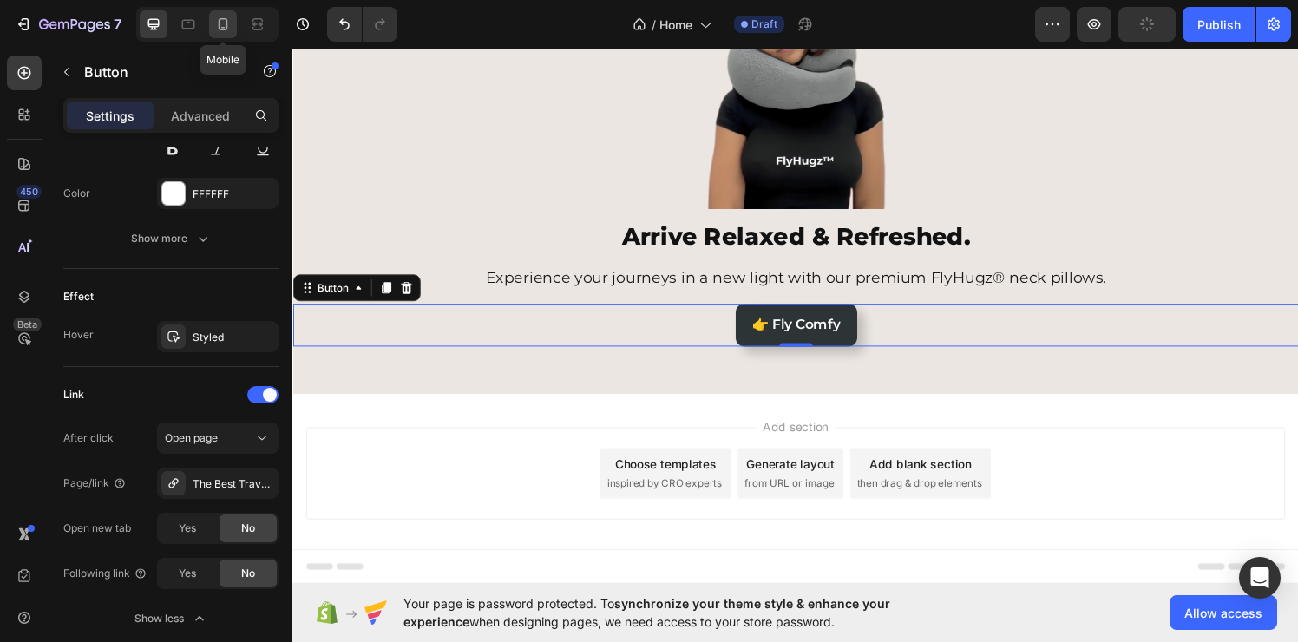
click at [228, 34] on div at bounding box center [223, 24] width 28 height 28
type input "14"
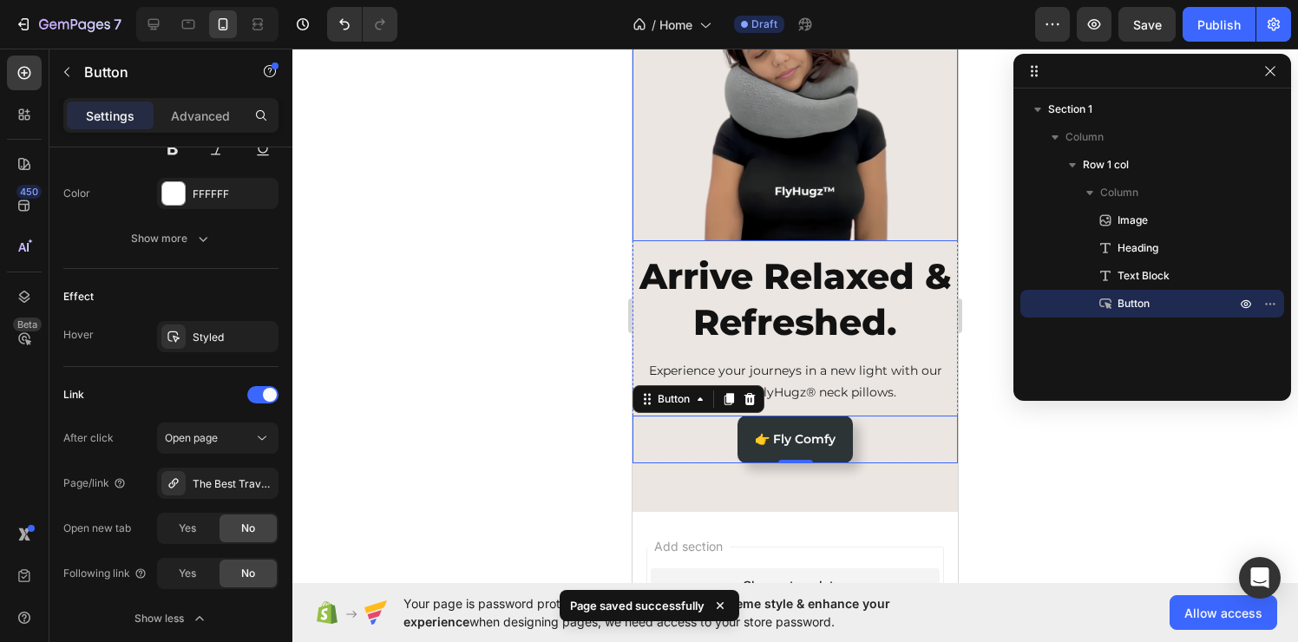
scroll to position [140, 0]
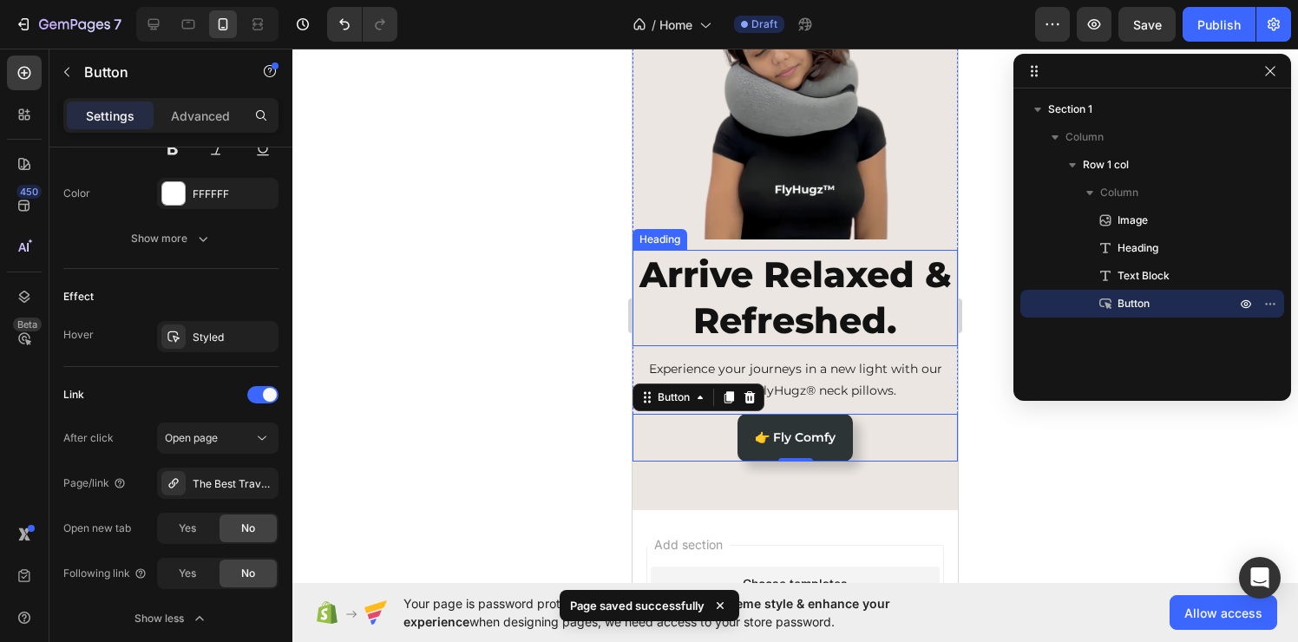
click at [825, 281] on p "Arrive Relaxed & Refreshed." at bounding box center [795, 298] width 322 height 93
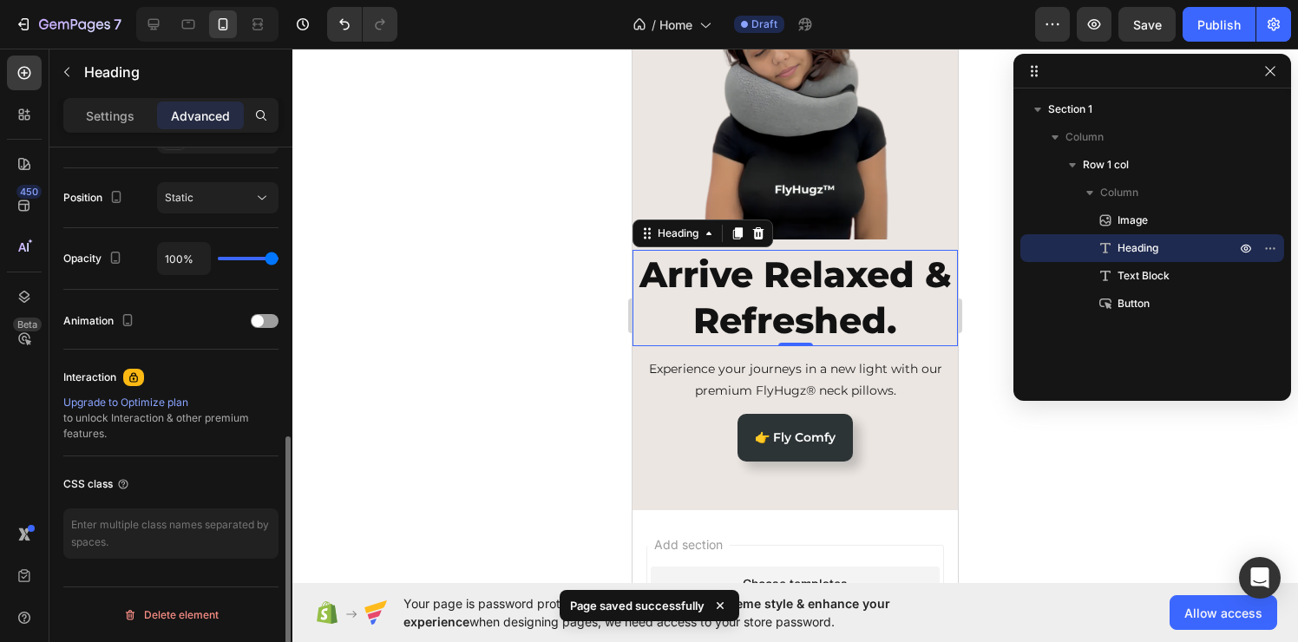
scroll to position [0, 0]
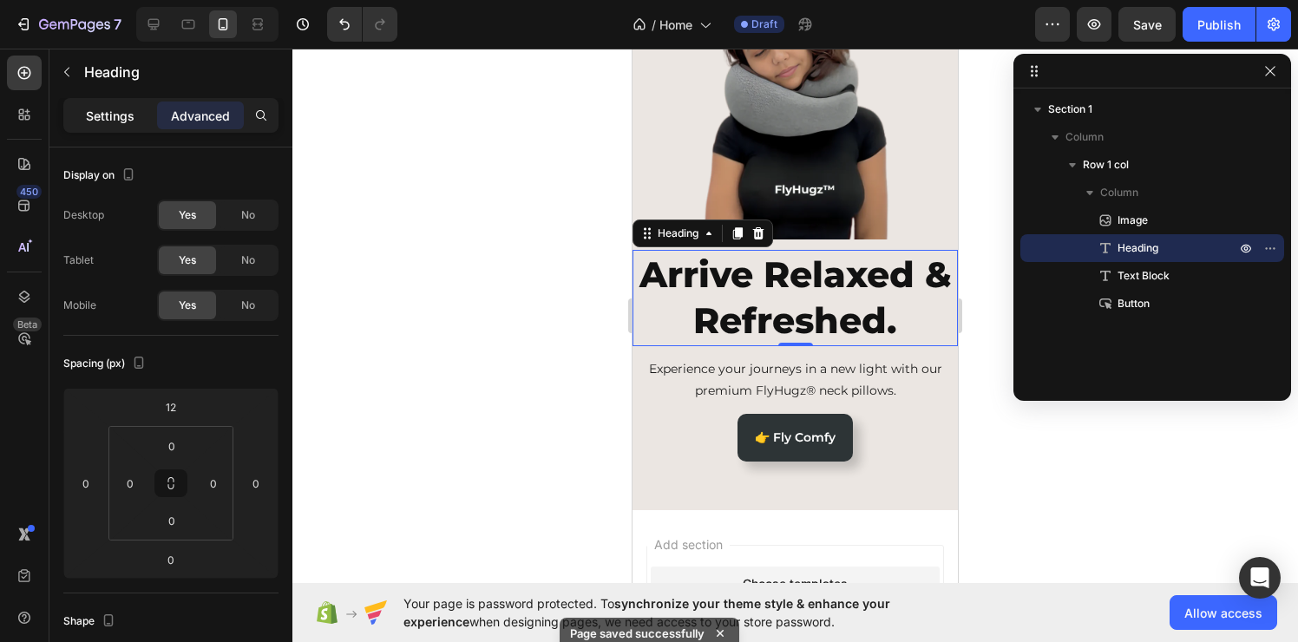
click at [105, 126] on div "Settings" at bounding box center [110, 116] width 87 height 28
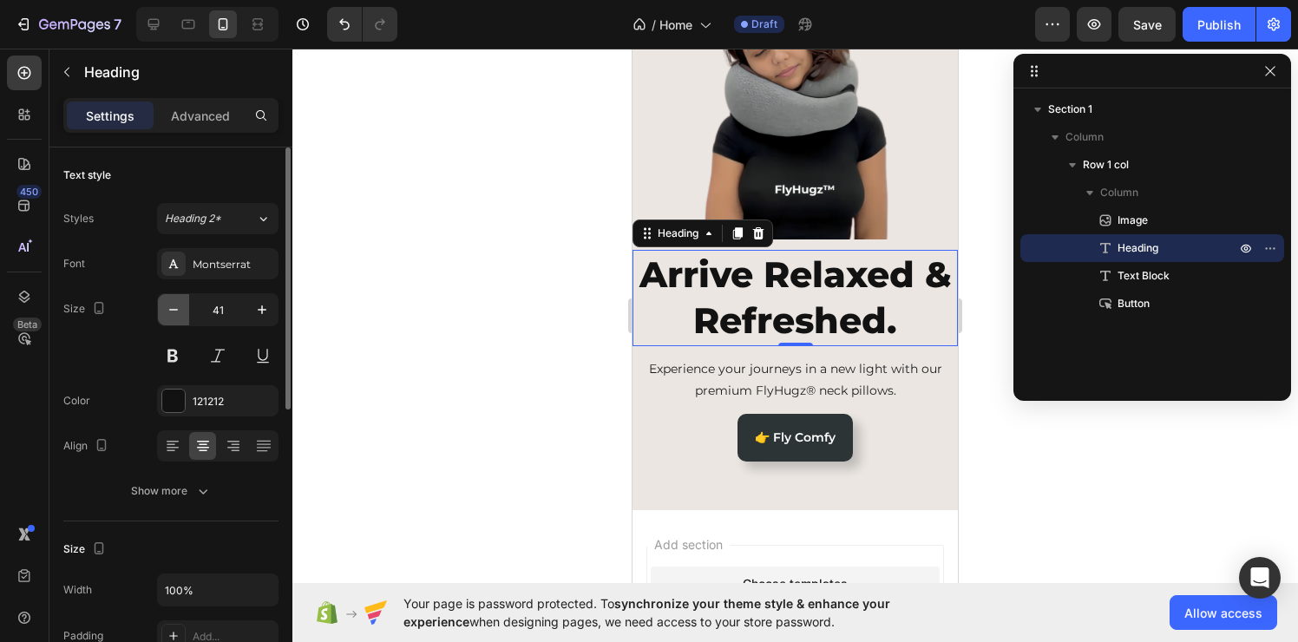
click at [170, 309] on icon "button" at bounding box center [173, 309] width 17 height 17
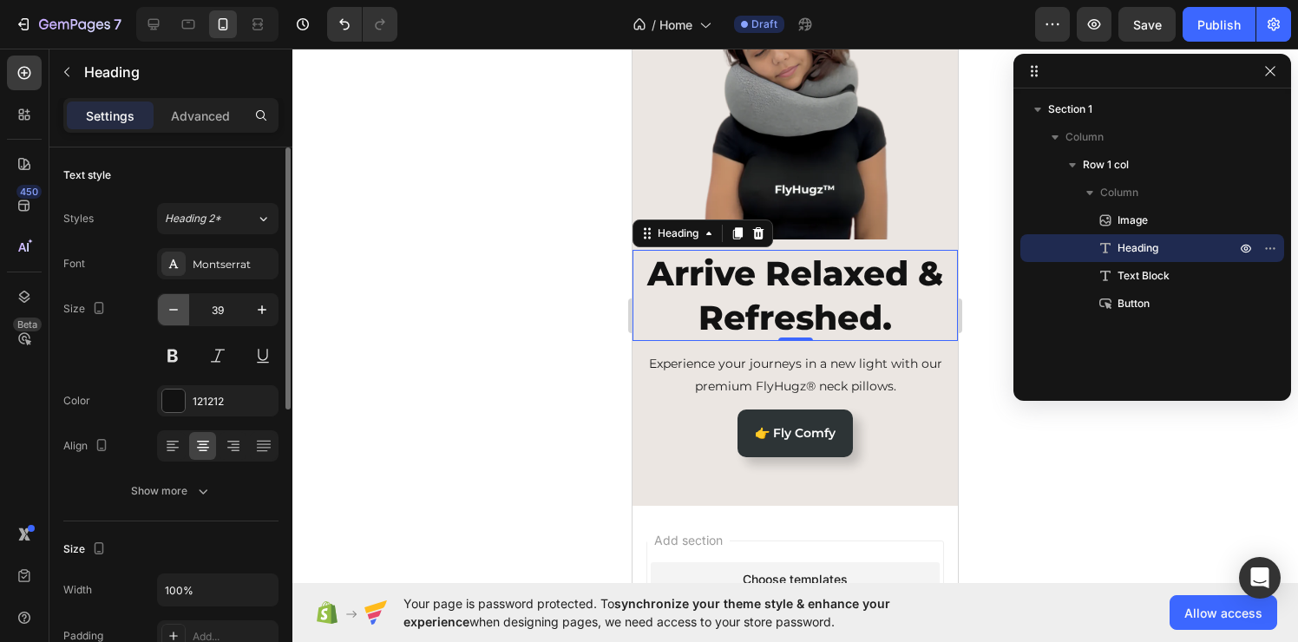
click at [170, 309] on icon "button" at bounding box center [173, 309] width 17 height 17
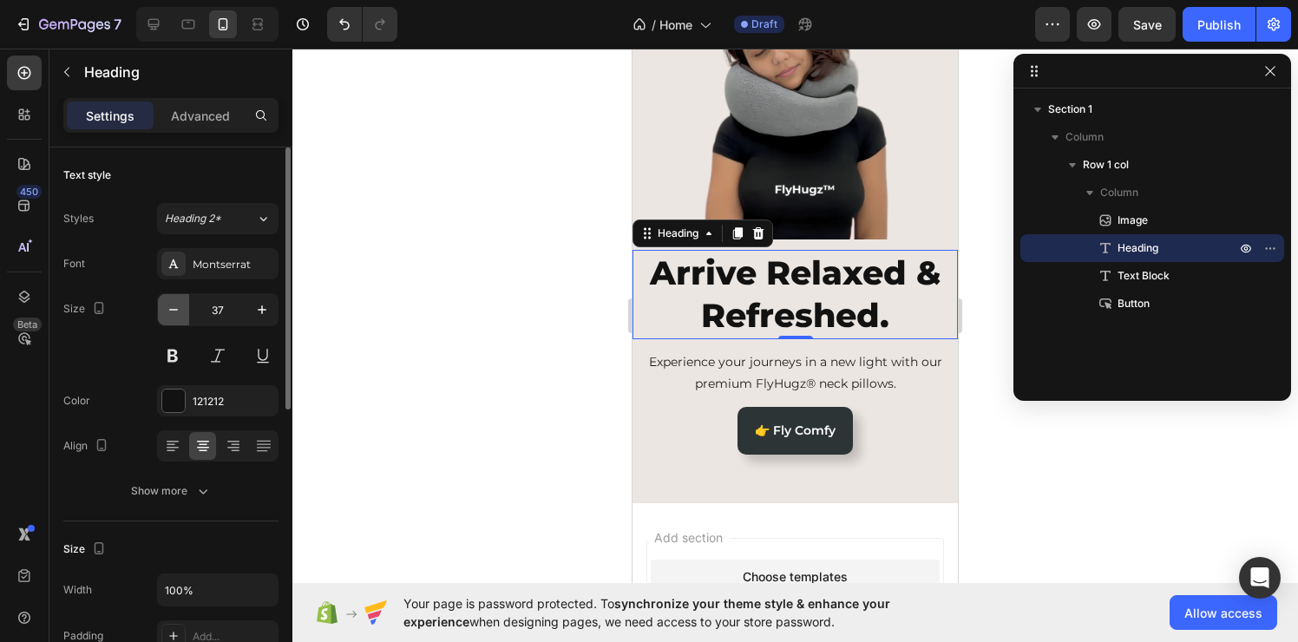
click at [170, 309] on icon "button" at bounding box center [173, 309] width 17 height 17
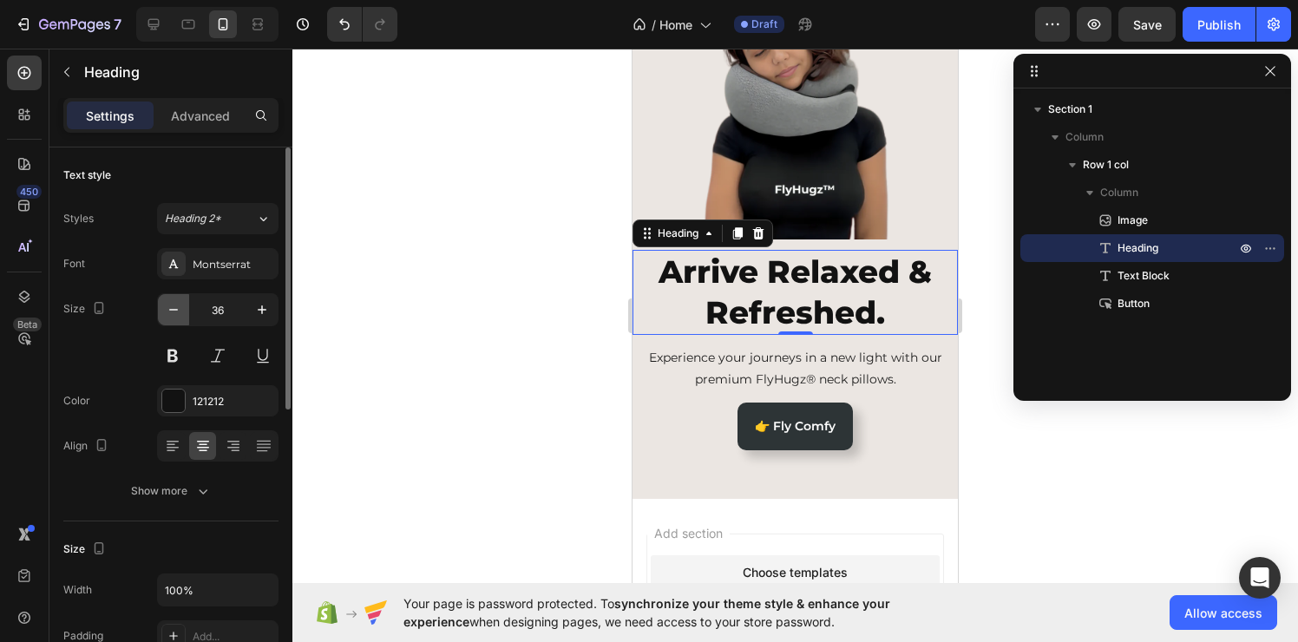
click at [170, 309] on icon "button" at bounding box center [173, 309] width 17 height 17
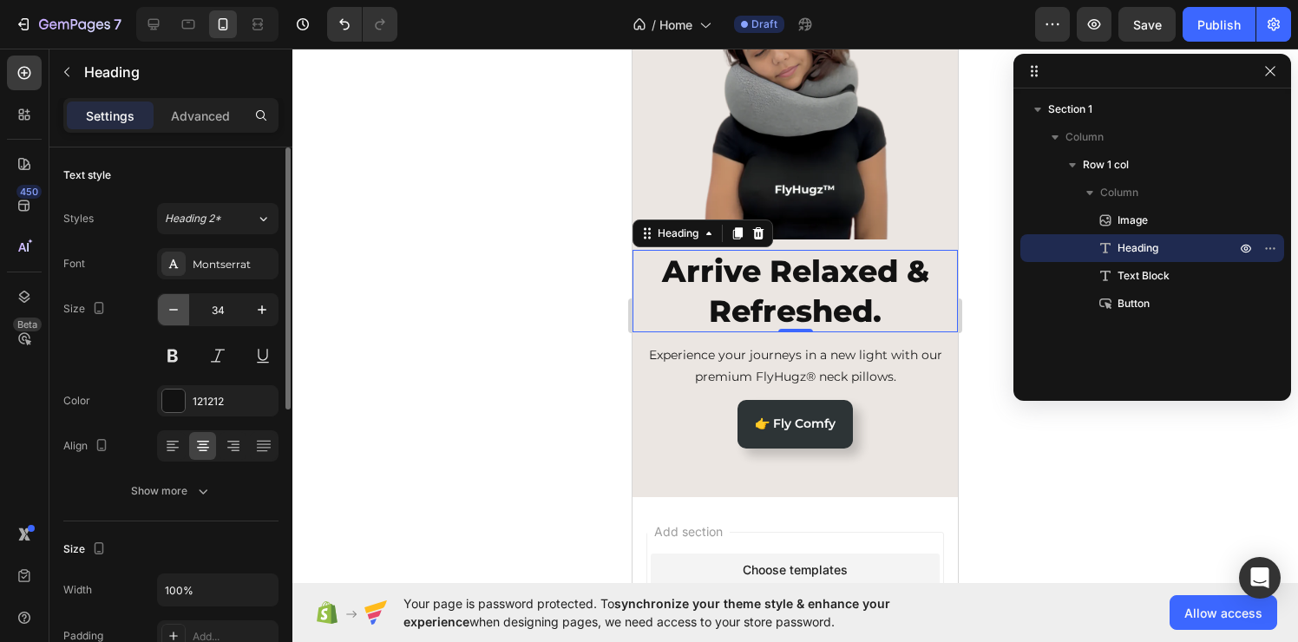
click at [170, 309] on icon "button" at bounding box center [173, 309] width 17 height 17
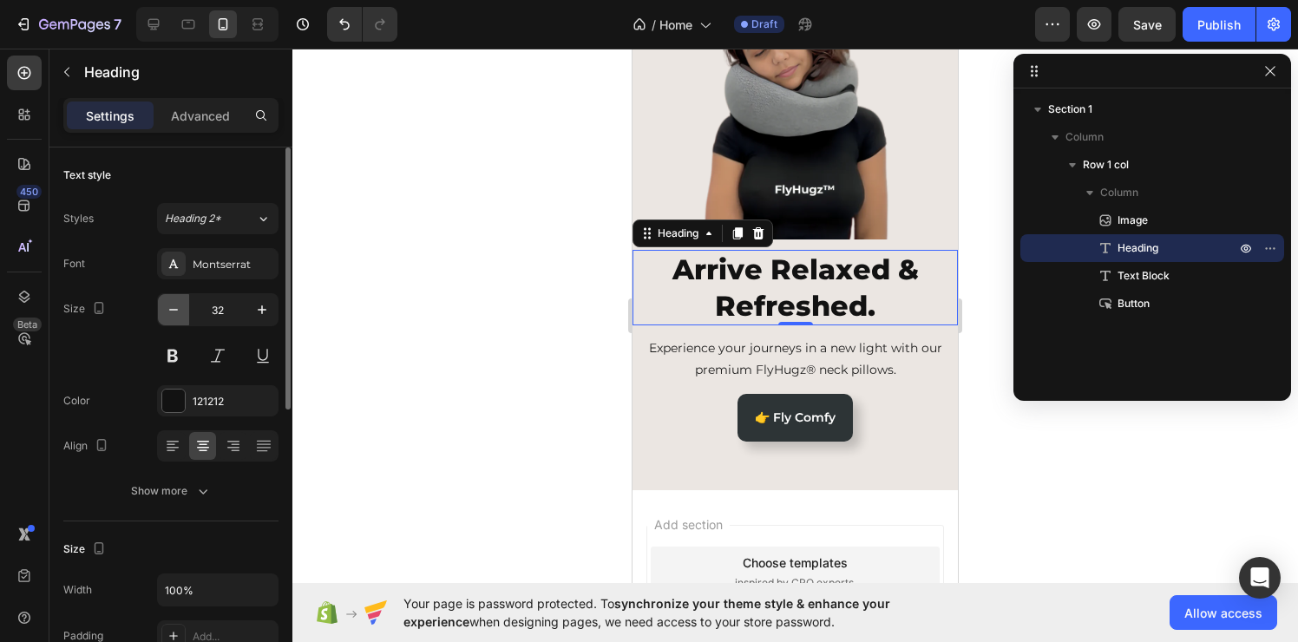
click at [170, 309] on icon "button" at bounding box center [173, 309] width 17 height 17
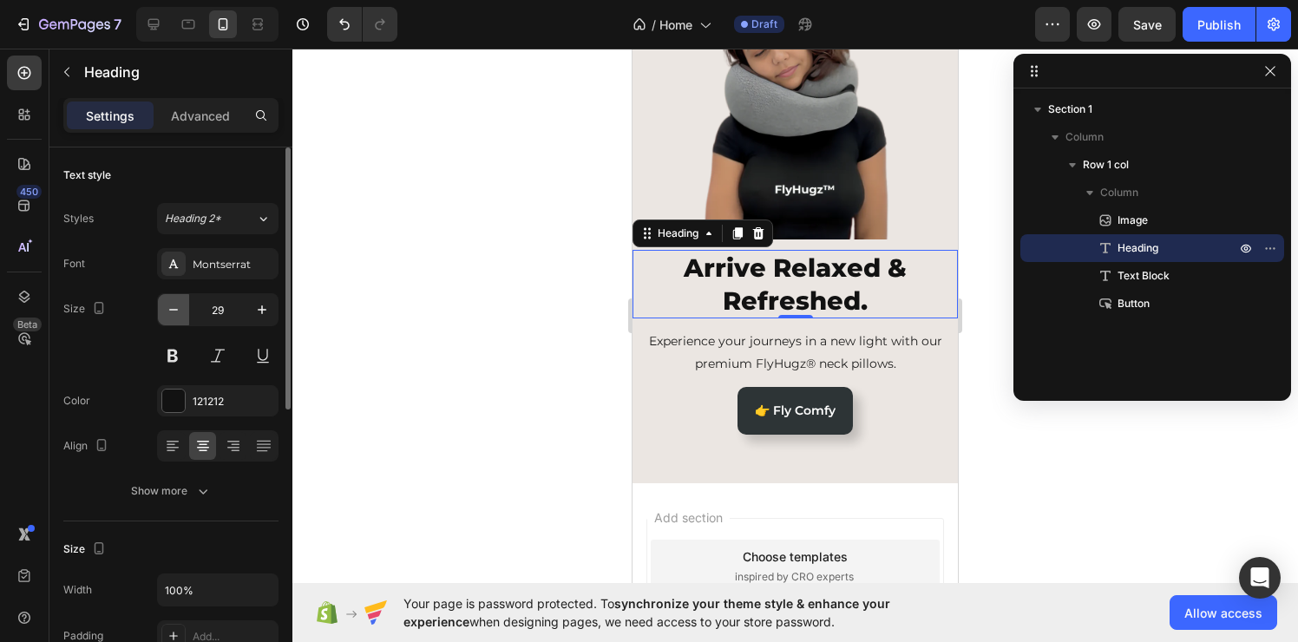
click at [170, 309] on icon "button" at bounding box center [173, 309] width 17 height 17
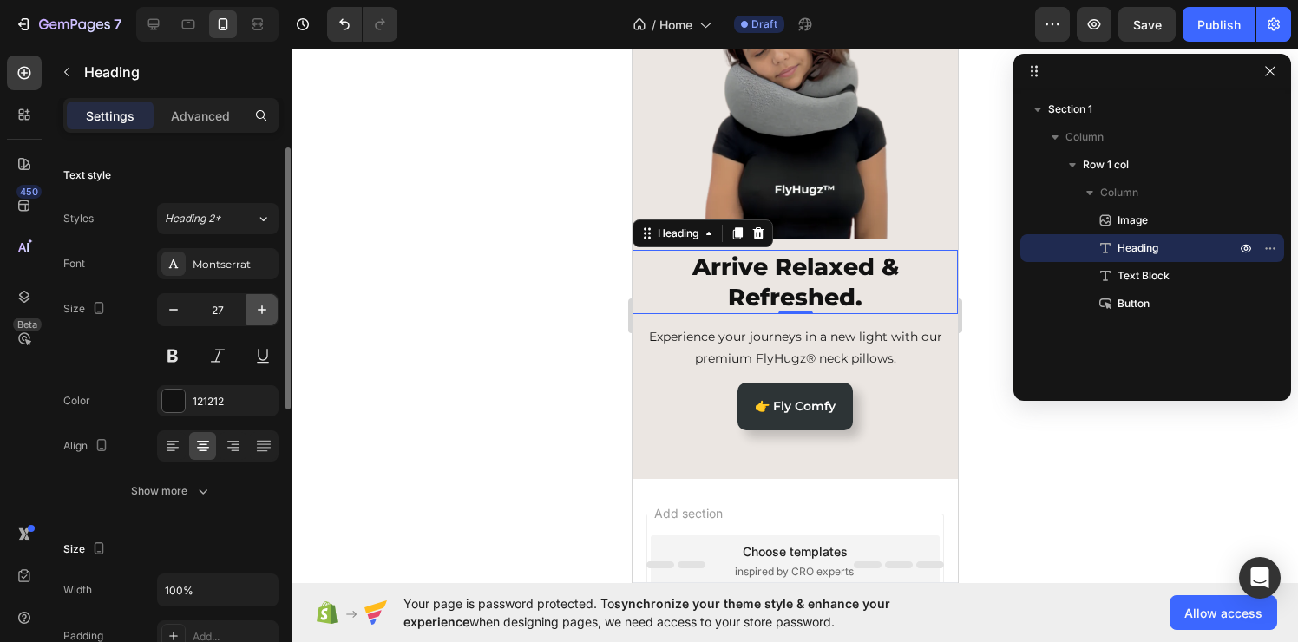
click at [270, 309] on icon "button" at bounding box center [261, 309] width 17 height 17
click at [174, 312] on icon "button" at bounding box center [173, 309] width 17 height 17
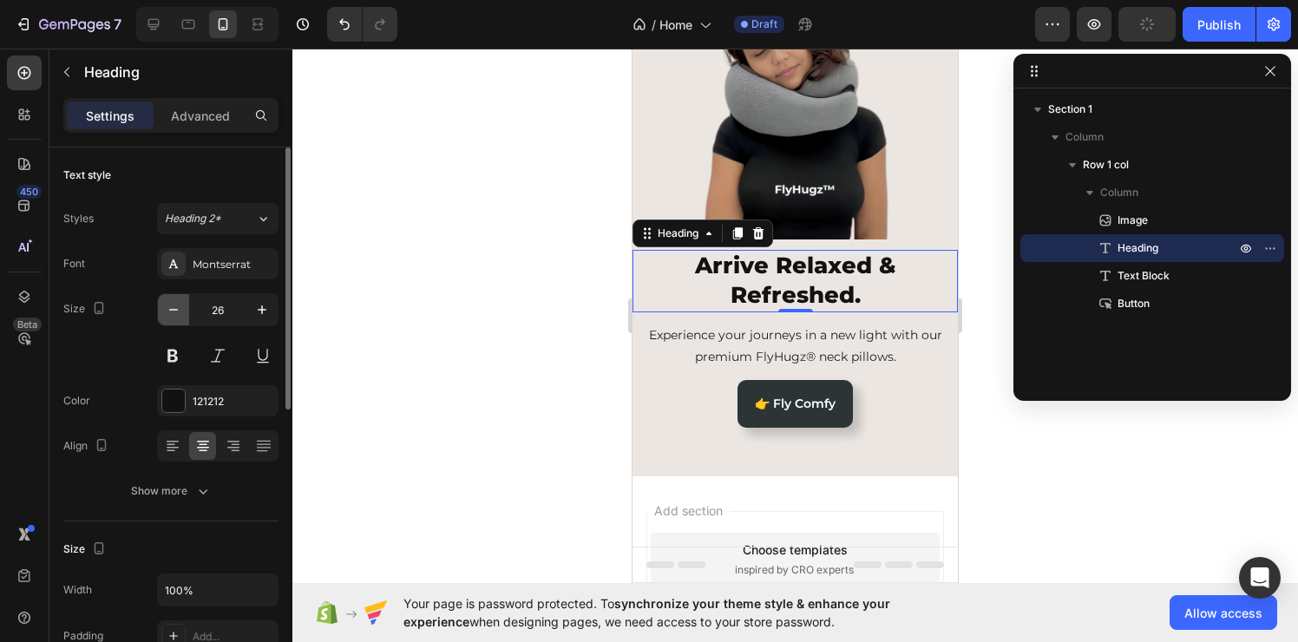
click at [174, 312] on icon "button" at bounding box center [173, 309] width 17 height 17
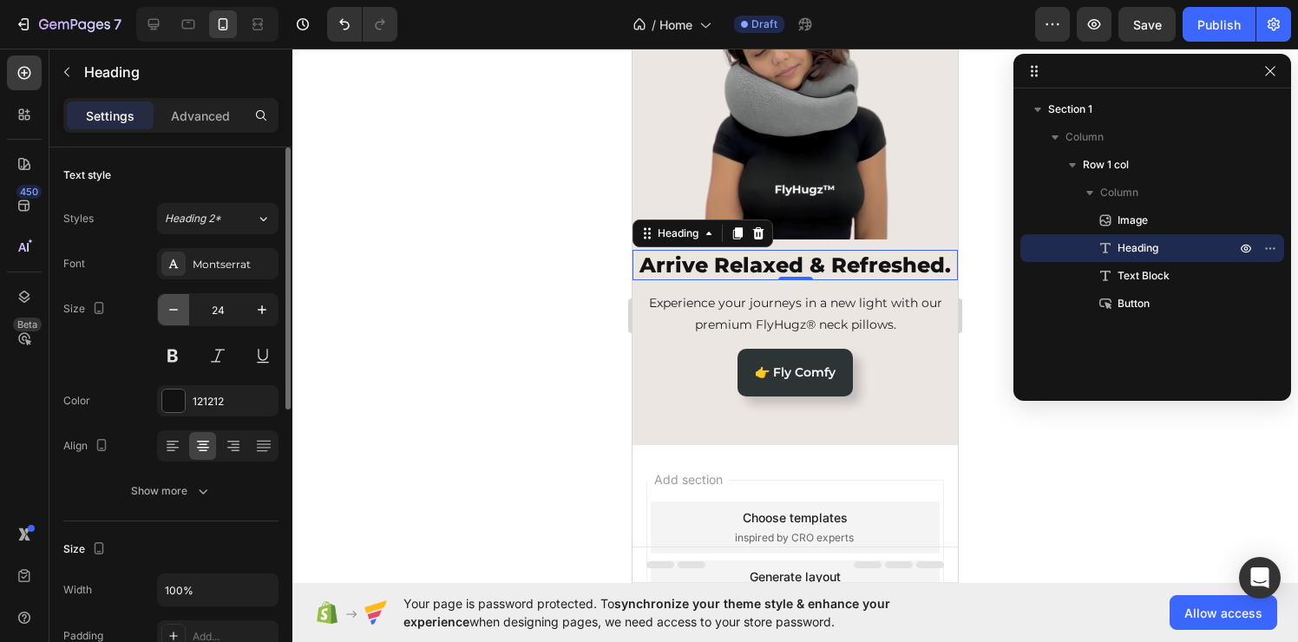
click at [174, 312] on icon "button" at bounding box center [173, 309] width 17 height 17
type input "21"
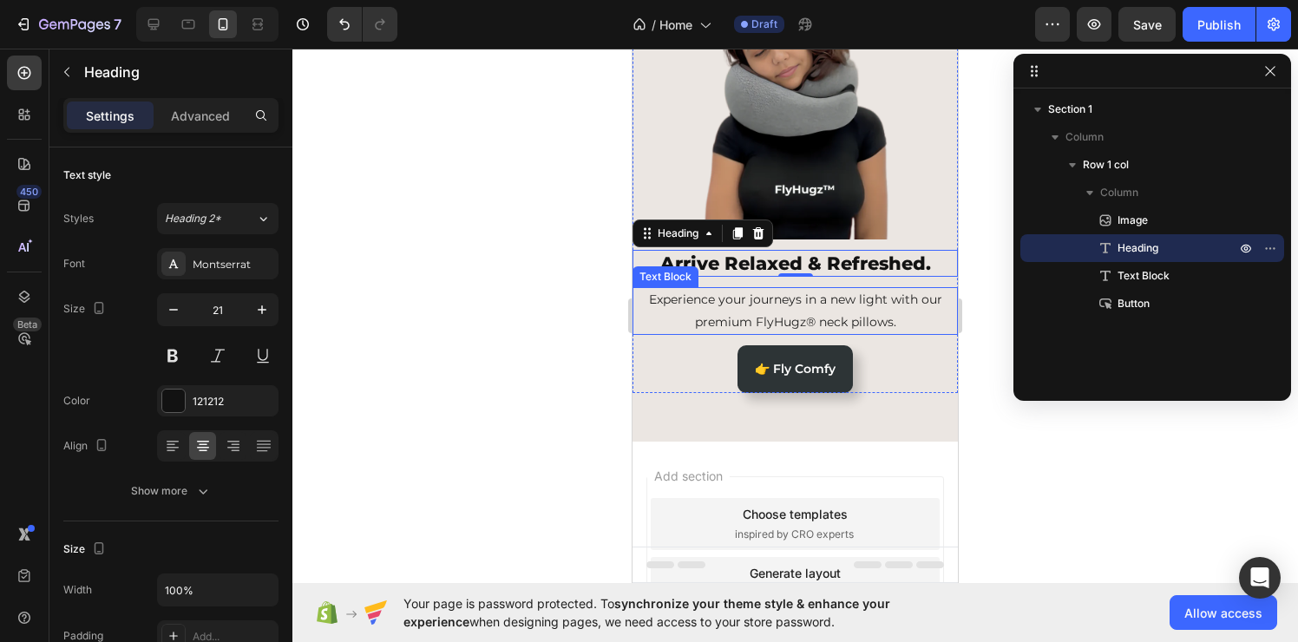
click at [813, 305] on p "Experience your journeys in a new light with our premium FlyHugz® neck pillows." at bounding box center [795, 310] width 322 height 43
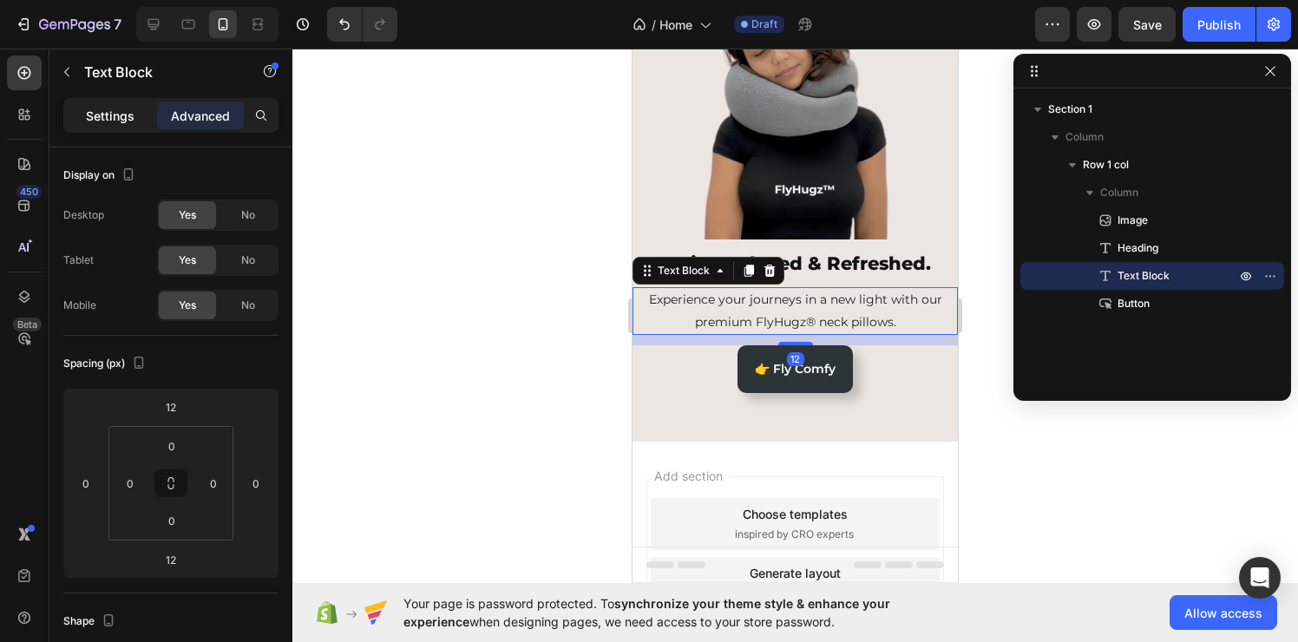
click at [74, 106] on div "Settings" at bounding box center [110, 116] width 87 height 28
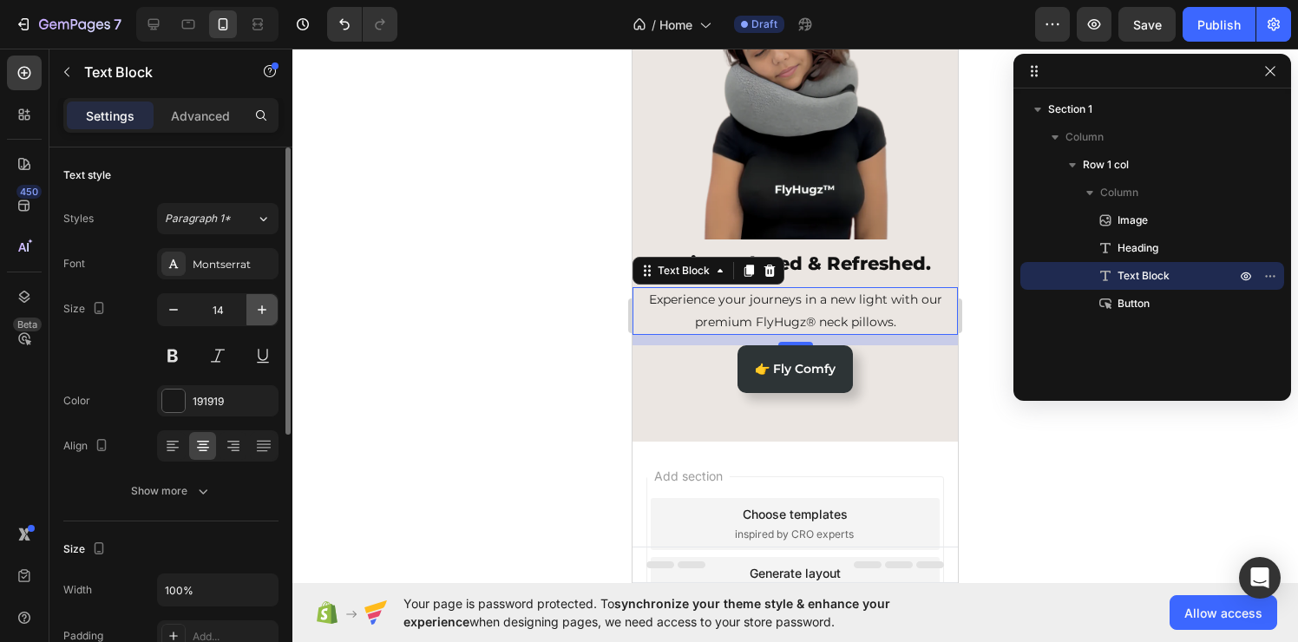
click at [272, 318] on button "button" at bounding box center [261, 309] width 31 height 31
type input "16"
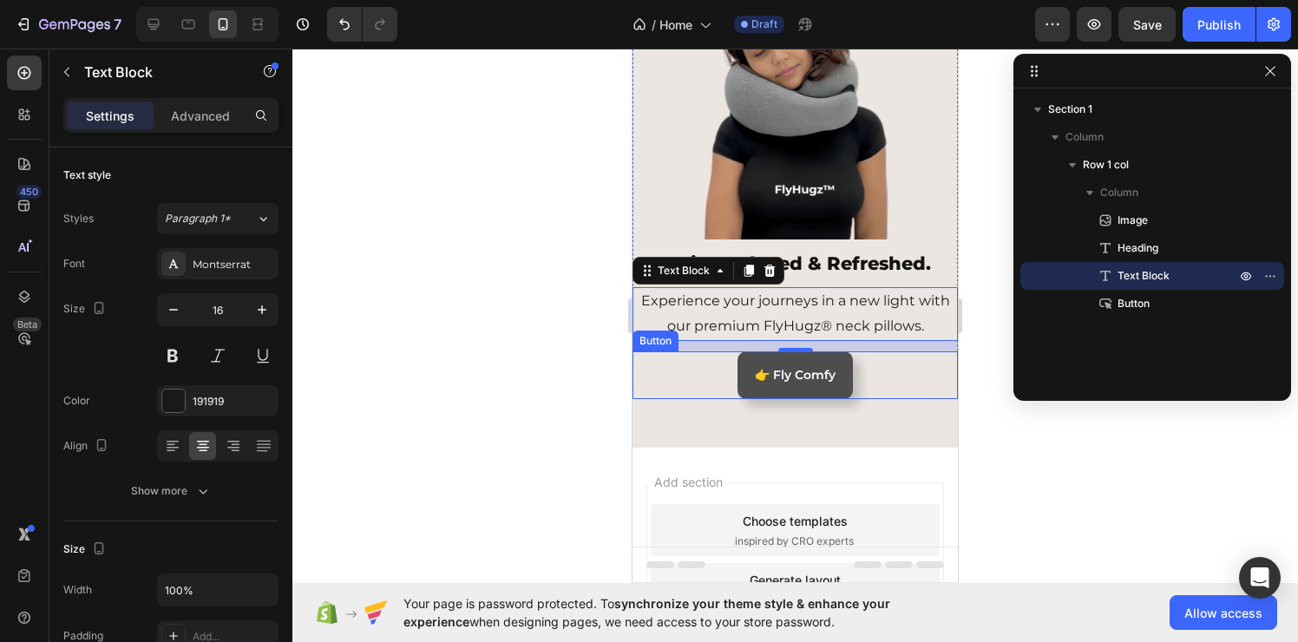
click at [737, 376] on link "👉 Fly Comfy" at bounding box center [794, 375] width 115 height 48
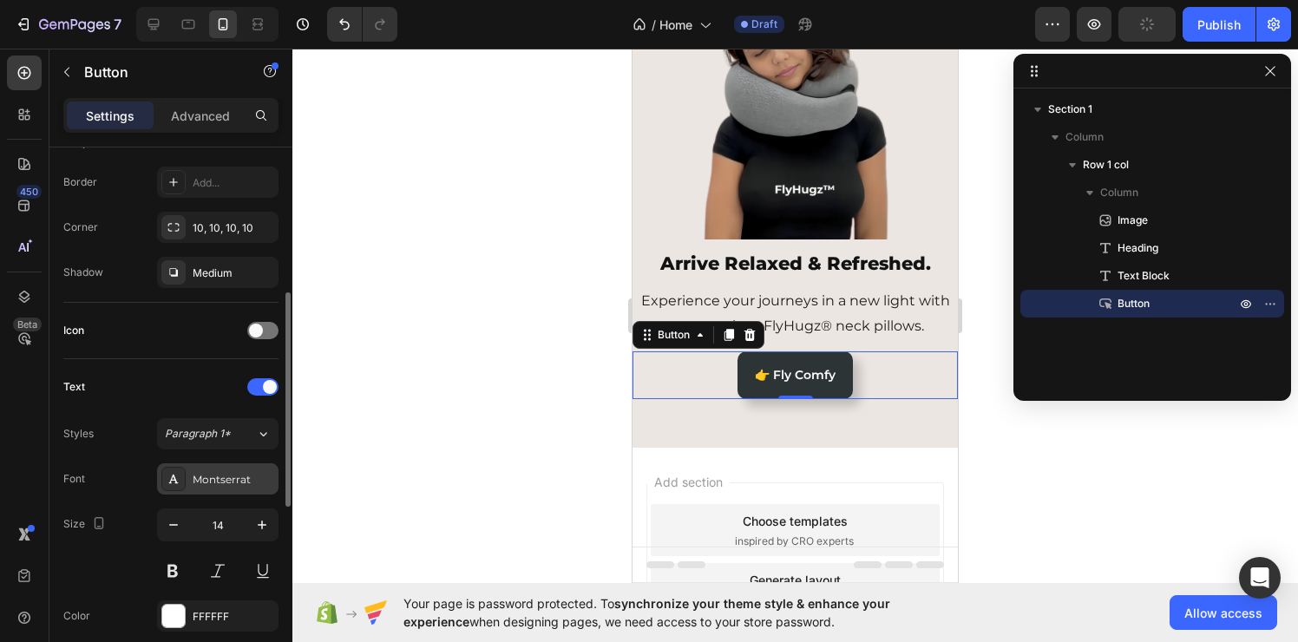
scroll to position [400, 0]
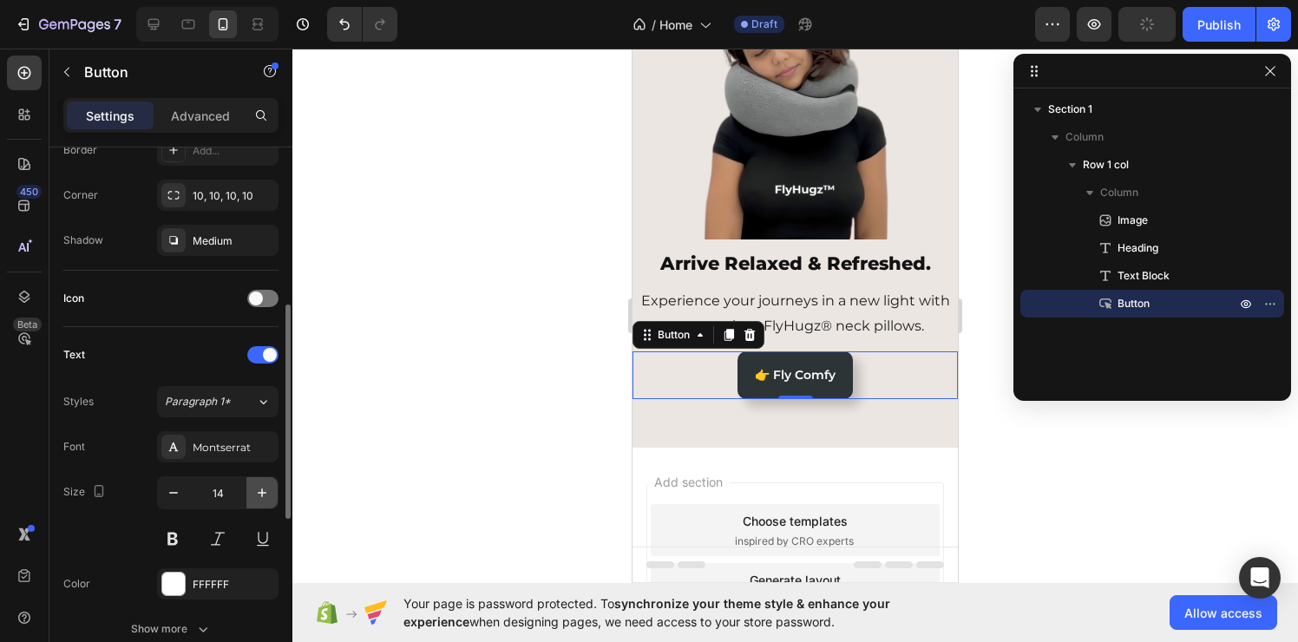
click at [266, 504] on button "button" at bounding box center [261, 492] width 31 height 31
click at [266, 503] on button "button" at bounding box center [261, 492] width 31 height 31
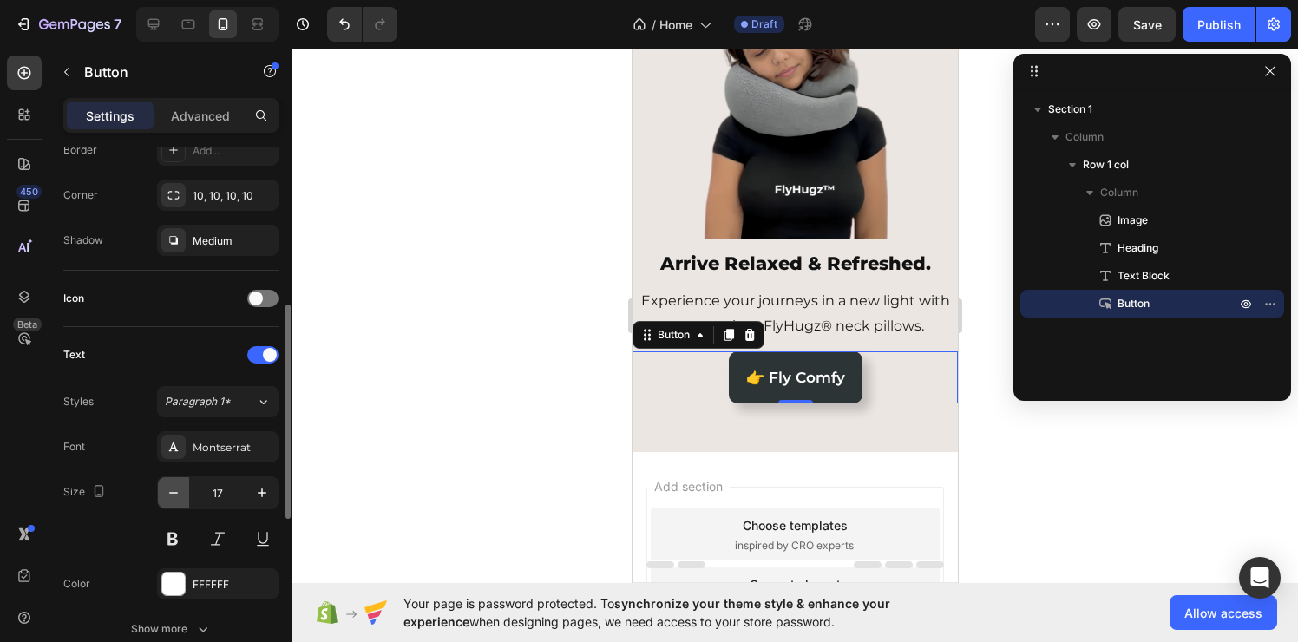
click at [169, 500] on icon "button" at bounding box center [173, 492] width 17 height 17
type input "16"
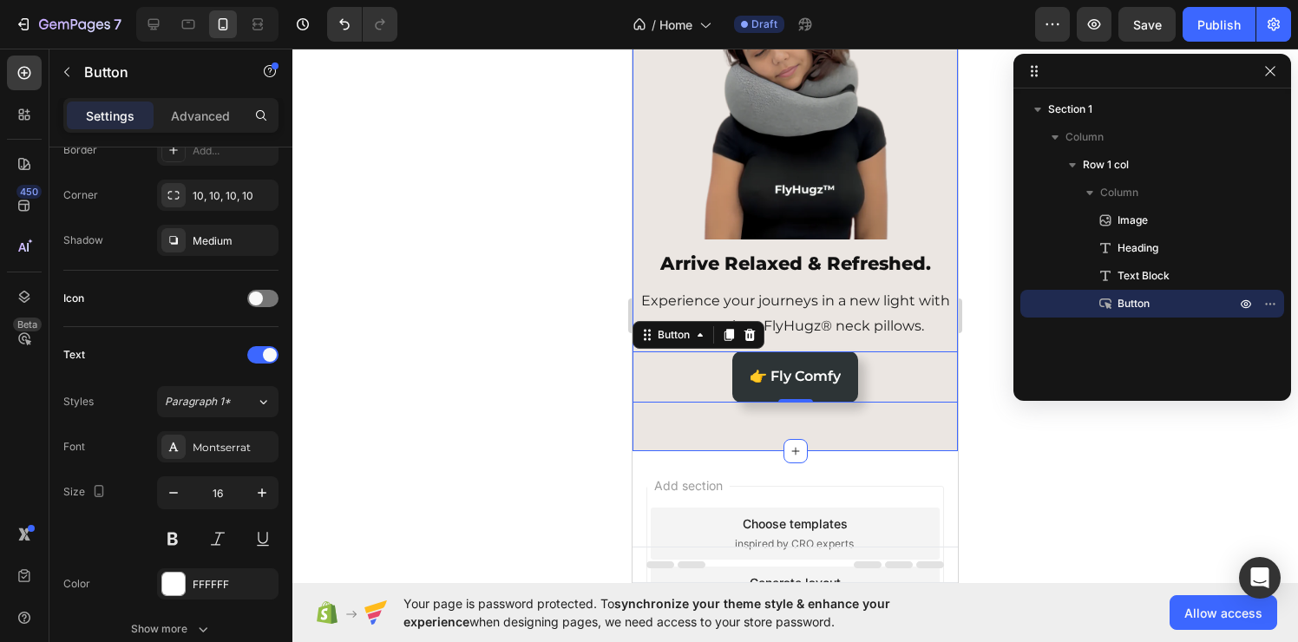
click at [750, 431] on div "Image Arrive Relaxed & Refreshed. Heading Experience your journeys in a new lig…" at bounding box center [794, 197] width 325 height 507
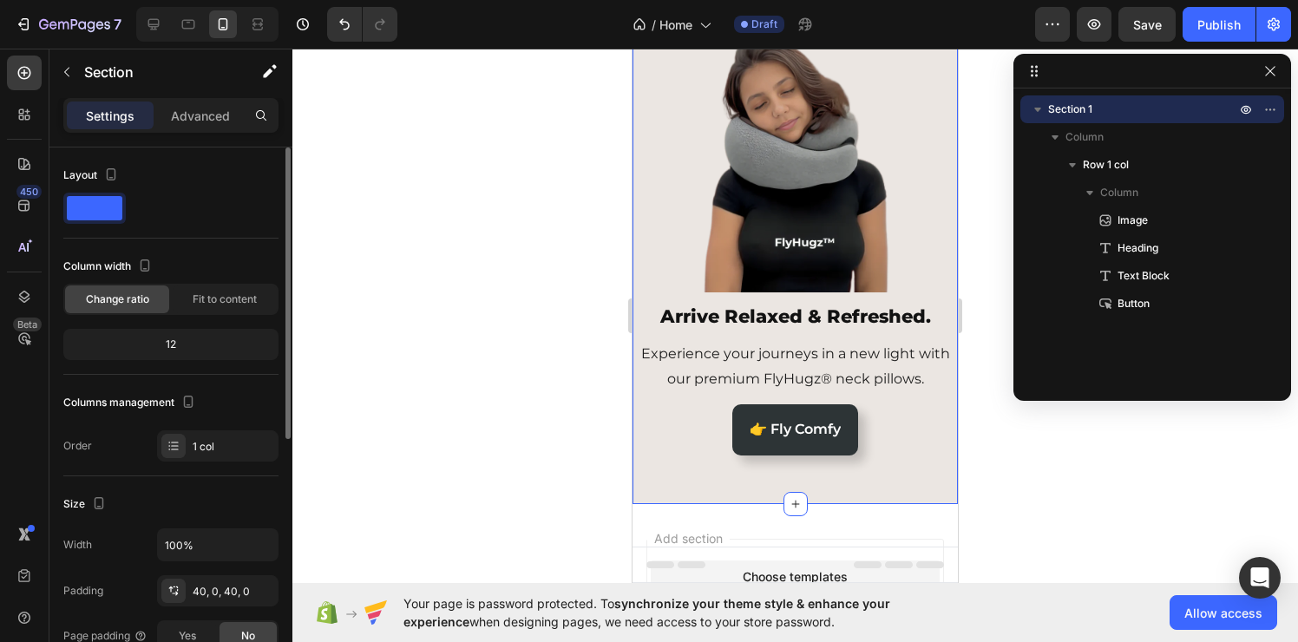
scroll to position [0, 0]
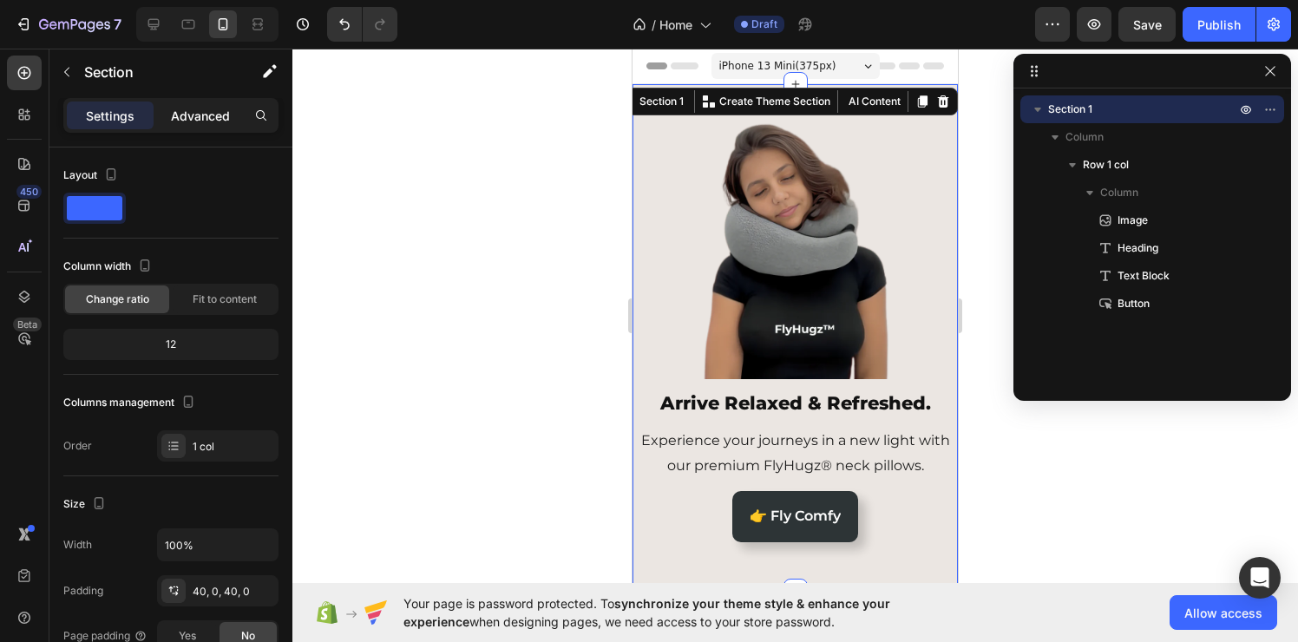
click at [208, 123] on p "Advanced" at bounding box center [200, 116] width 59 height 18
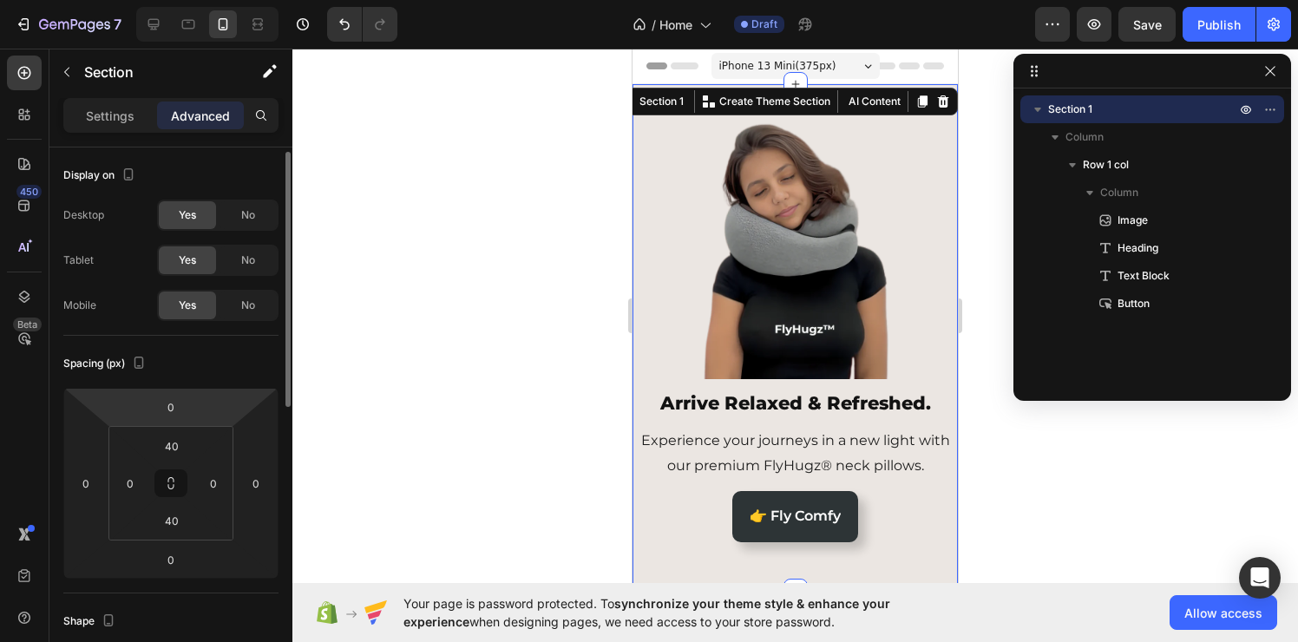
scroll to position [32, 0]
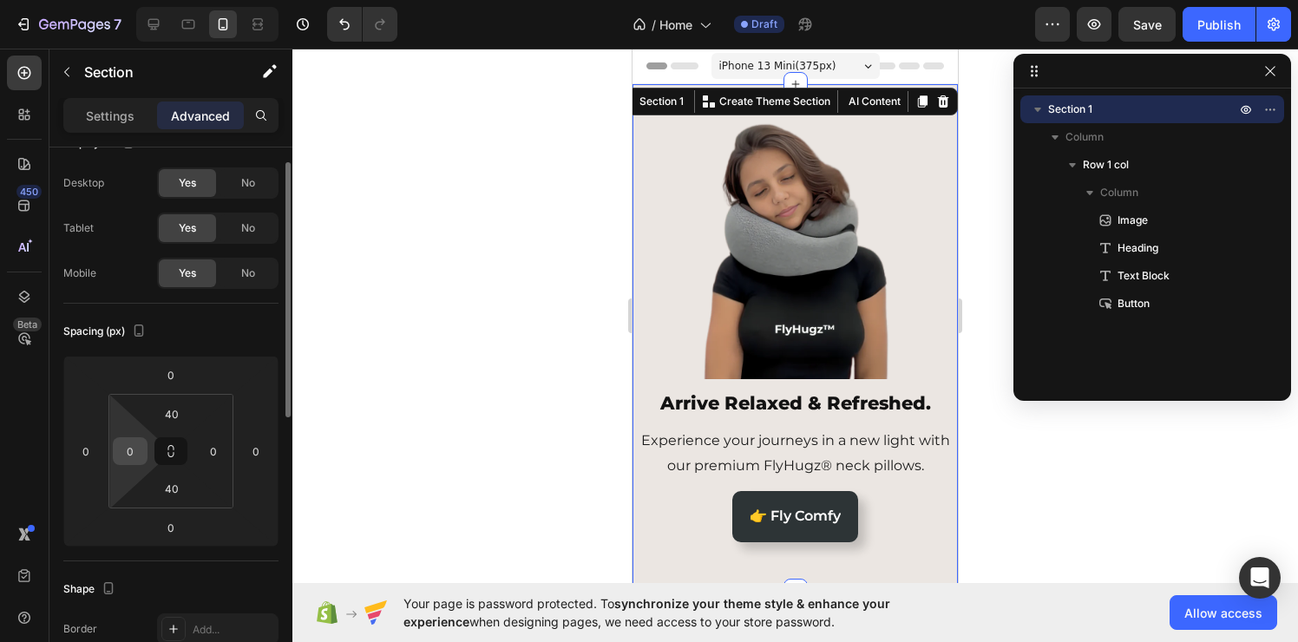
click at [131, 449] on input "0" at bounding box center [130, 451] width 26 height 26
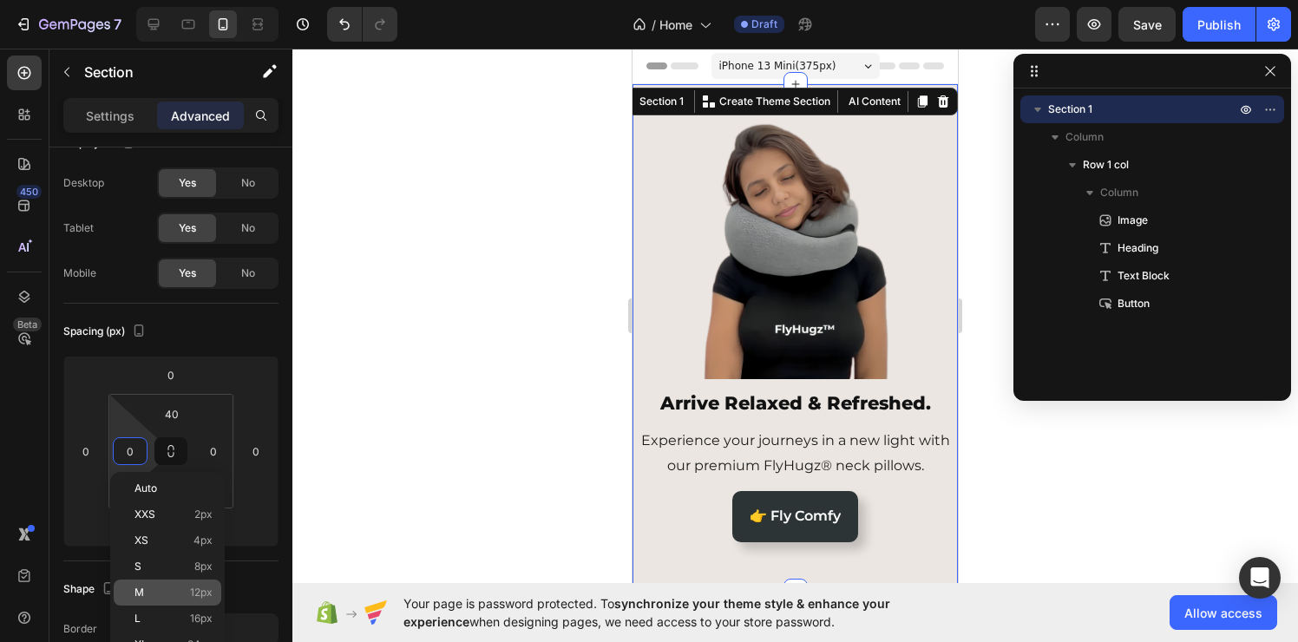
click at [193, 591] on span "12px" at bounding box center [201, 592] width 23 height 12
type input "12"
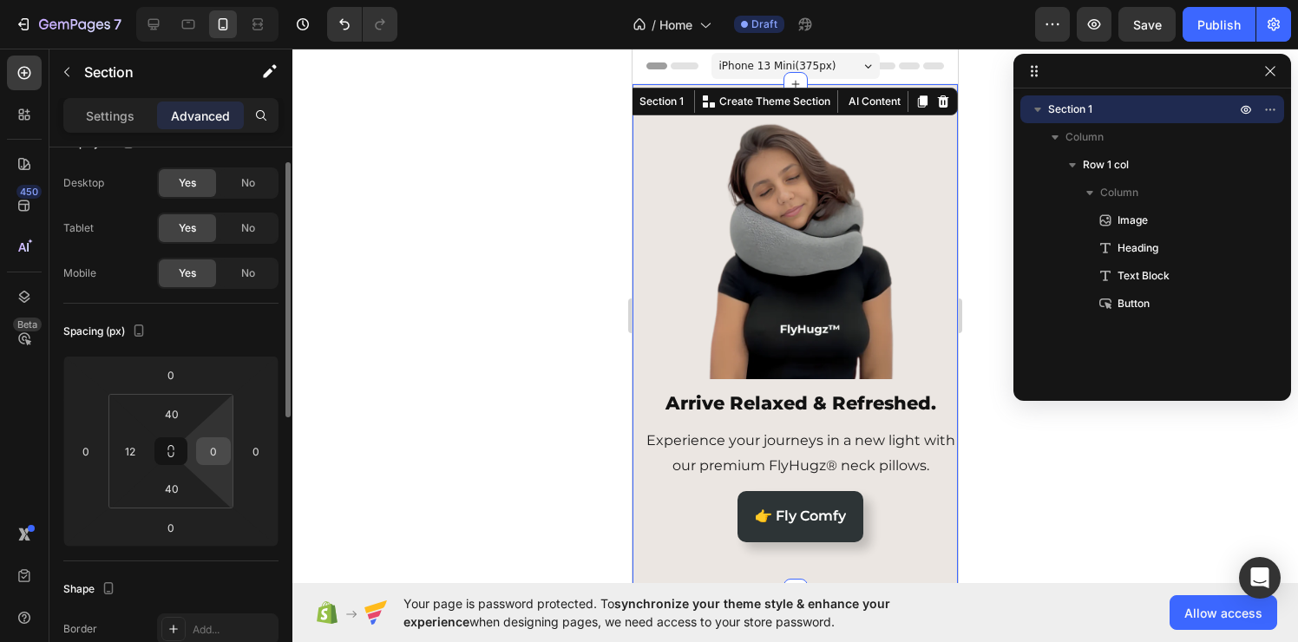
click at [222, 437] on div "0" at bounding box center [213, 451] width 35 height 28
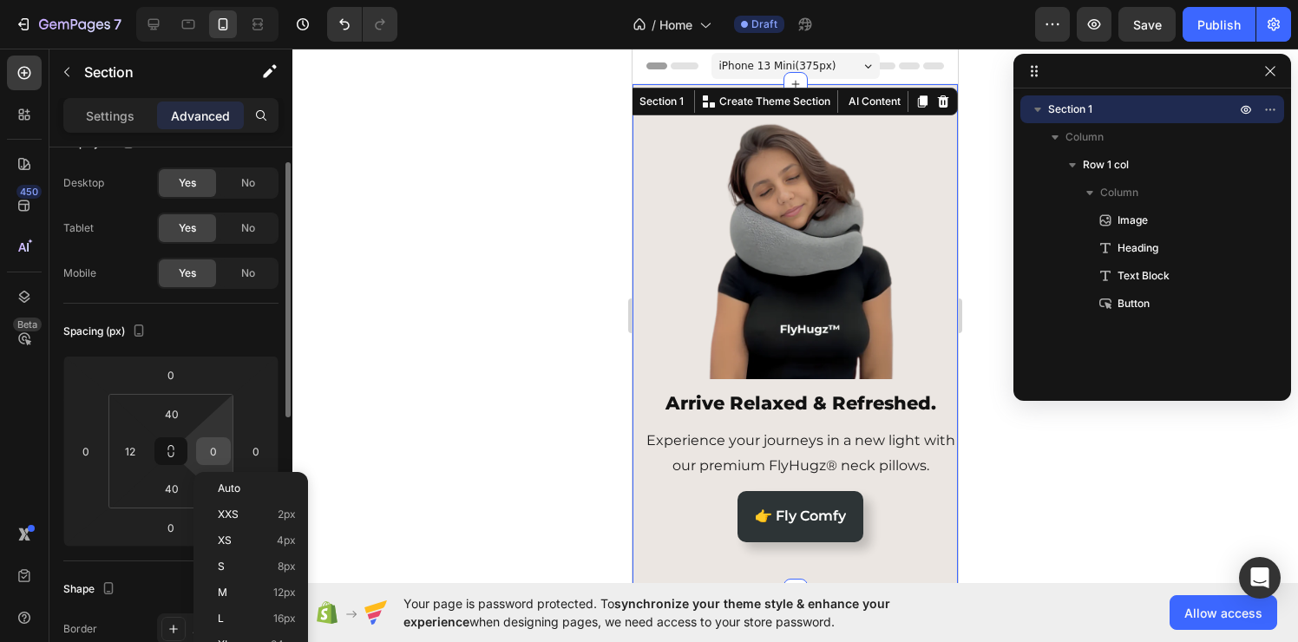
click at [218, 453] on input "0" at bounding box center [213, 451] width 26 height 26
click at [267, 601] on div "M 12px" at bounding box center [251, 593] width 108 height 26
type input "12"
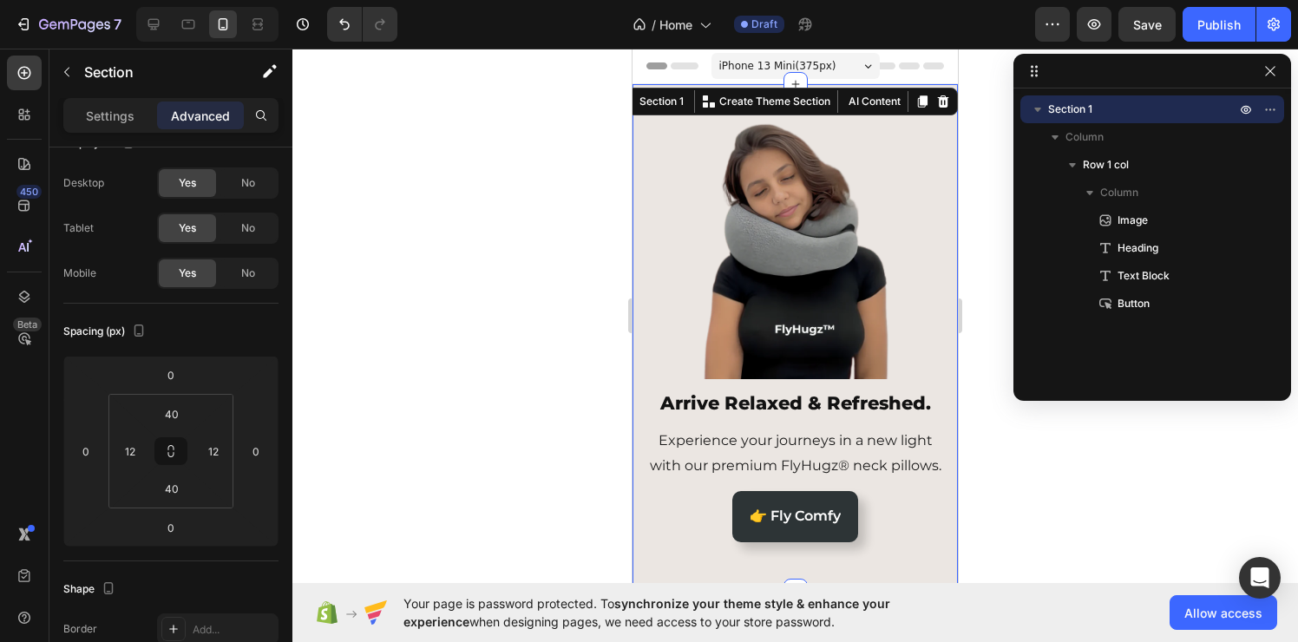
scroll to position [150, 0]
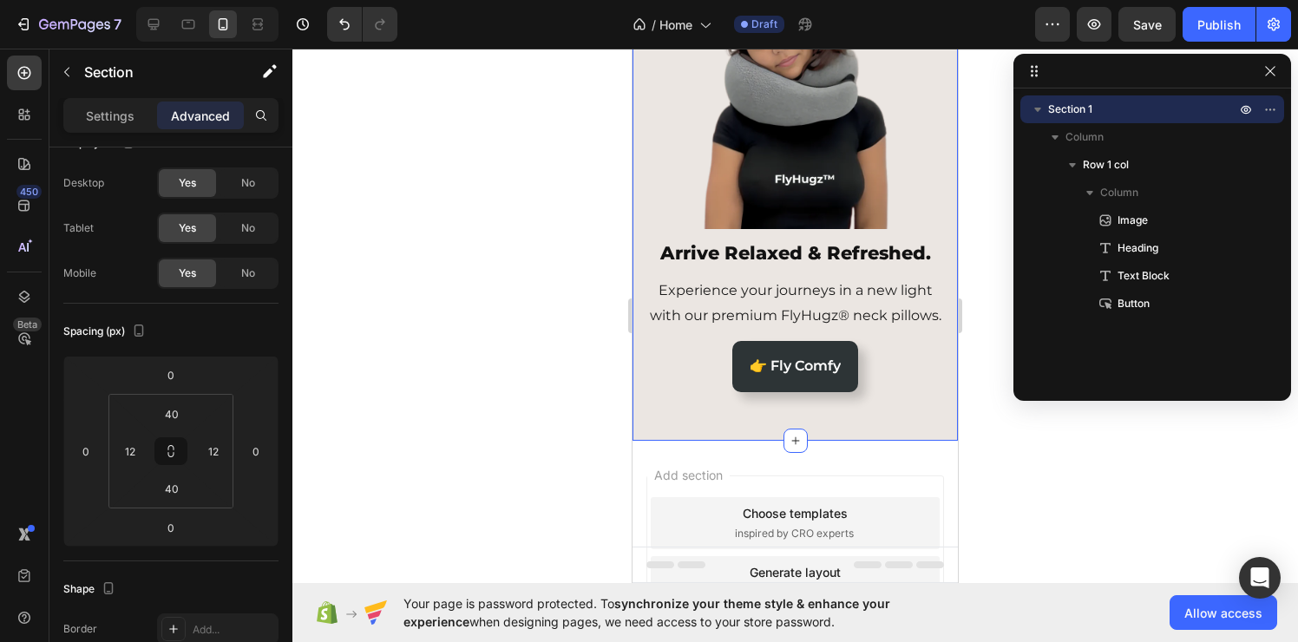
click at [901, 441] on div "Image Arrive Relaxed & Refreshed. Heading Experience your journeys in a new lig…" at bounding box center [794, 187] width 325 height 507
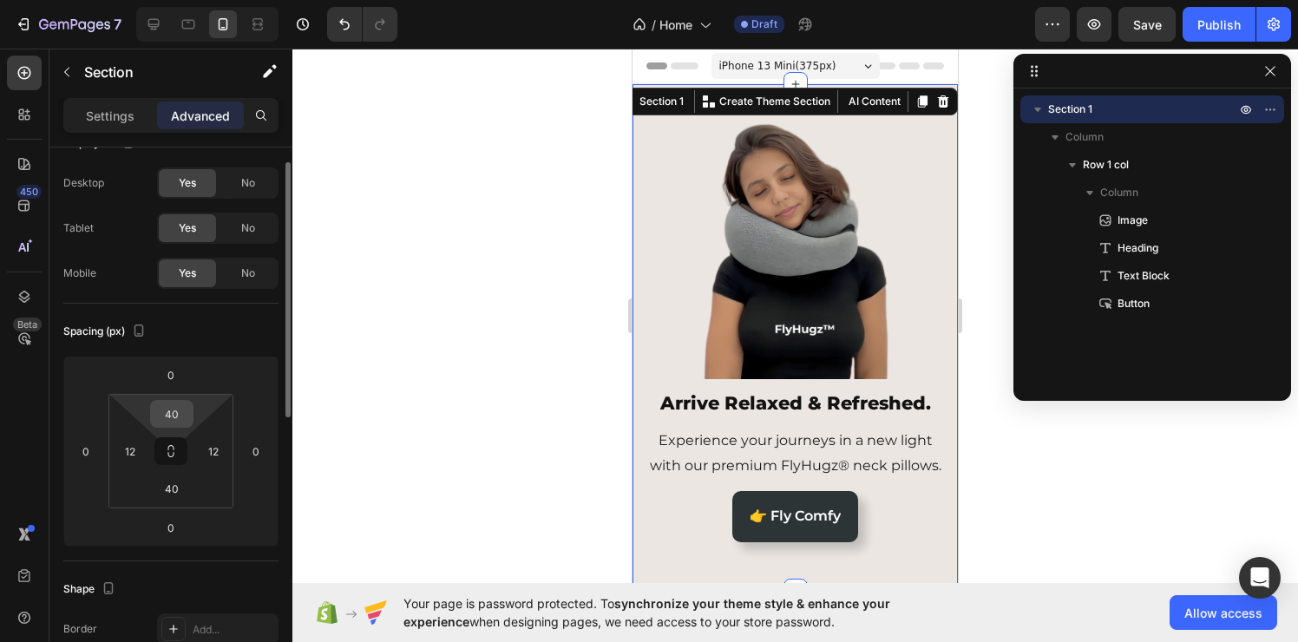
click at [174, 421] on input "40" at bounding box center [171, 414] width 35 height 26
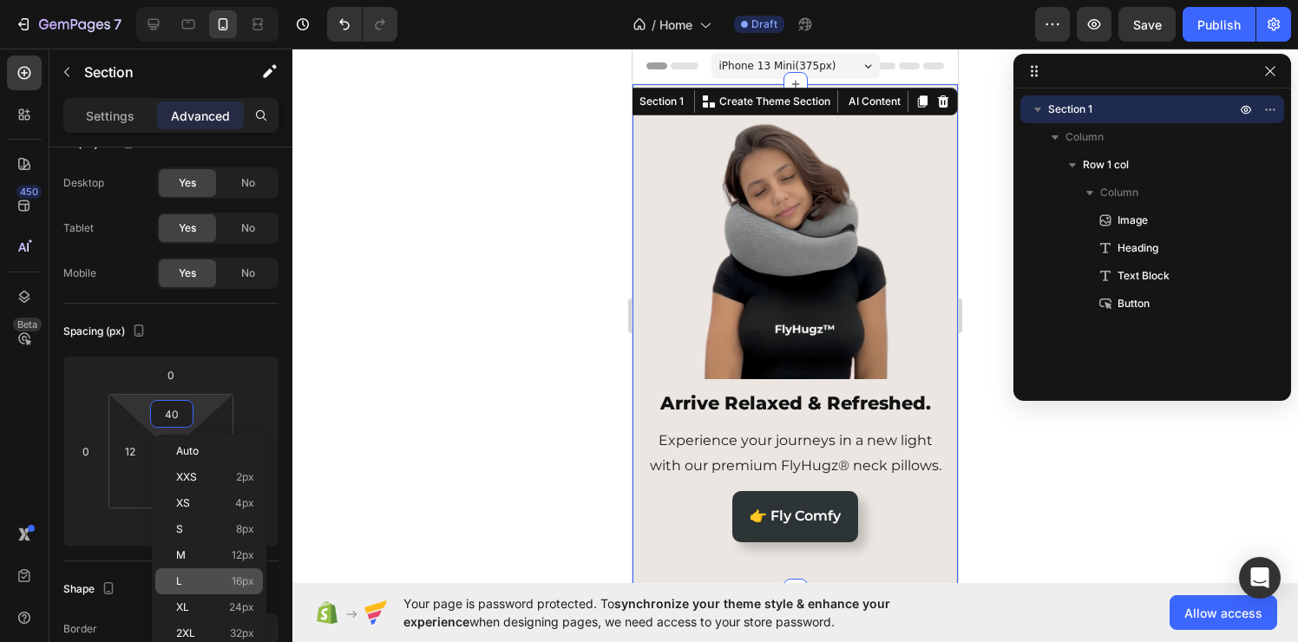
drag, startPoint x: 251, startPoint y: 635, endPoint x: 217, endPoint y: 585, distance: 60.6
click at [251, 635] on span "32px" at bounding box center [242, 633] width 24 height 12
type input "32"
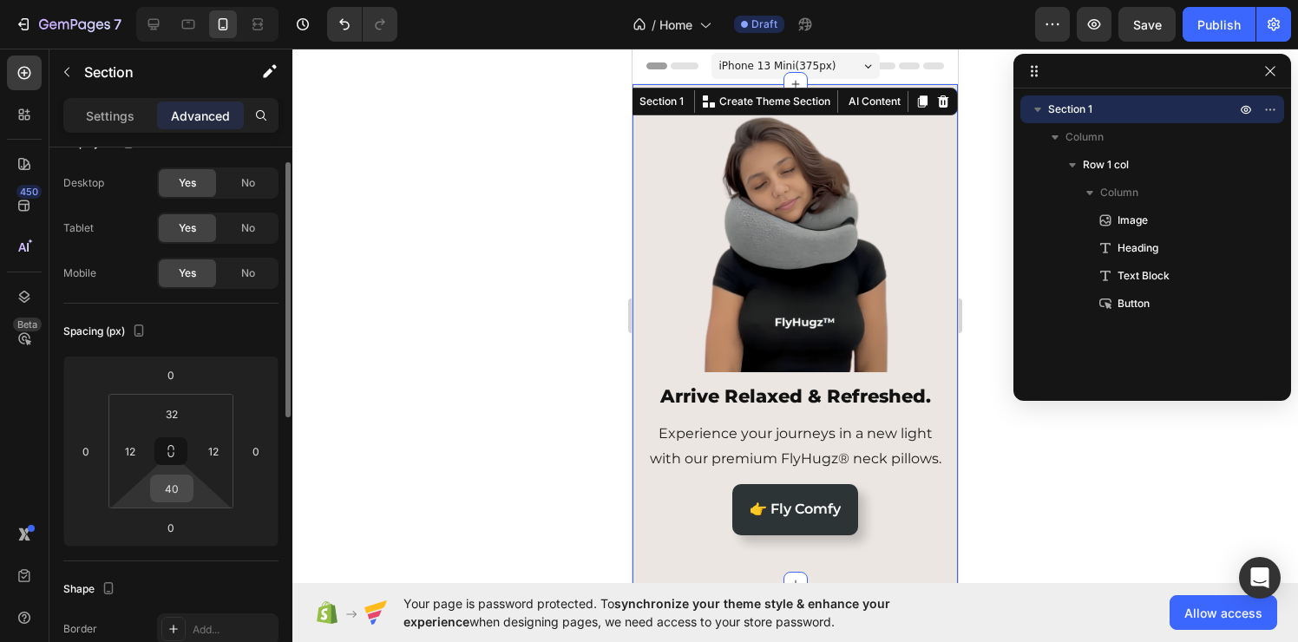
click at [177, 499] on input "40" at bounding box center [171, 488] width 35 height 26
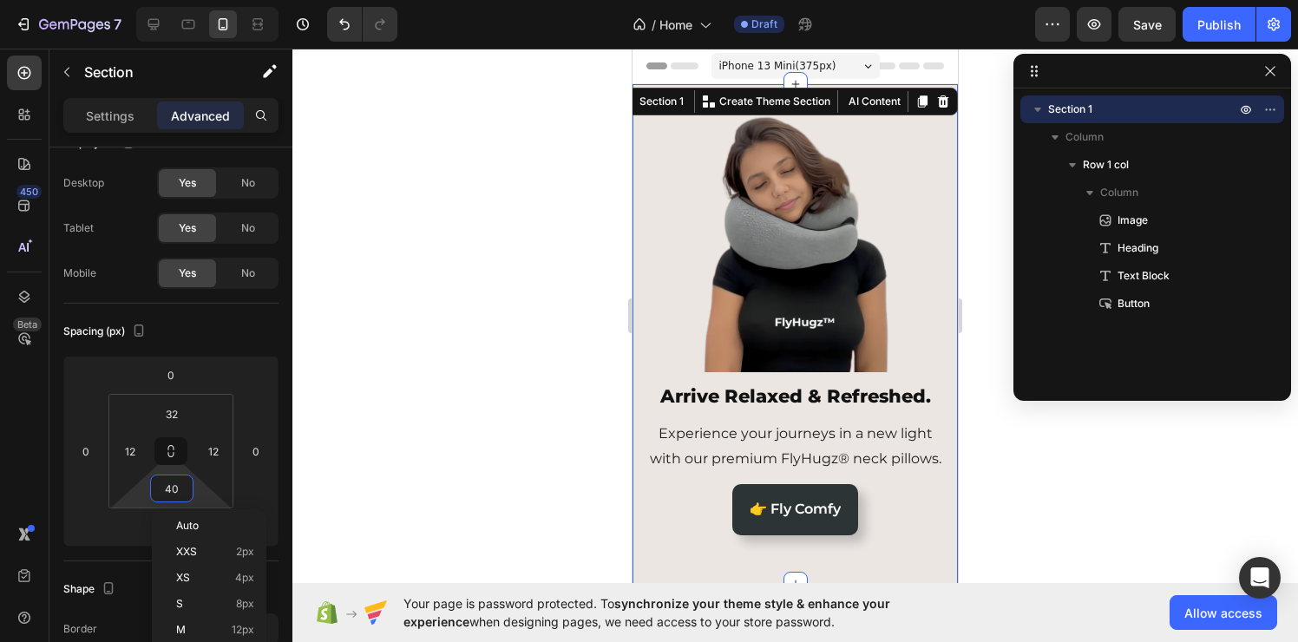
scroll to position [209, 0]
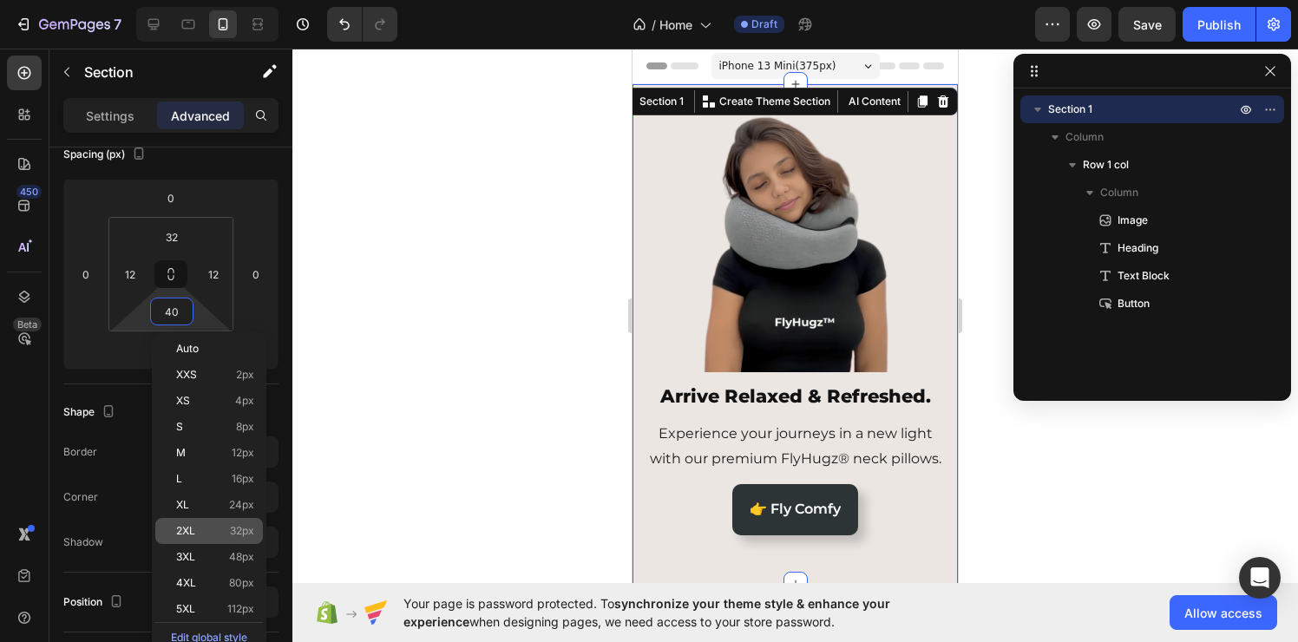
click at [250, 536] on span "32px" at bounding box center [242, 531] width 24 height 12
type input "32"
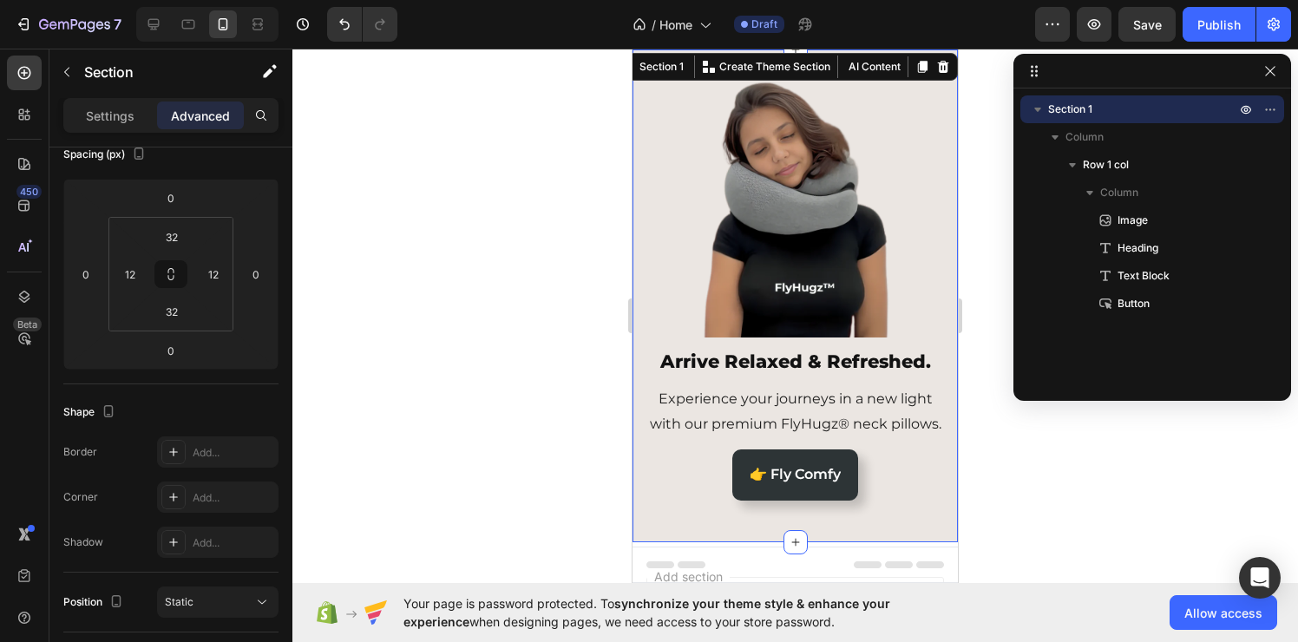
click at [702, 540] on div "Image Arrive Relaxed & Refreshed. Heading Experience your journeys in a new lig…" at bounding box center [794, 295] width 325 height 493
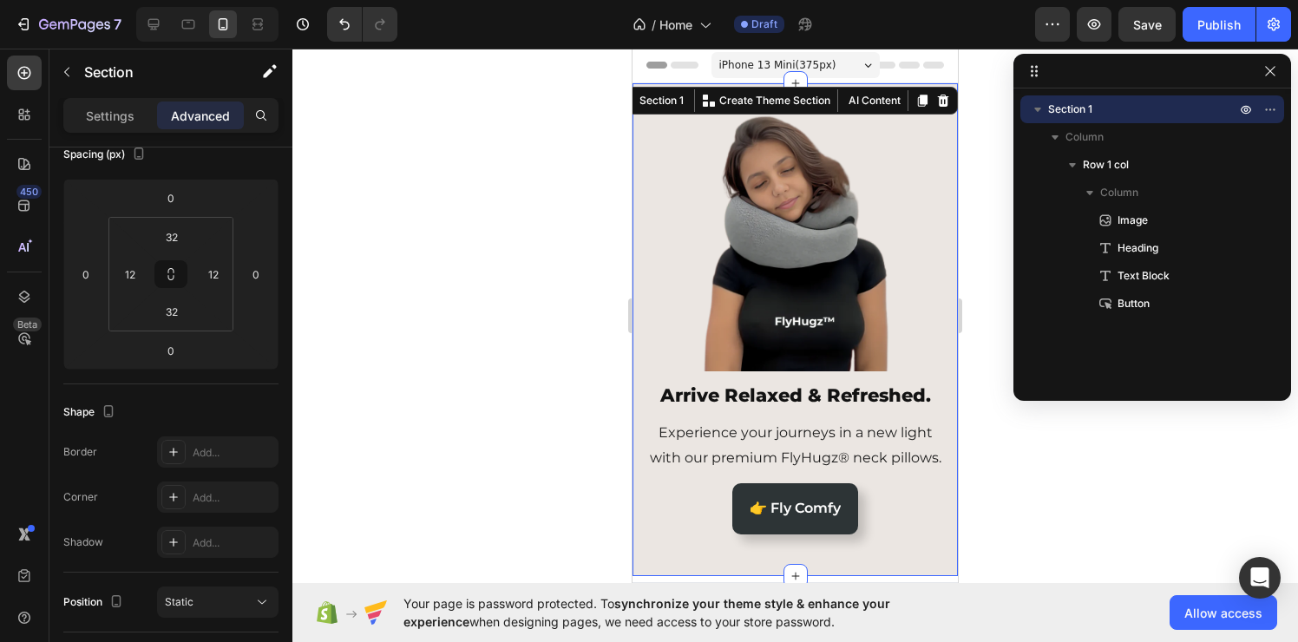
scroll to position [0, 0]
click at [1269, 69] on icon "button" at bounding box center [1270, 71] width 14 height 14
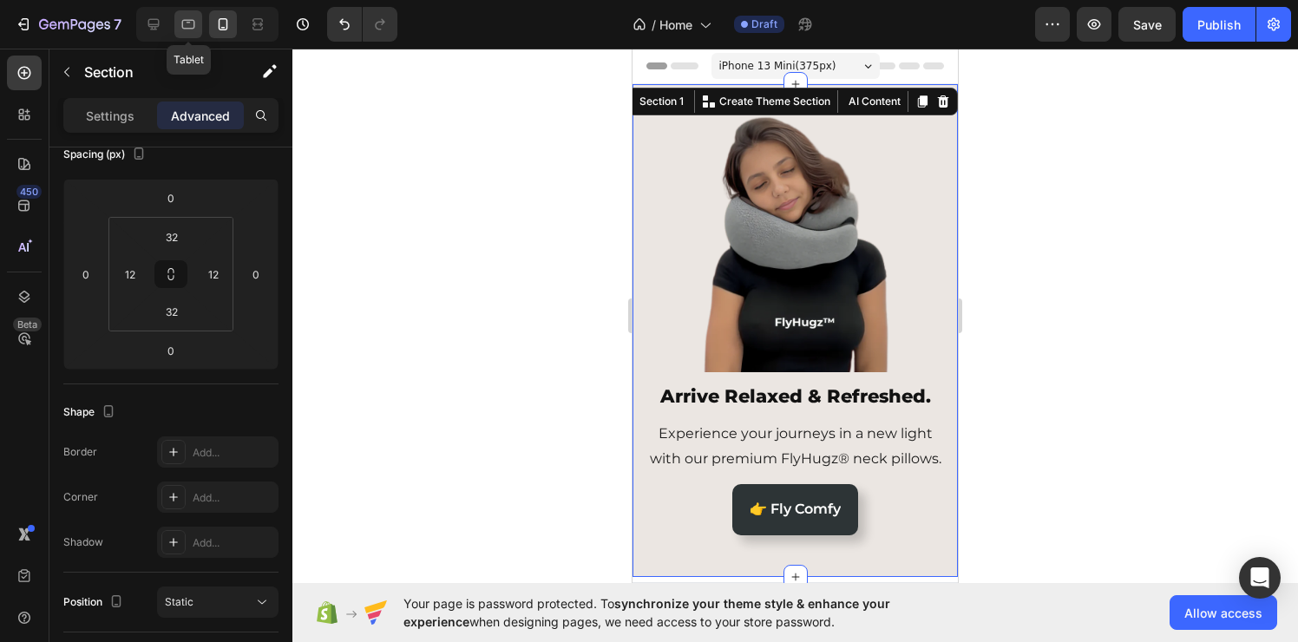
click at [180, 17] on icon at bounding box center [188, 24] width 17 height 17
type input "40"
type input "0"
type input "40"
type input "0"
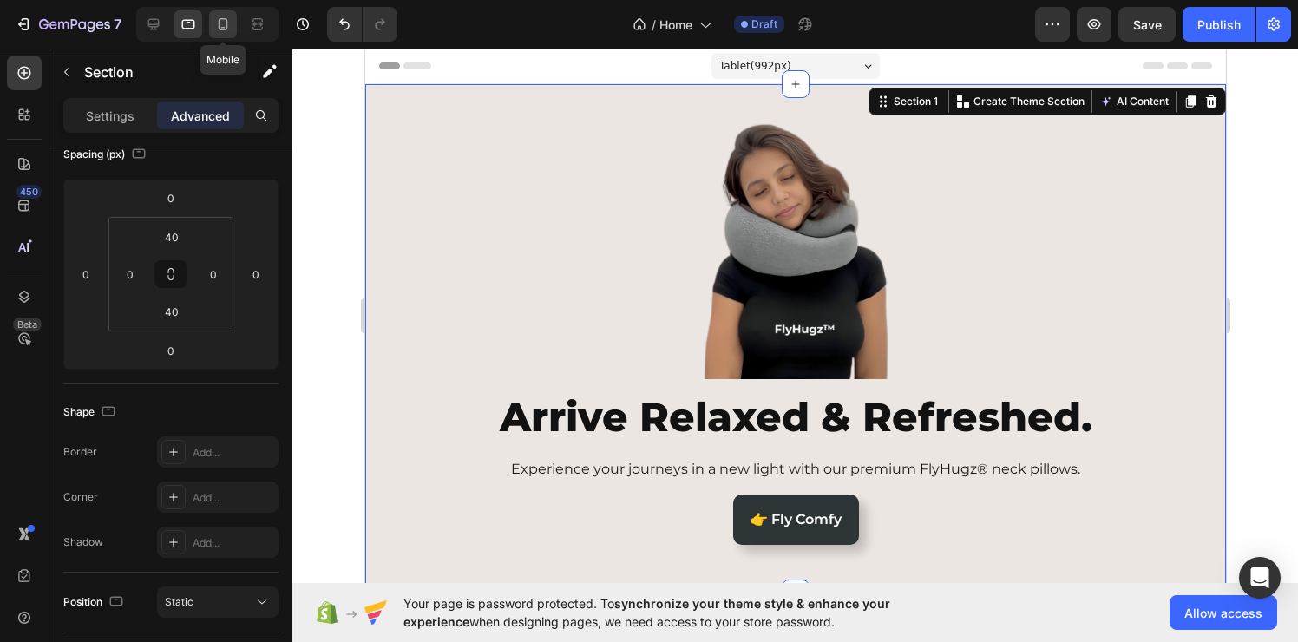
click at [219, 23] on icon at bounding box center [222, 24] width 17 height 17
type input "32"
type input "12"
type input "32"
type input "12"
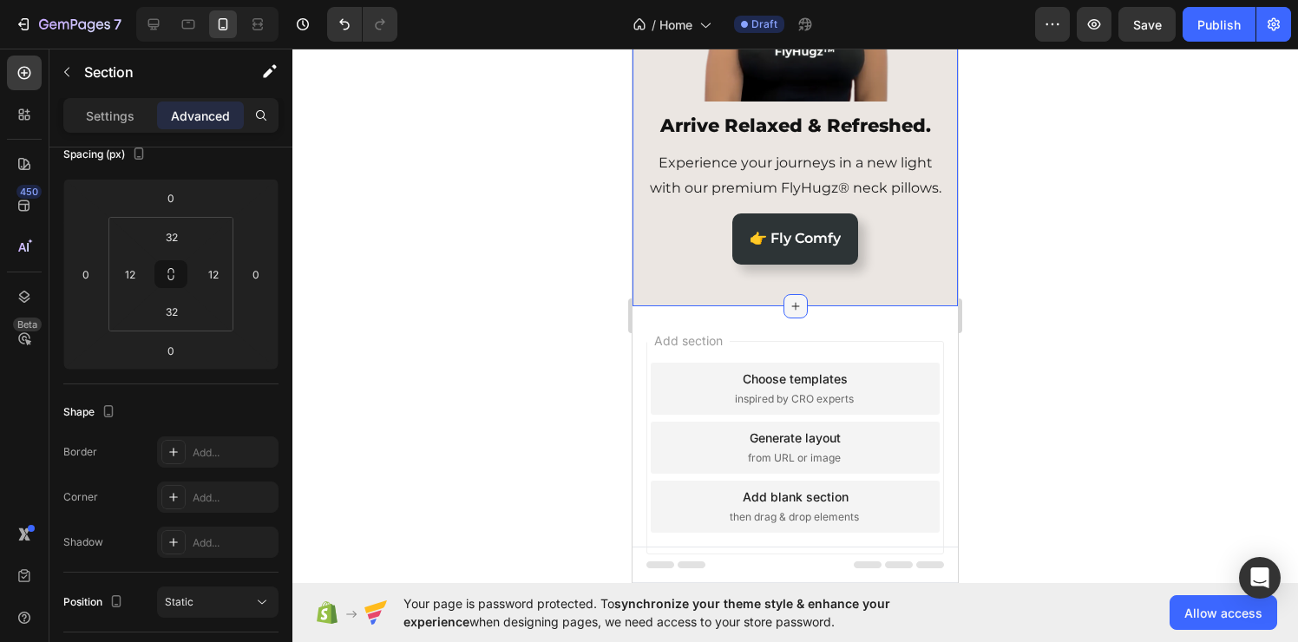
scroll to position [186, 0]
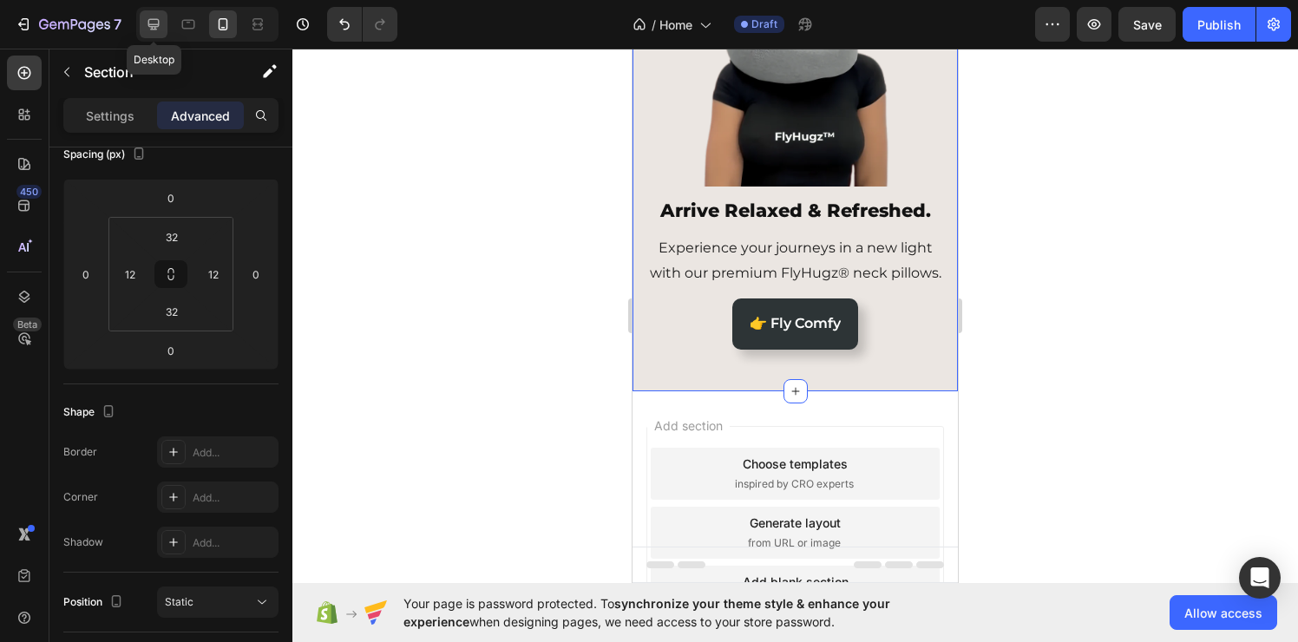
click at [160, 34] on div at bounding box center [154, 24] width 28 height 28
type input "40"
type input "0"
type input "40"
type input "0"
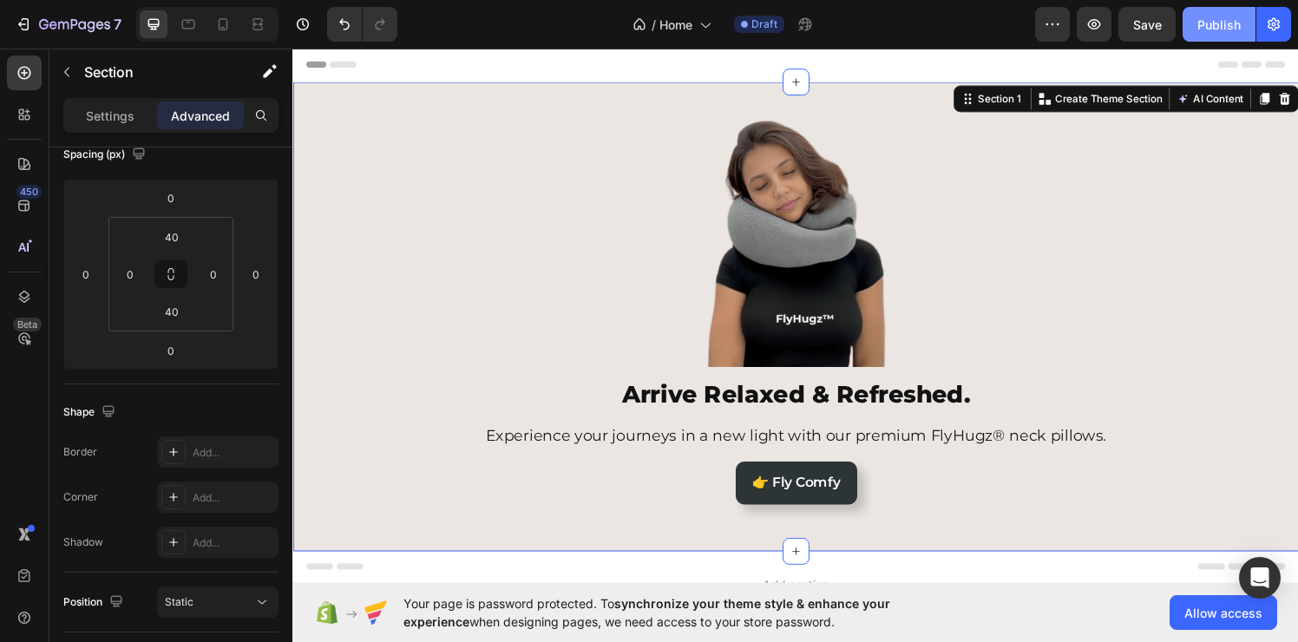
click at [1209, 26] on div "Publish" at bounding box center [1218, 25] width 43 height 18
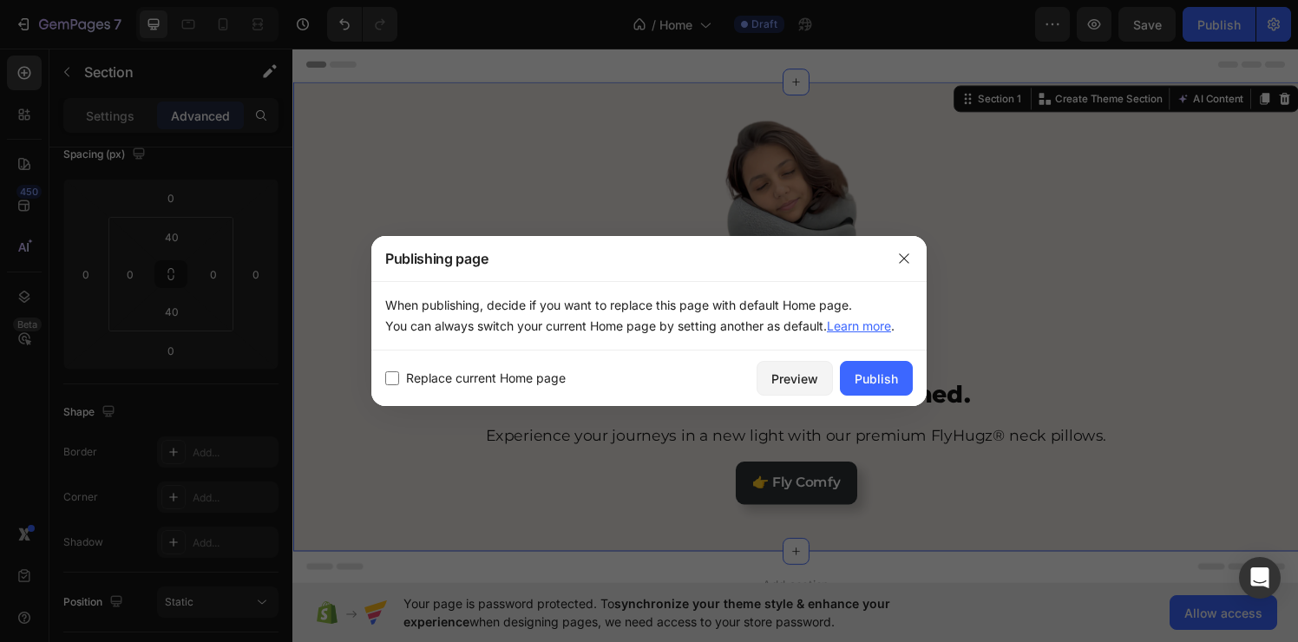
click at [401, 376] on label "Replace current Home page" at bounding box center [482, 378] width 167 height 21
checkbox input "true"
click at [883, 380] on div "Publish" at bounding box center [876, 379] width 43 height 18
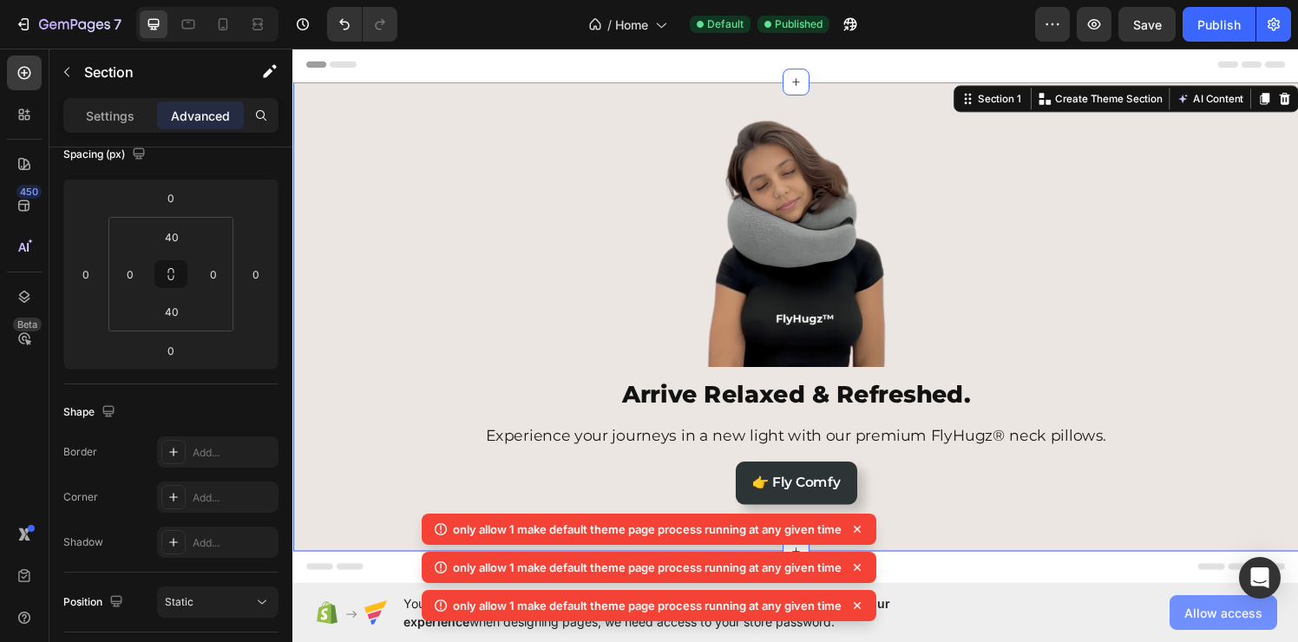
click at [1208, 624] on button "Allow access" at bounding box center [1223, 612] width 108 height 35
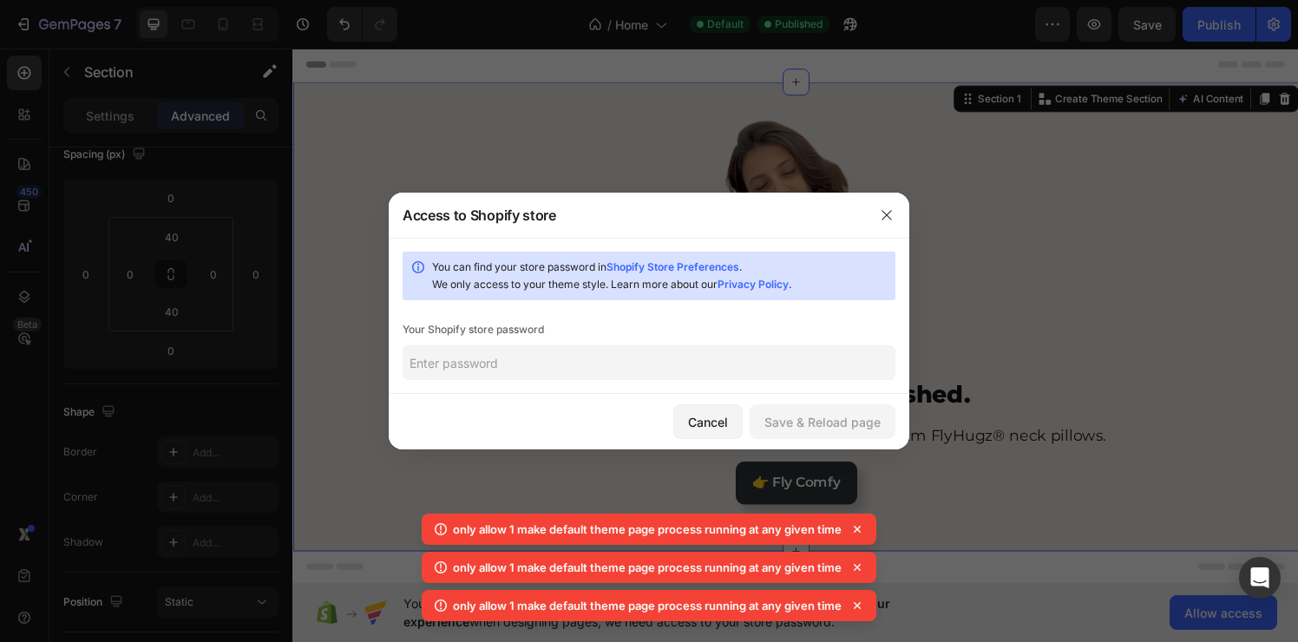
click at [587, 356] on input "text" at bounding box center [649, 362] width 493 height 35
type input "1234"
click at [860, 429] on div "Save & Reload page" at bounding box center [822, 422] width 116 height 18
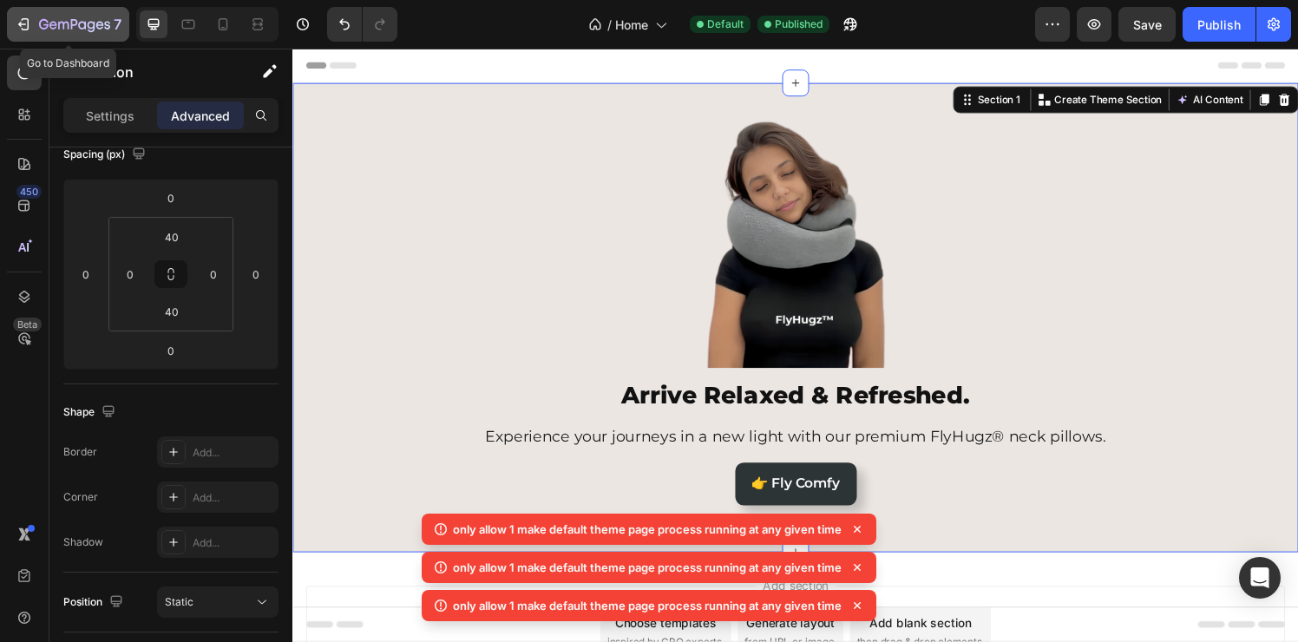
click at [71, 17] on div "7" at bounding box center [80, 24] width 82 height 21
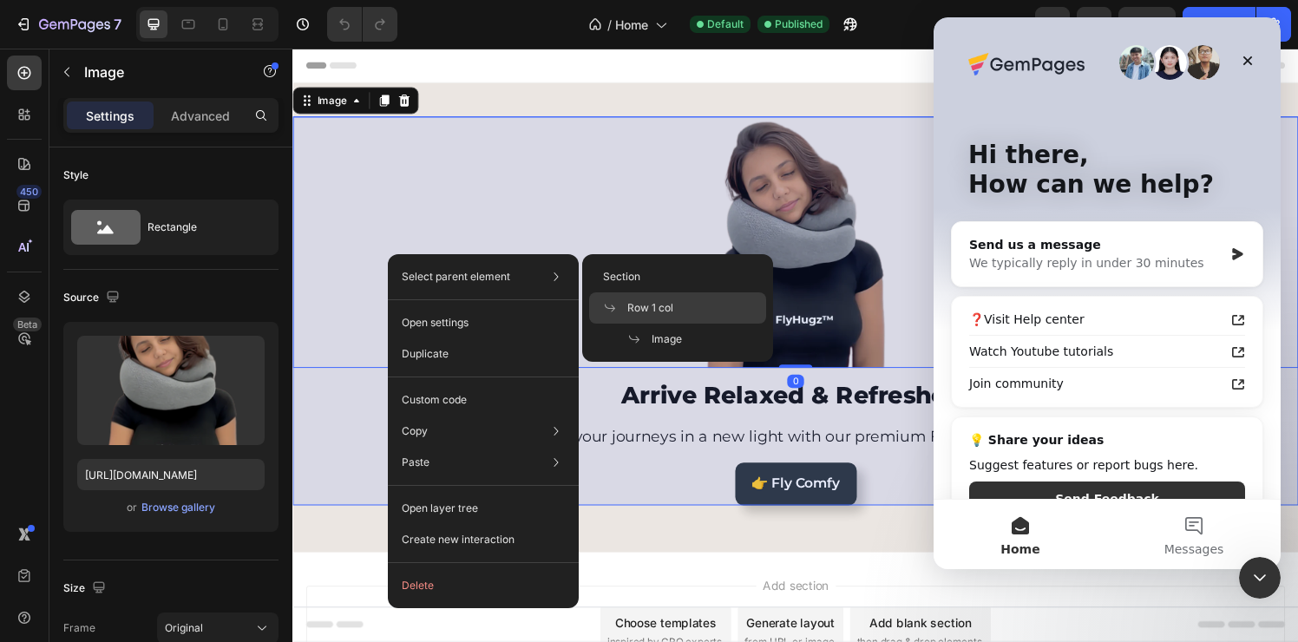
click at [644, 324] on div "Row 1 col" at bounding box center [677, 339] width 177 height 31
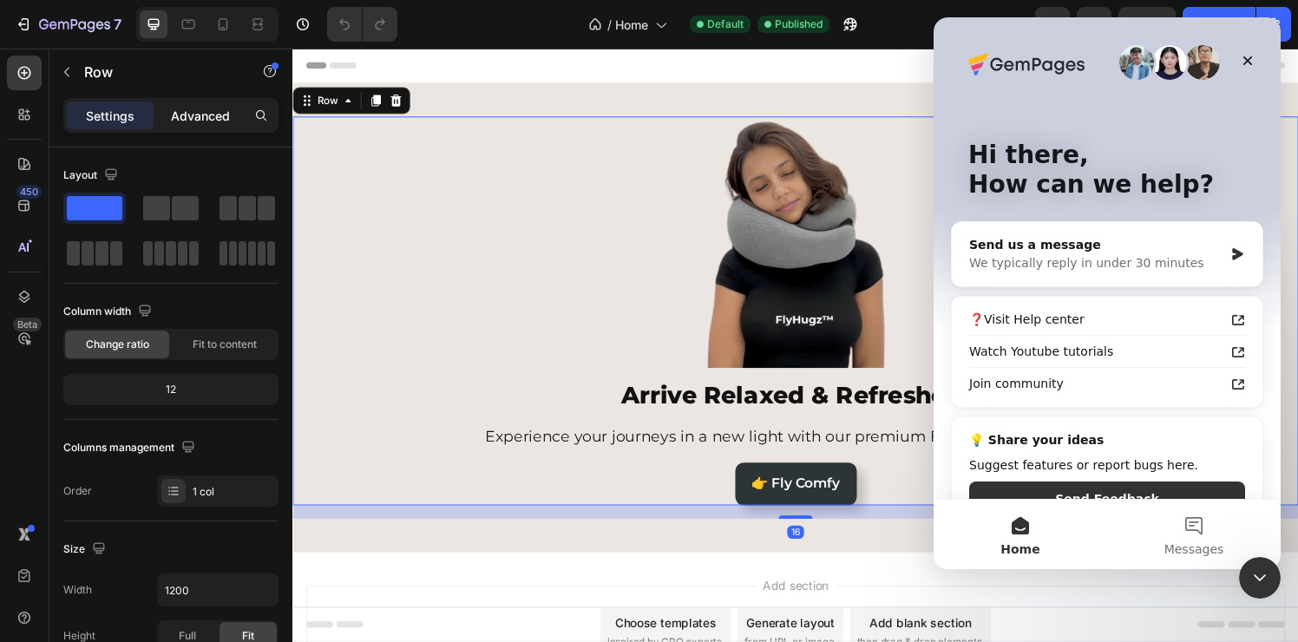
click at [185, 127] on div "Advanced" at bounding box center [200, 116] width 87 height 28
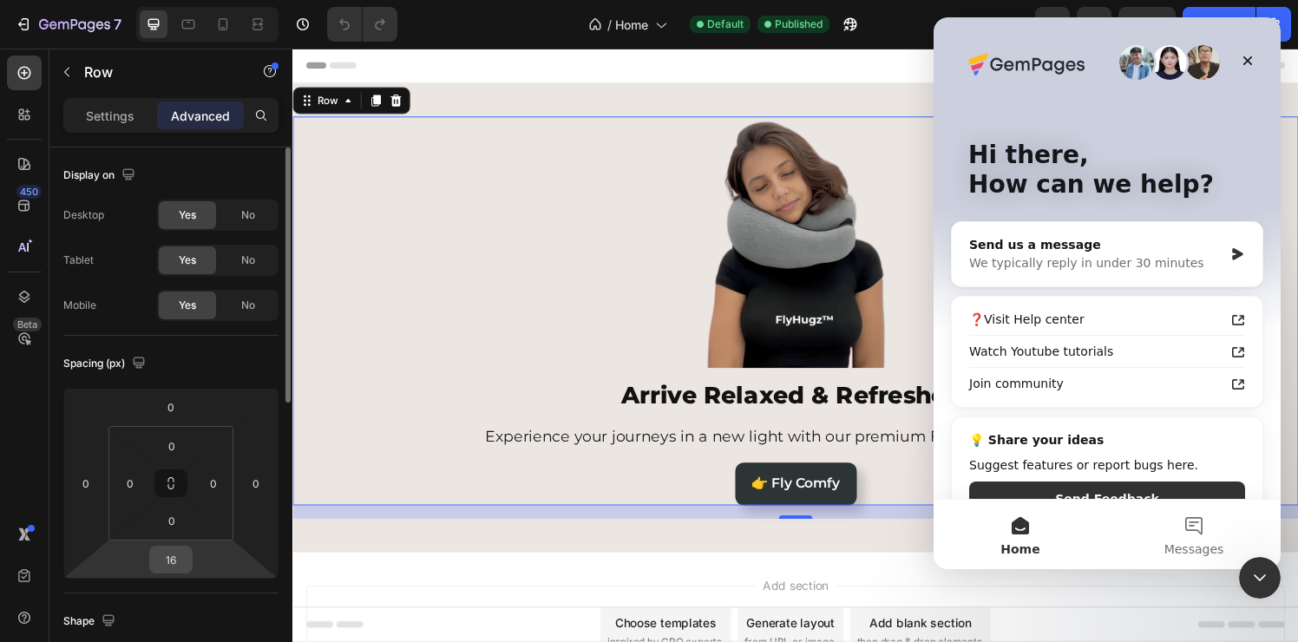
click at [168, 560] on input "16" at bounding box center [171, 560] width 35 height 26
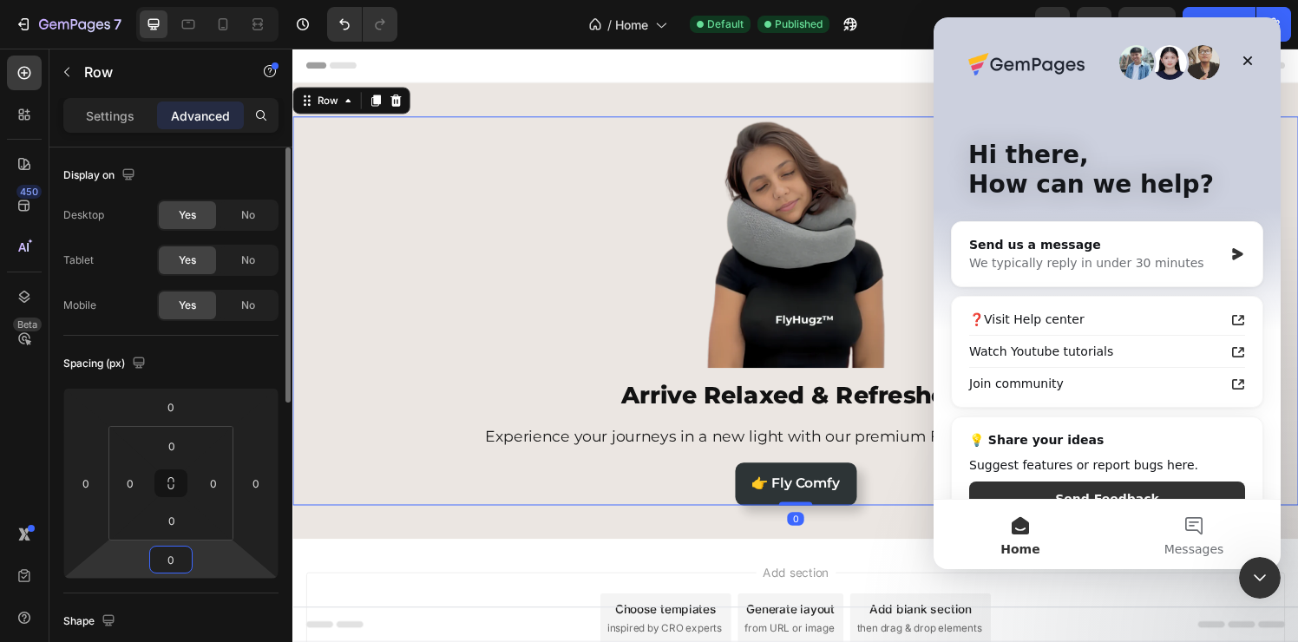
type input "0"
click at [224, 20] on icon at bounding box center [222, 24] width 17 height 17
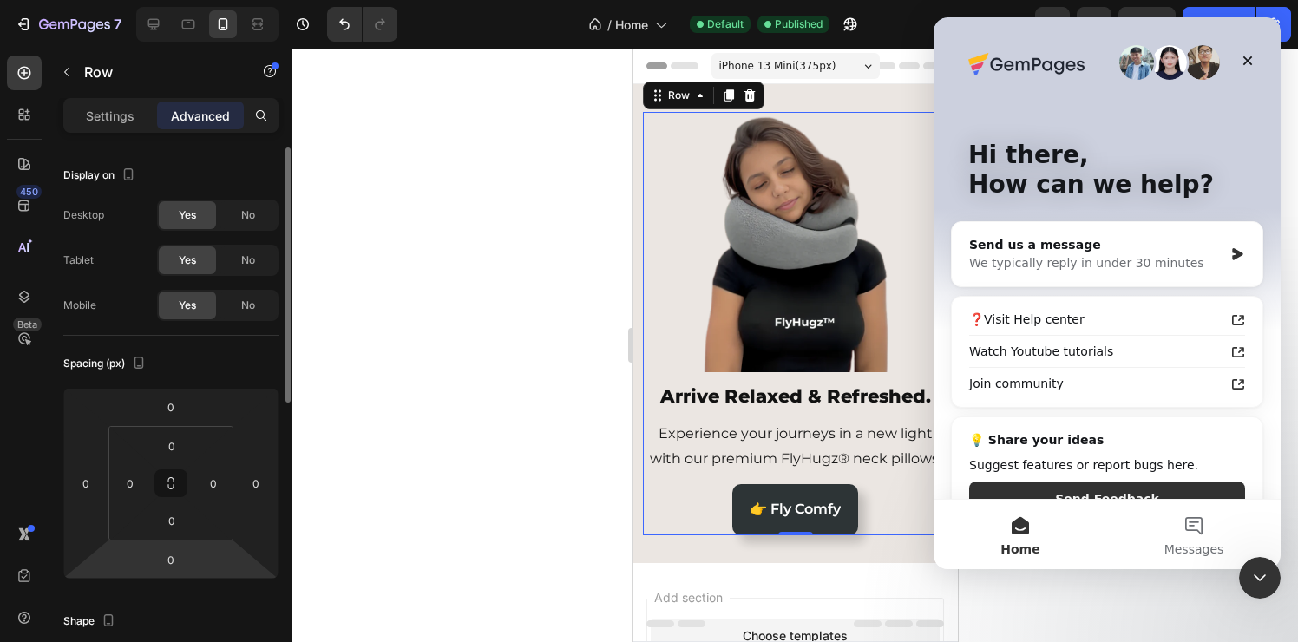
scroll to position [3, 0]
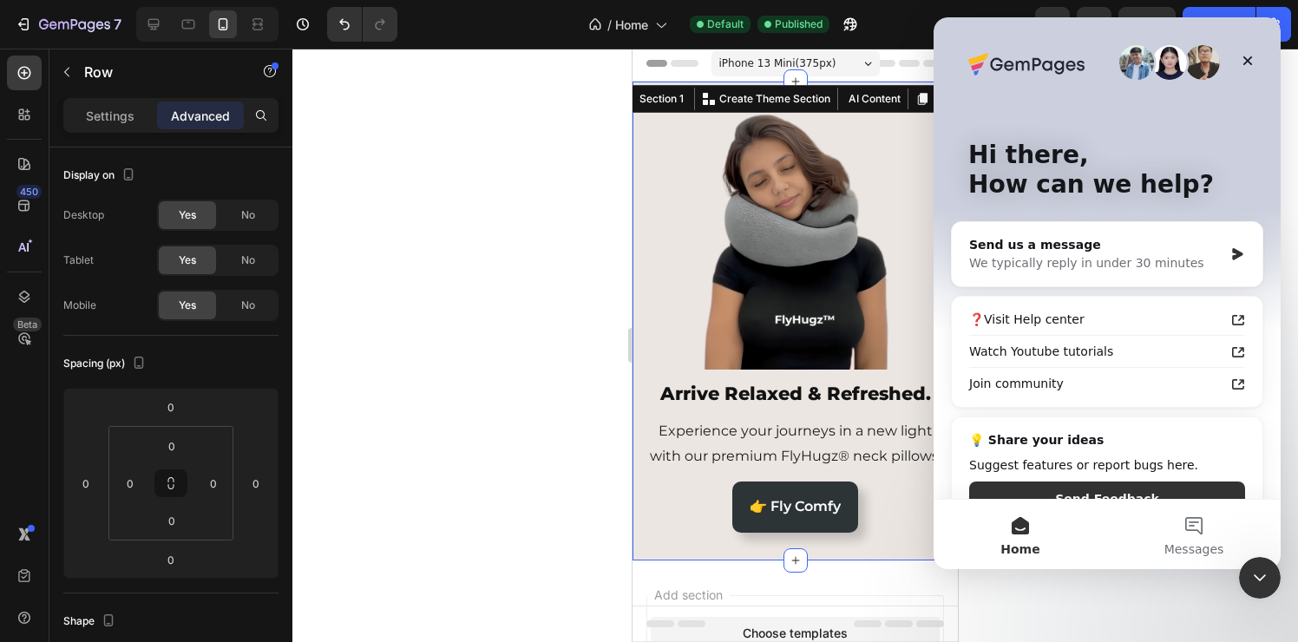
click at [680, 560] on div "Image Arrive Relaxed & Refreshed. Heading Experience your journeys in a new lig…" at bounding box center [794, 321] width 325 height 479
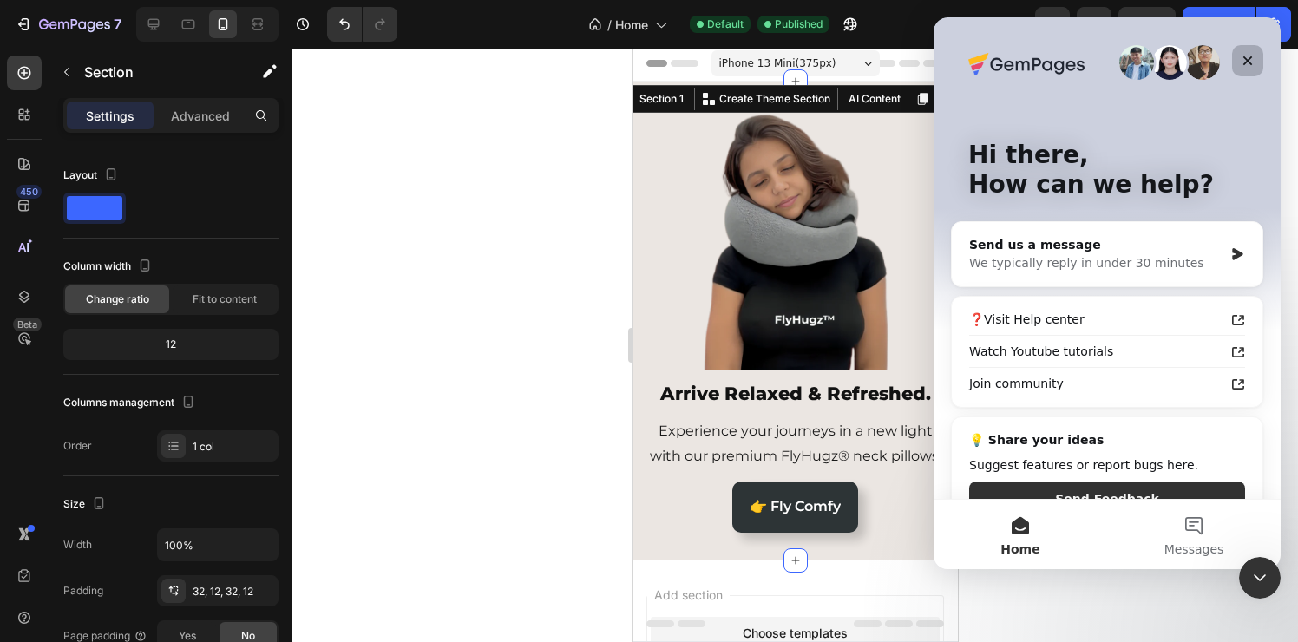
click at [1249, 55] on icon "Close" at bounding box center [1248, 61] width 14 height 14
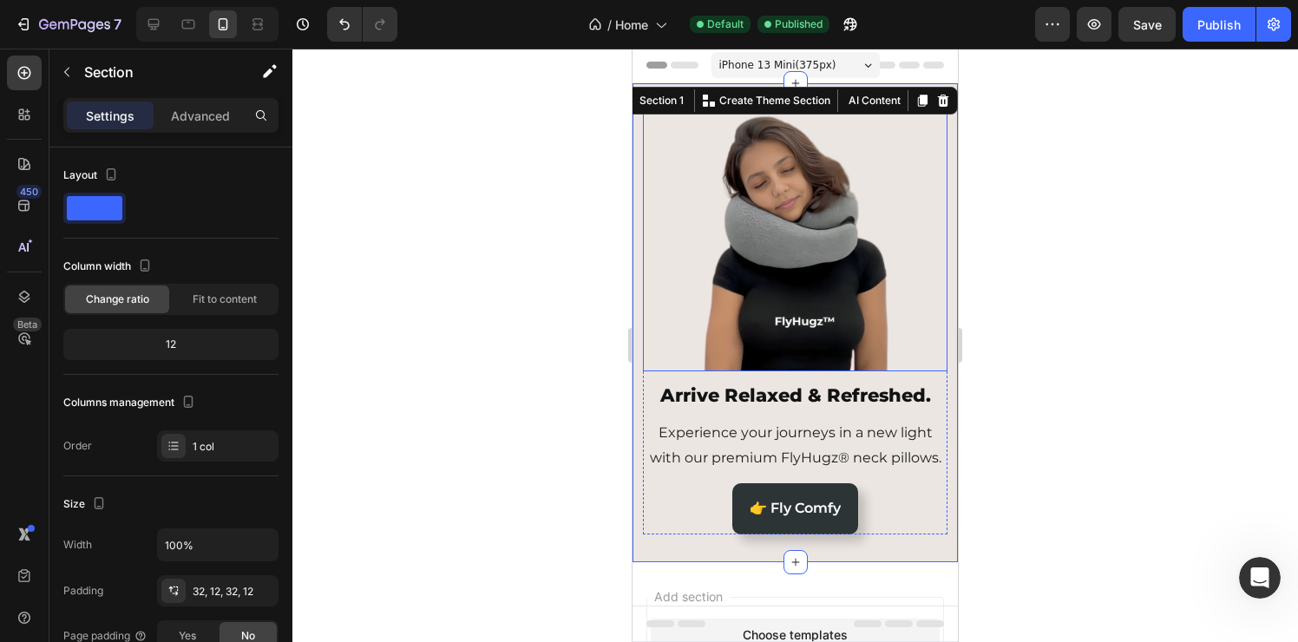
scroll to position [0, 0]
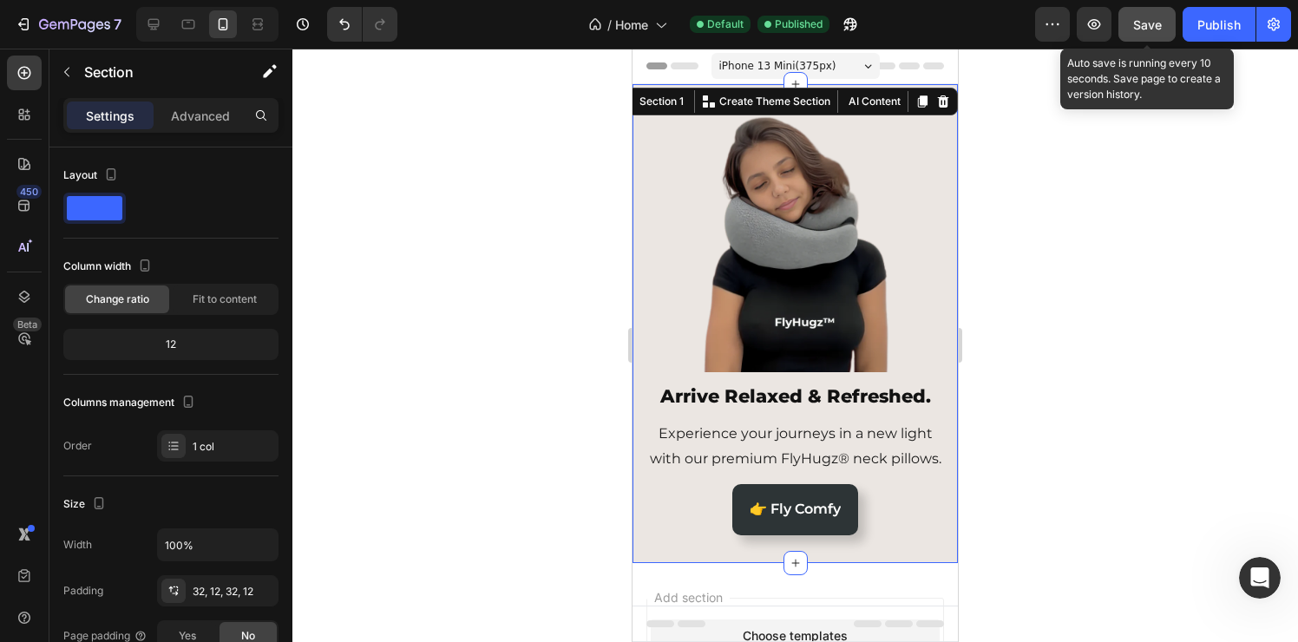
click at [1150, 30] on span "Save" at bounding box center [1147, 24] width 29 height 15
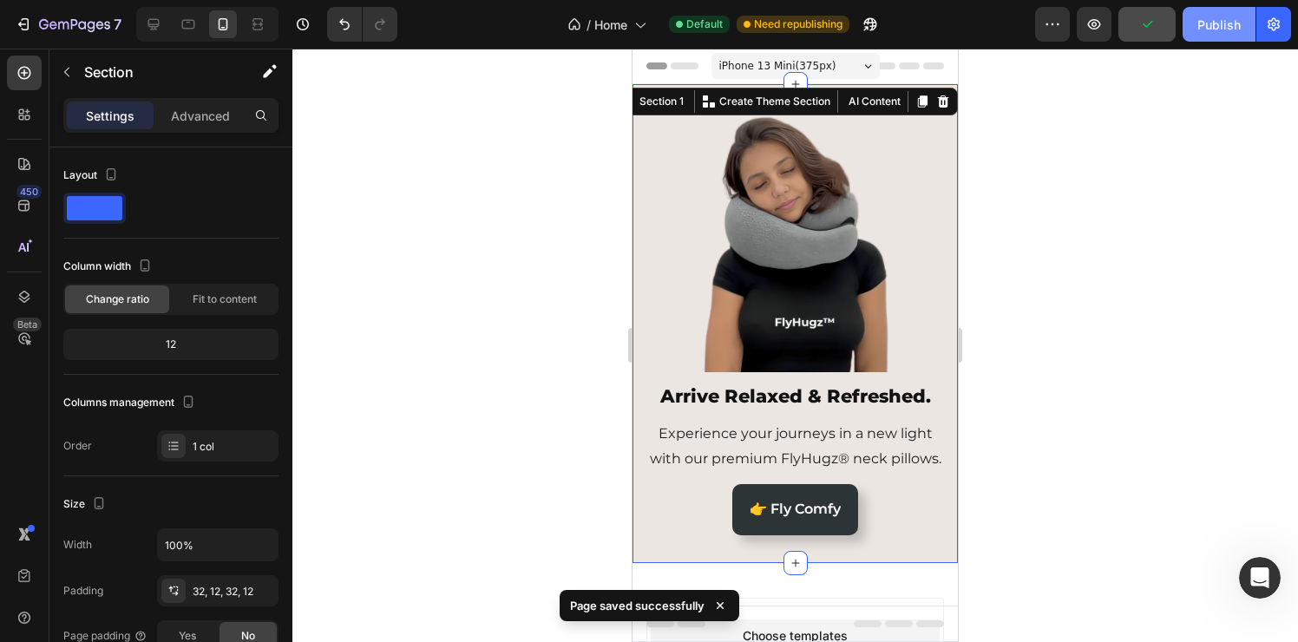
click at [1221, 24] on div "Publish" at bounding box center [1218, 25] width 43 height 18
click at [154, 24] on icon at bounding box center [153, 24] width 11 height 11
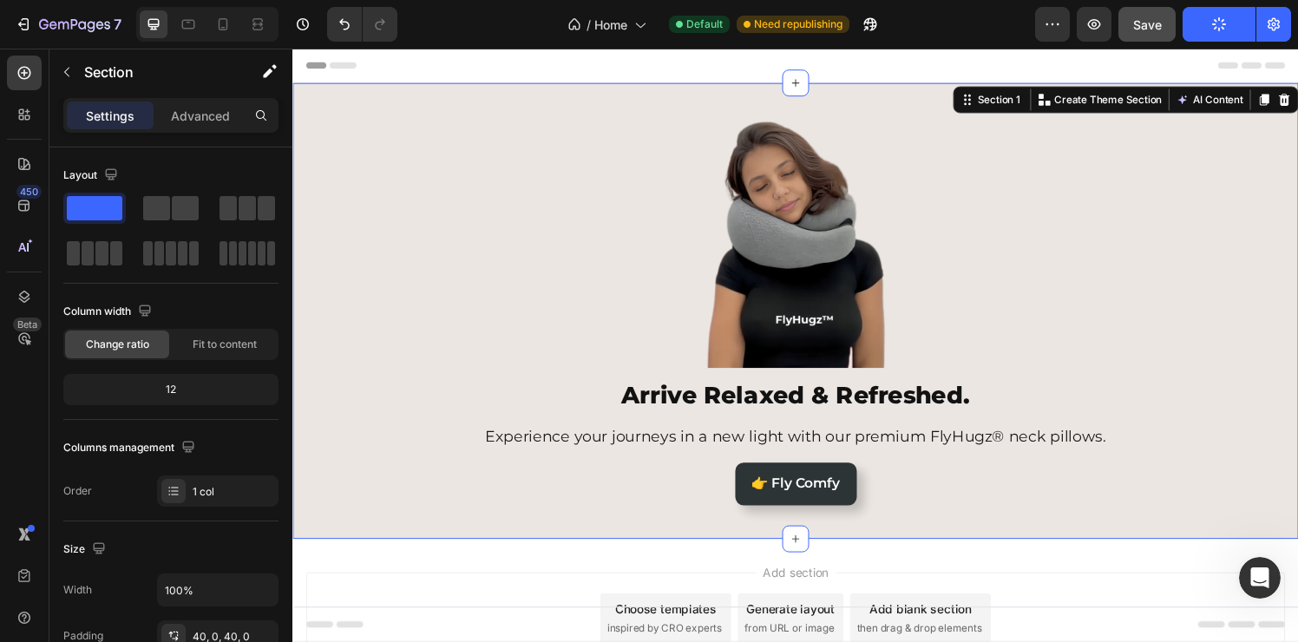
click at [0, 0] on img at bounding box center [0, 0] width 0 height 0
